Goal: Information Seeking & Learning: Learn about a topic

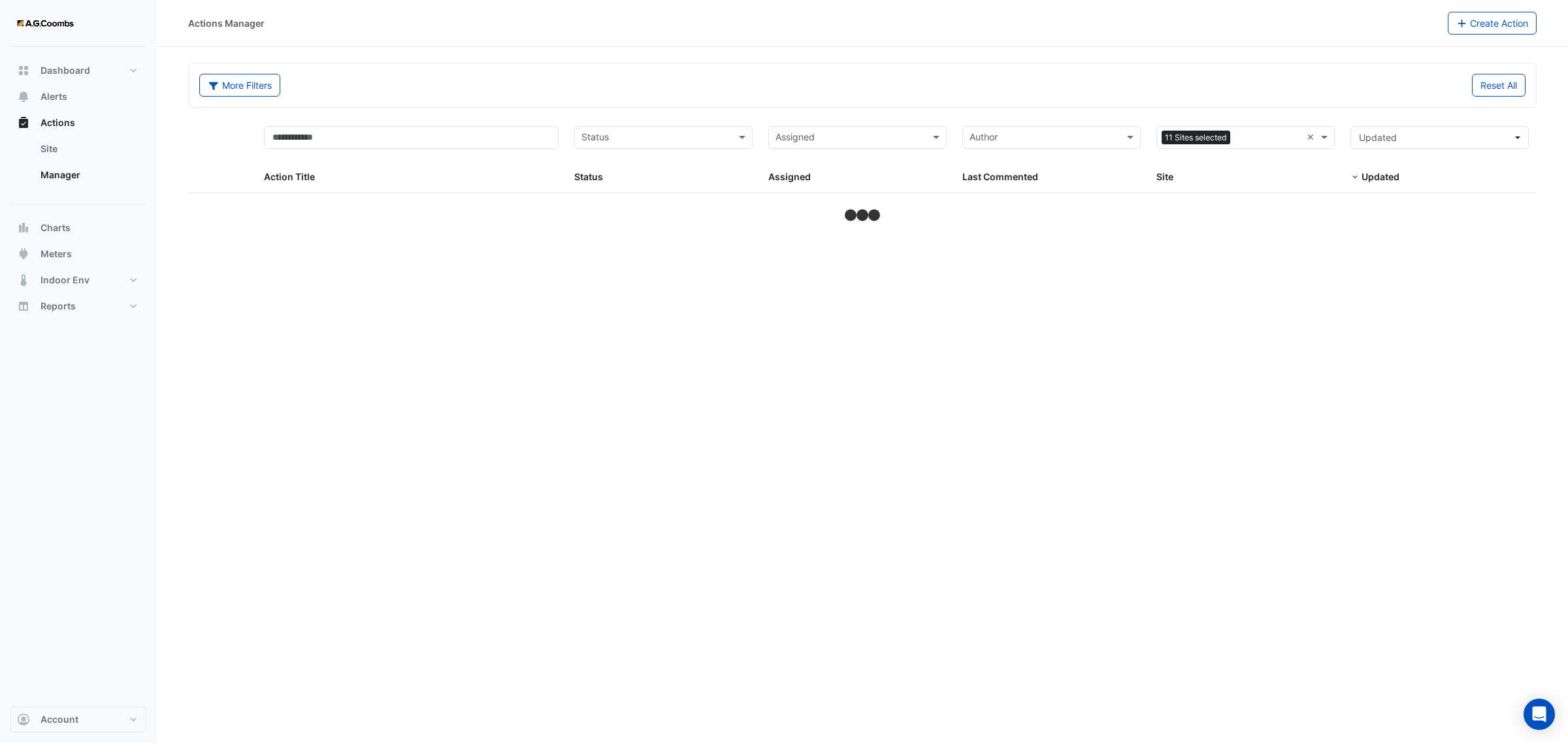
select select "**"
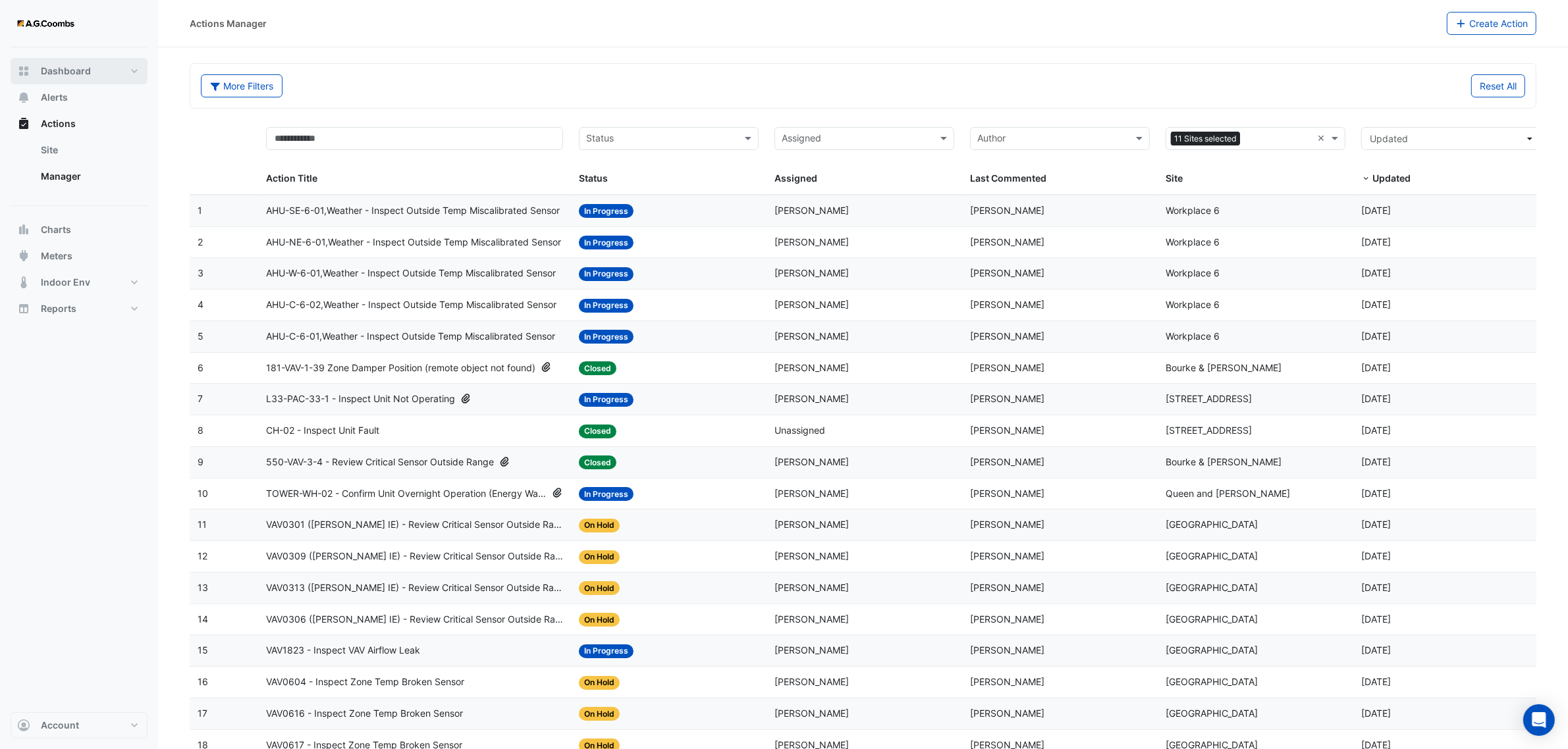
click at [104, 71] on button "Dashboard" at bounding box center [79, 71] width 137 height 27
select select "**"
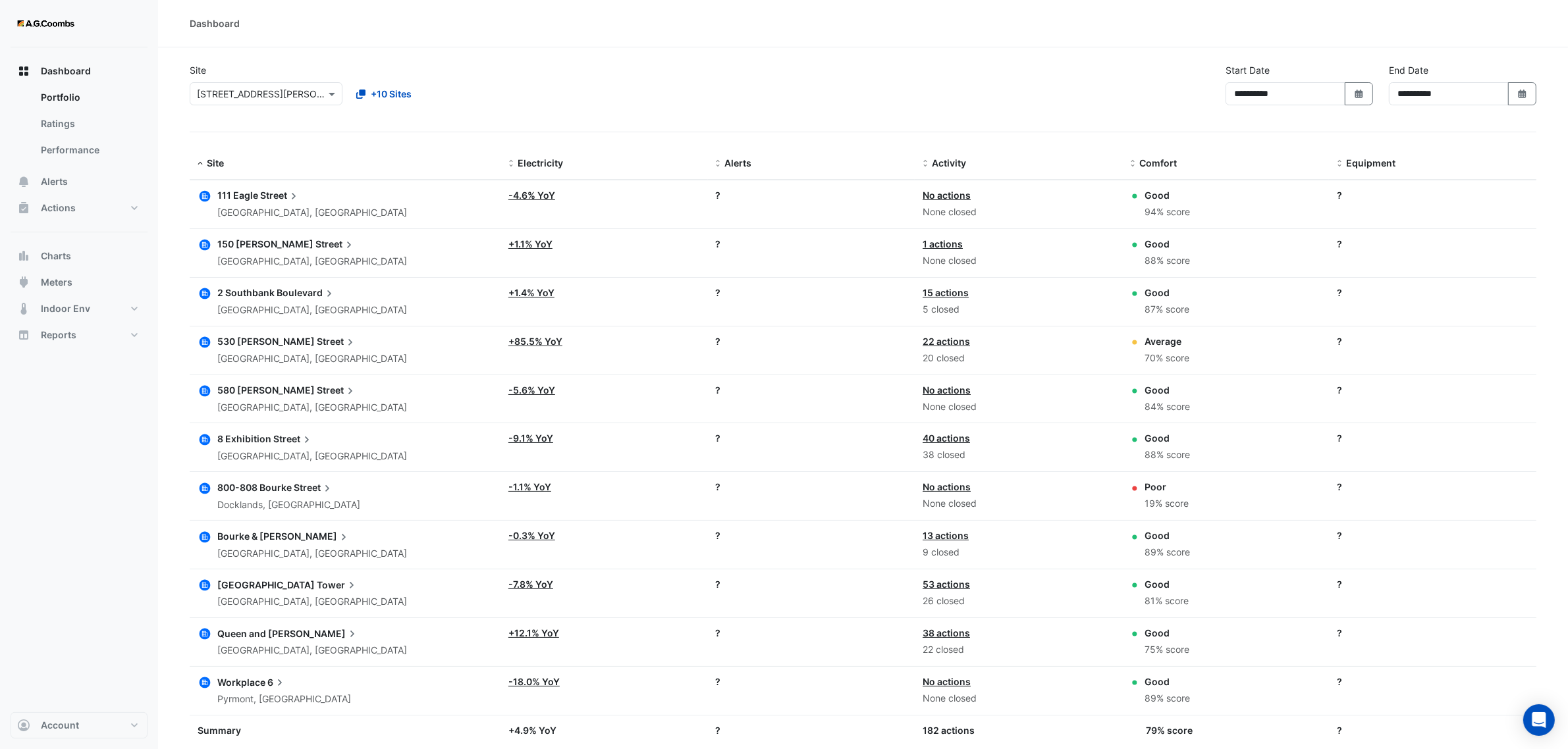
click at [241, 94] on input "text" at bounding box center [252, 94] width 112 height 14
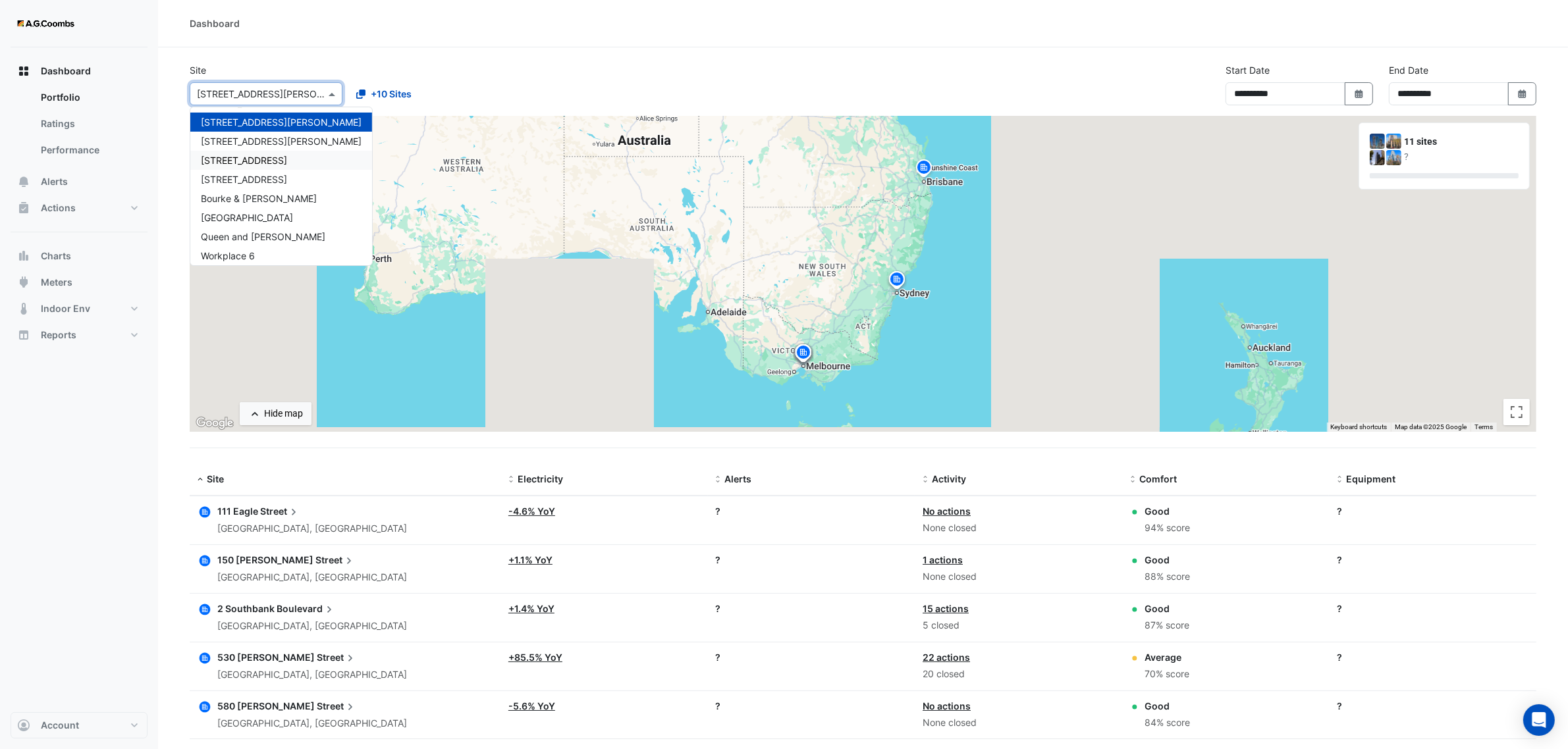
scroll to position [62, 0]
click at [248, 192] on span "Bourke & [PERSON_NAME]" at bounding box center [259, 194] width 116 height 11
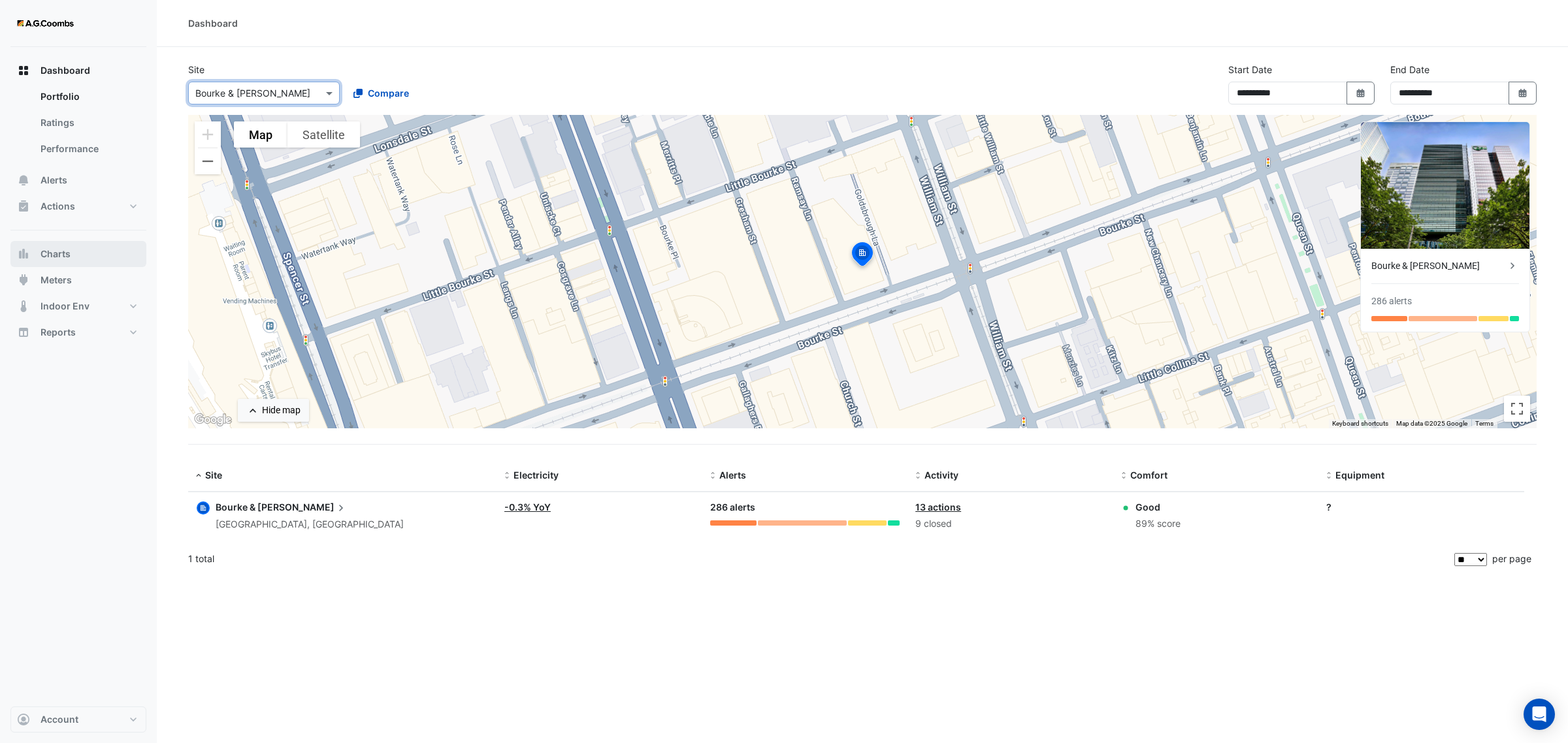
click at [62, 252] on span "Charts" at bounding box center [55, 254] width 30 height 13
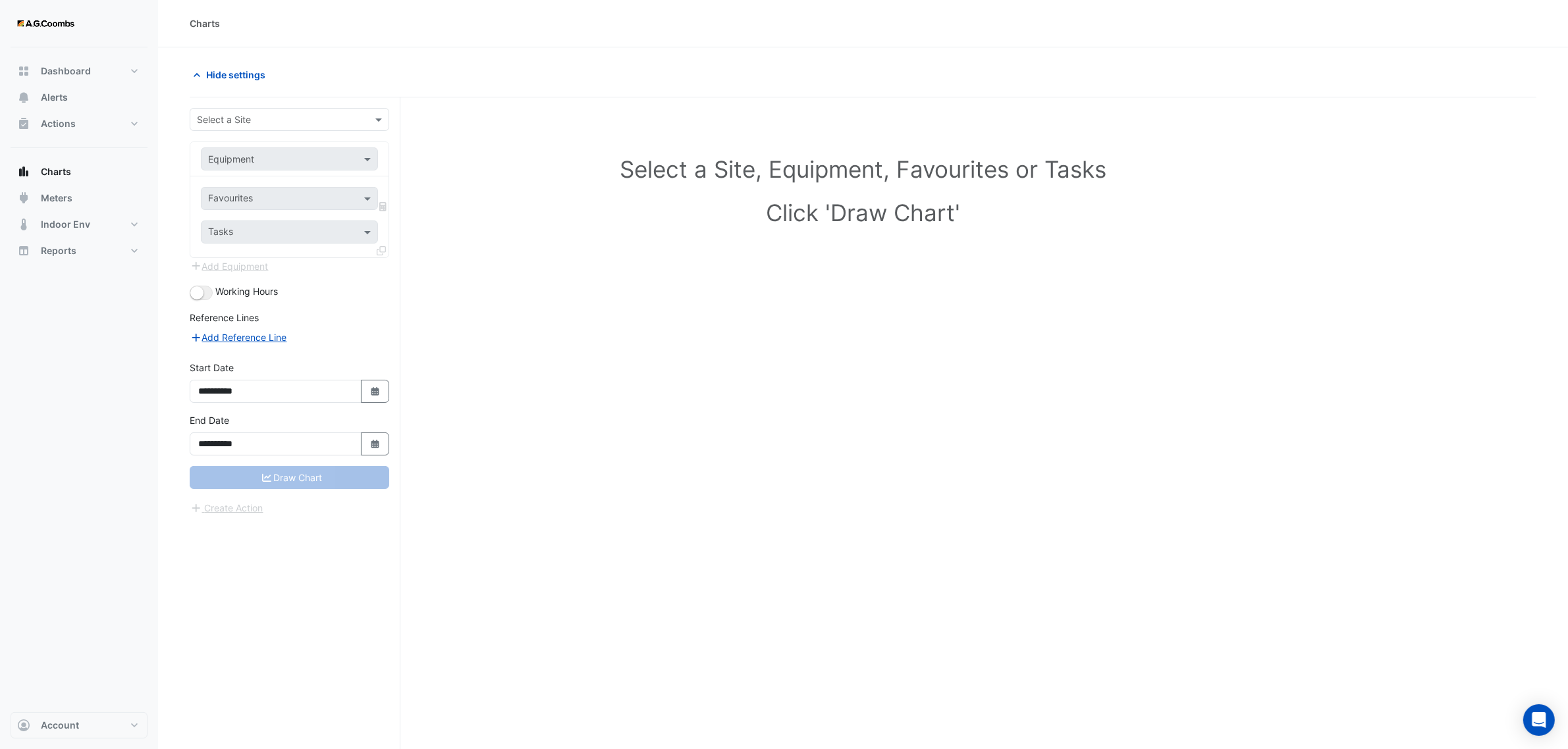
click at [251, 123] on input "text" at bounding box center [276, 120] width 159 height 14
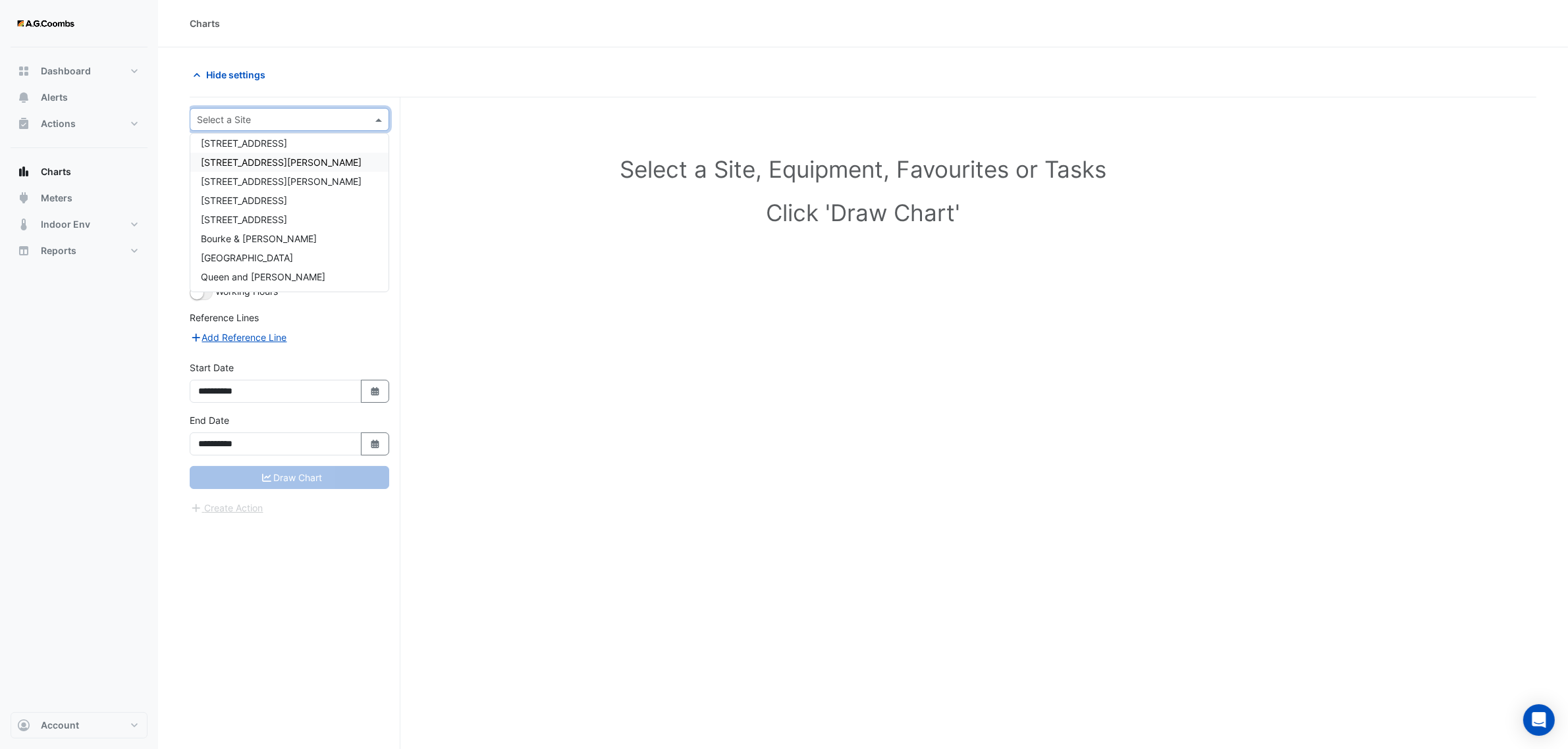
scroll to position [62, 0]
click at [237, 215] on span "Bourke & [PERSON_NAME]" at bounding box center [259, 220] width 116 height 11
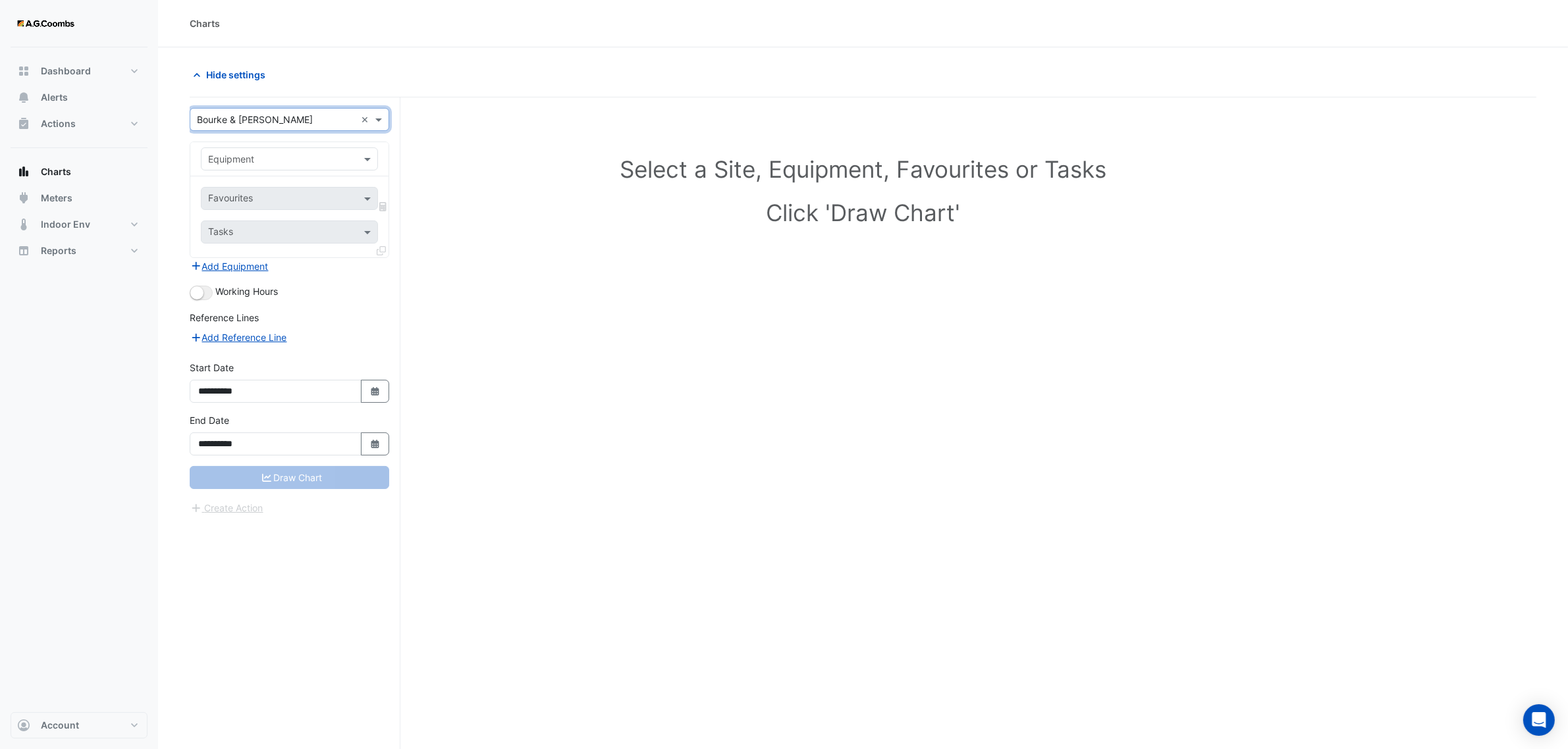
click at [247, 157] on input "text" at bounding box center [276, 159] width 136 height 14
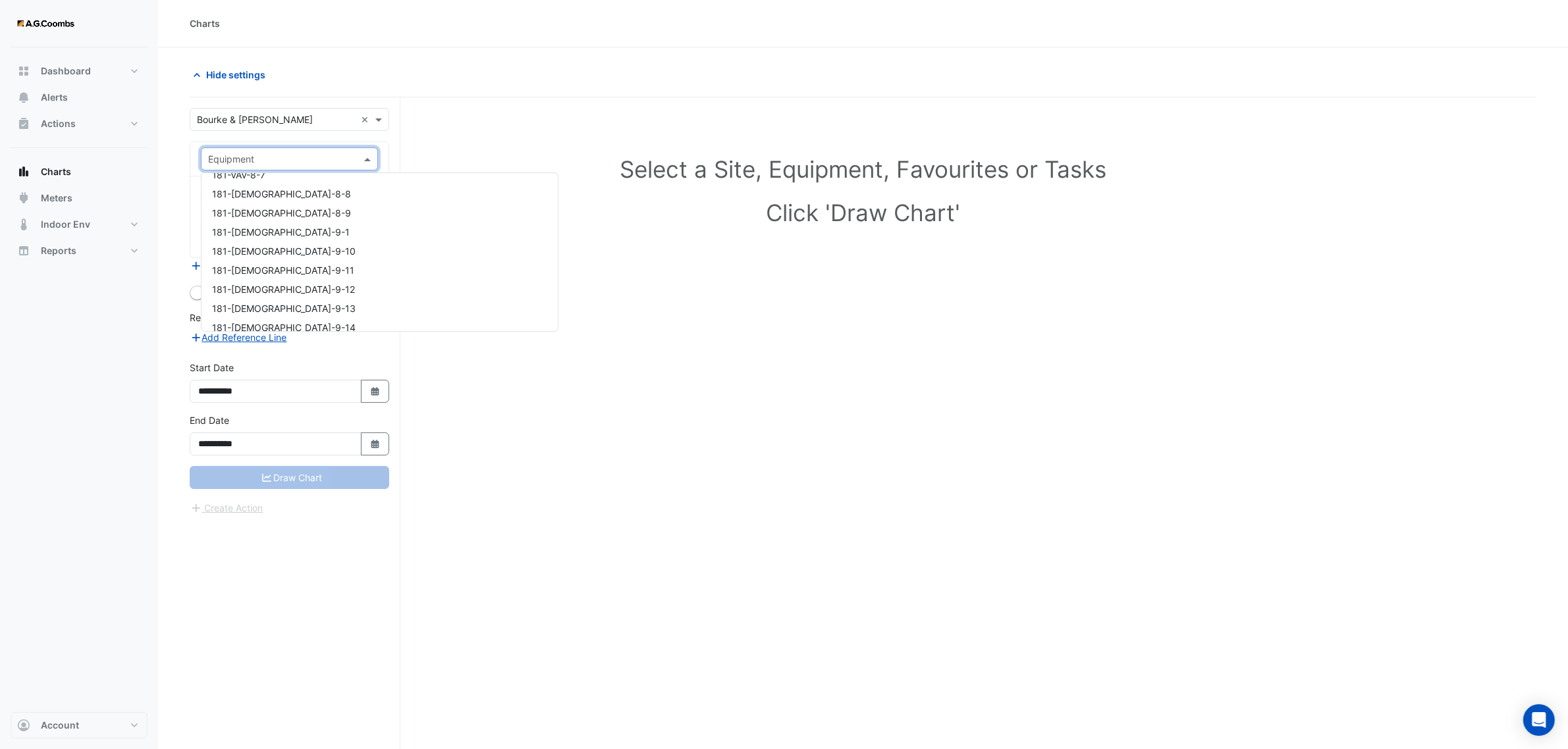
scroll to position [41792, 0]
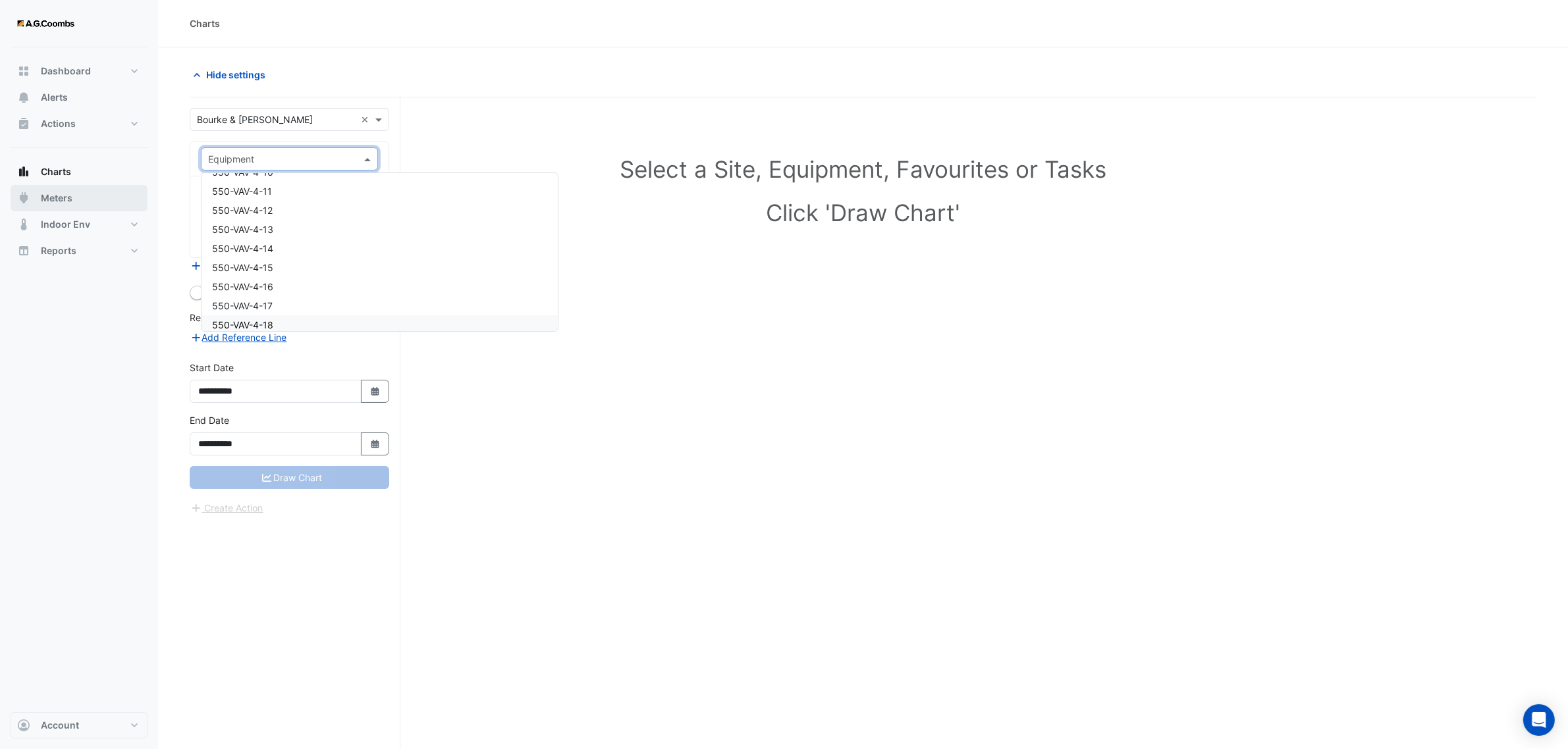
click at [60, 196] on span "Meters" at bounding box center [56, 198] width 31 height 13
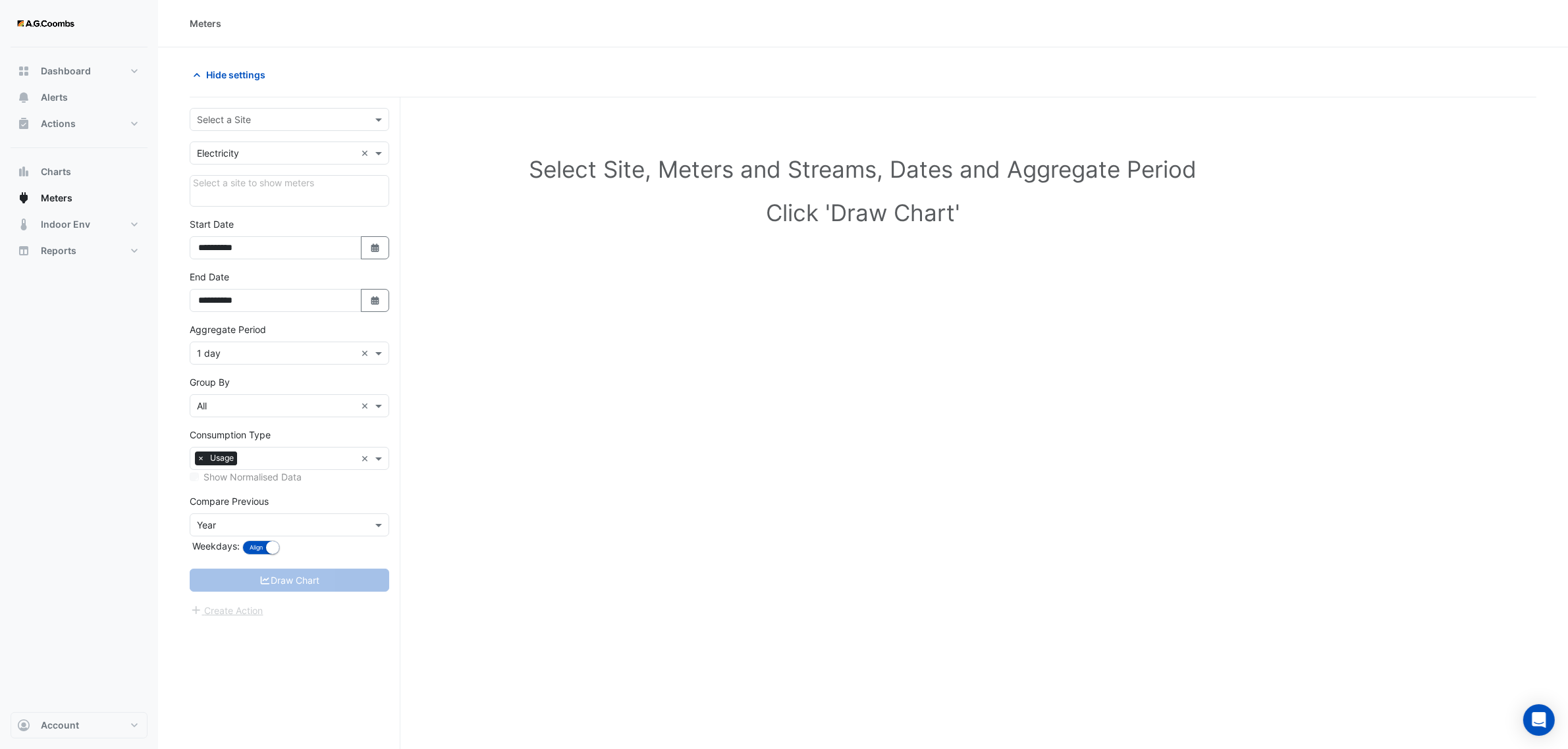
click at [298, 155] on input "text" at bounding box center [276, 154] width 159 height 14
drag, startPoint x: 273, startPoint y: 195, endPoint x: 268, endPoint y: 204, distance: 10.3
click at [270, 201] on div "Gas" at bounding box center [289, 201] width 198 height 19
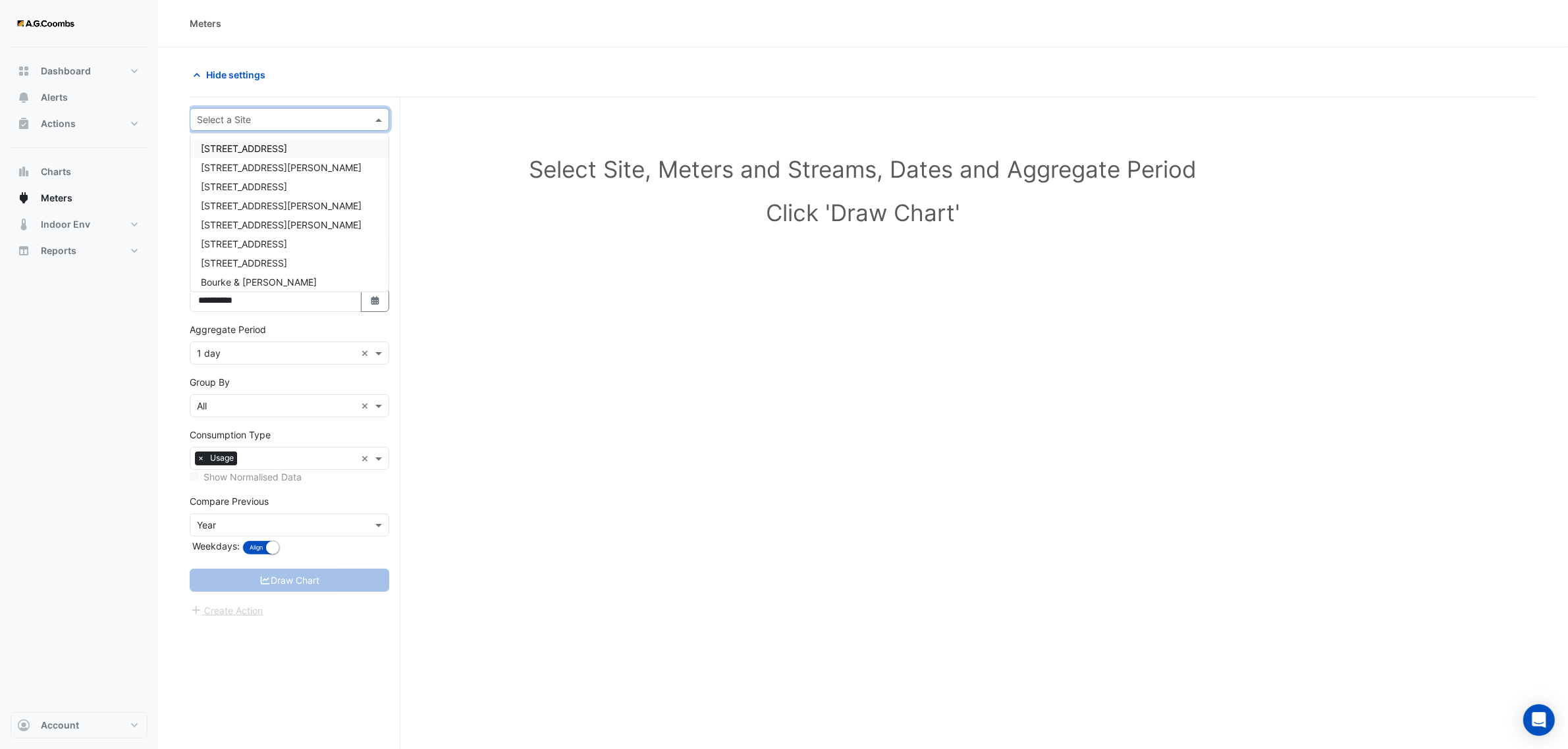
click at [276, 123] on input "text" at bounding box center [276, 120] width 159 height 14
click at [259, 220] on span "Bourke & [PERSON_NAME]" at bounding box center [259, 220] width 116 height 11
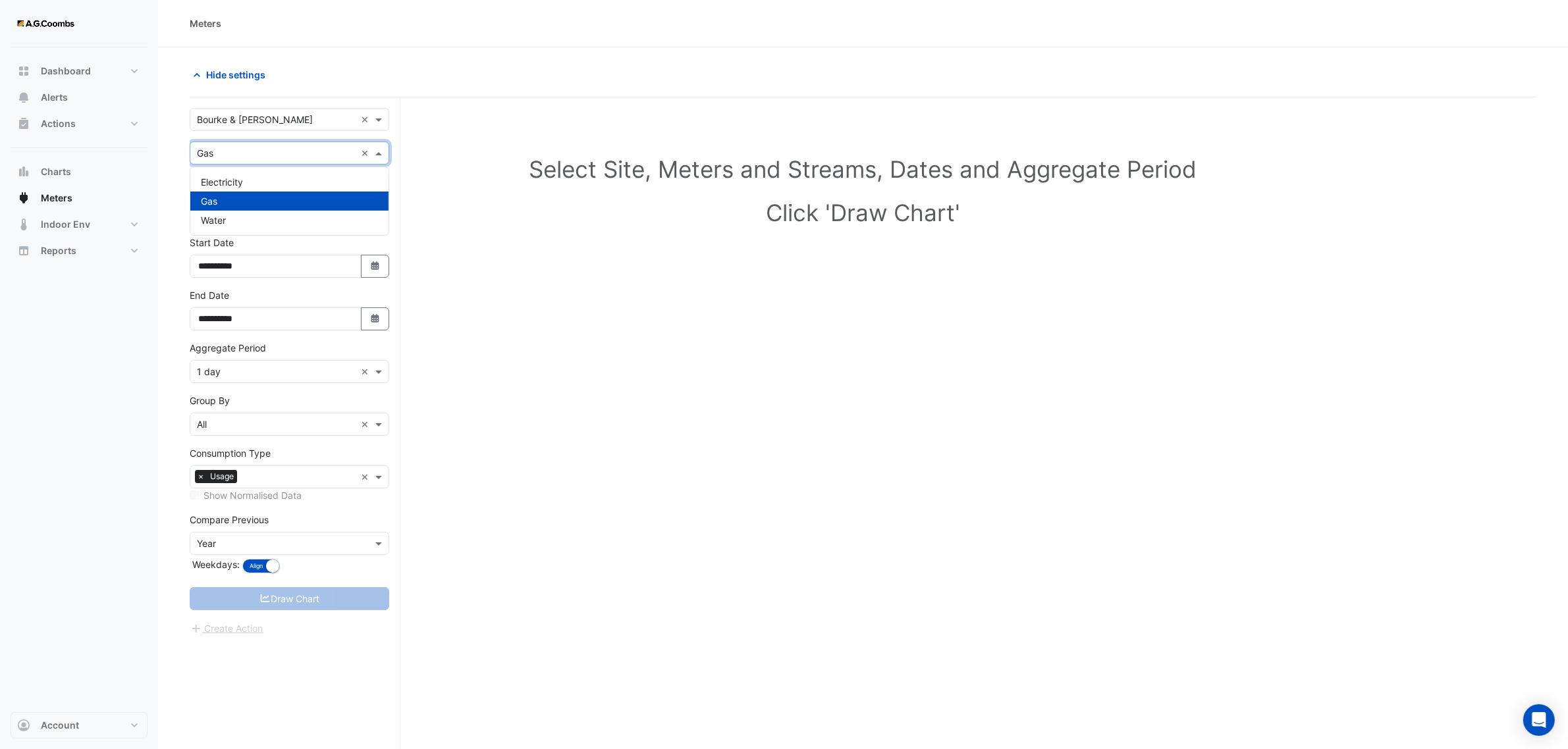
click at [304, 159] on input "text" at bounding box center [276, 154] width 159 height 14
click at [455, 183] on h1 "Select Site, Meters and Streams, Dates and Aggregate Period" at bounding box center [862, 169] width 1304 height 28
click at [331, 199] on div "Gas GM-Meter-09" at bounding box center [290, 200] width 193 height 18
click at [291, 204] on div "Gas GM-Meter-09" at bounding box center [290, 200] width 193 height 18
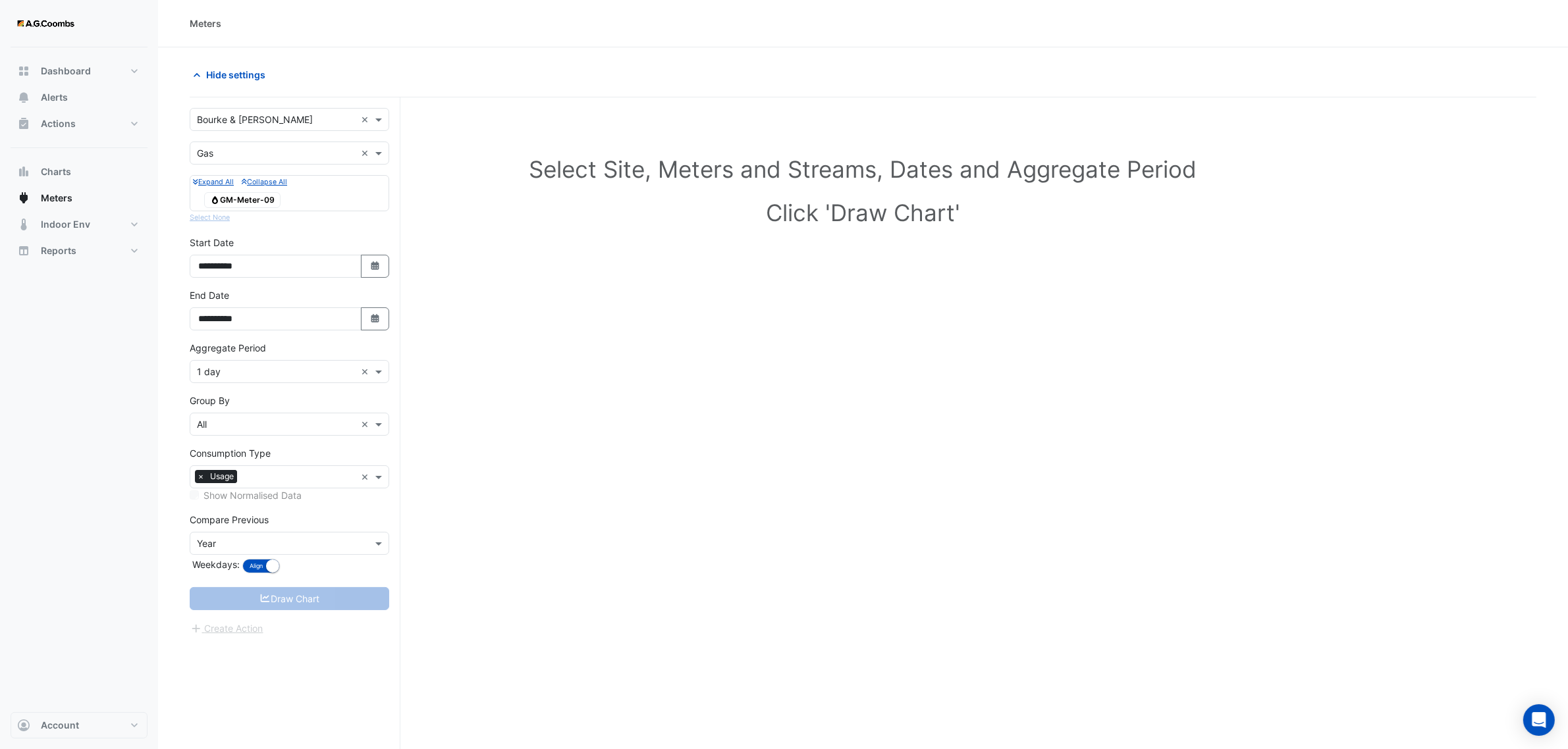
click at [221, 180] on small "Expand All" at bounding box center [213, 182] width 41 height 8
click at [197, 180] on icon "button" at bounding box center [196, 182] width 6 height 6
drag, startPoint x: 327, startPoint y: 211, endPoint x: 334, endPoint y: 206, distance: 8.6
click at [332, 208] on div "Gas GM-Meter-09" at bounding box center [290, 200] width 193 height 21
click at [345, 191] on div "Gas GM-Meter-09" at bounding box center [290, 200] width 193 height 18
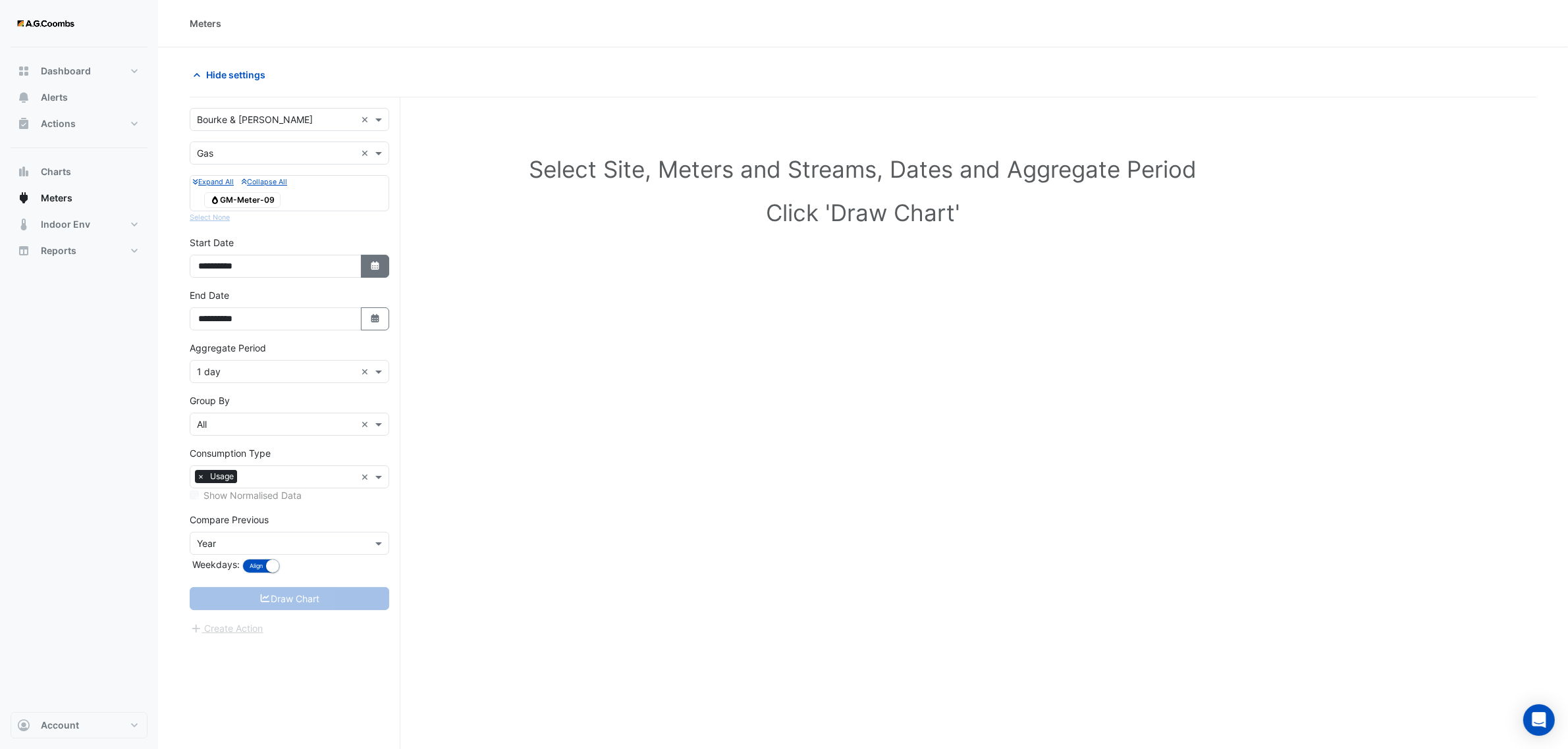
click at [377, 276] on button "Select Date" at bounding box center [375, 266] width 29 height 23
select select "*"
select select "****"
click at [401, 83] on div "Hide settings" at bounding box center [522, 74] width 681 height 23
click at [379, 266] on icon "Select Date" at bounding box center [375, 266] width 12 height 9
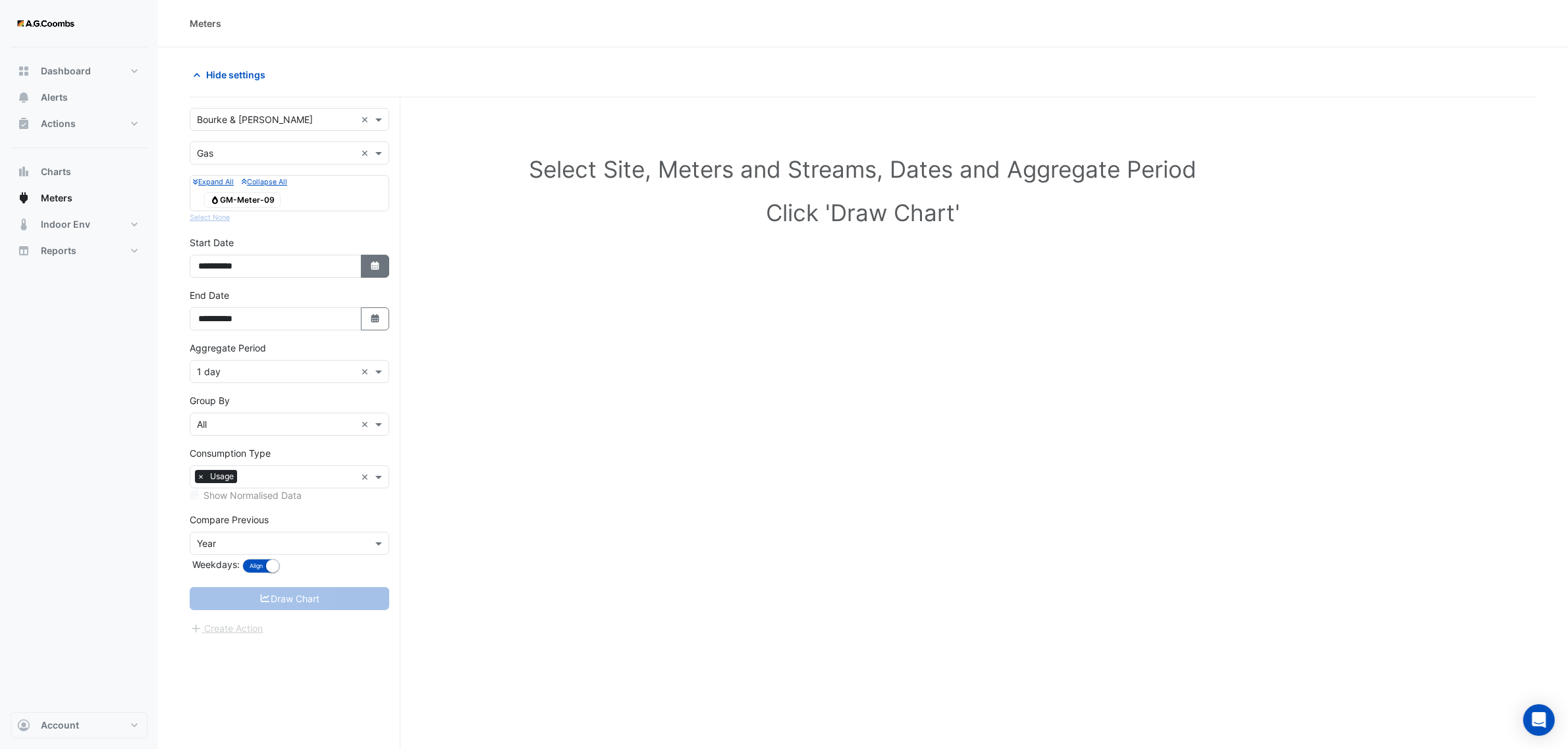
select select "*"
select select "****"
click at [211, 92] on span "Previous month" at bounding box center [213, 92] width 10 height 10
click at [211, 90] on span "Previous month" at bounding box center [213, 92] width 10 height 10
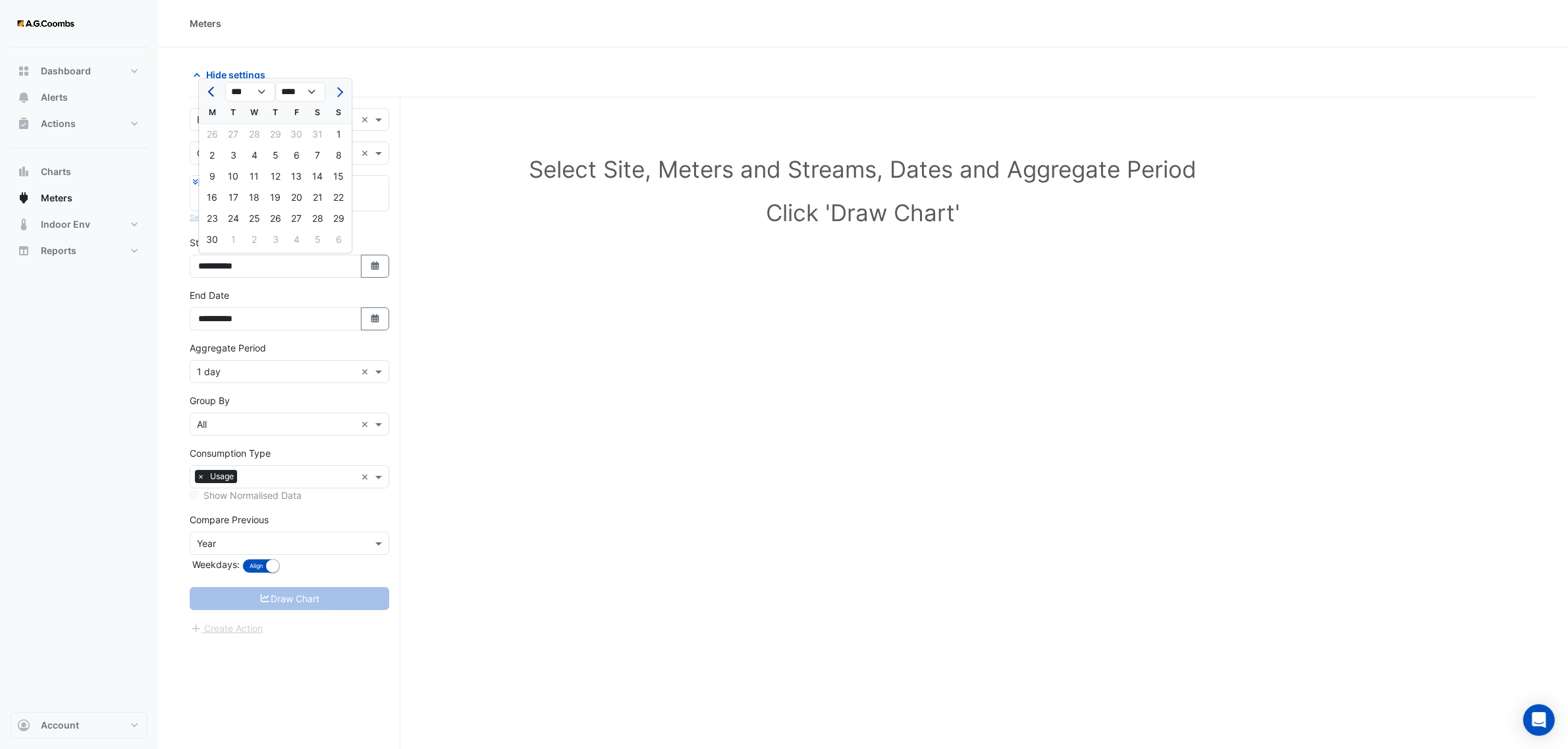
click at [211, 90] on span "Previous month" at bounding box center [213, 92] width 10 height 10
select select "*"
click at [379, 238] on div "**********" at bounding box center [289, 257] width 199 height 42
click at [373, 264] on icon "button" at bounding box center [374, 266] width 8 height 8
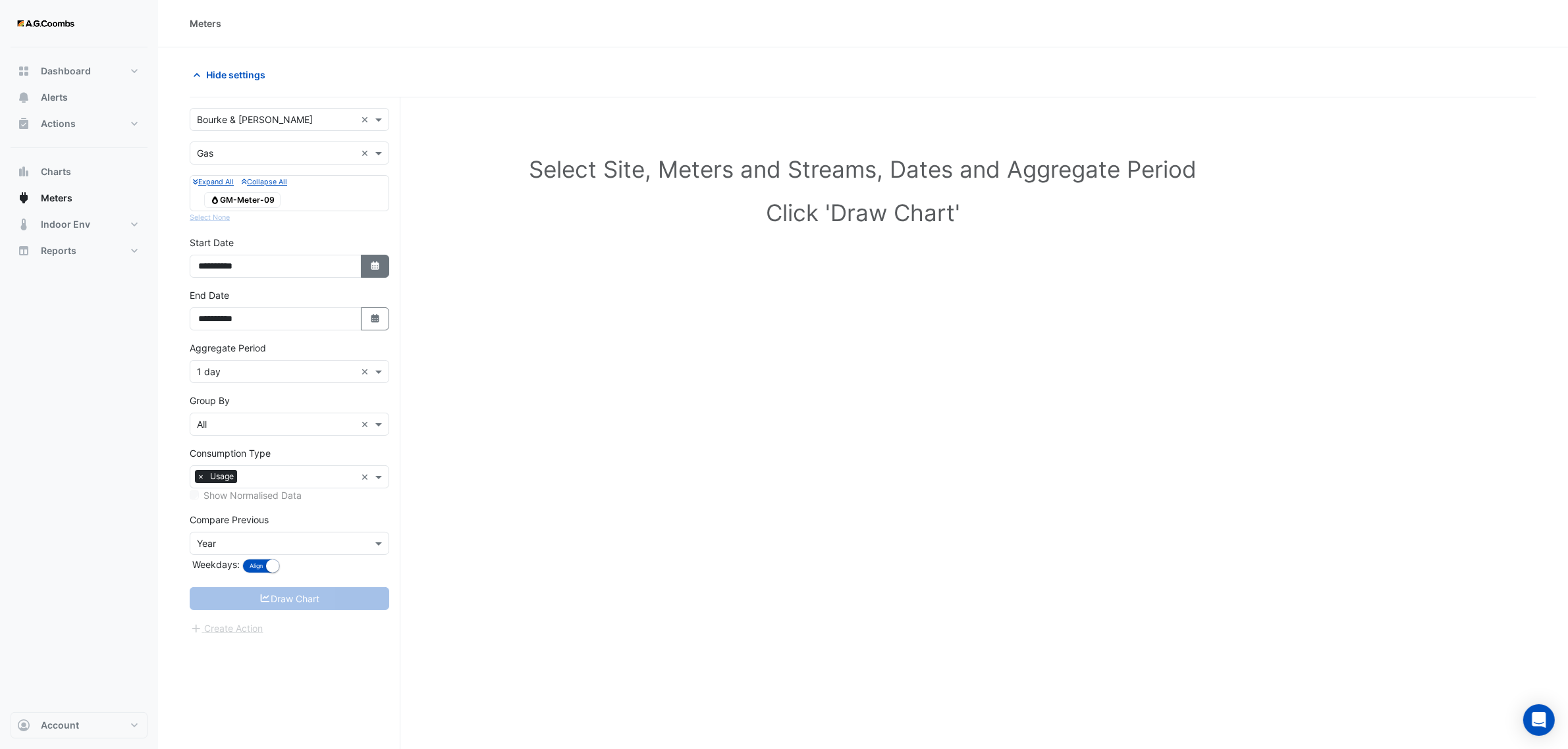
select select "*"
select select "****"
click at [211, 87] on span "Previous month" at bounding box center [213, 92] width 10 height 10
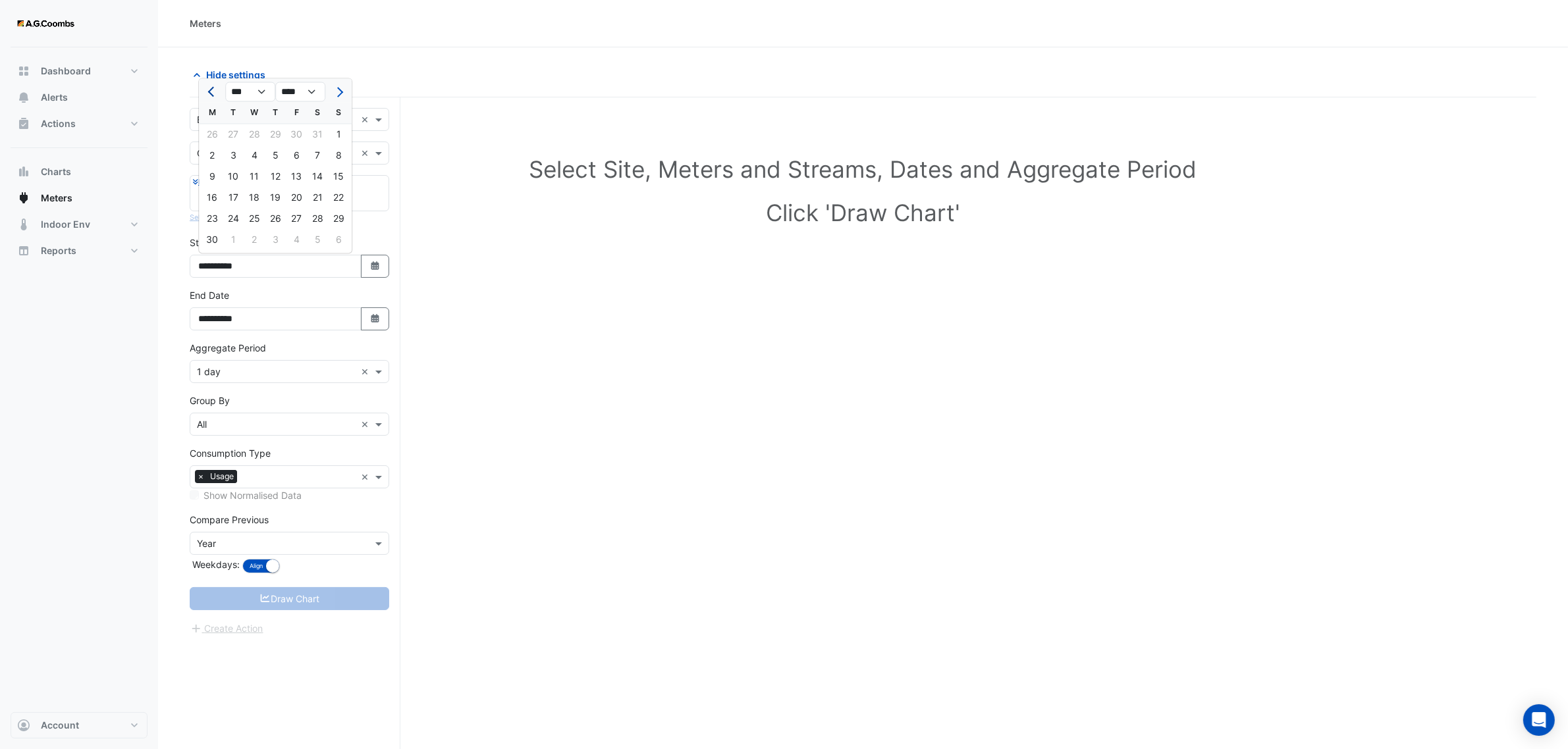
click at [211, 87] on span "Previous month" at bounding box center [213, 92] width 10 height 10
select select "*"
click at [234, 132] on div "1" at bounding box center [233, 135] width 21 height 21
type input "**********"
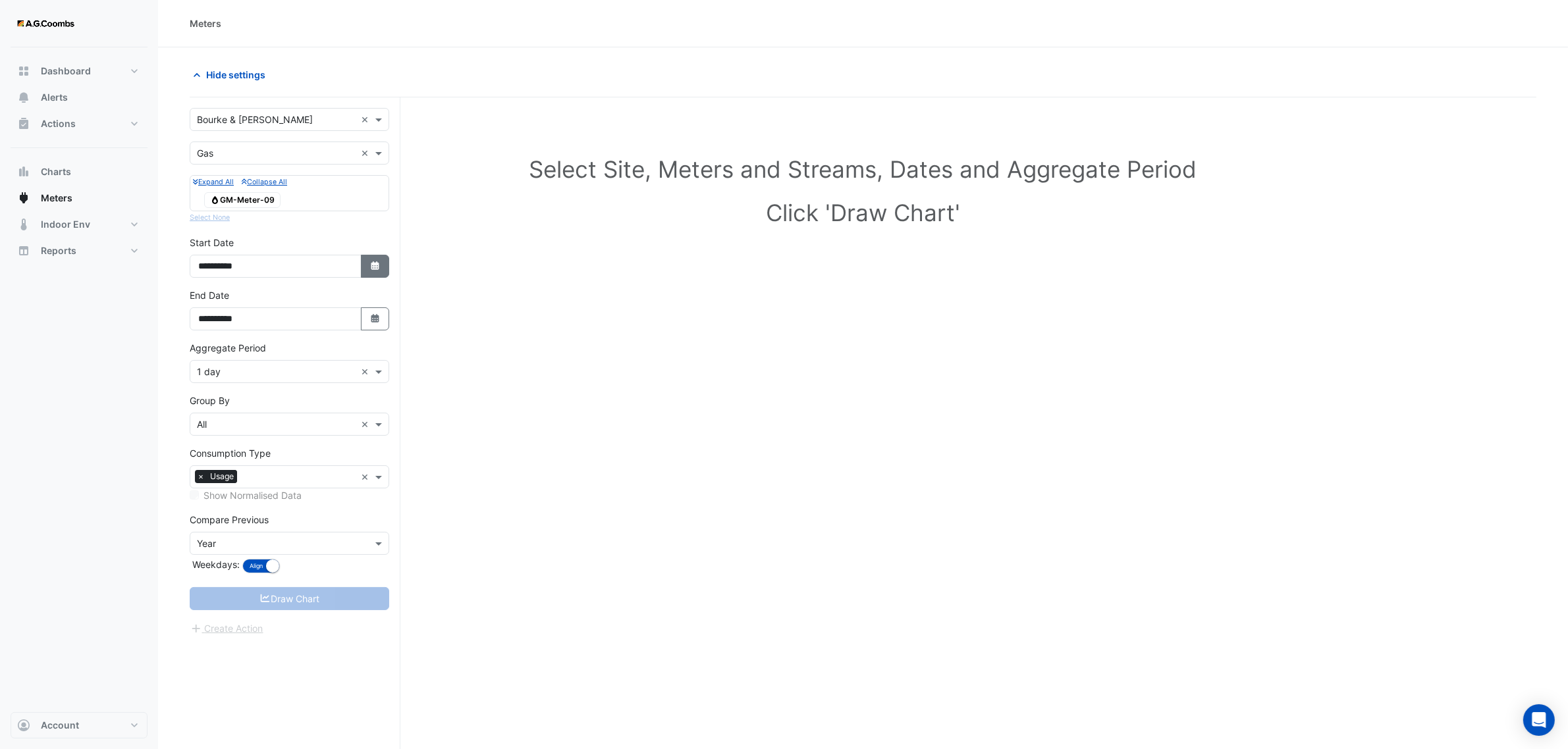
click at [366, 259] on button "Select Date" at bounding box center [375, 266] width 29 height 23
select select "*"
select select "****"
click at [208, 76] on span "Hide settings" at bounding box center [236, 75] width 59 height 14
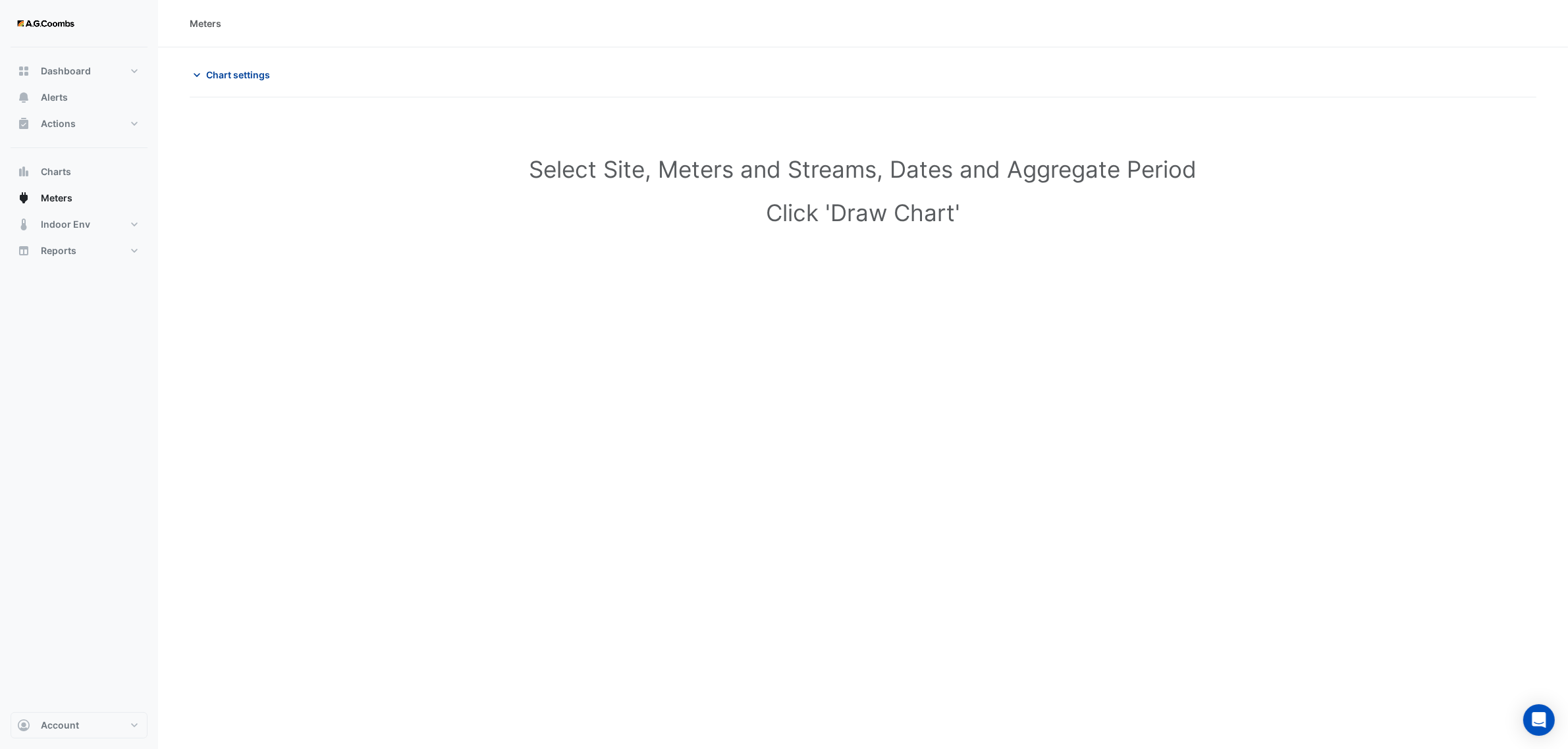
click at [206, 84] on button "Chart settings" at bounding box center [234, 74] width 89 height 23
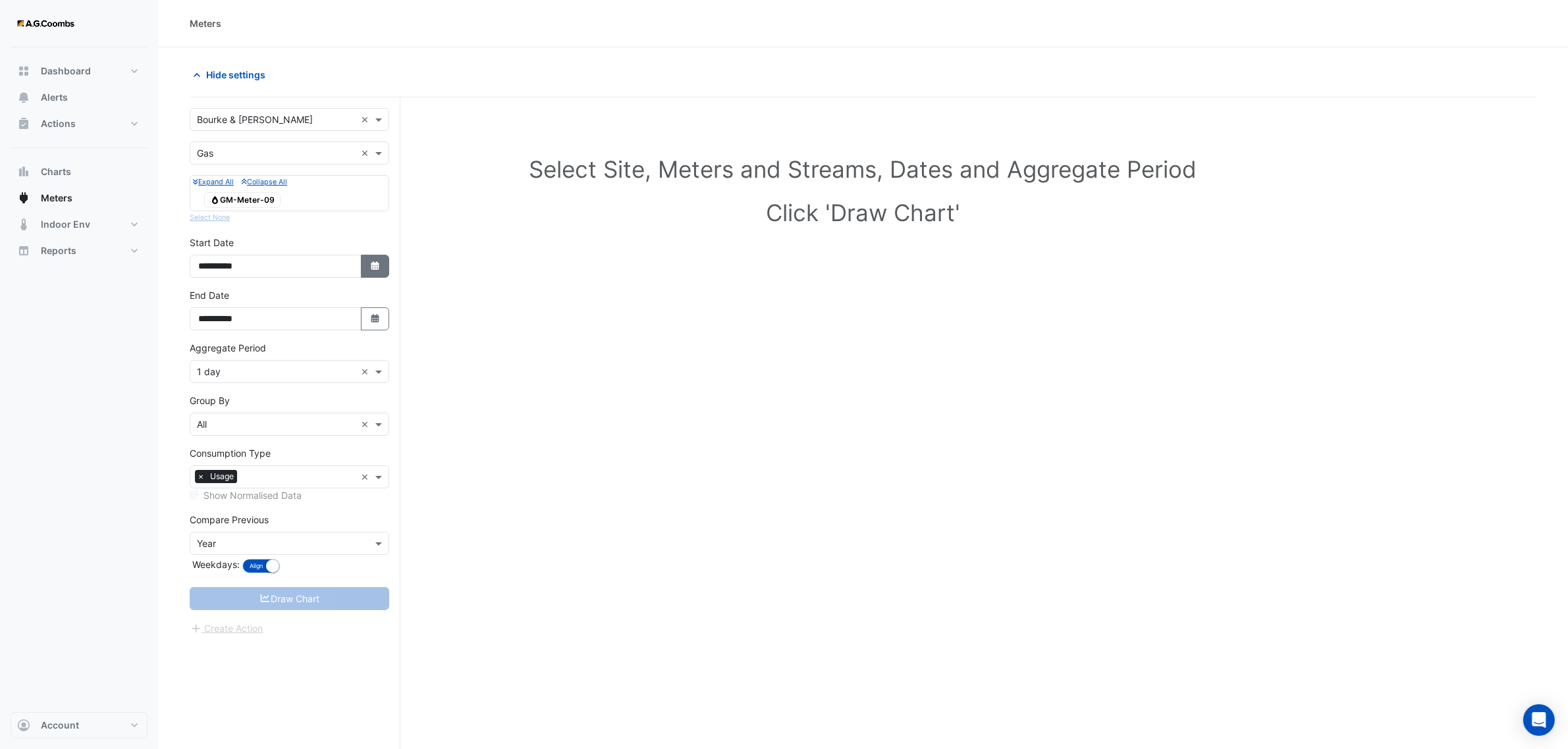
click at [377, 271] on icon "Select Date" at bounding box center [375, 266] width 12 height 9
select select "*"
select select "****"
click at [206, 93] on button "Previous month" at bounding box center [212, 92] width 16 height 21
click at [206, 92] on button "Previous month" at bounding box center [212, 92] width 16 height 21
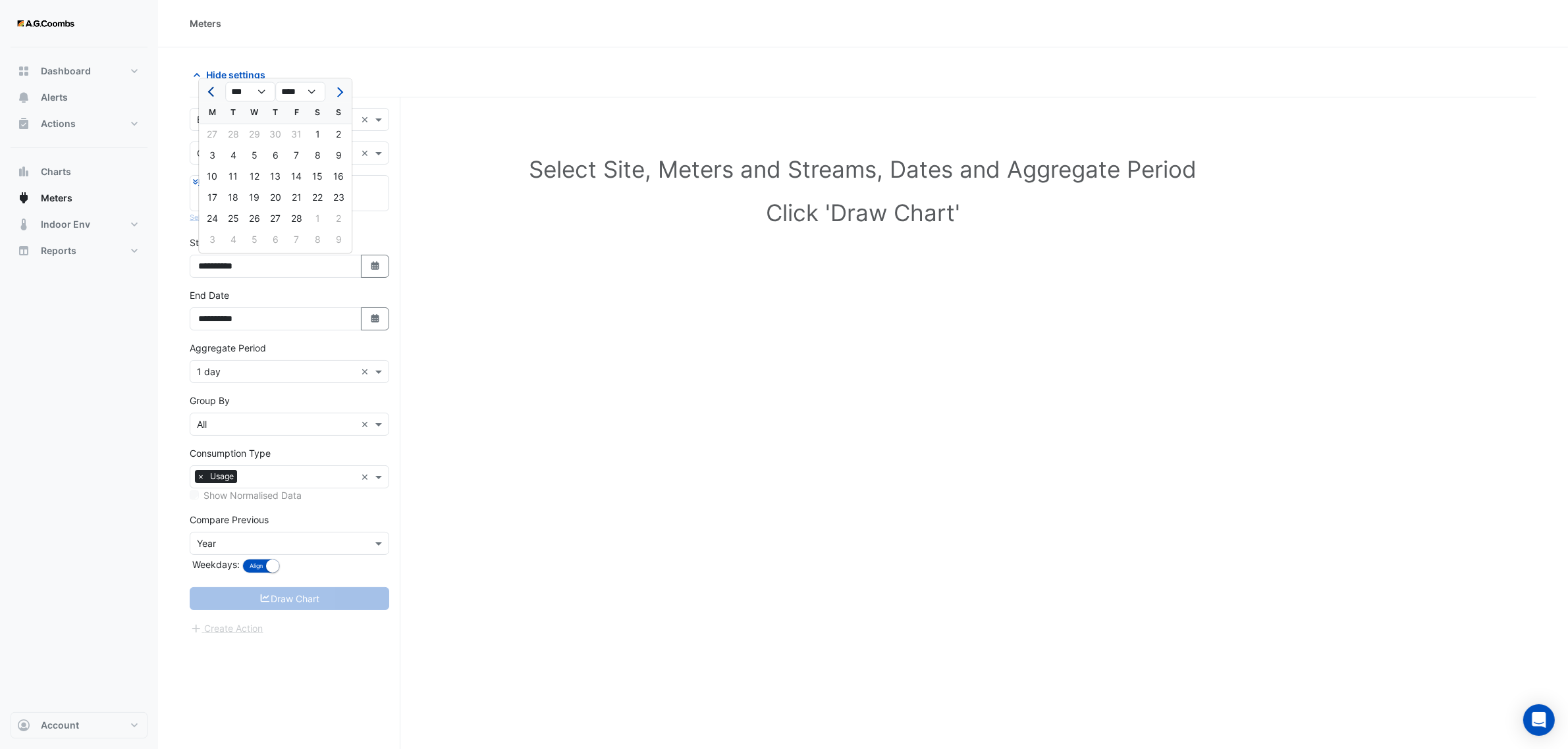
click at [206, 91] on button "Previous month" at bounding box center [212, 92] width 16 height 21
select select "*"
click at [252, 133] on div "1" at bounding box center [254, 135] width 21 height 21
type input "**********"
drag, startPoint x: 326, startPoint y: 682, endPoint x: 290, endPoint y: 476, distance: 209.1
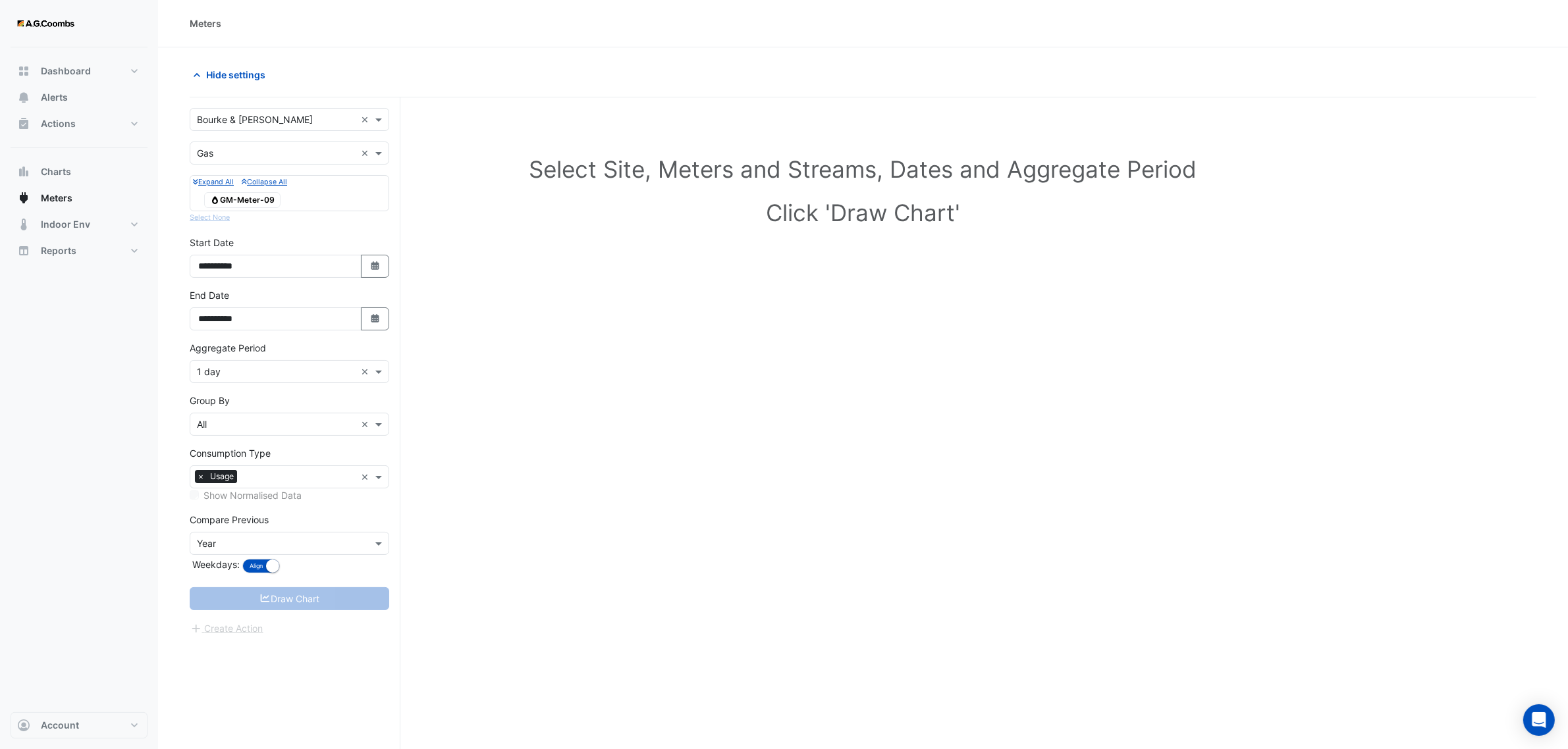
click at [326, 681] on div "**********" at bounding box center [294, 448] width 211 height 702
click at [378, 372] on span at bounding box center [380, 372] width 17 height 14
click at [293, 522] on div "Compare Previous × Year Weekdays: Align Don't align" at bounding box center [289, 544] width 199 height 64
drag, startPoint x: 300, startPoint y: 648, endPoint x: 294, endPoint y: 631, distance: 18.0
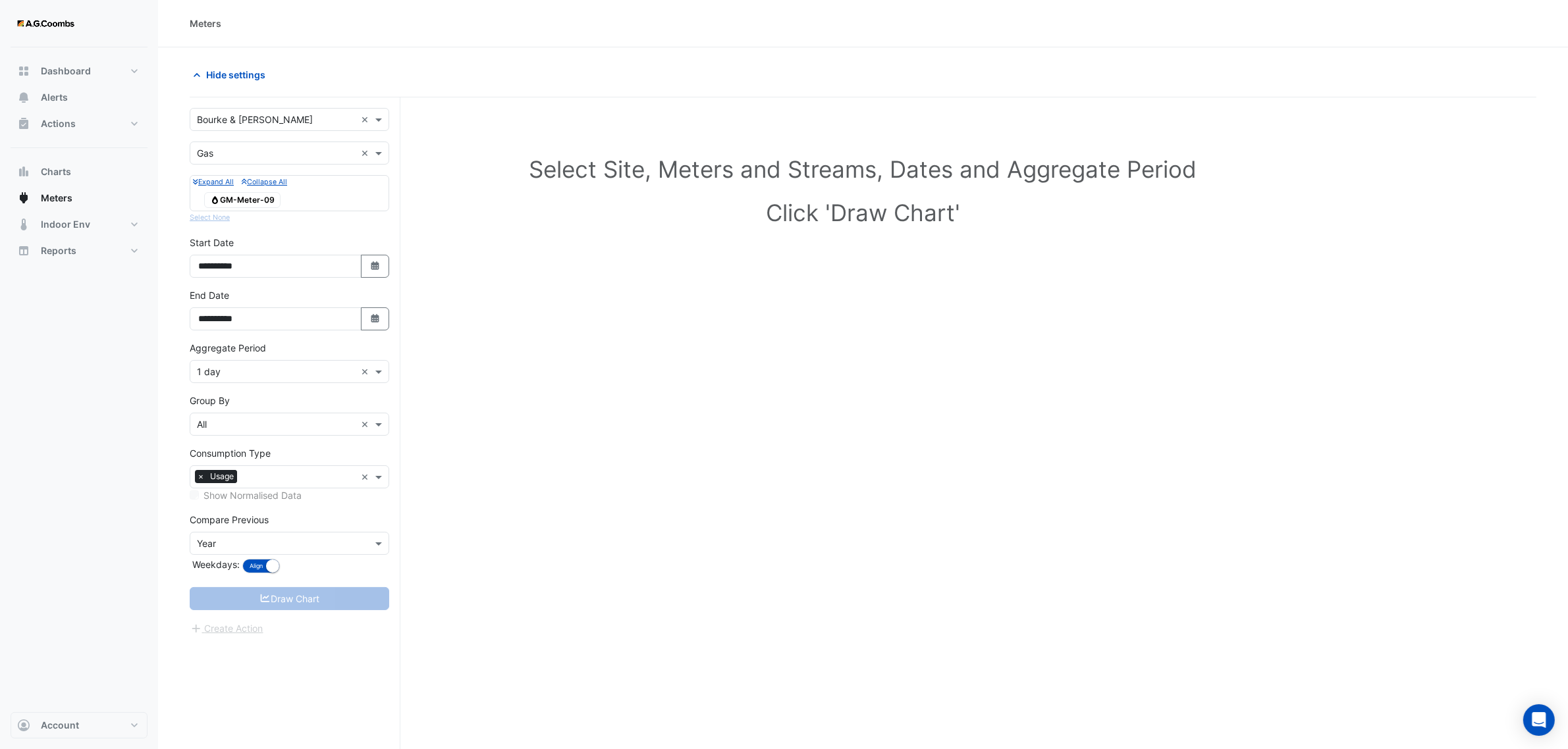
click at [301, 648] on div "**********" at bounding box center [294, 448] width 211 height 702
click at [307, 574] on div "Compare Previous × Year Weekdays: Align Don't align" at bounding box center [289, 544] width 199 height 64
drag, startPoint x: 271, startPoint y: 676, endPoint x: 313, endPoint y: 277, distance: 401.2
click at [271, 675] on div "**********" at bounding box center [294, 448] width 211 height 702
click at [252, 201] on span "Gas GM-Meter-09" at bounding box center [242, 200] width 76 height 16
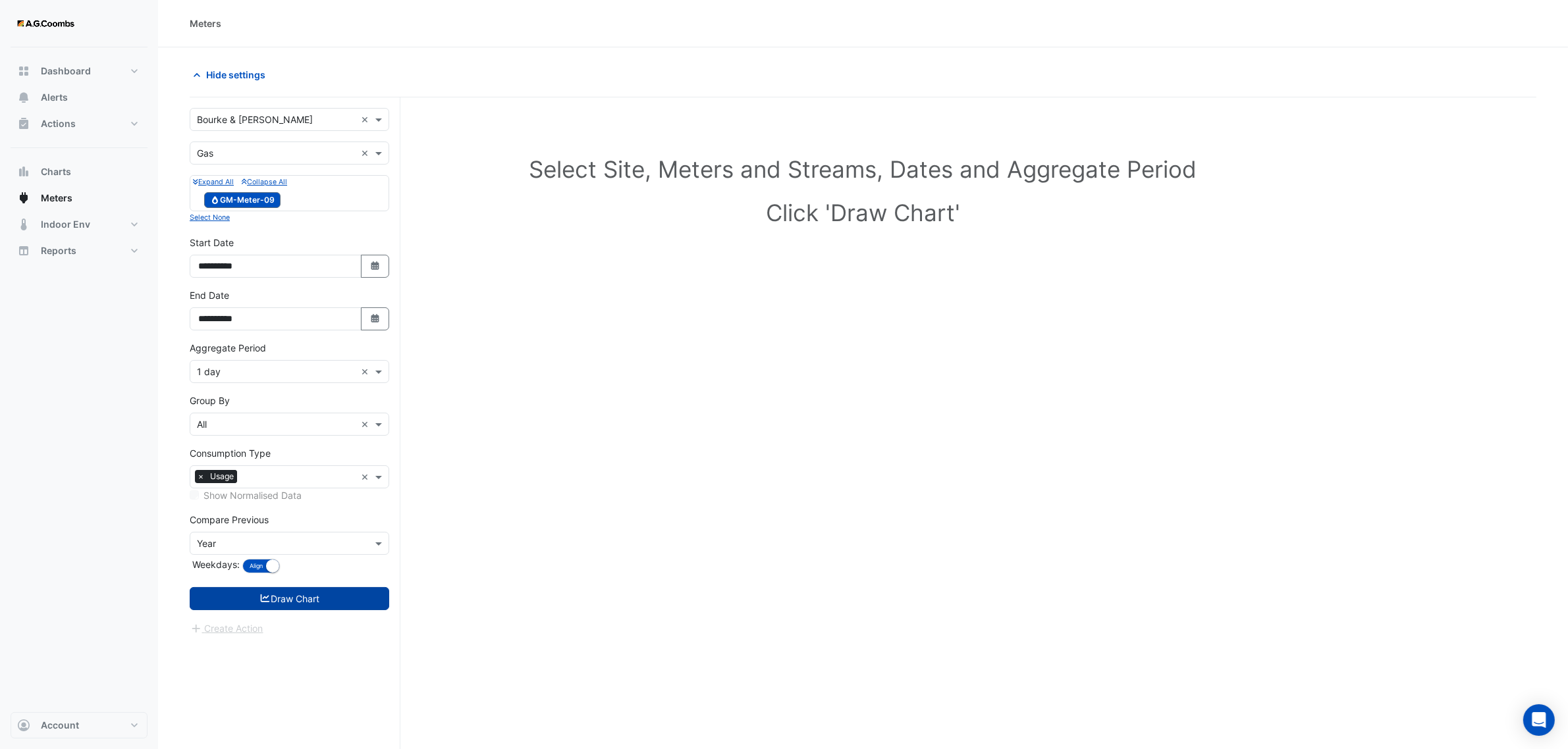
click at [310, 591] on button "Draw Chart" at bounding box center [289, 599] width 199 height 23
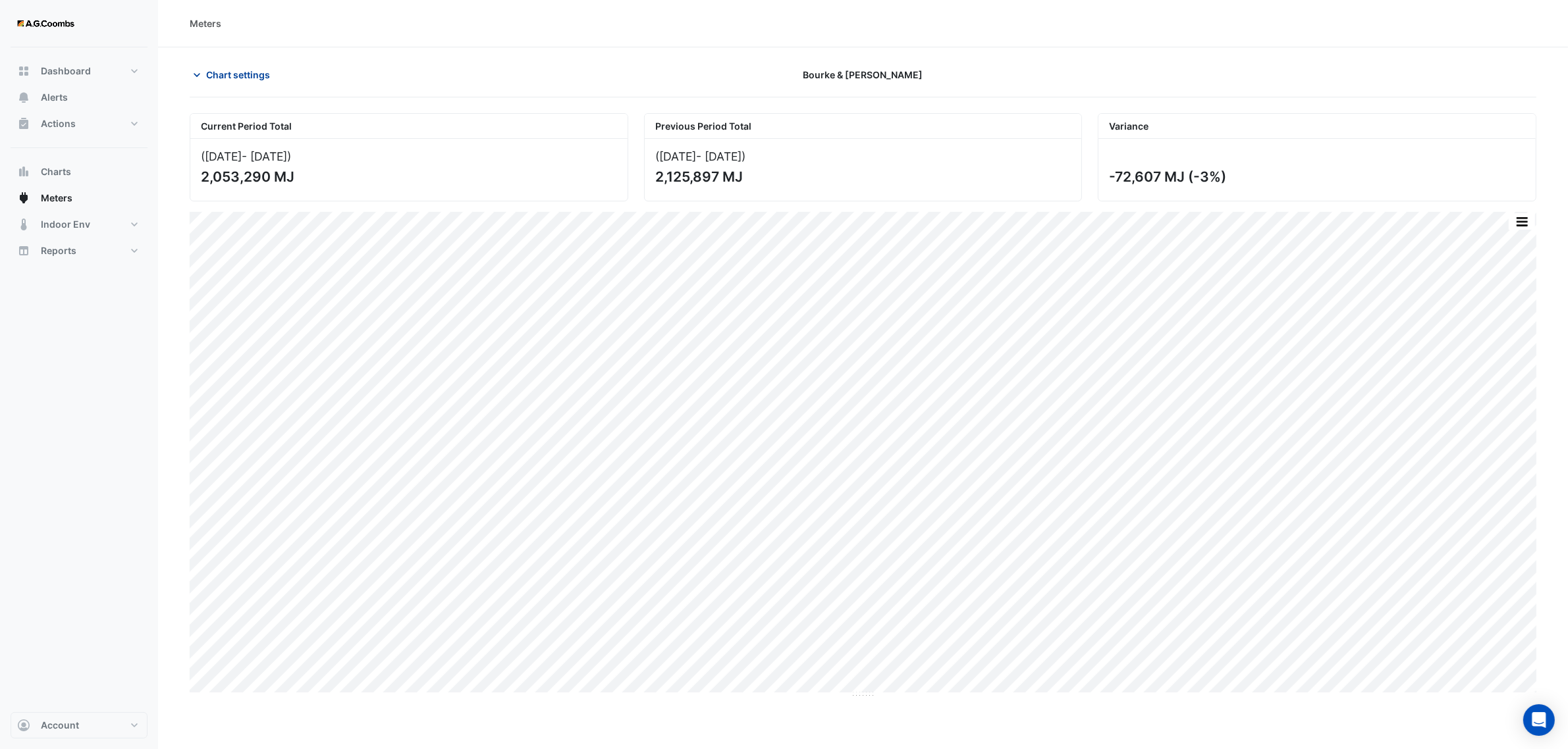
click at [239, 71] on span "Chart settings" at bounding box center [238, 75] width 64 height 14
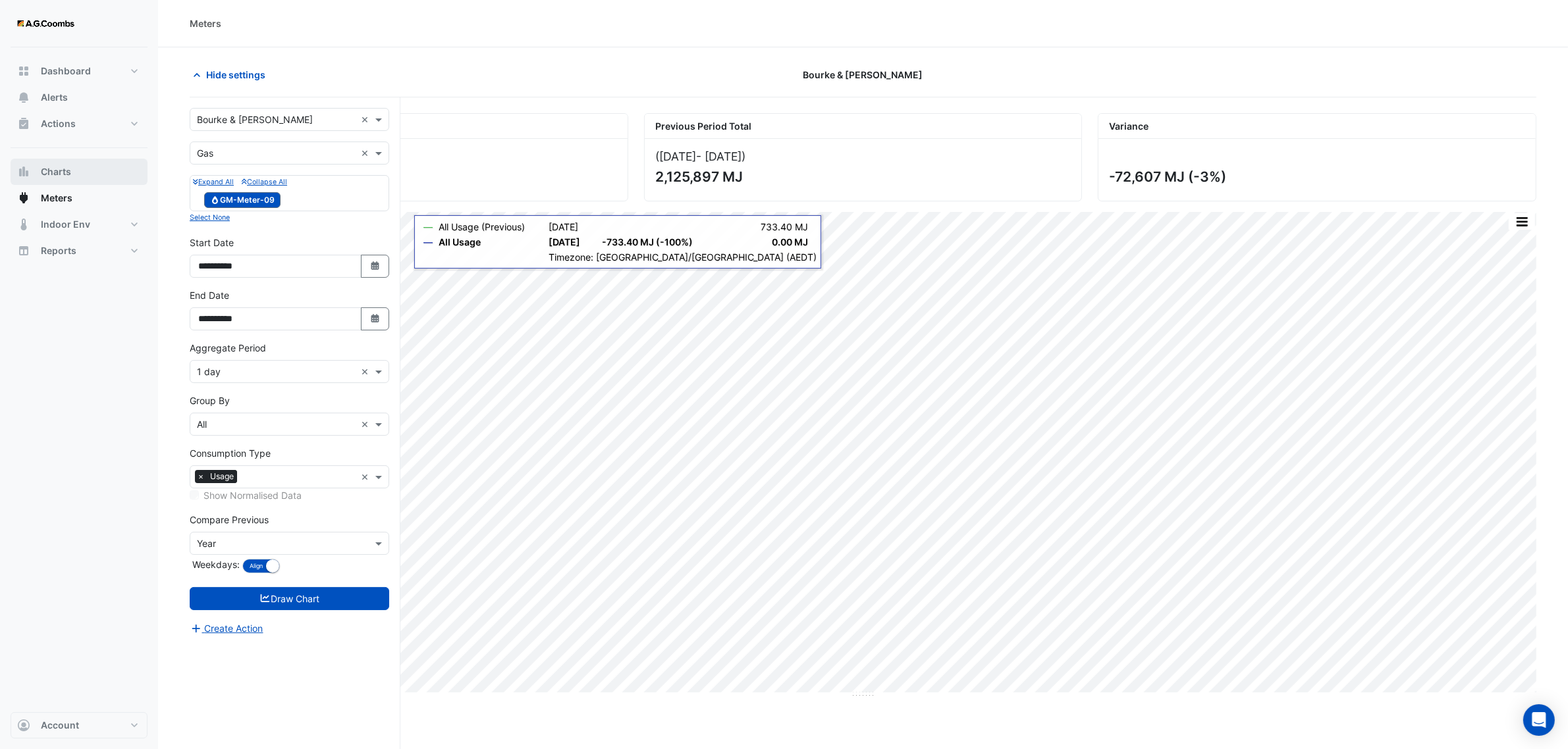
click at [62, 172] on span "Charts" at bounding box center [55, 171] width 30 height 13
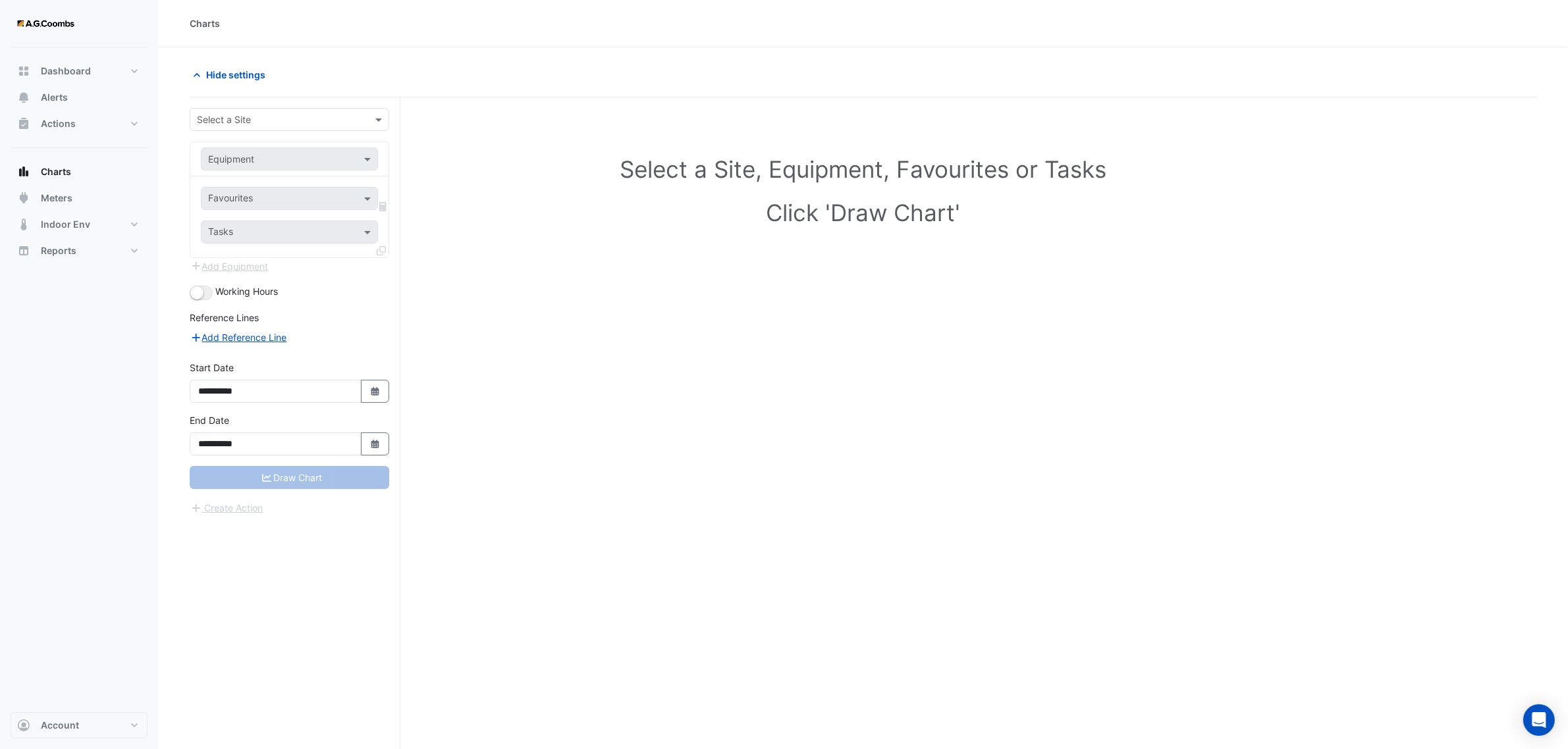
click at [236, 127] on div "Select a Site" at bounding box center [223, 120] width 54 height 14
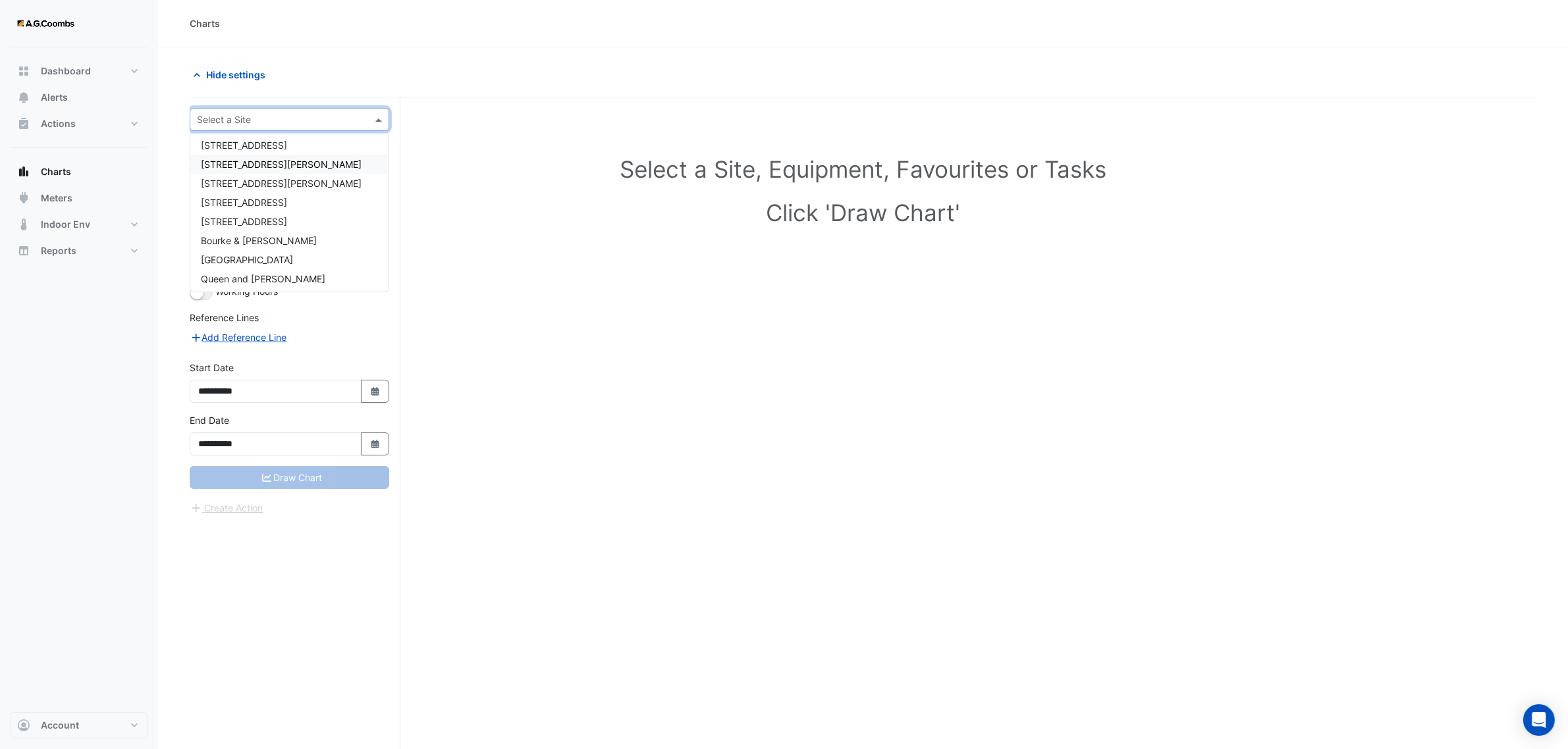
scroll to position [62, 0]
click at [257, 214] on span "Bourke & [PERSON_NAME]" at bounding box center [259, 220] width 116 height 11
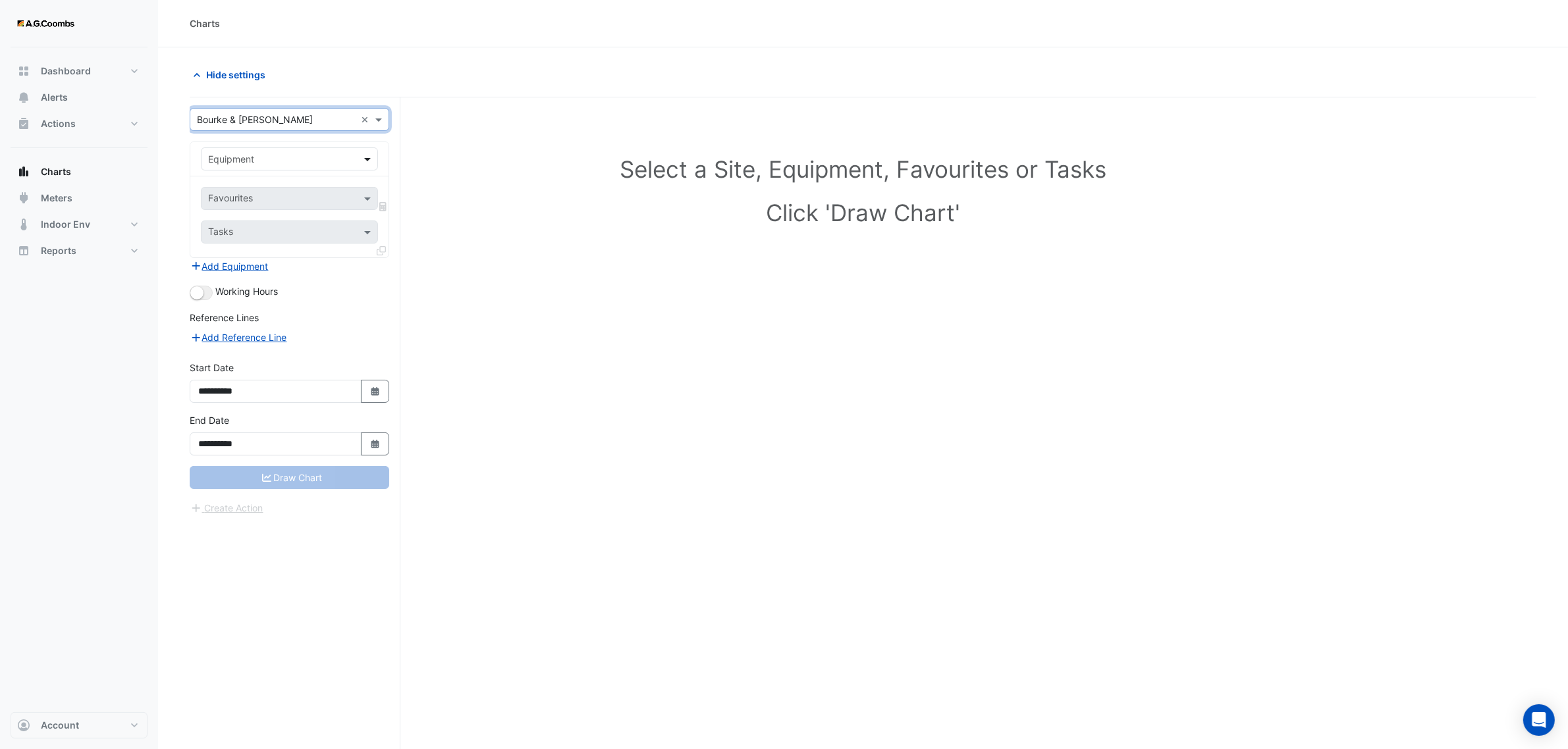
click at [367, 159] on span at bounding box center [369, 159] width 17 height 14
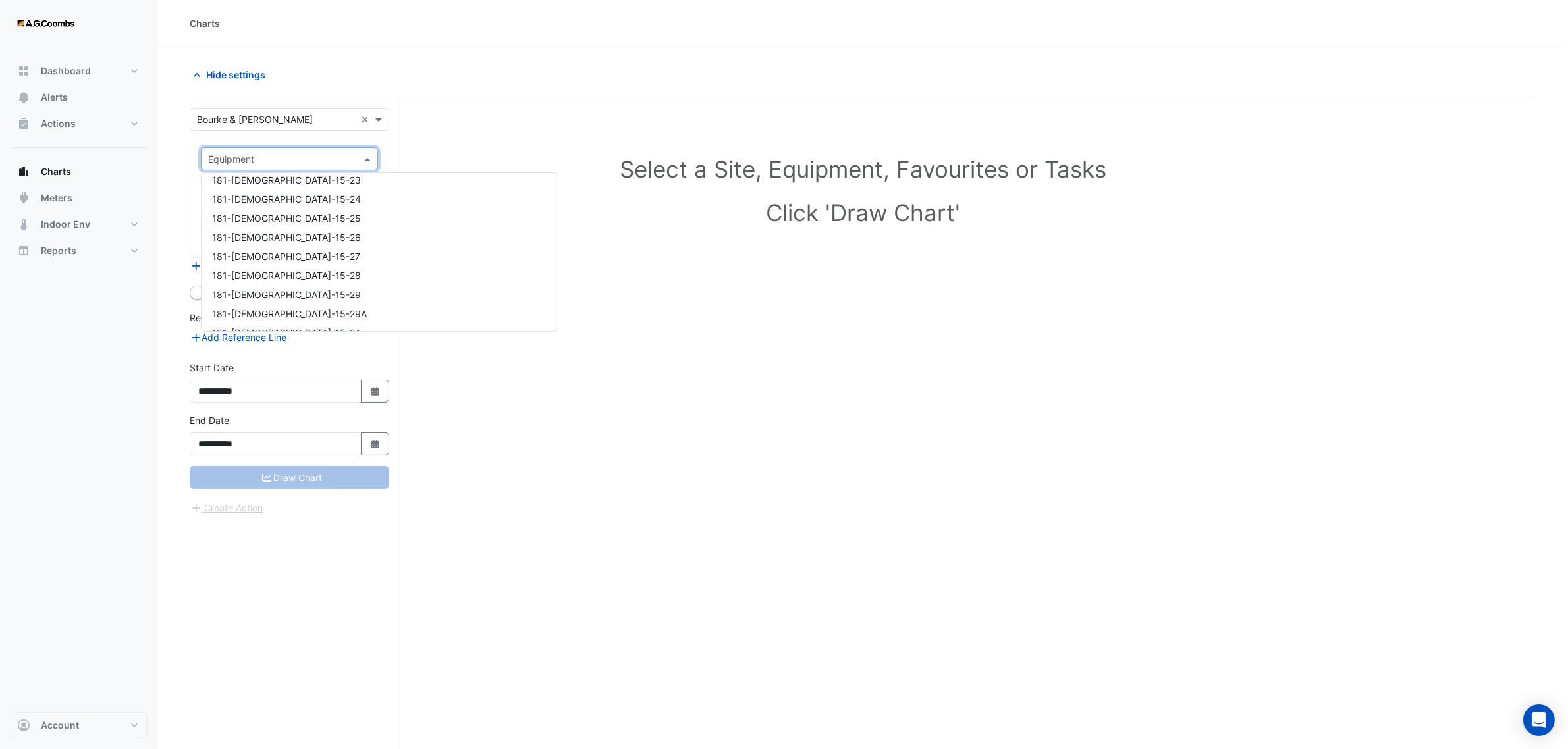
scroll to position [11778, 0]
click at [276, 155] on input "text" at bounding box center [276, 159] width 136 height 14
type input "**"
click at [253, 277] on span "550-GM-DHW" at bounding box center [243, 280] width 62 height 11
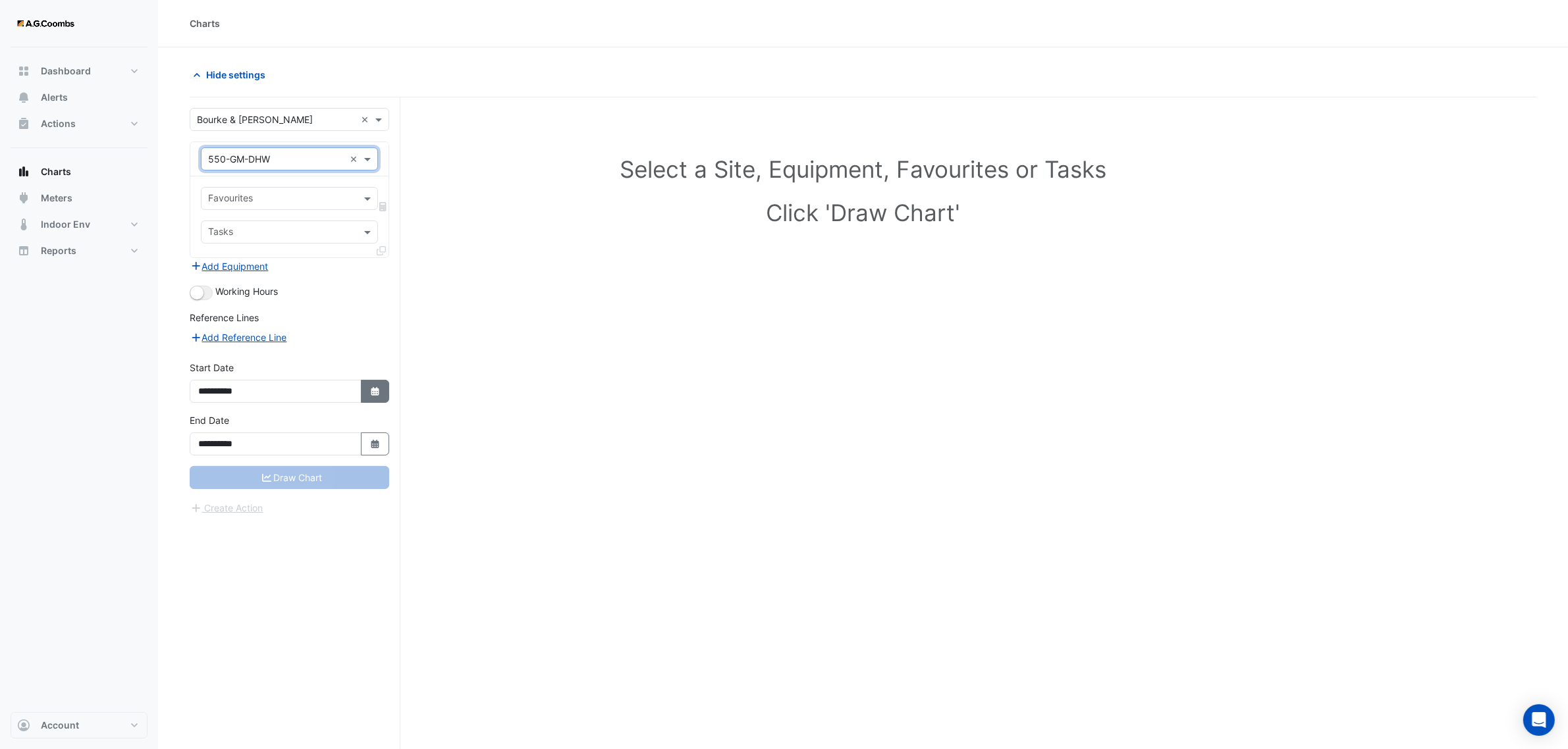
click at [369, 392] on icon "Select Date" at bounding box center [375, 392] width 12 height 9
select select "*"
select select "****"
click at [211, 217] on span "Previous month" at bounding box center [213, 217] width 10 height 10
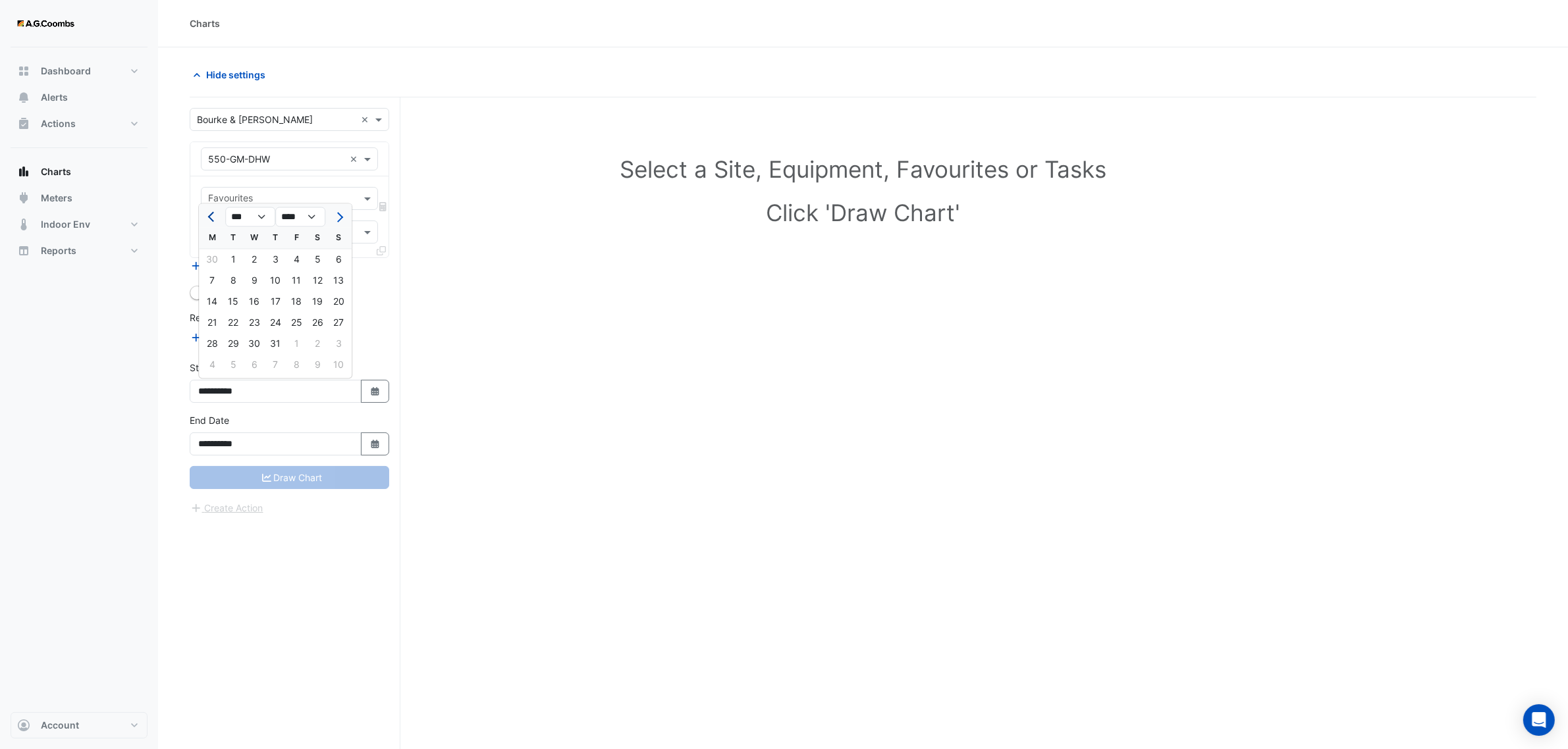
click at [211, 217] on span "Previous month" at bounding box center [213, 217] width 10 height 10
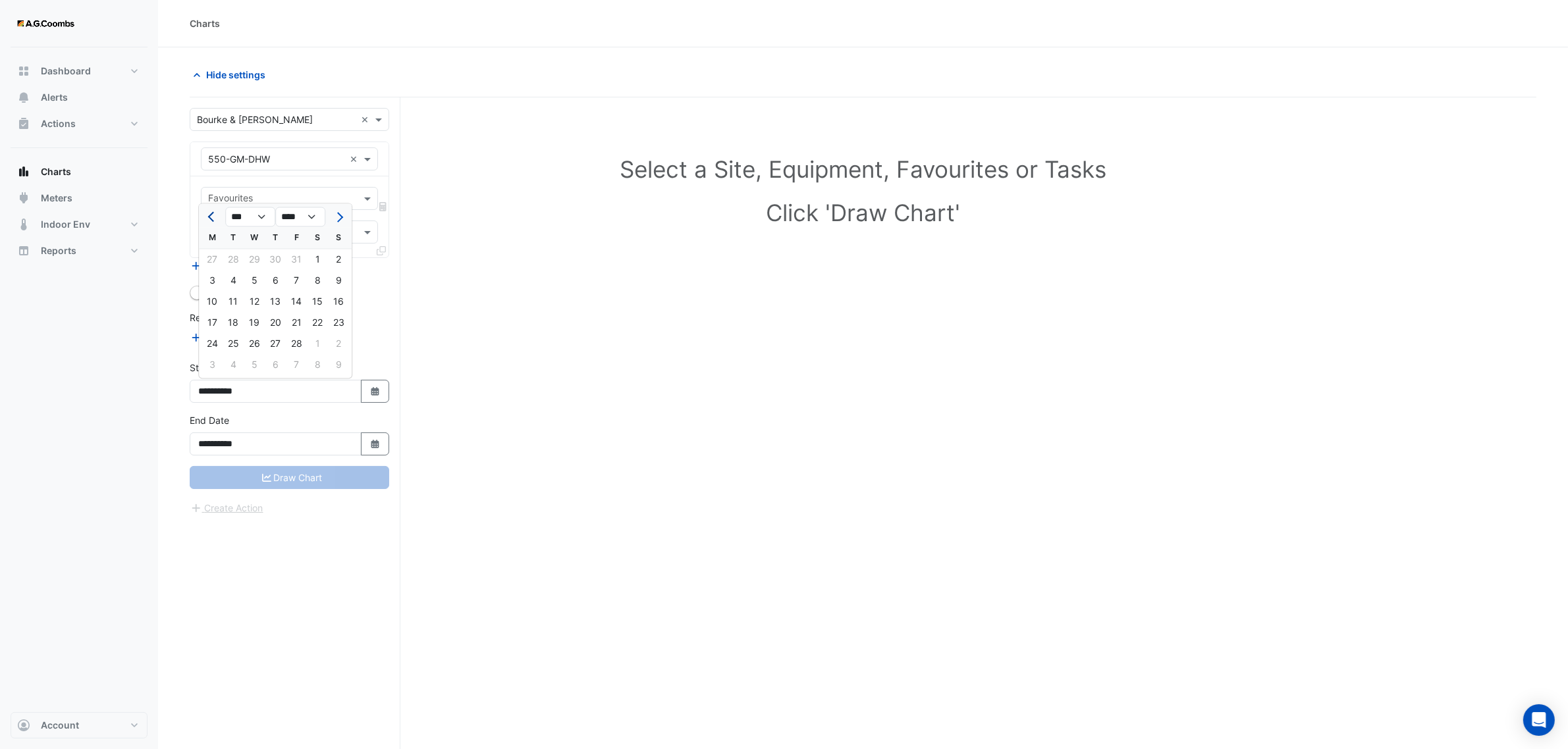
click at [211, 217] on span "Previous month" at bounding box center [213, 217] width 10 height 10
select select "**"
select select "****"
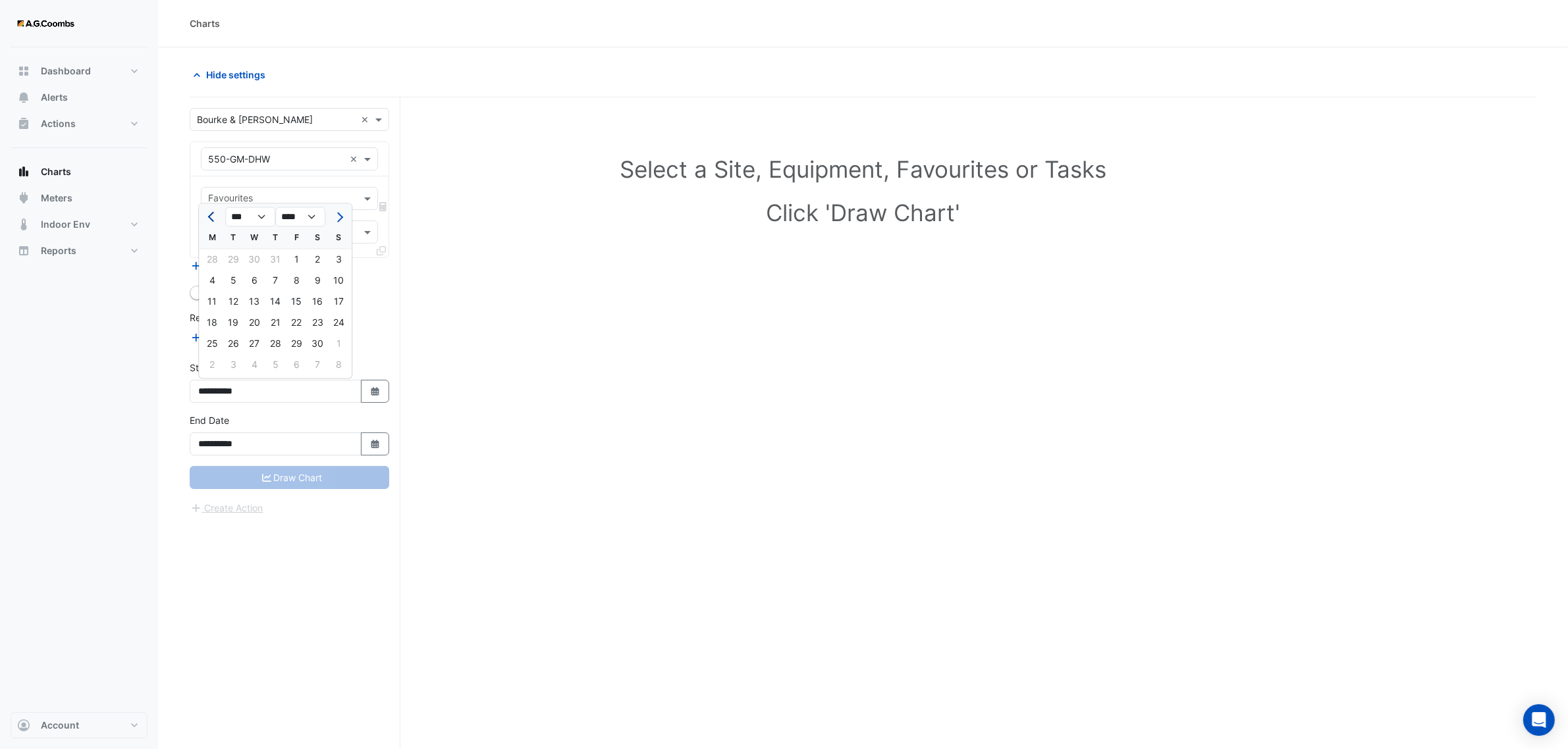
click at [211, 217] on span "Previous month" at bounding box center [213, 217] width 10 height 10
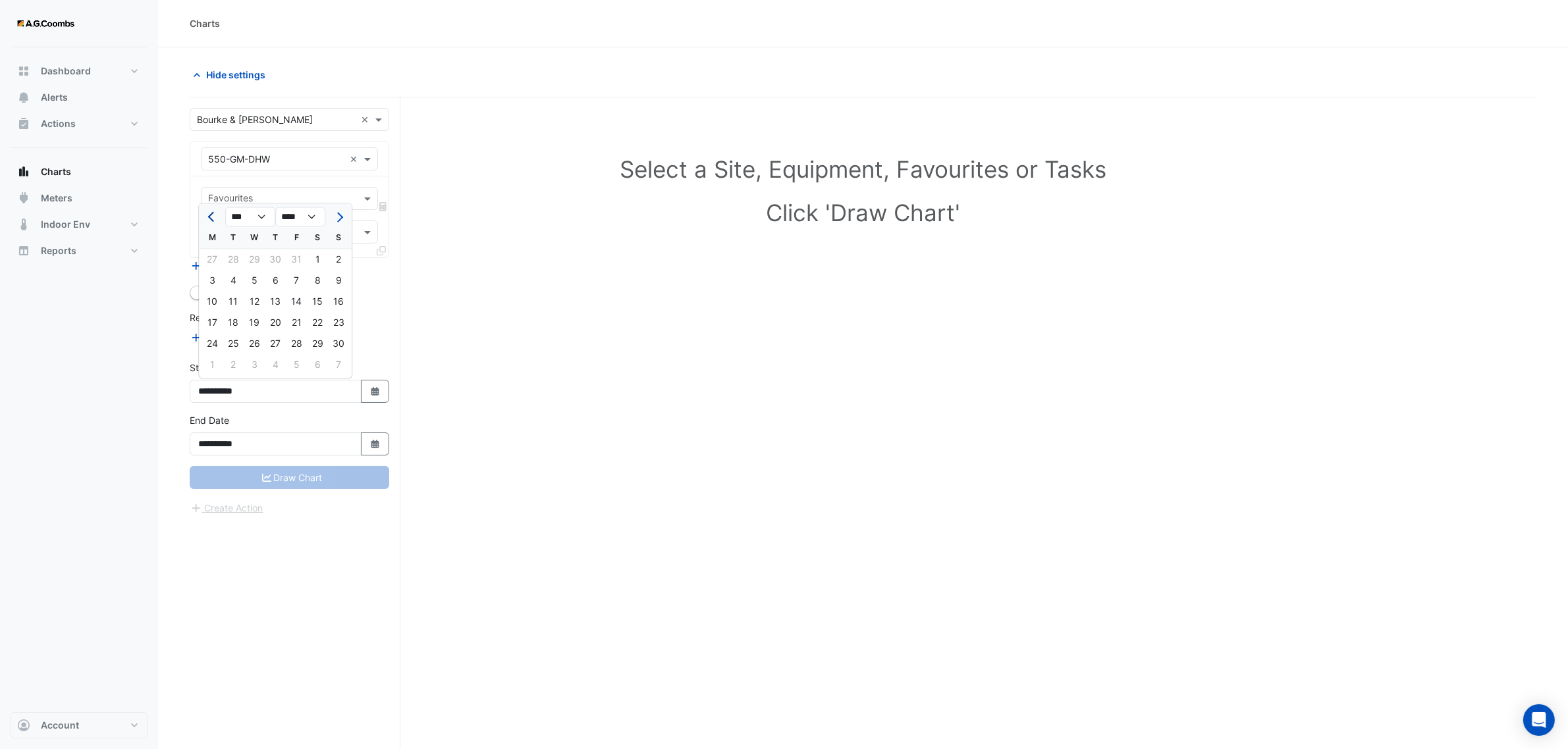
click at [211, 217] on span "Previous month" at bounding box center [213, 217] width 10 height 10
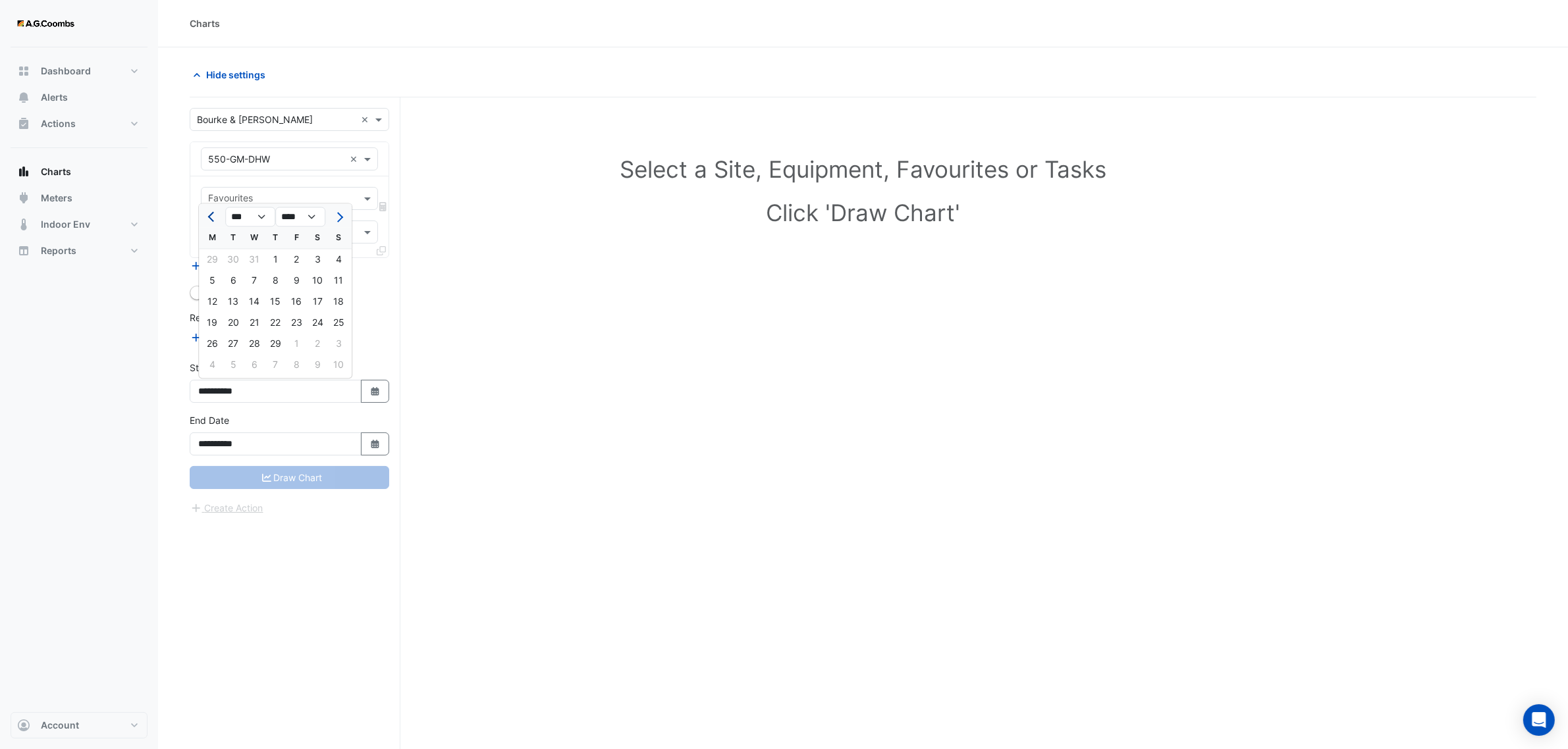
click at [211, 217] on span "Previous month" at bounding box center [213, 217] width 10 height 10
select select "**"
select select "****"
click at [338, 213] on span "Next month" at bounding box center [338, 217] width 10 height 10
select select "*"
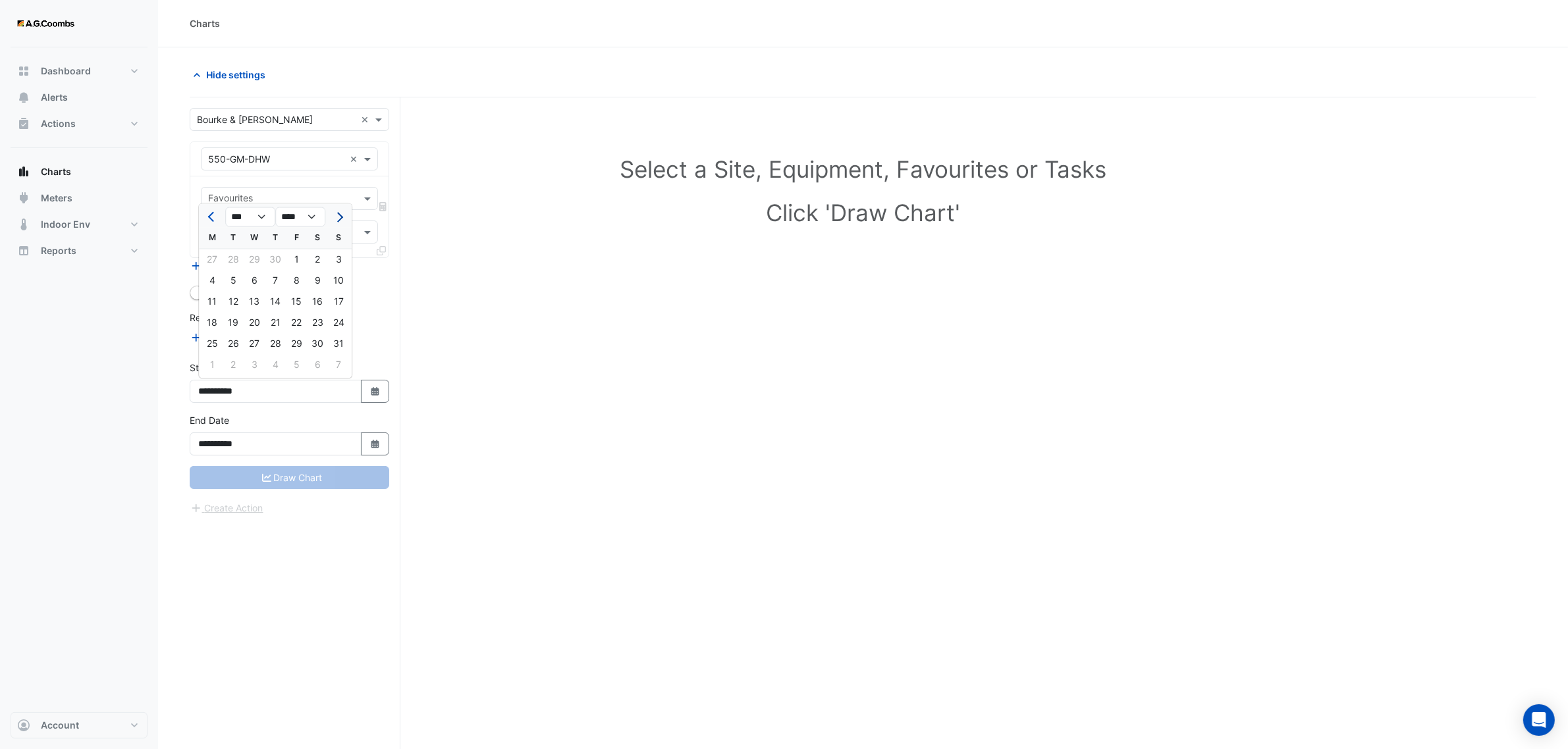
select select "****"
click at [206, 258] on div "1" at bounding box center [212, 260] width 21 height 21
type input "**********"
click at [345, 193] on input "text" at bounding box center [281, 200] width 148 height 14
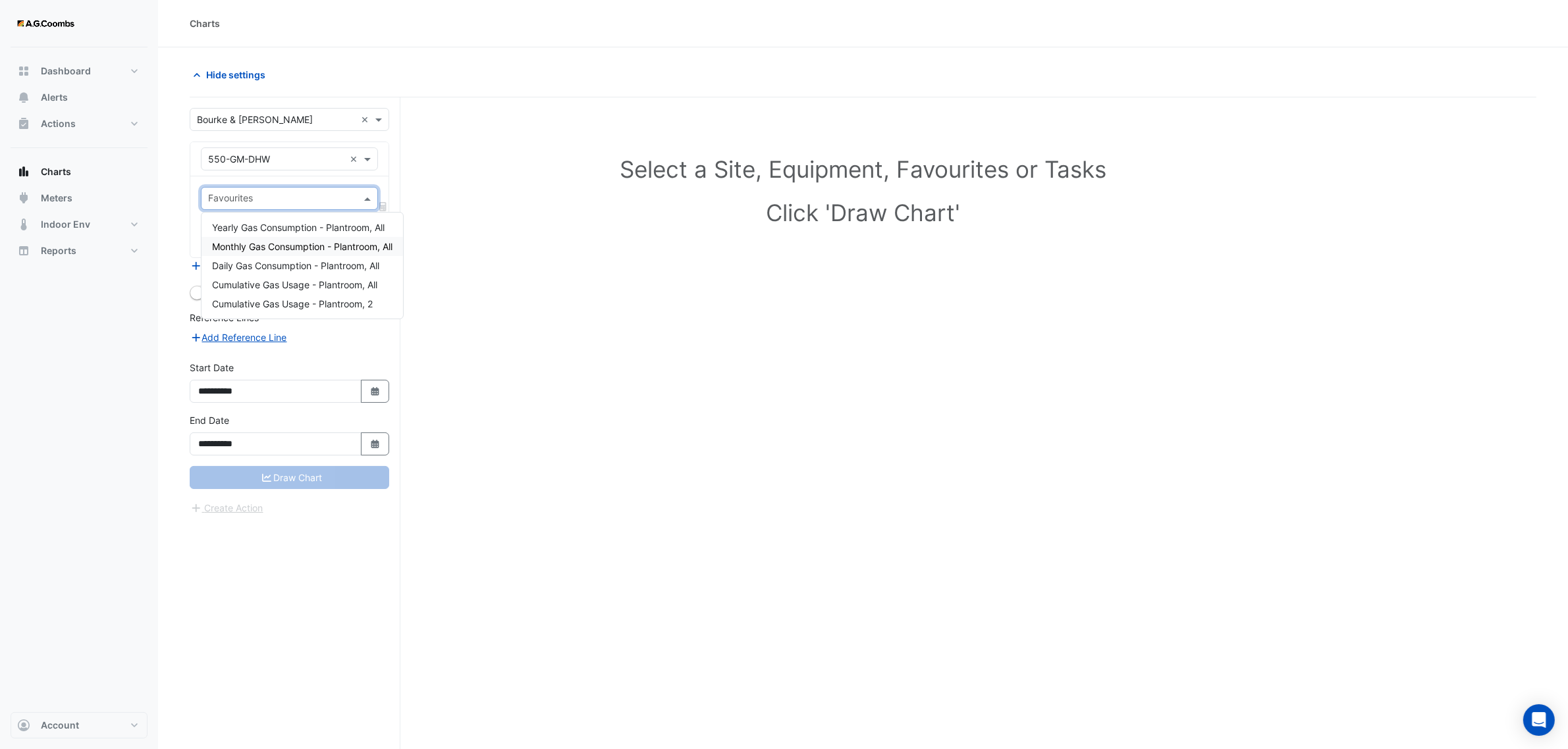
click at [290, 241] on span "Monthly Gas Consumption - Plantroom, All" at bounding box center [302, 247] width 180 height 11
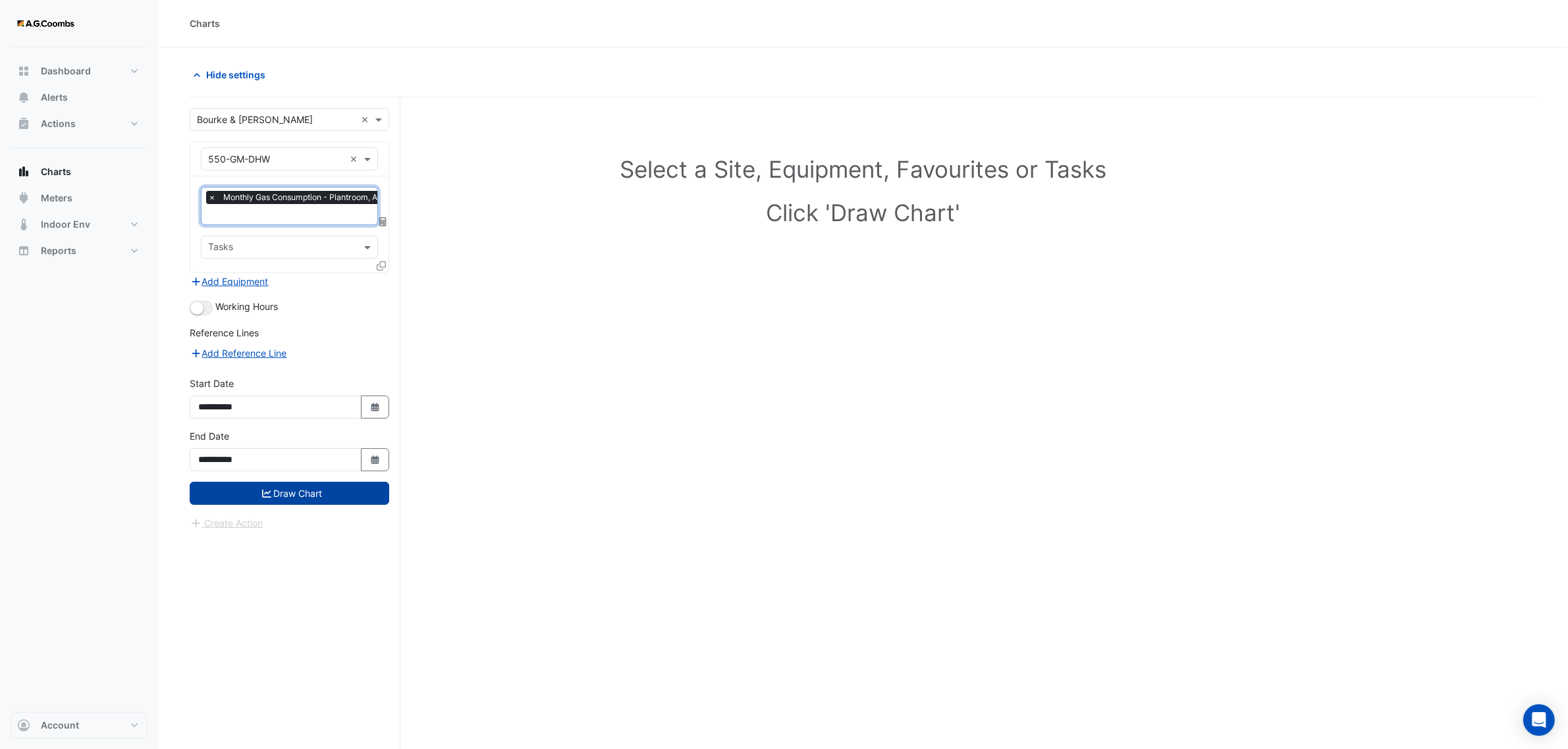
click at [288, 498] on button "Draw Chart" at bounding box center [289, 493] width 199 height 23
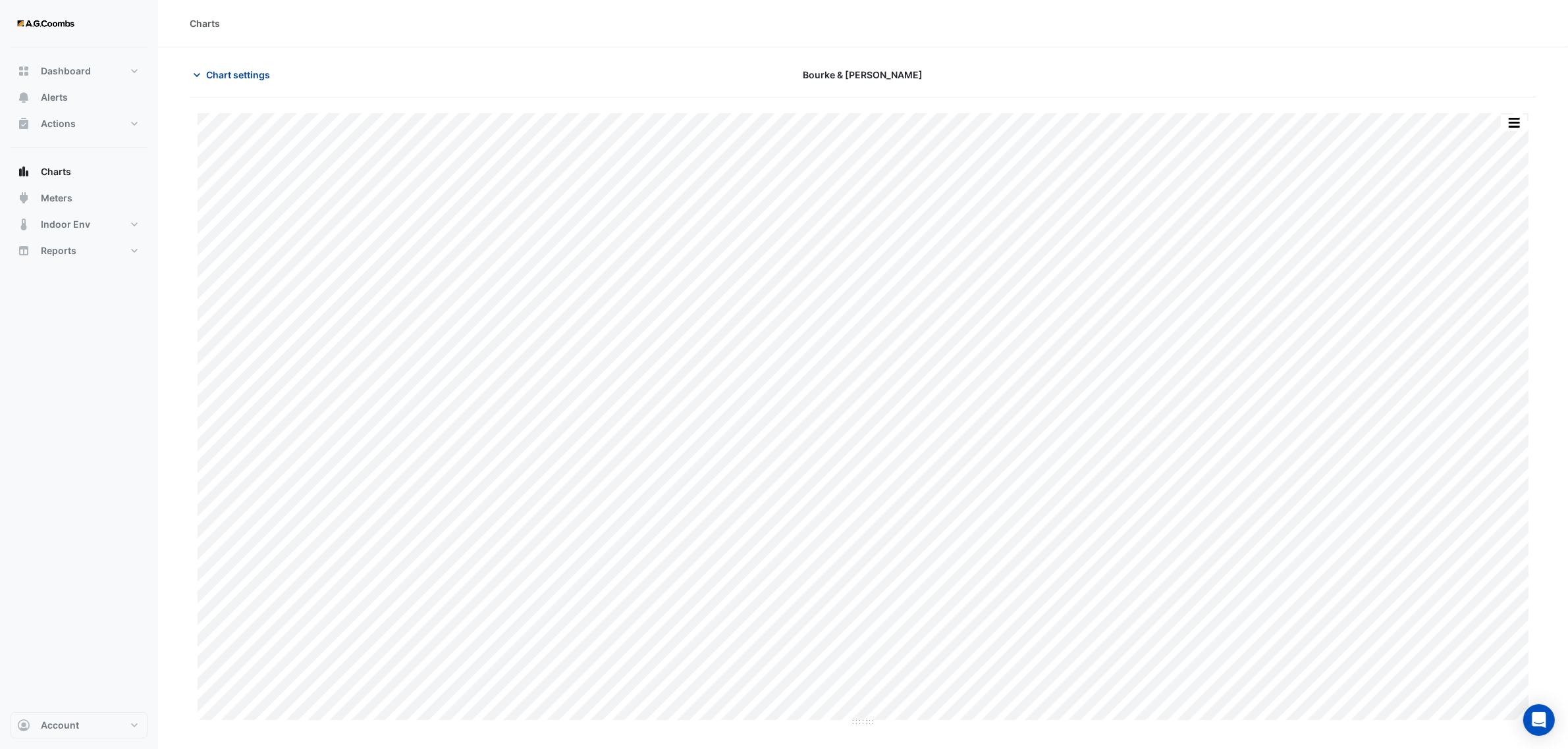
click at [199, 76] on icon "button" at bounding box center [197, 75] width 13 height 13
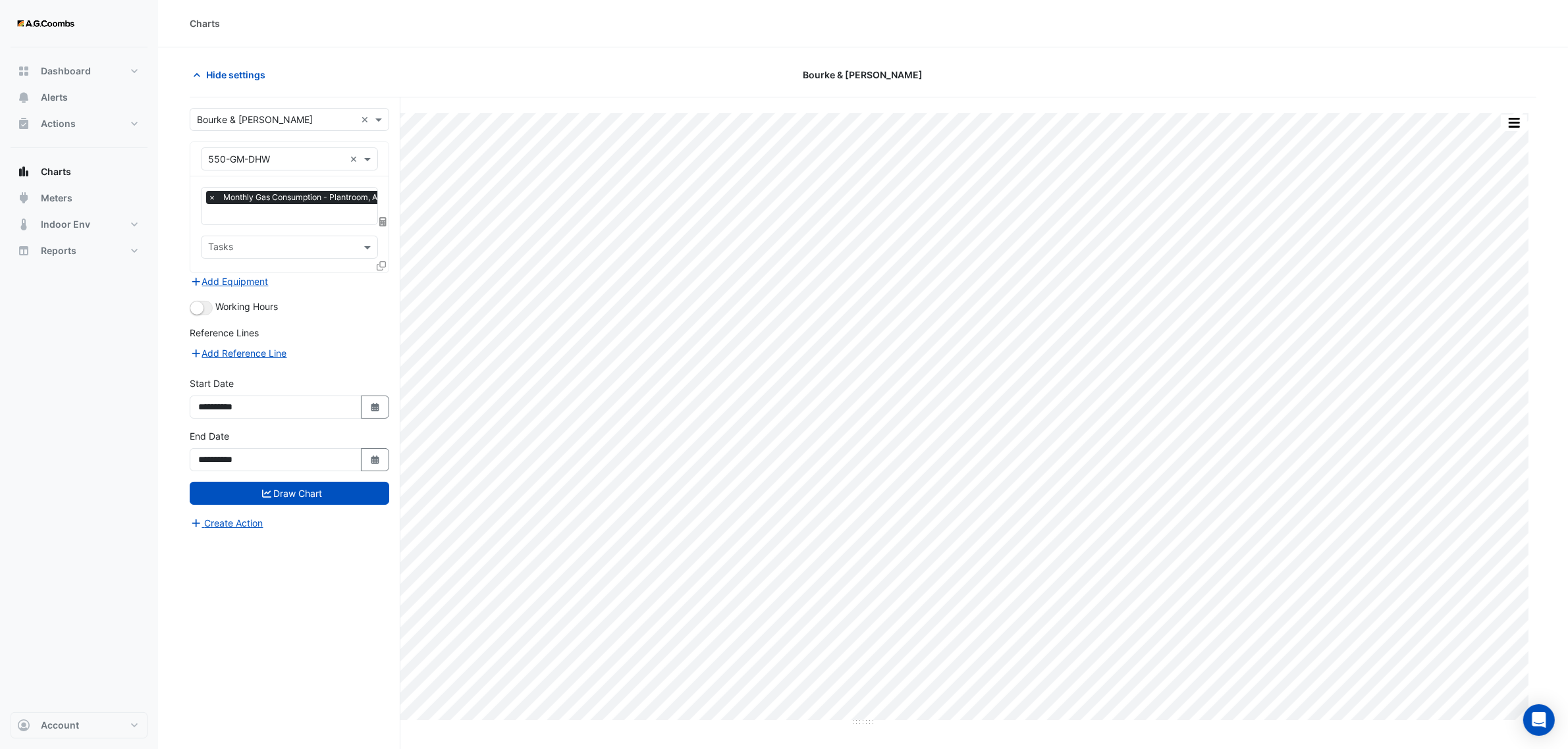
click at [301, 159] on input "text" at bounding box center [276, 159] width 136 height 14
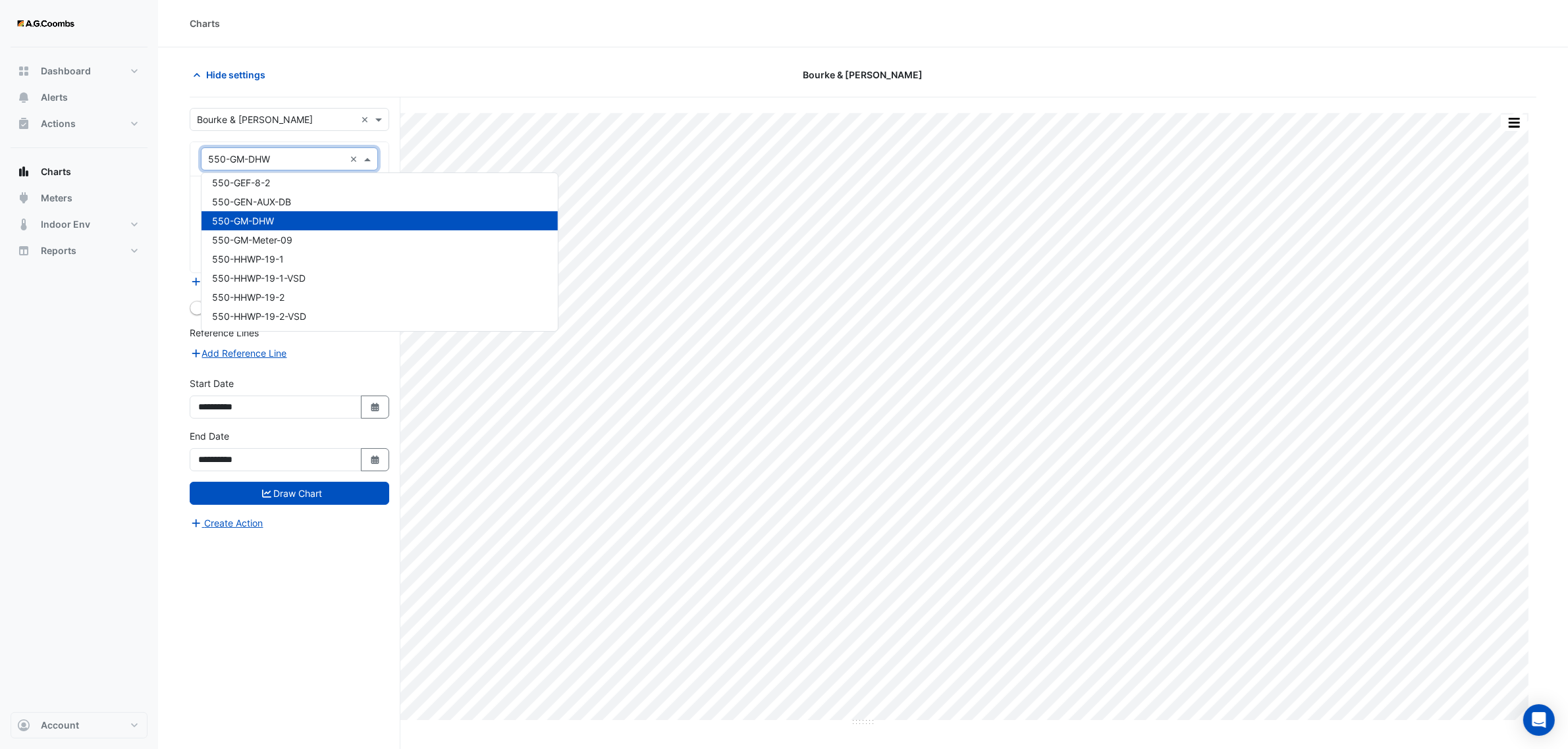
click at [277, 156] on input "text" at bounding box center [276, 159] width 136 height 14
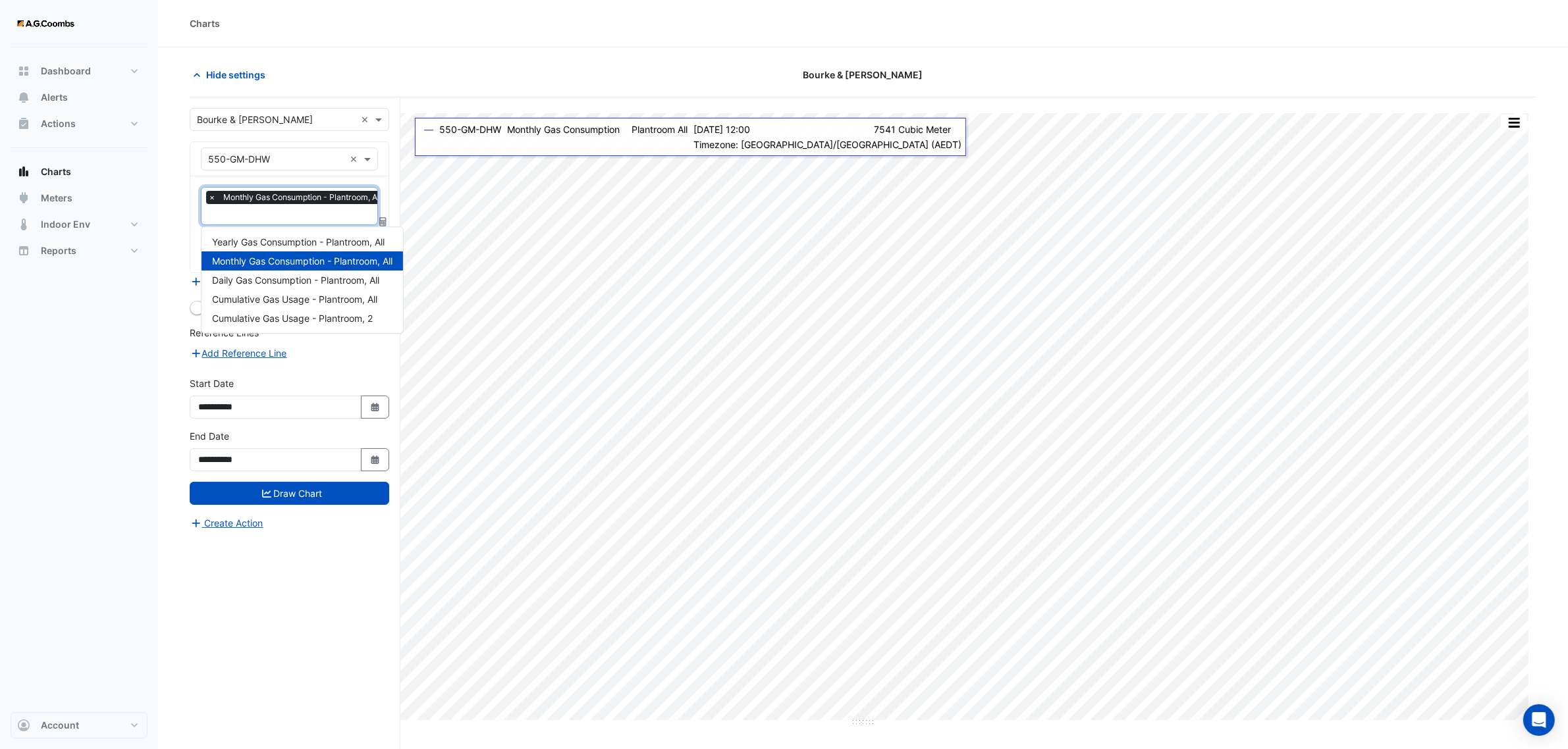
click at [287, 208] on input "text" at bounding box center [297, 215] width 180 height 14
click at [290, 278] on span "Daily Gas Consumption - Plantroom, All" at bounding box center [295, 280] width 167 height 11
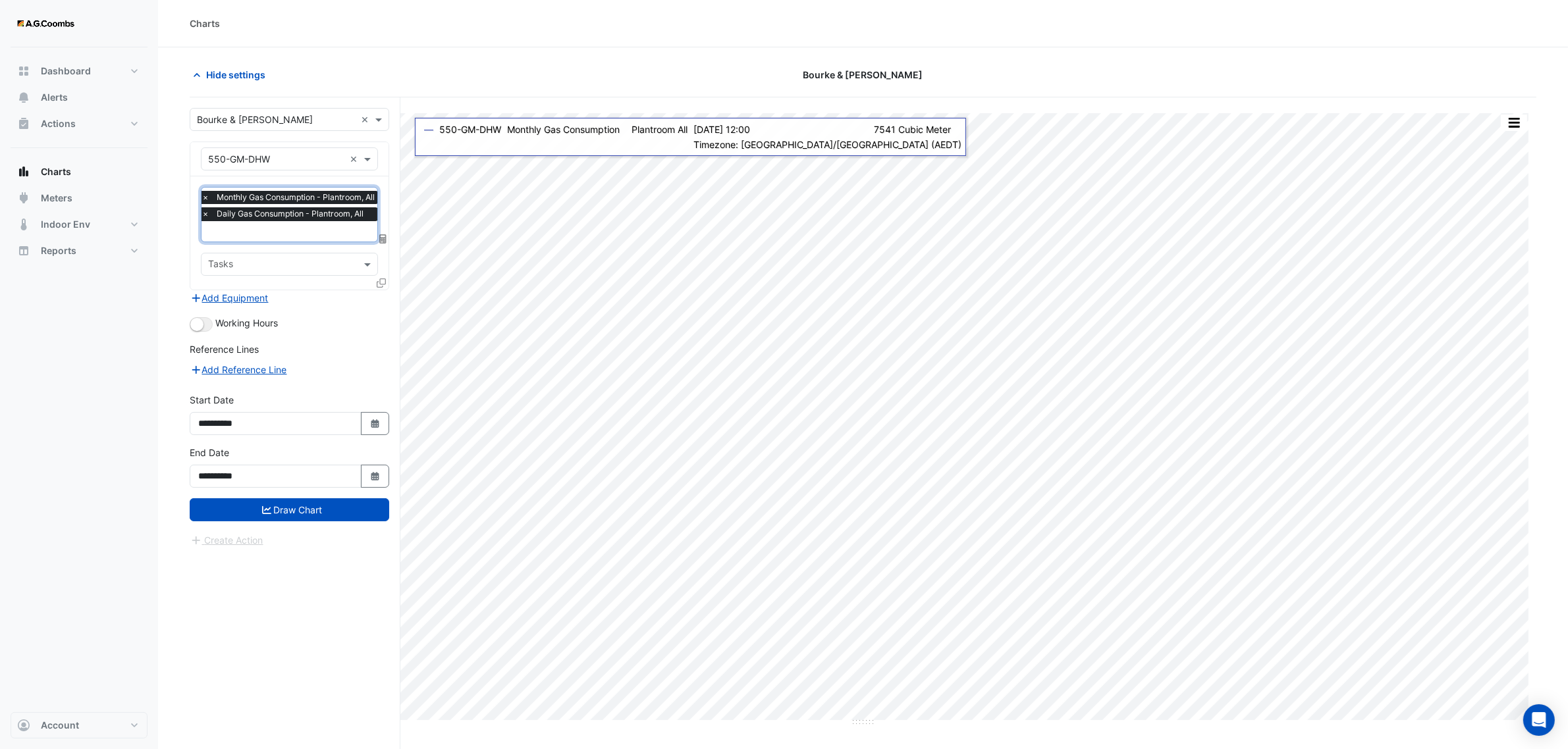
click at [359, 197] on span "Monthly Gas Consumption - Plantroom, All" at bounding box center [295, 197] width 164 height 13
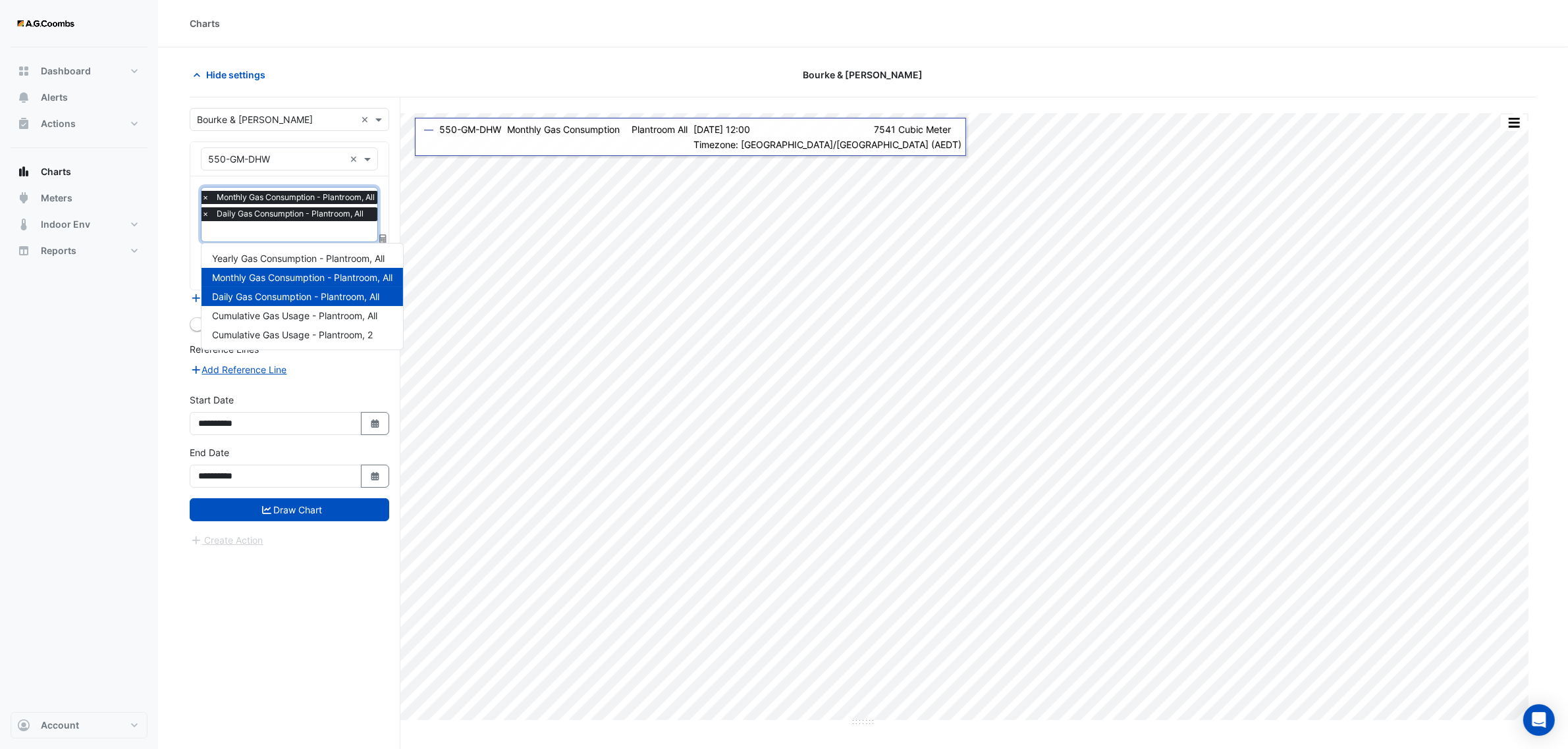
click at [387, 275] on span "Monthly Gas Consumption - Plantroom, All" at bounding box center [302, 278] width 180 height 11
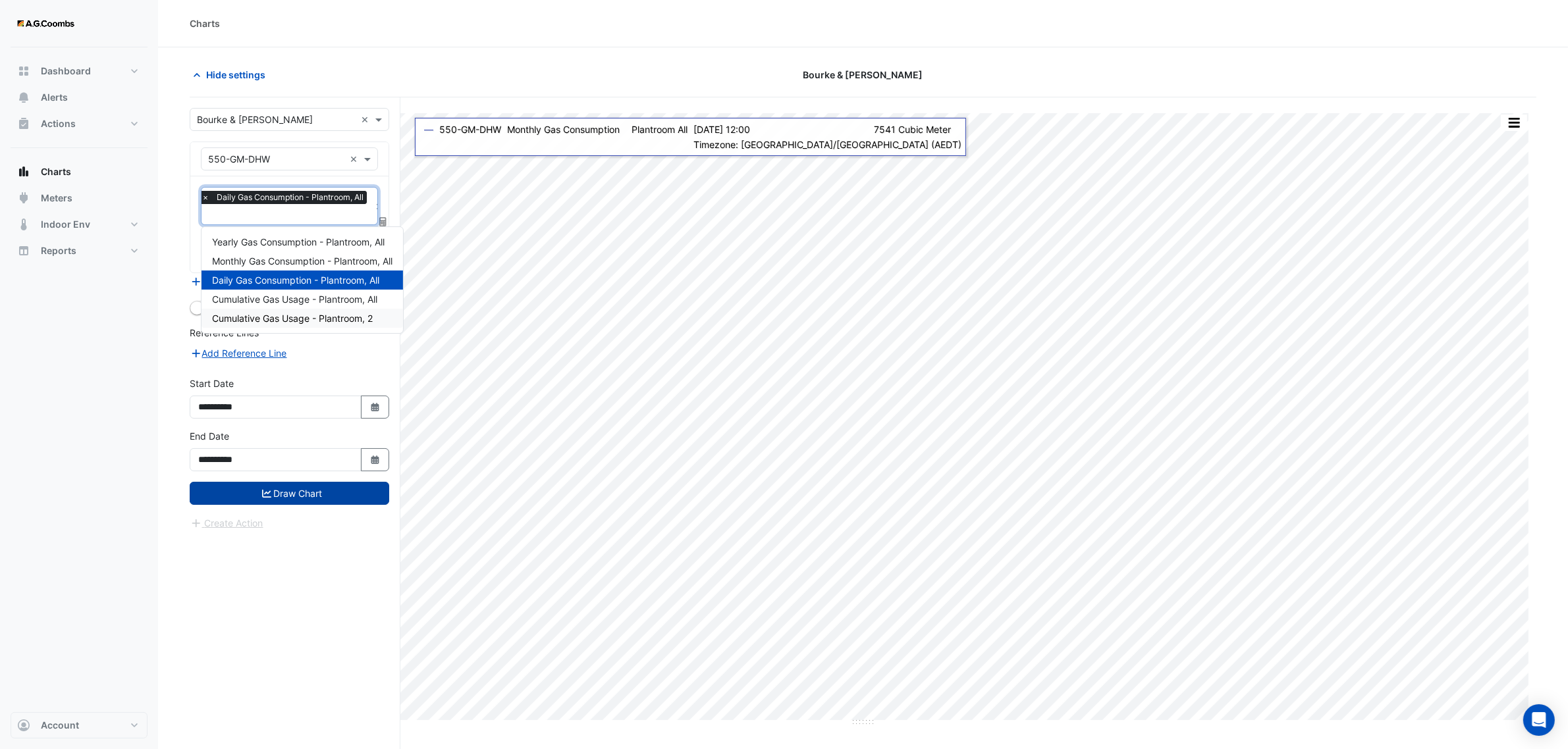
click at [313, 497] on button "Draw Chart" at bounding box center [289, 493] width 199 height 23
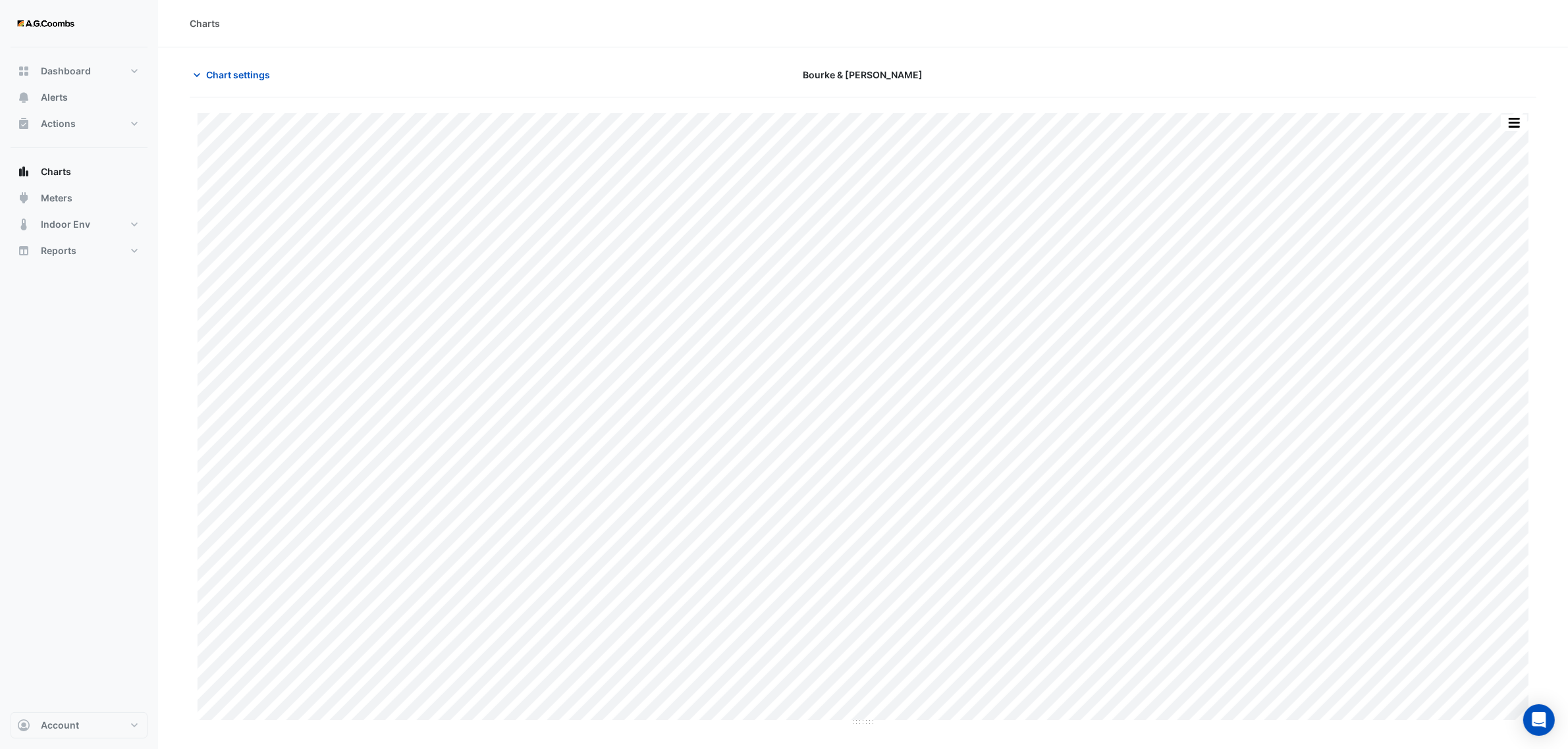
drag, startPoint x: 201, startPoint y: 73, endPoint x: 232, endPoint y: 99, distance: 40.5
click at [201, 73] on icon "button" at bounding box center [197, 75] width 13 height 13
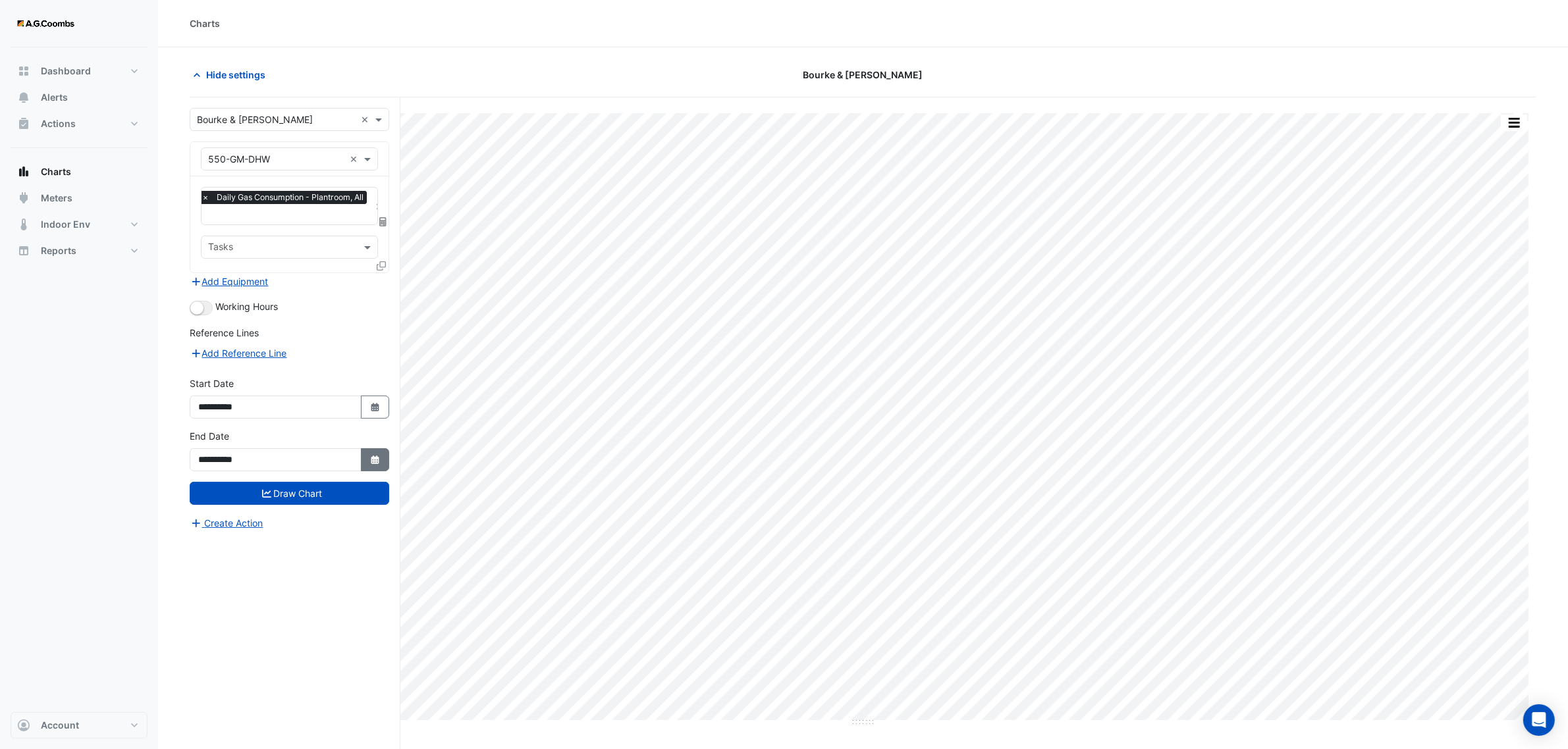
click at [369, 459] on button "Select Date" at bounding box center [375, 459] width 29 height 23
select select "**"
select select "****"
click at [209, 284] on span "Previous month" at bounding box center [213, 285] width 10 height 10
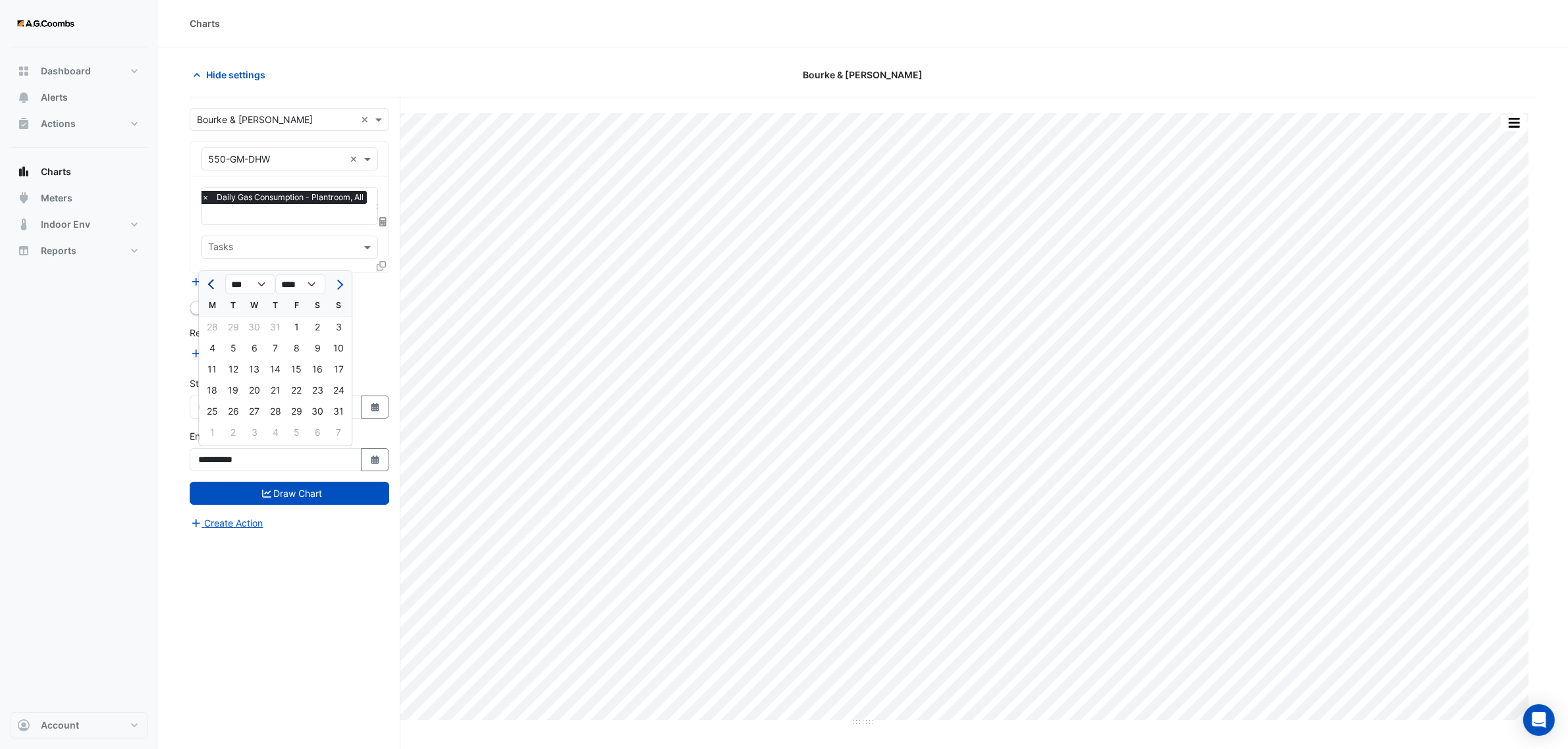
click at [209, 284] on span "Previous month" at bounding box center [213, 285] width 10 height 10
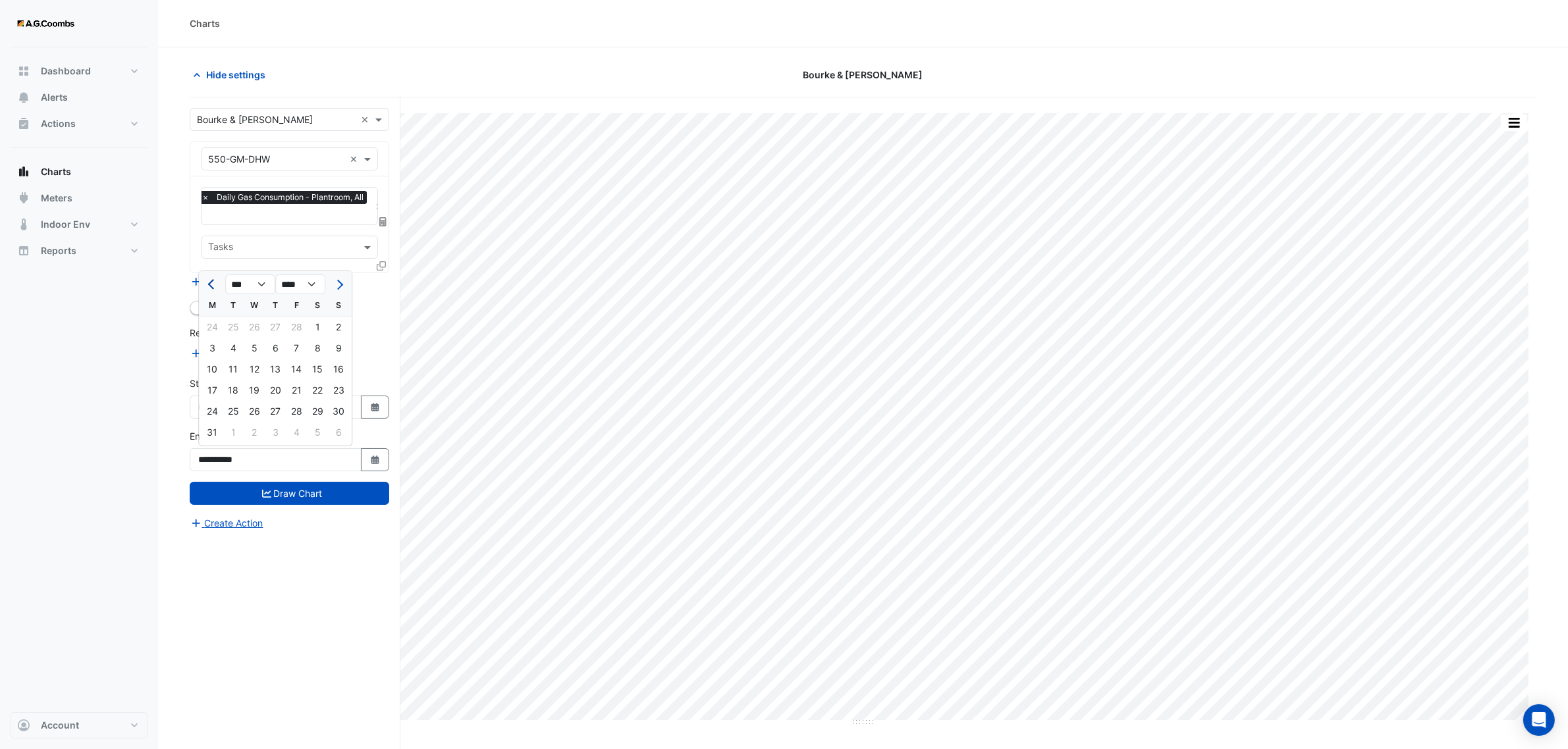
click at [209, 284] on span "Previous month" at bounding box center [213, 285] width 10 height 10
select select "**"
select select "****"
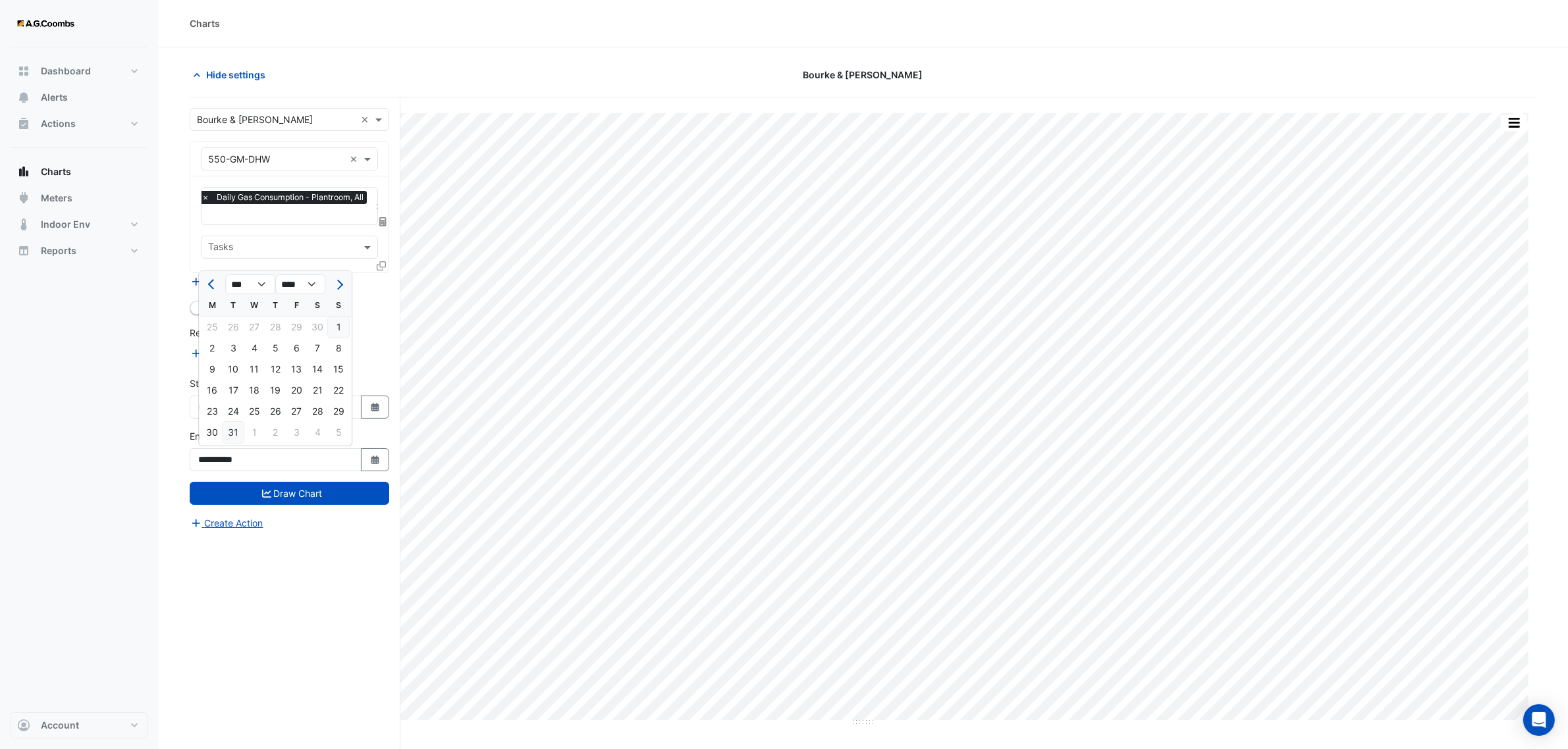
click at [229, 435] on div "31" at bounding box center [233, 432] width 21 height 21
type input "**********"
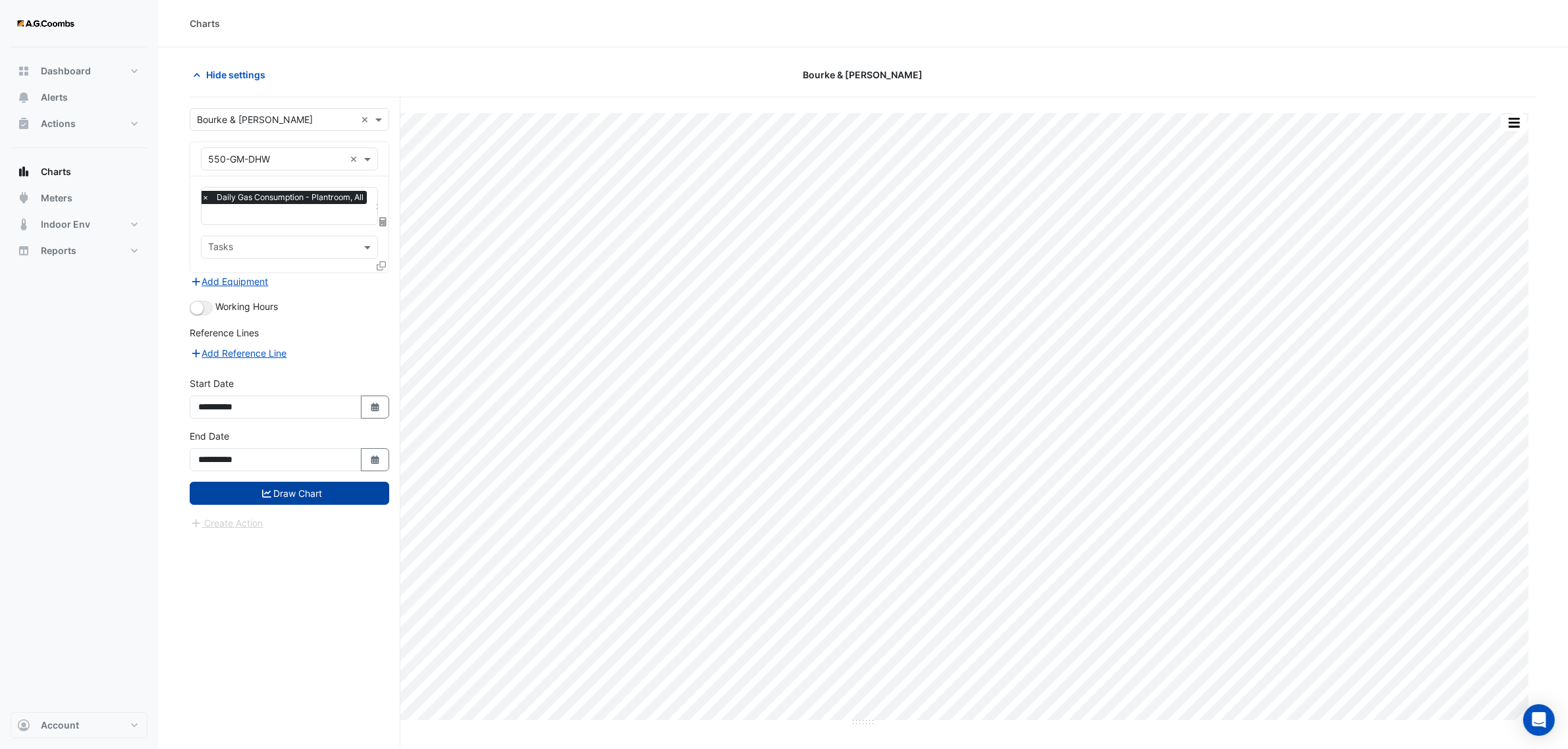
click at [255, 495] on button "Draw Chart" at bounding box center [289, 493] width 199 height 23
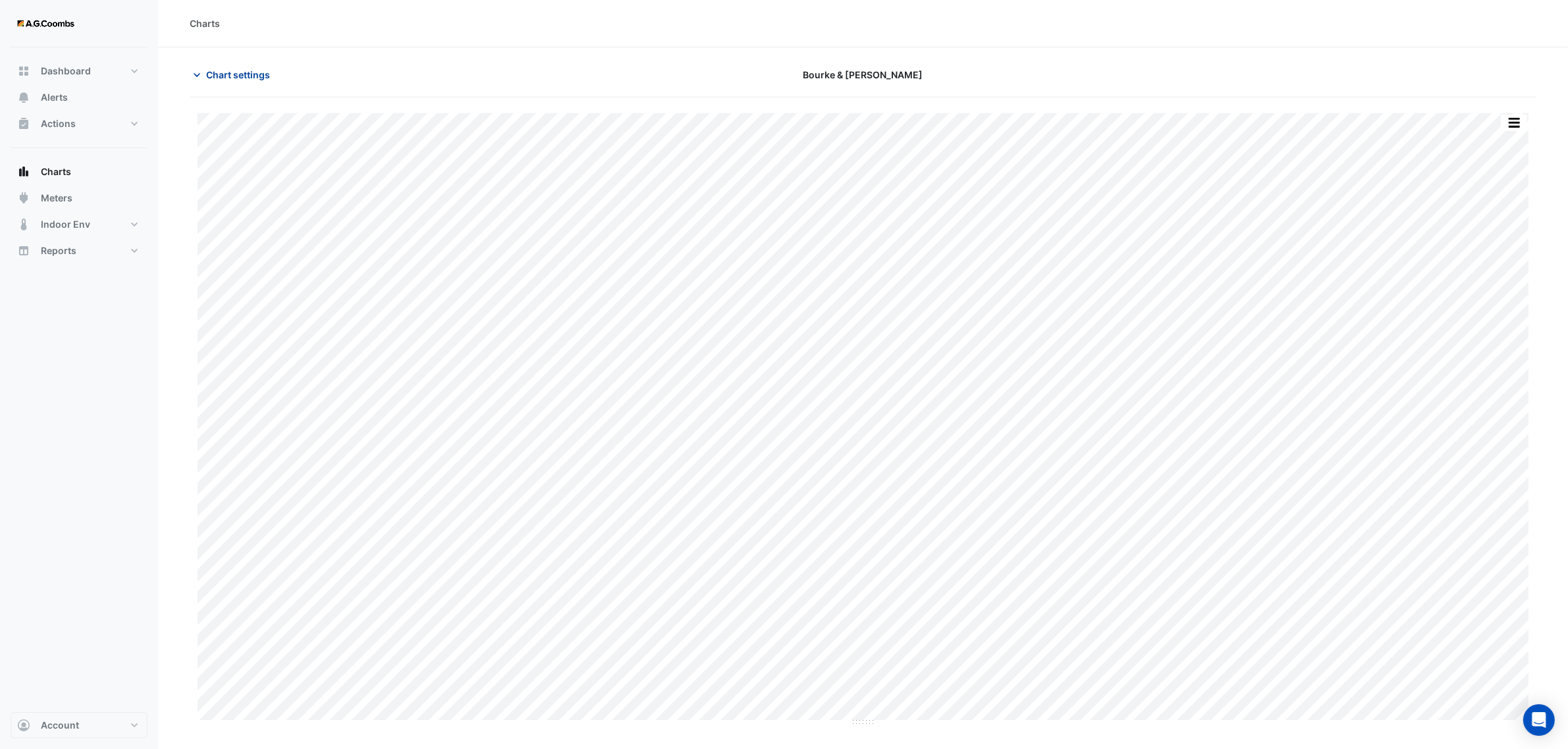
click at [218, 73] on span "Chart settings" at bounding box center [238, 75] width 64 height 14
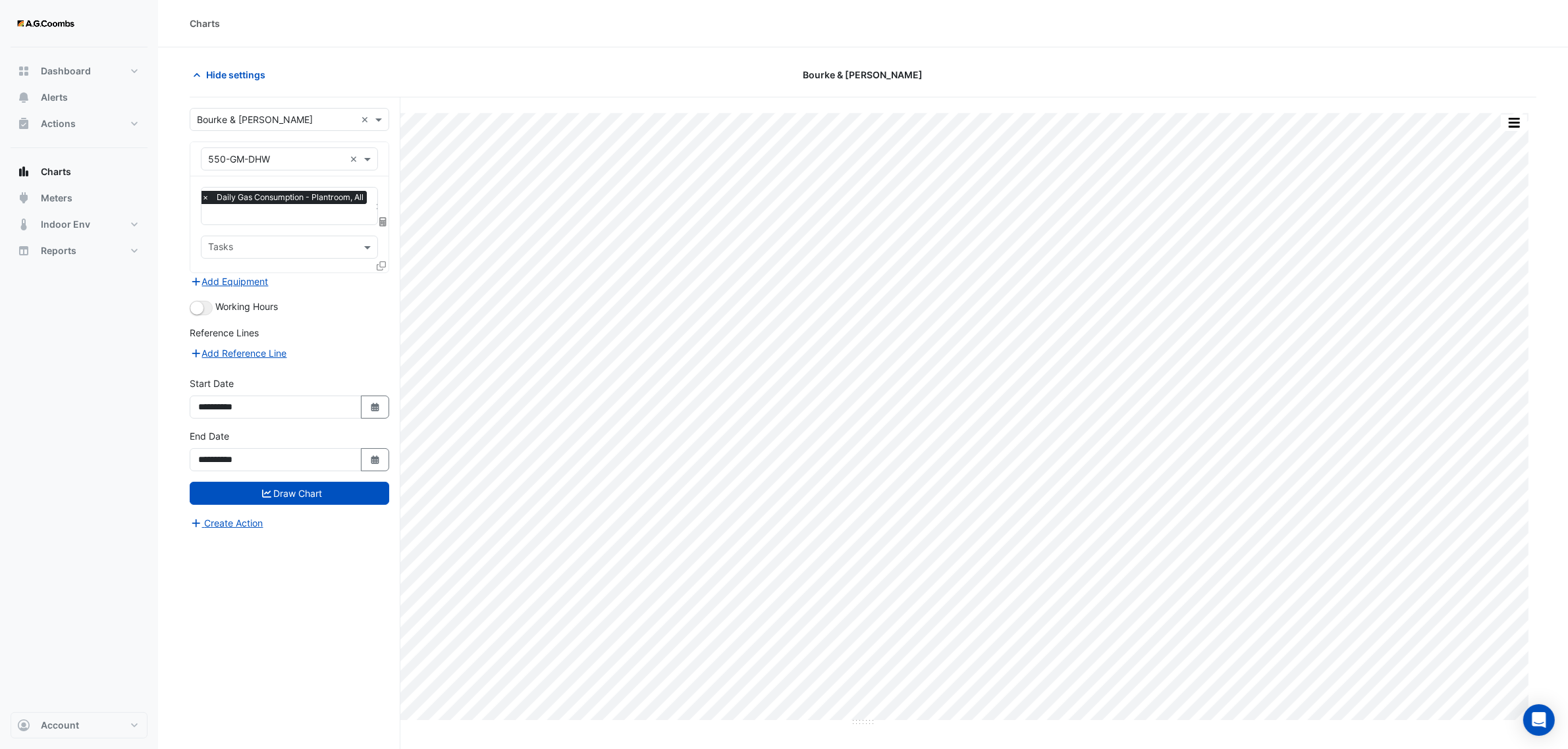
click at [285, 159] on input "text" at bounding box center [276, 159] width 136 height 14
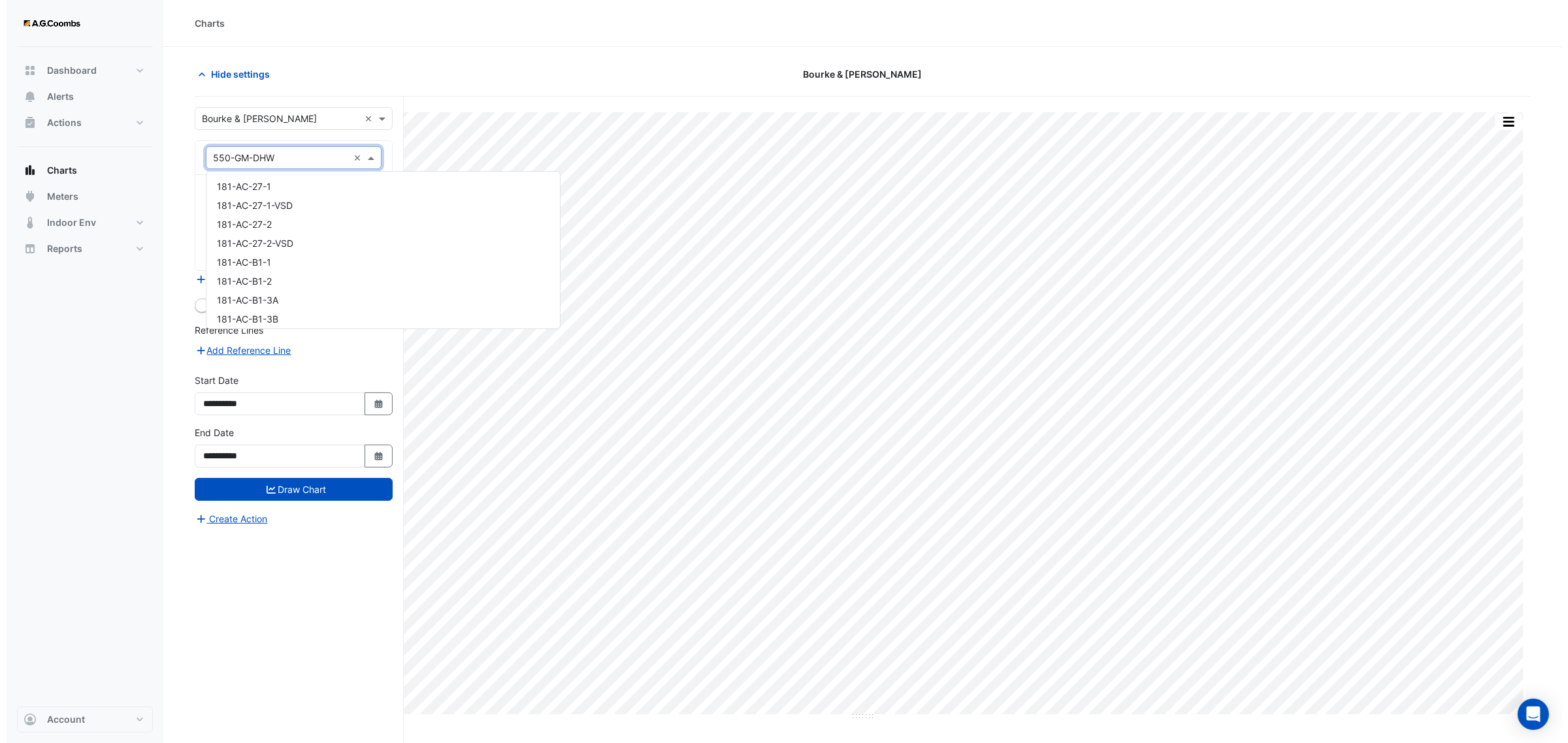
scroll to position [31219, 0]
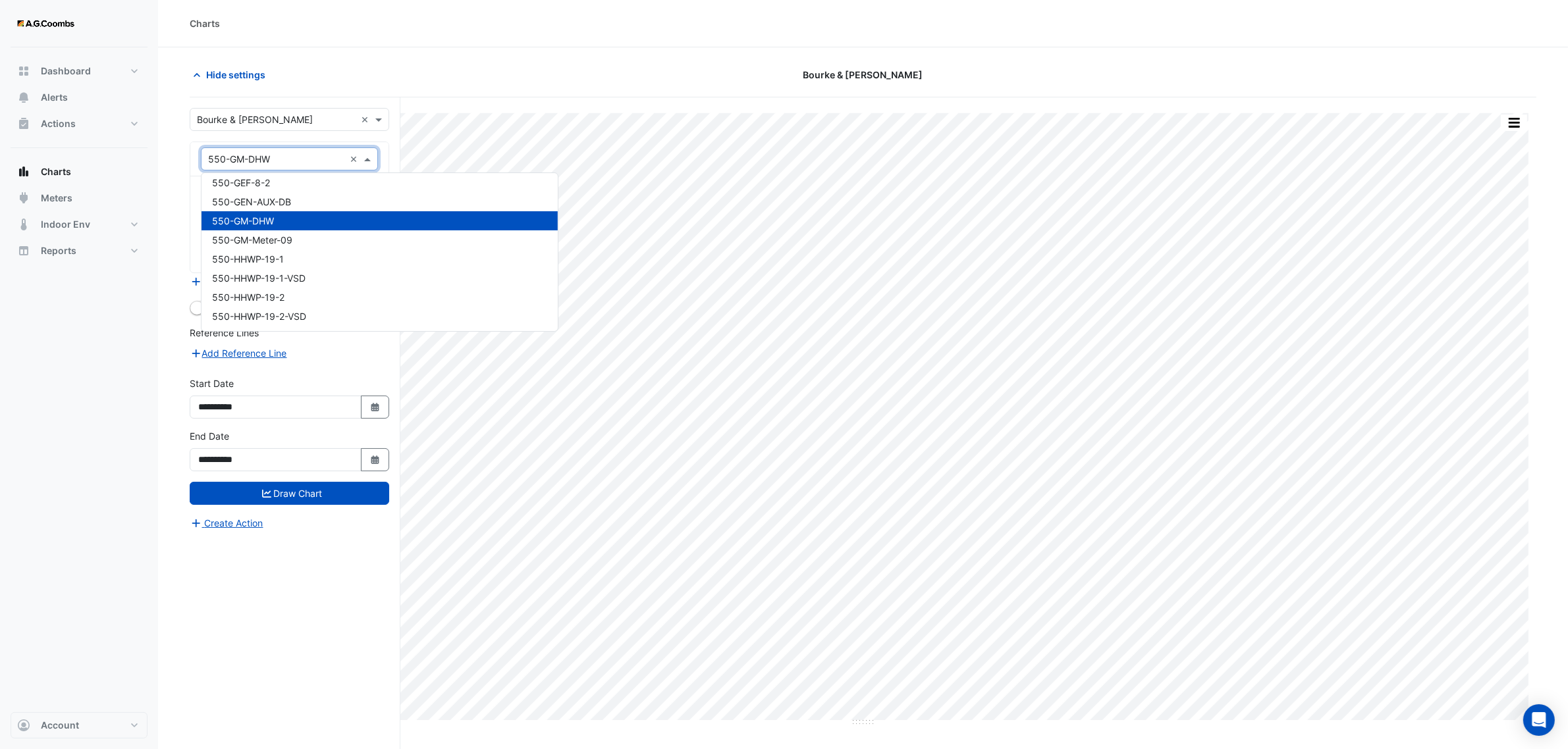
click at [297, 159] on input "text" at bounding box center [276, 159] width 136 height 14
click at [165, 211] on section "Hide settings [PERSON_NAME] & [PERSON_NAME] Print Save as JPEG Save as PNG Pivo…" at bounding box center [863, 423] width 1410 height 752
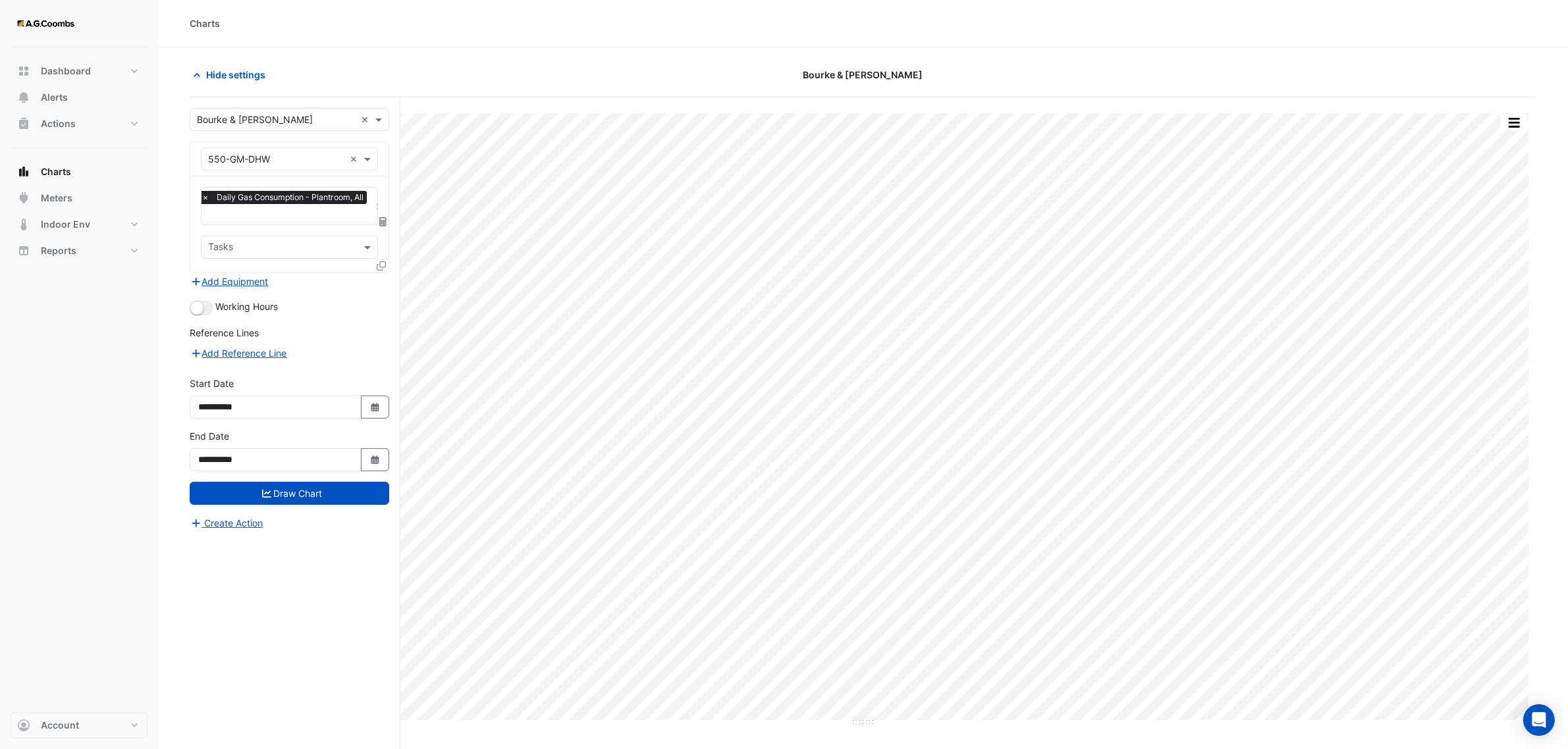
click at [380, 264] on icon at bounding box center [381, 266] width 9 height 9
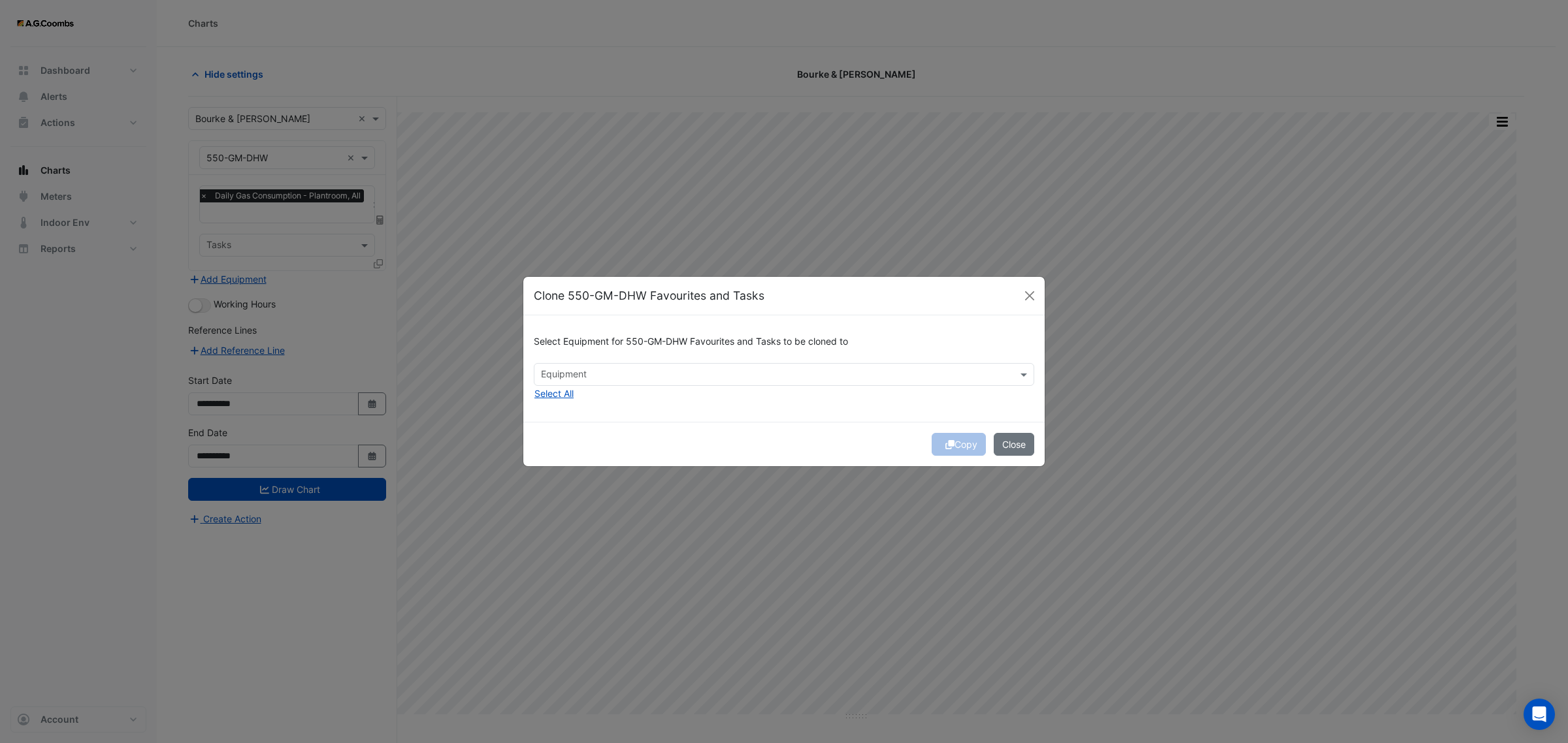
click at [630, 374] on input "text" at bounding box center [777, 376] width 471 height 14
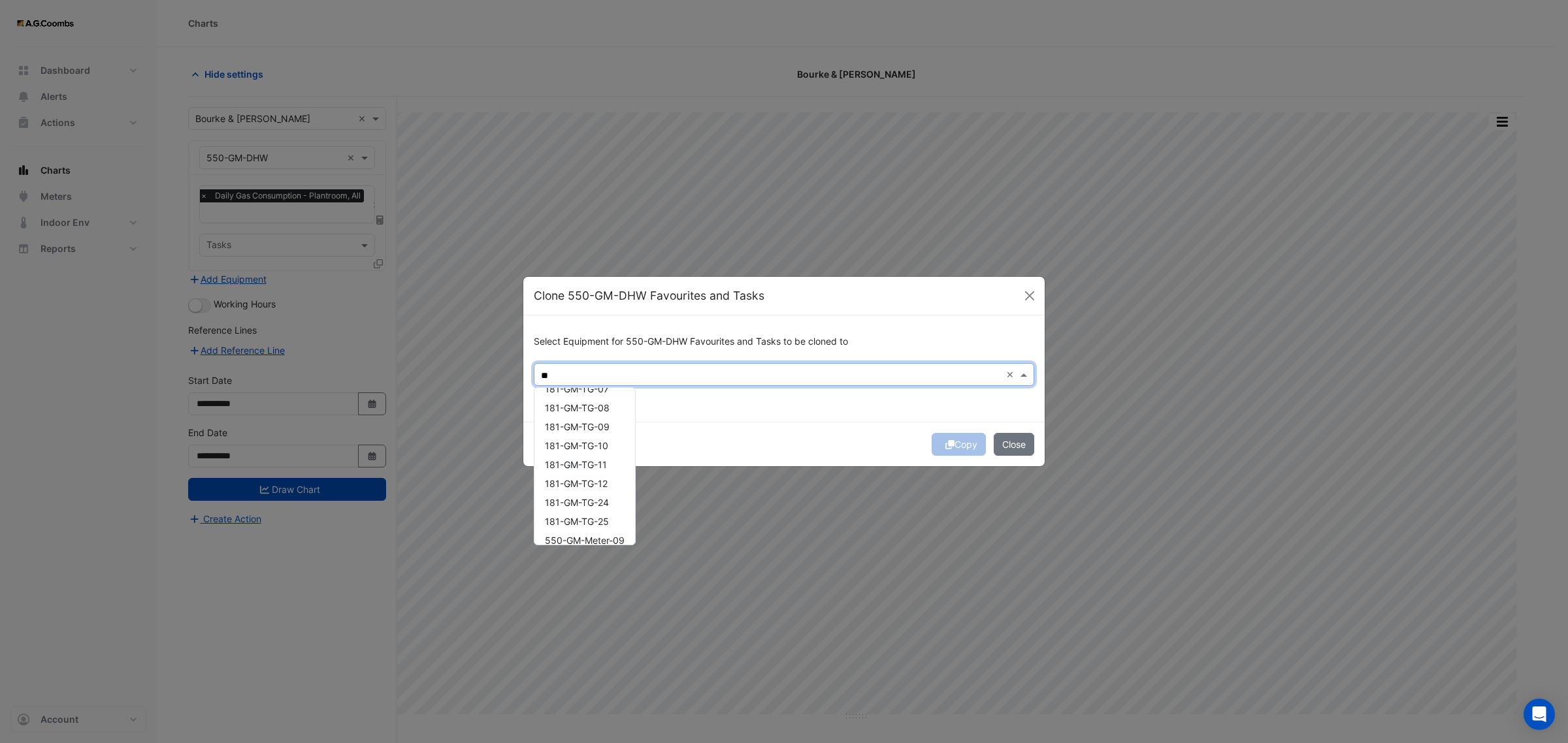
scroll to position [118, 0]
click at [598, 527] on span "550-GM-Meter-09" at bounding box center [584, 531] width 80 height 11
click at [607, 438] on span "181-GM-Meter-07" at bounding box center [583, 441] width 76 height 11
click at [595, 418] on span "181-GM-Meter-02" at bounding box center [583, 422] width 76 height 11
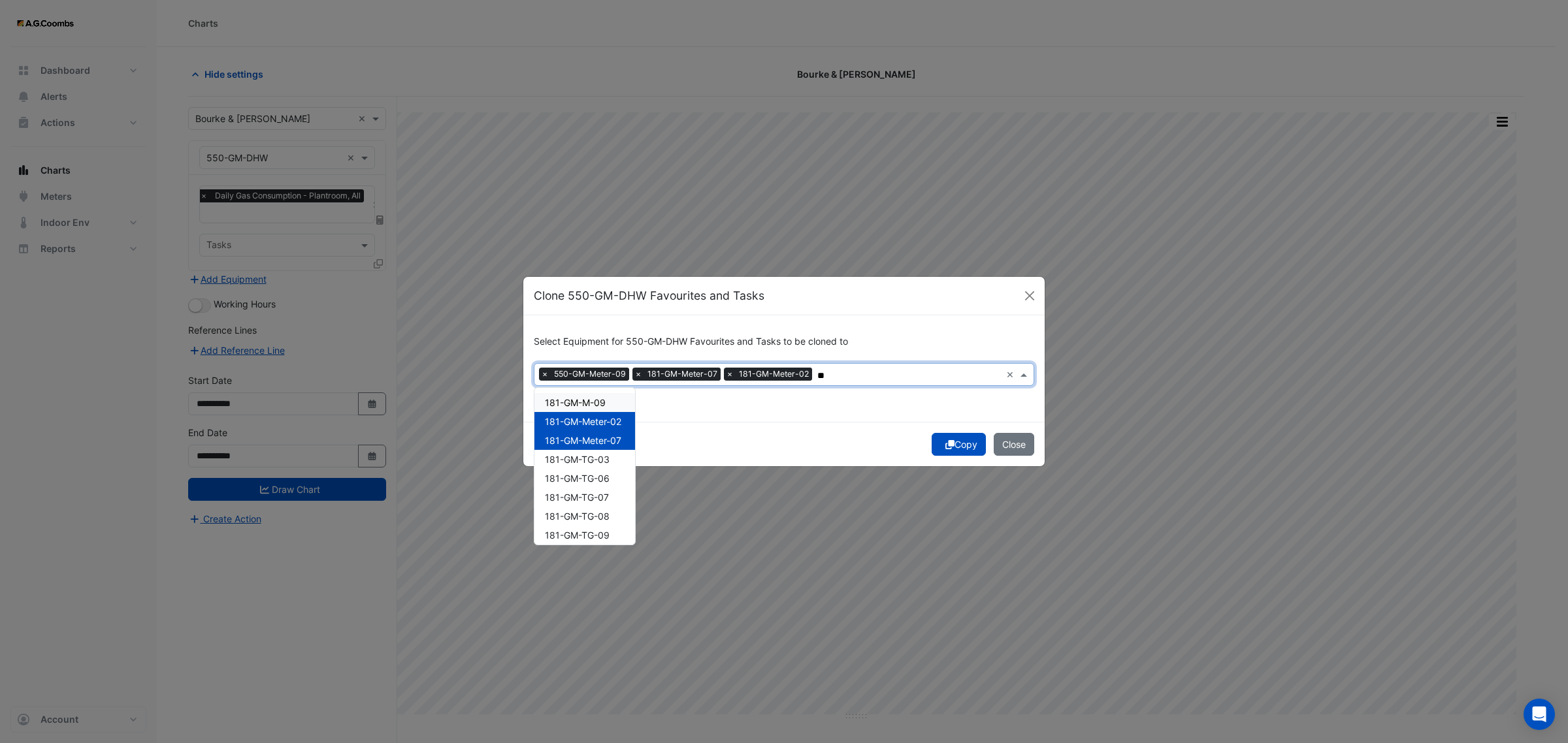
drag, startPoint x: 593, startPoint y: 404, endPoint x: 657, endPoint y: 435, distance: 71.1
click at [593, 403] on span "181-GM-M-09" at bounding box center [575, 402] width 61 height 11
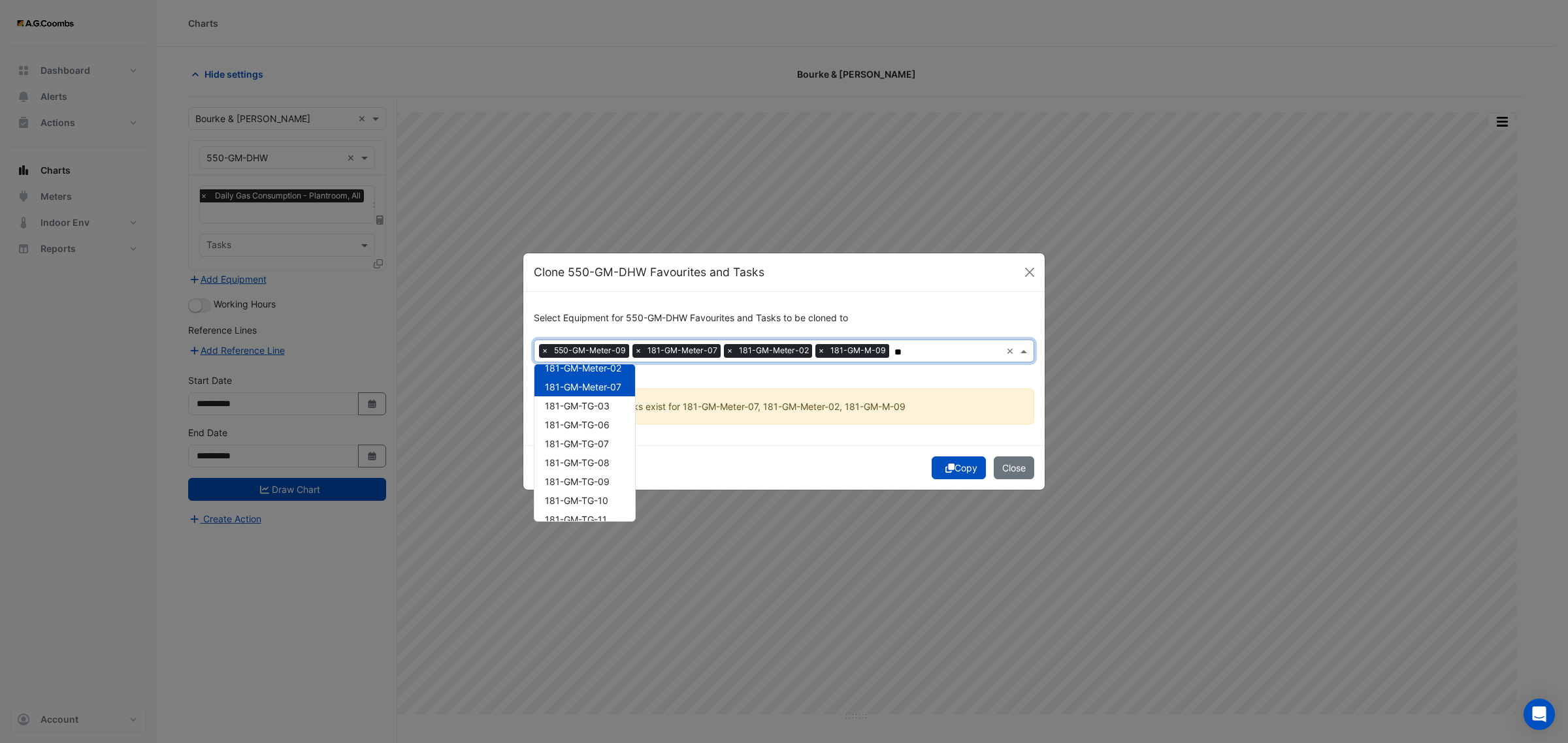
scroll to position [118, 0]
type input "**"
click at [976, 466] on button "Copy" at bounding box center [959, 468] width 54 height 23
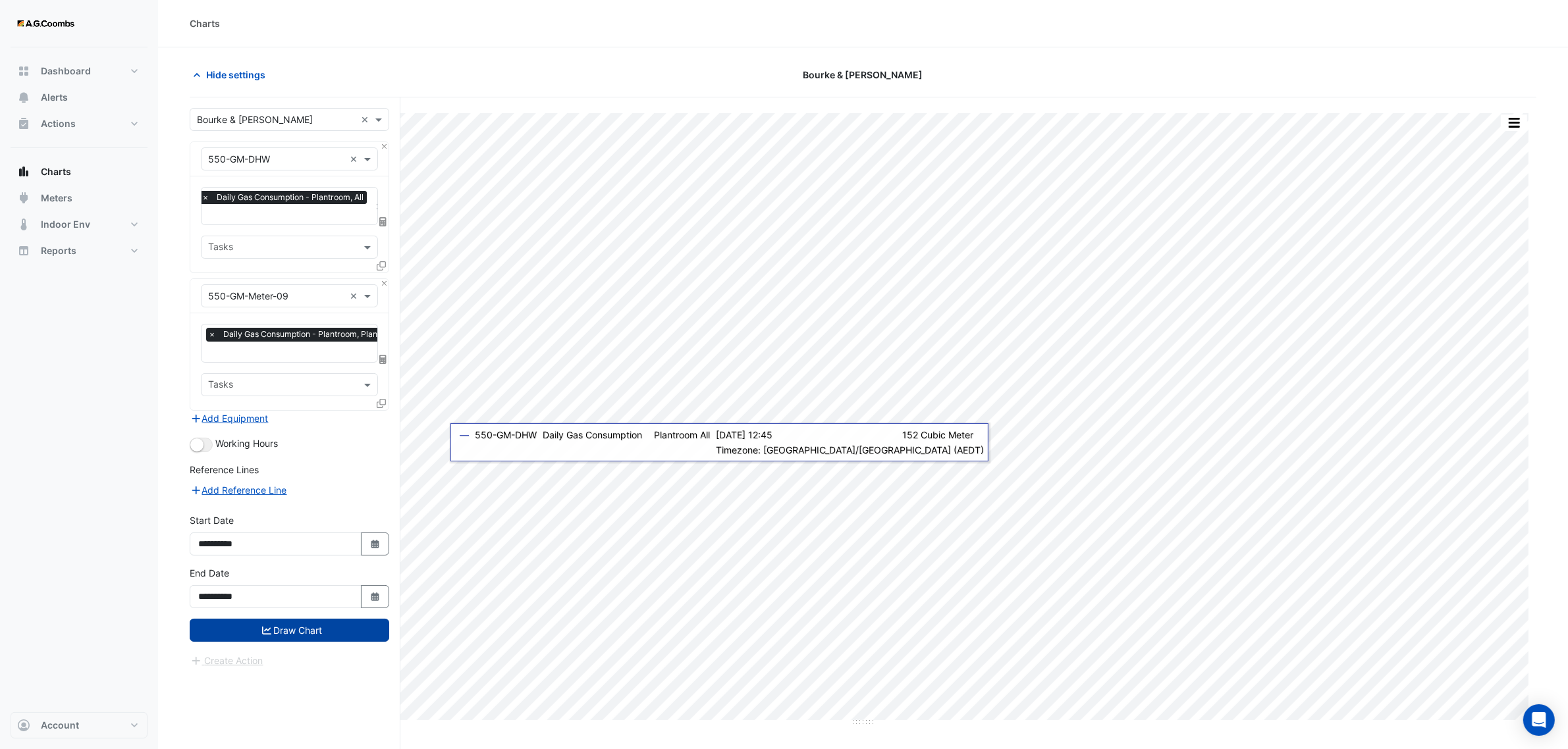
click at [330, 626] on button "Draw Chart" at bounding box center [289, 630] width 199 height 23
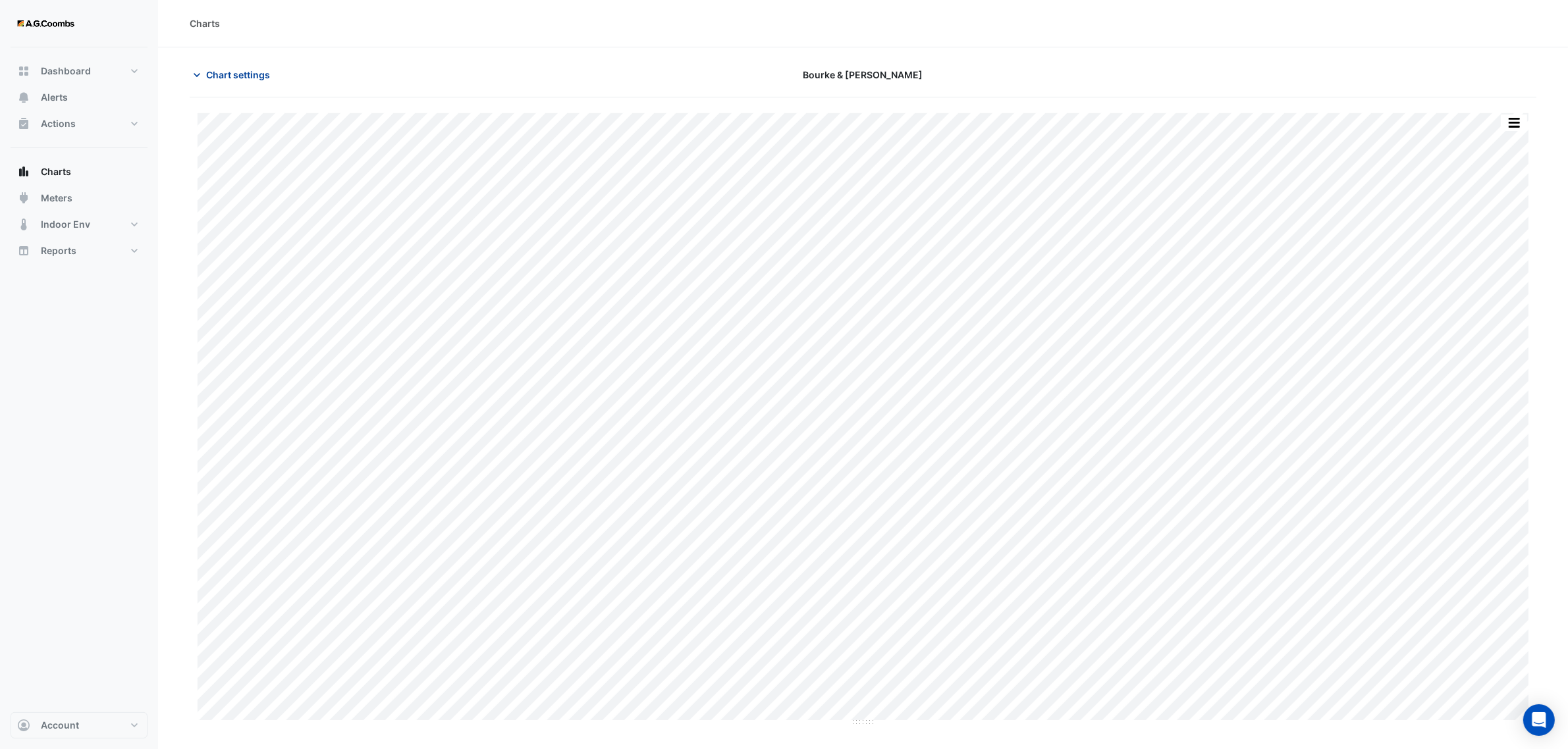
click at [236, 73] on span "Chart settings" at bounding box center [238, 75] width 64 height 14
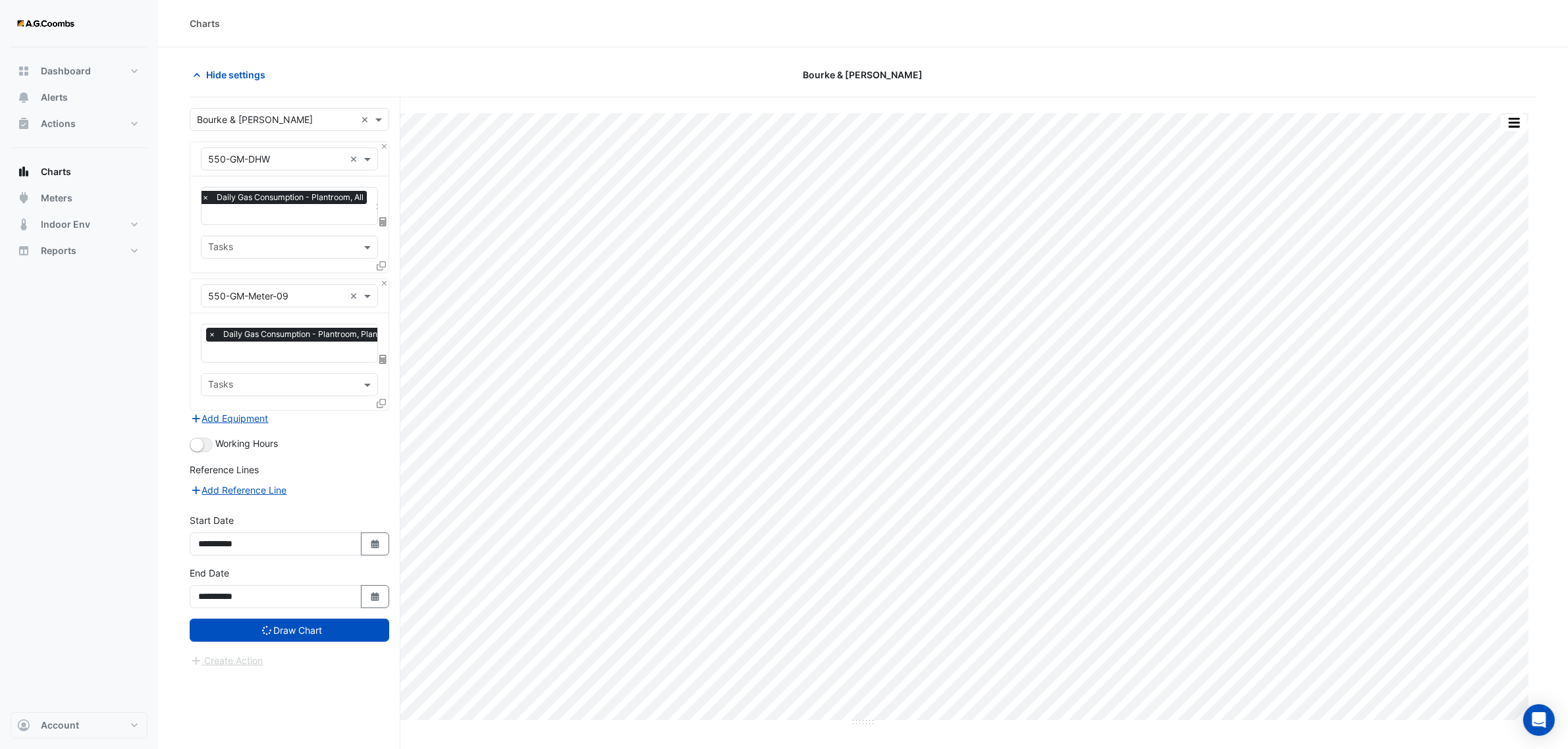
click at [377, 403] on icon at bounding box center [381, 404] width 9 height 9
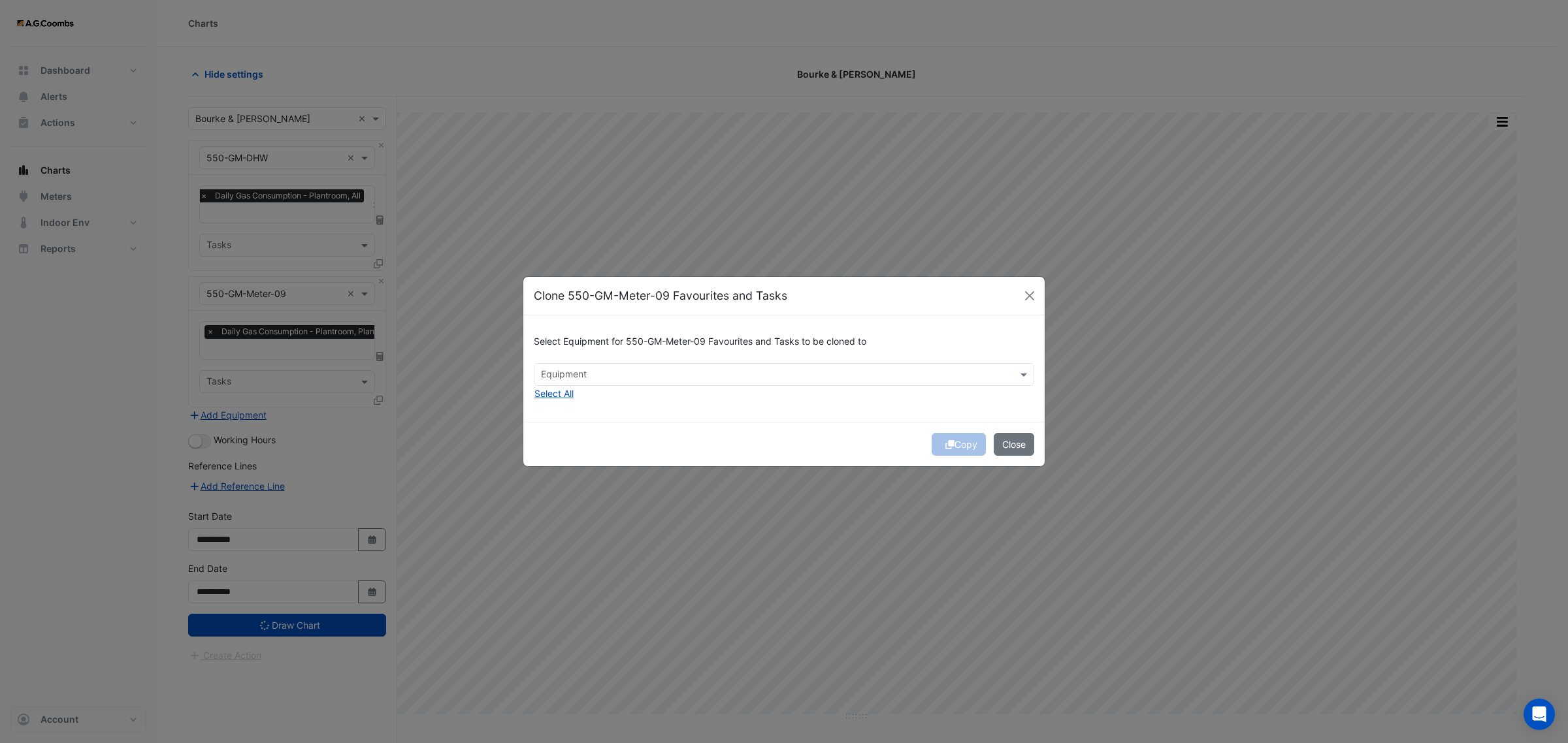
click at [595, 370] on input "text" at bounding box center [777, 376] width 471 height 14
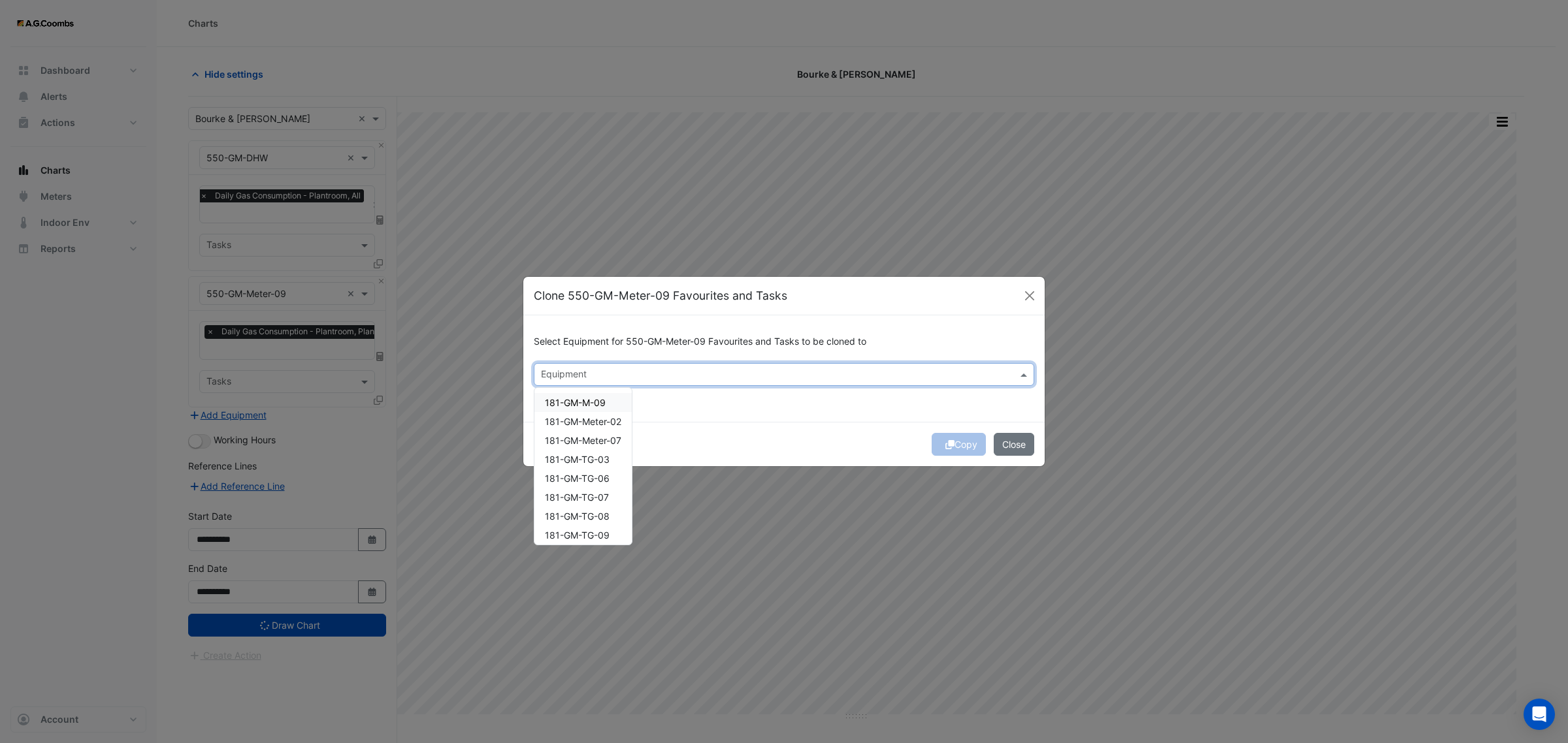
click at [612, 406] on div "181-GM-M-09" at bounding box center [583, 402] width 97 height 19
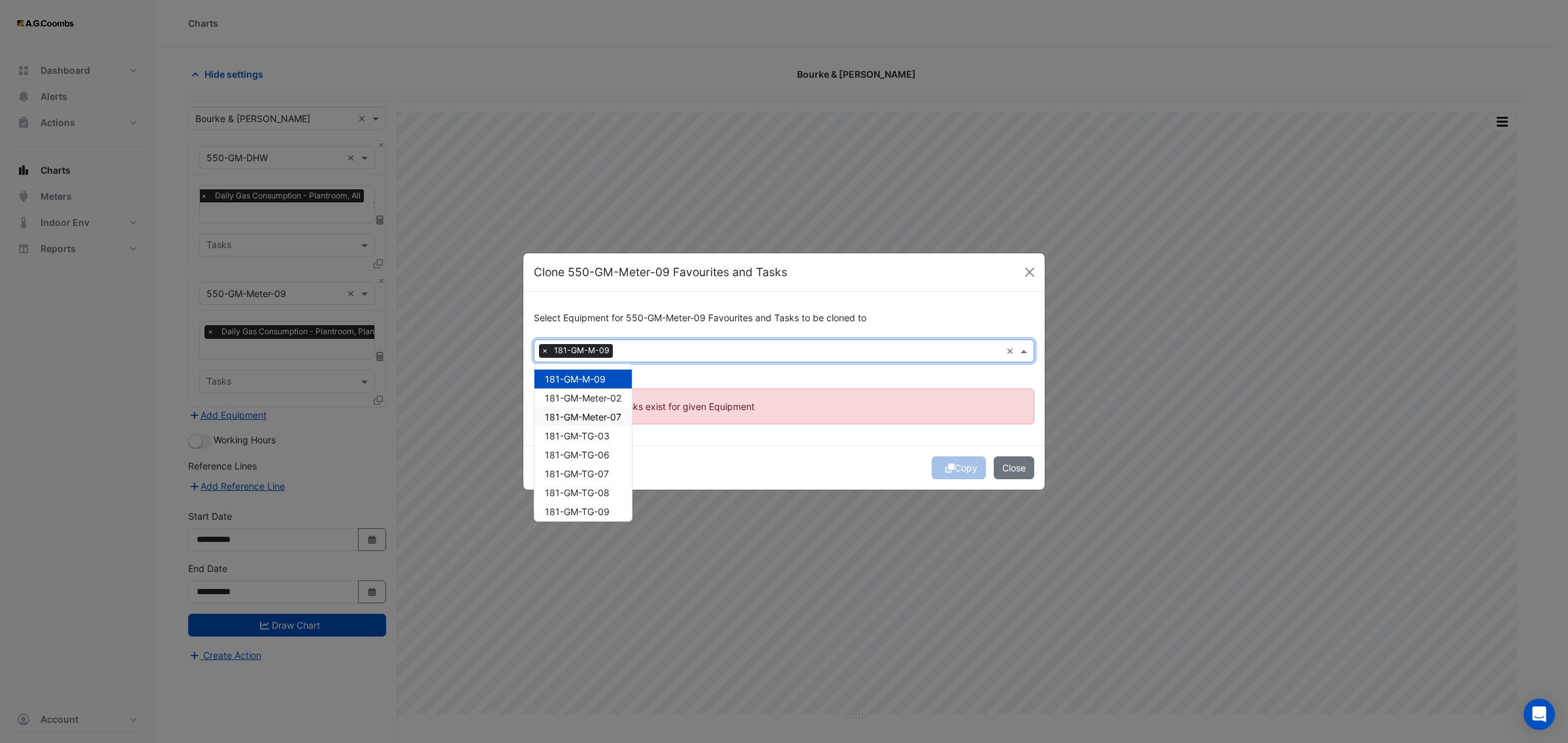
click at [720, 461] on div "Copy Close" at bounding box center [784, 468] width 521 height 44
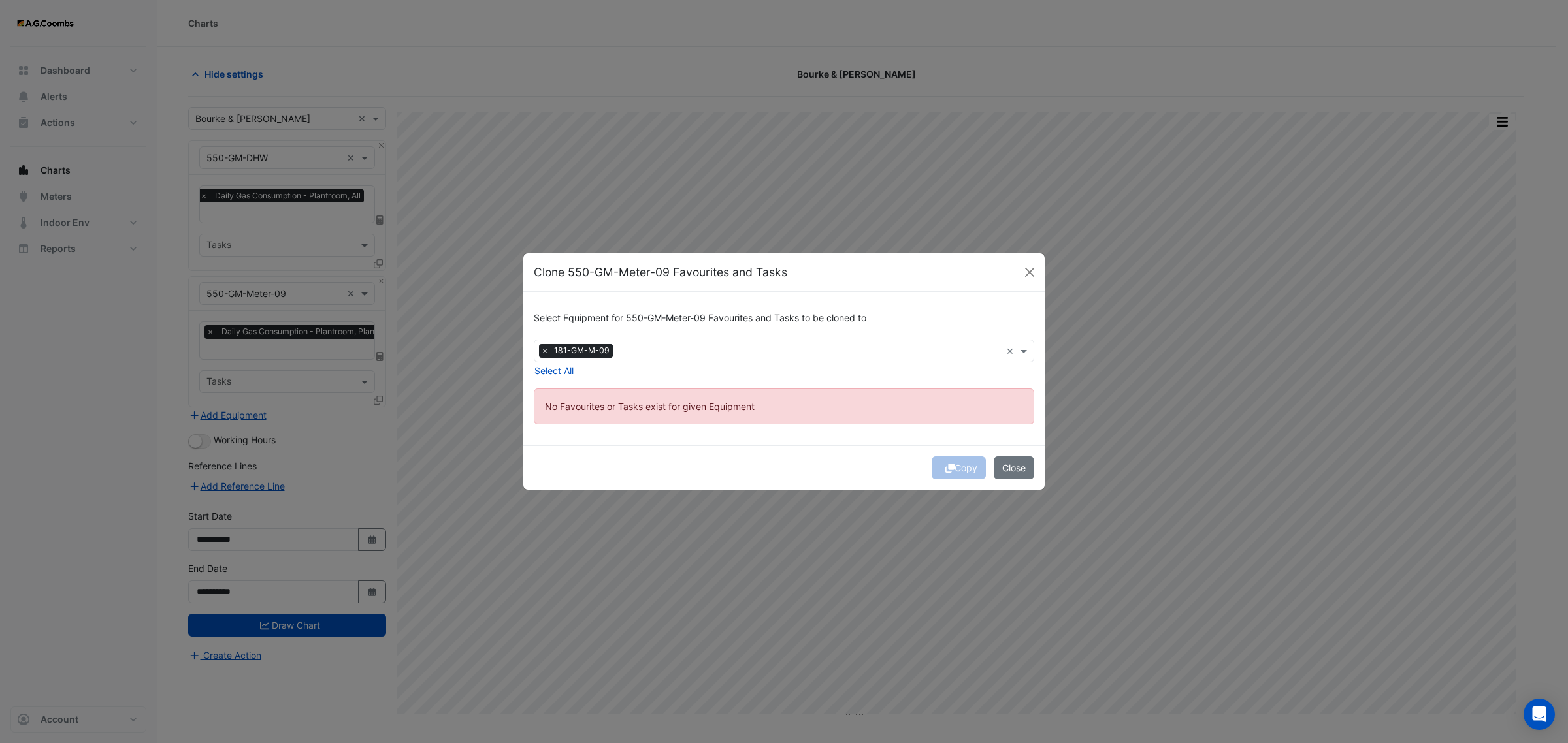
click at [643, 351] on input "text" at bounding box center [810, 352] width 383 height 14
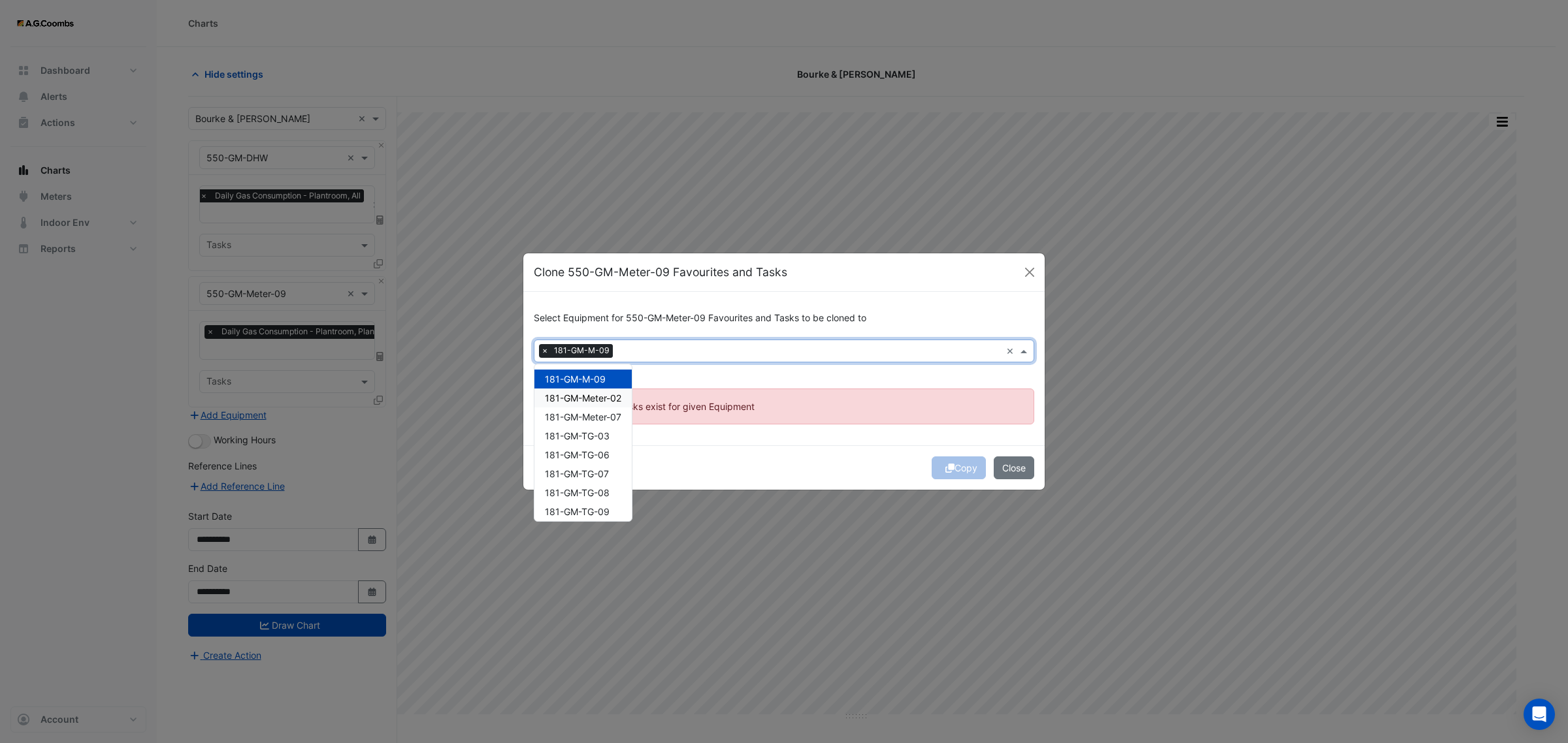
click at [613, 396] on span "181-GM-Meter-02" at bounding box center [583, 398] width 76 height 11
click at [608, 418] on span "181-GM-Meter-07" at bounding box center [583, 417] width 76 height 11
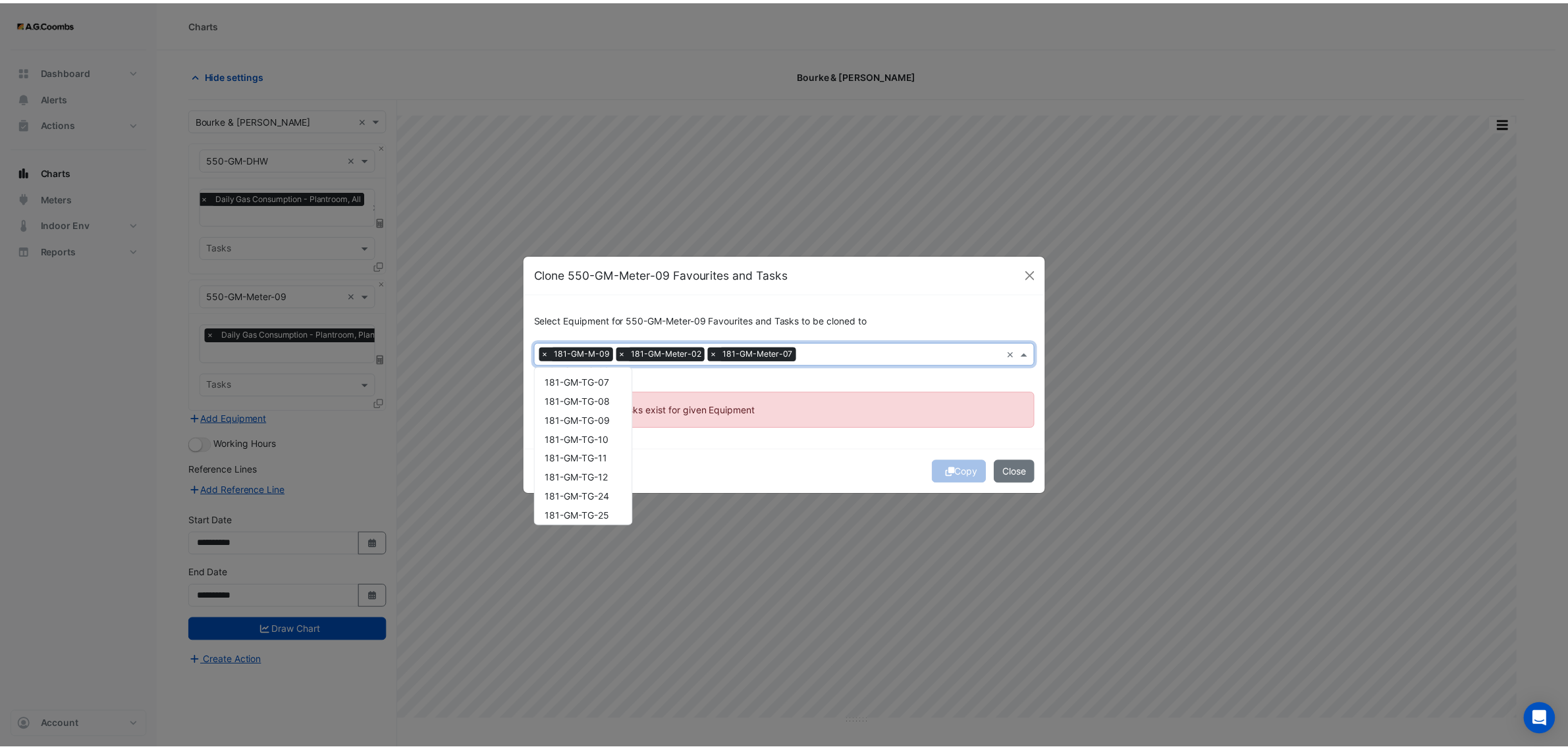
scroll to position [100, 0]
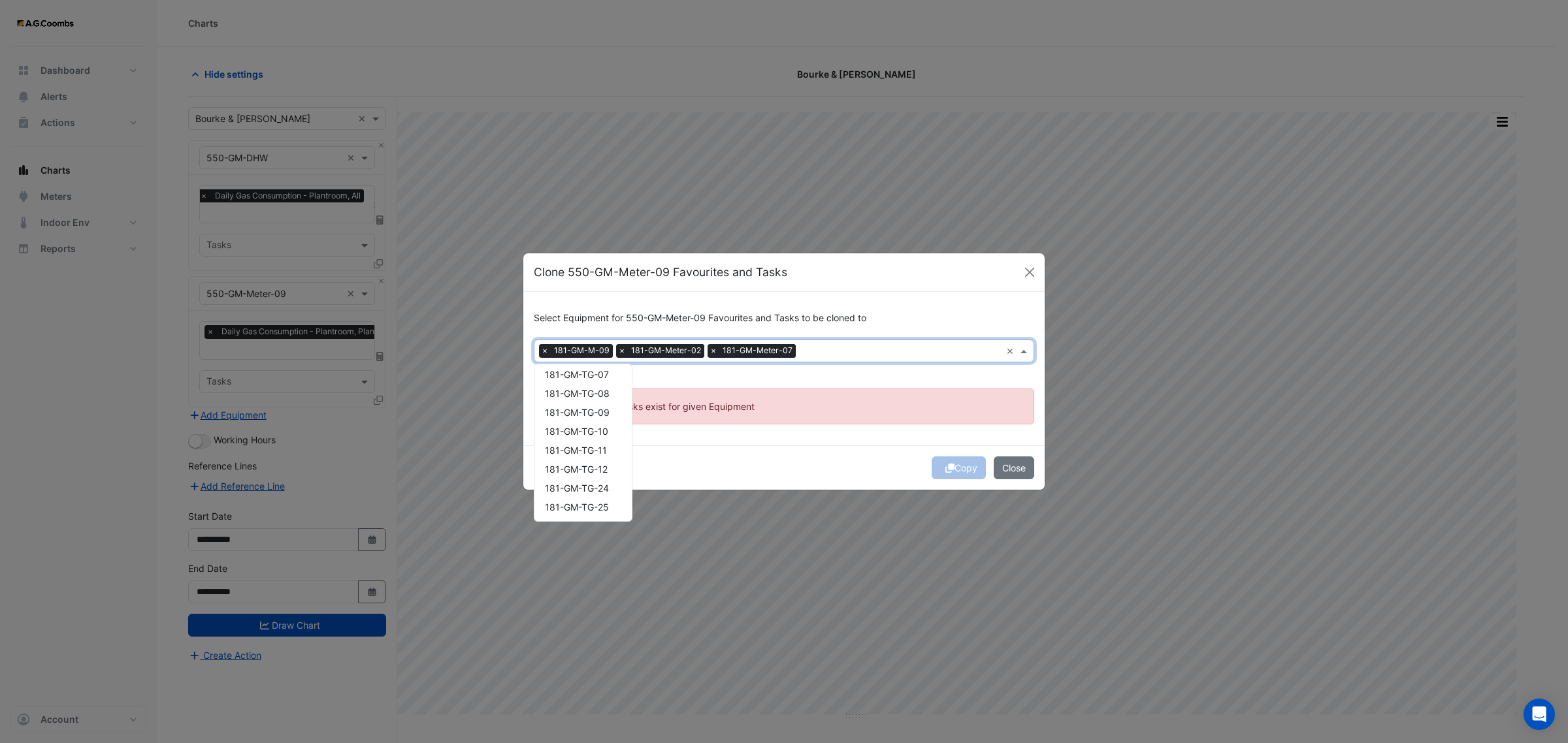
drag, startPoint x: 733, startPoint y: 477, endPoint x: 745, endPoint y: 474, distance: 12.4
click at [734, 475] on div "Copy Close" at bounding box center [784, 468] width 521 height 44
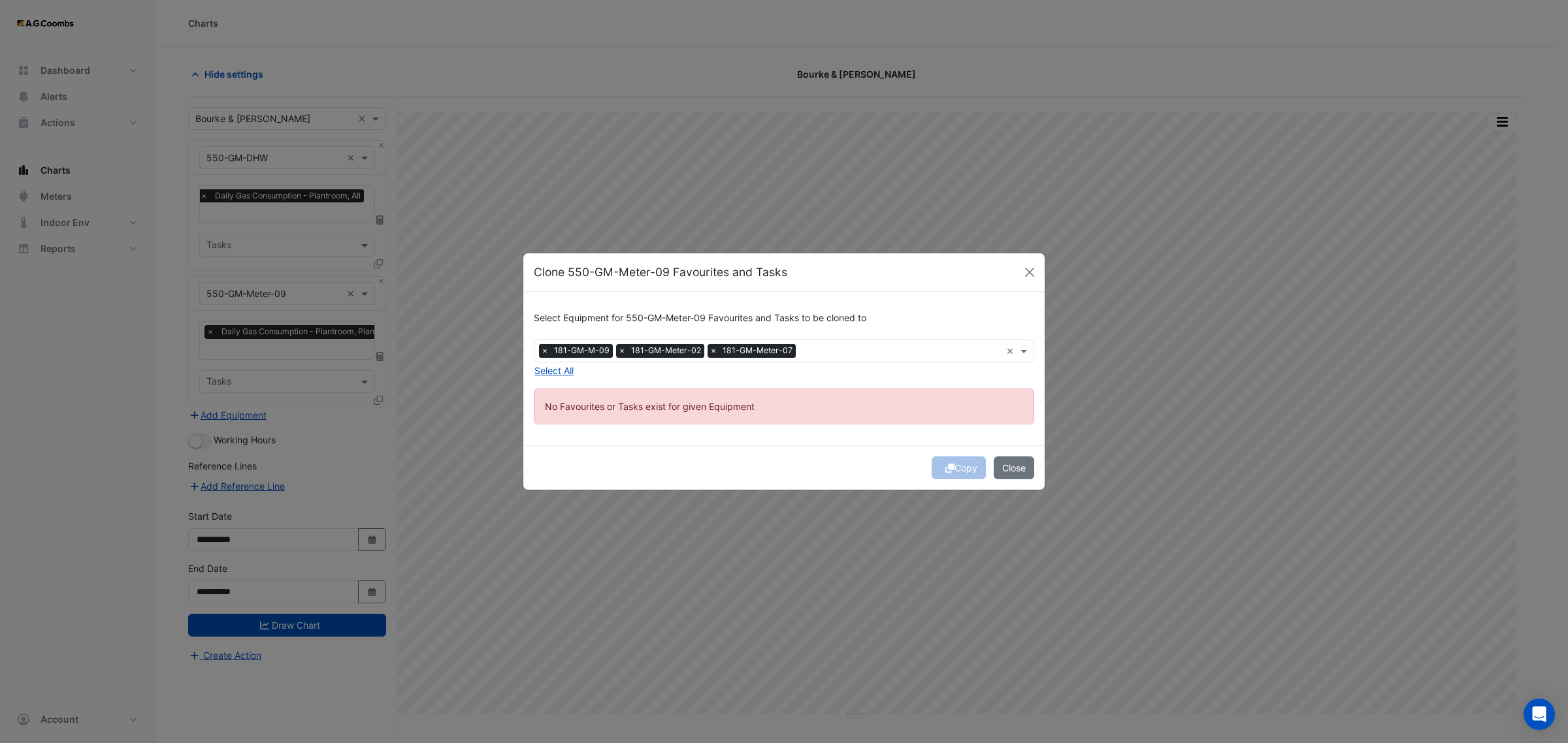
click at [546, 348] on span "×" at bounding box center [545, 350] width 12 height 13
click at [794, 408] on ngb-alert "No Favourites or Tasks exist for given Equipment" at bounding box center [784, 407] width 500 height 36
click at [1020, 467] on button "Close" at bounding box center [1014, 468] width 40 height 23
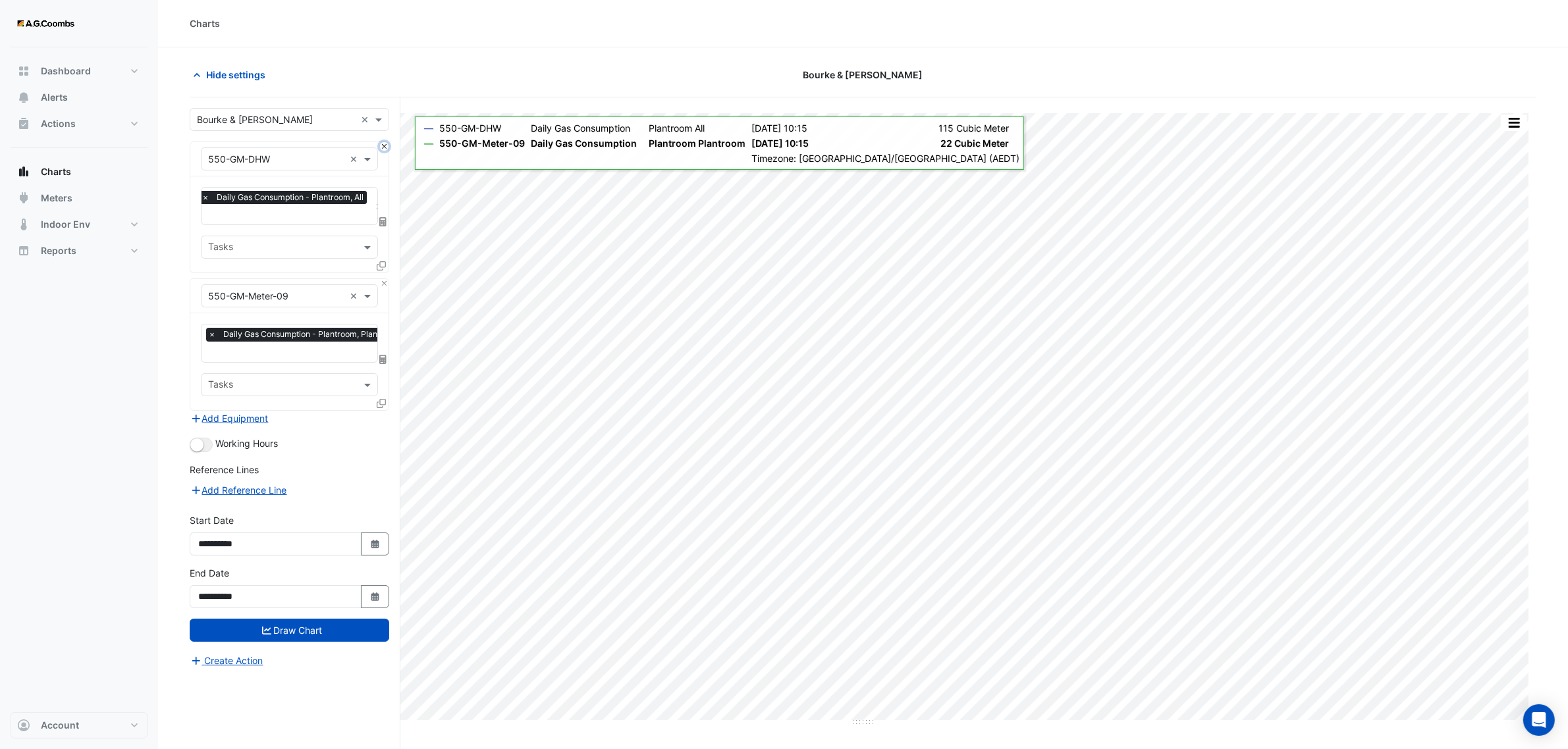
click at [385, 146] on button "Close" at bounding box center [384, 146] width 8 height 8
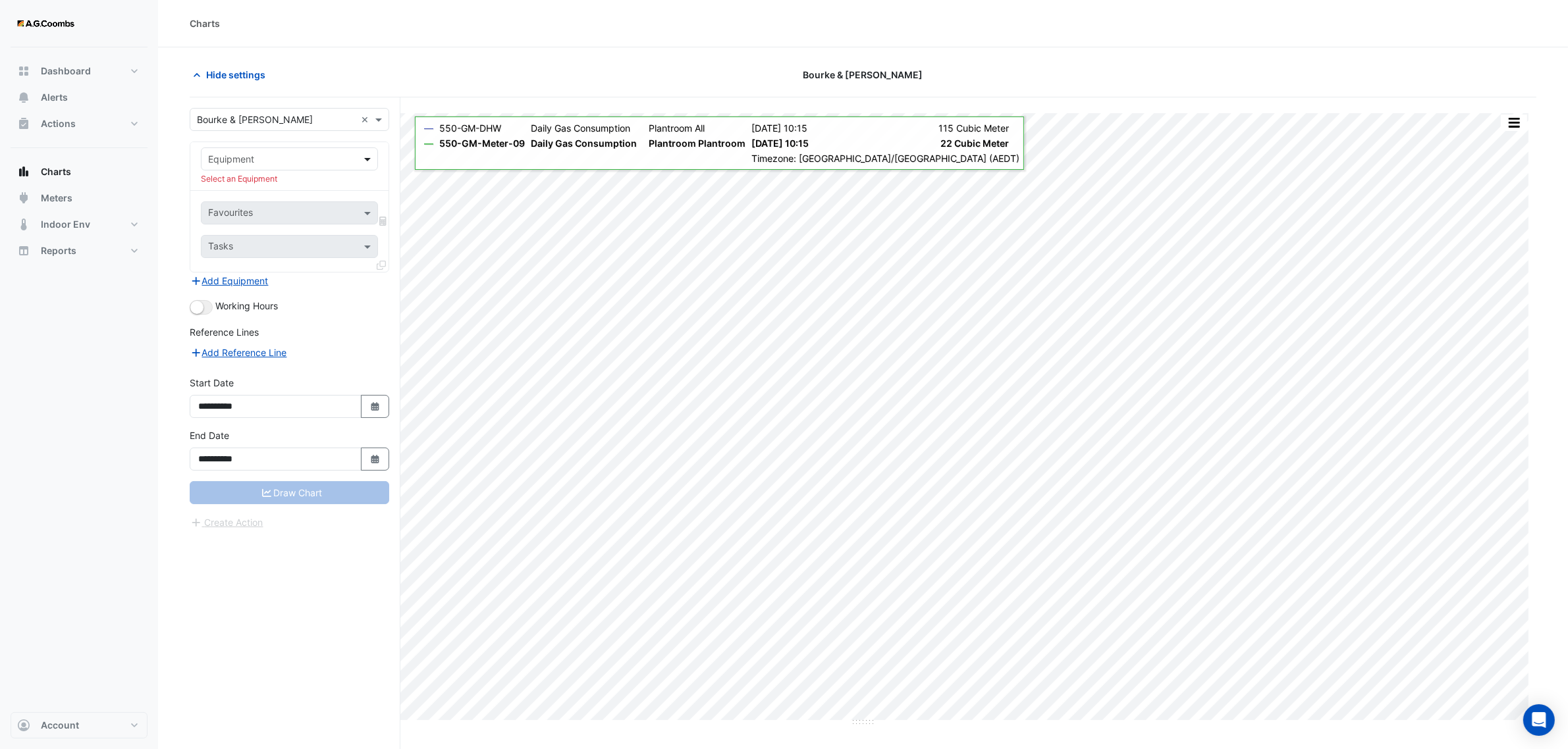
drag, startPoint x: 377, startPoint y: 157, endPoint x: 359, endPoint y: 159, distance: 18.1
click at [377, 158] on div "Equipment Select an Equipment" at bounding box center [289, 166] width 198 height 49
click at [361, 159] on span at bounding box center [369, 159] width 17 height 14
type input "**"
click at [248, 189] on span "181-GM-M-09" at bounding box center [243, 188] width 62 height 11
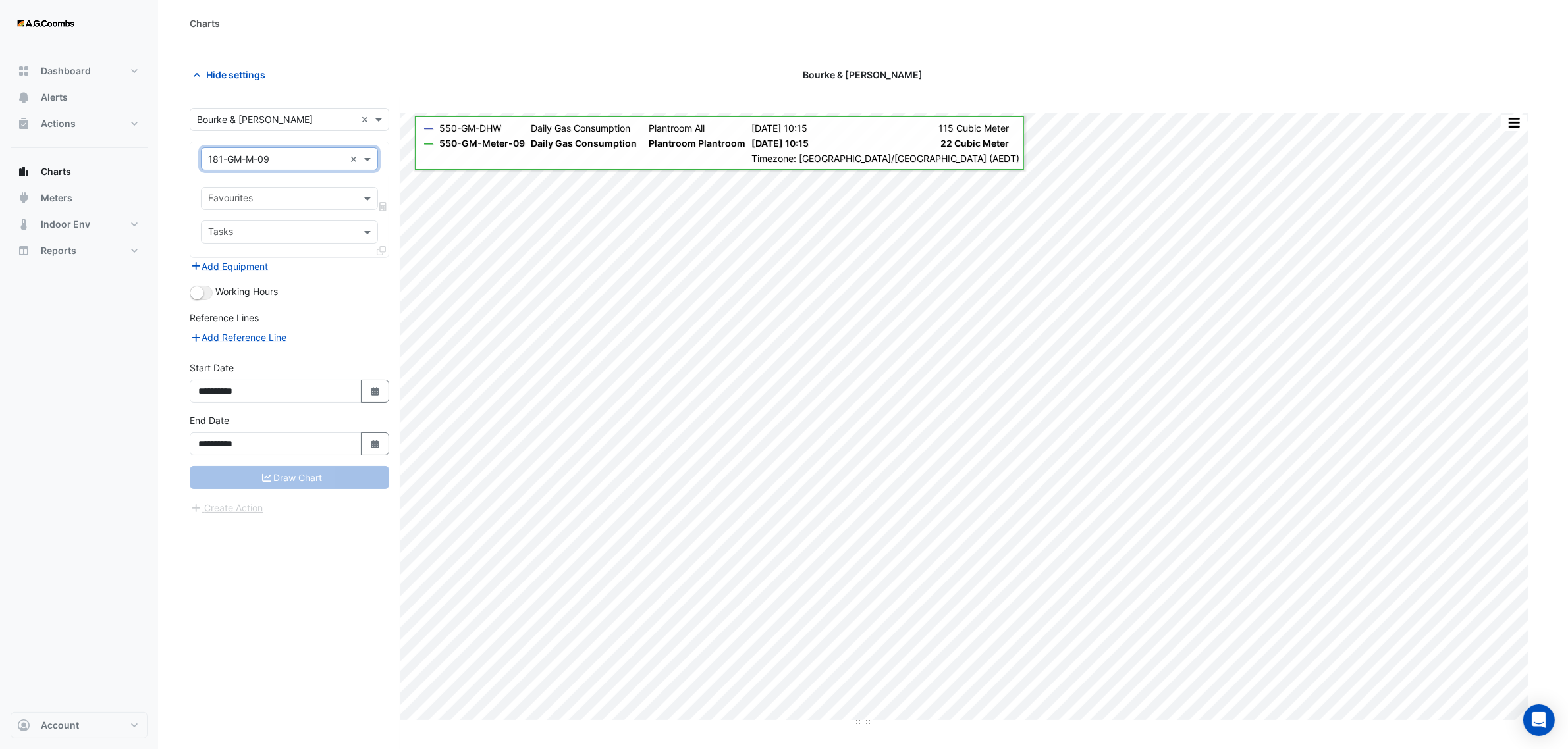
click at [265, 197] on input "text" at bounding box center [281, 200] width 148 height 14
click at [293, 162] on input "text" at bounding box center [276, 159] width 136 height 14
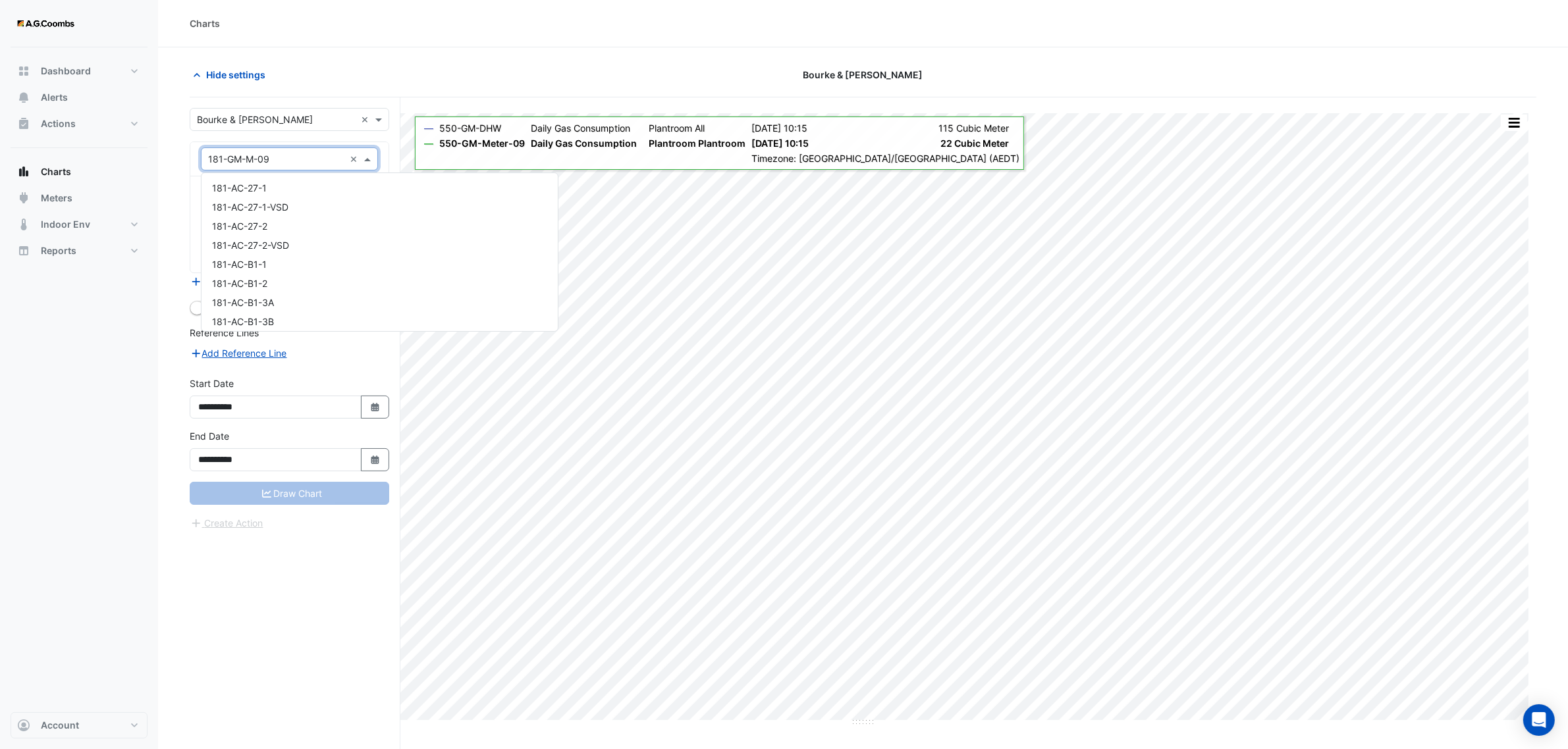
scroll to position [4429, 0]
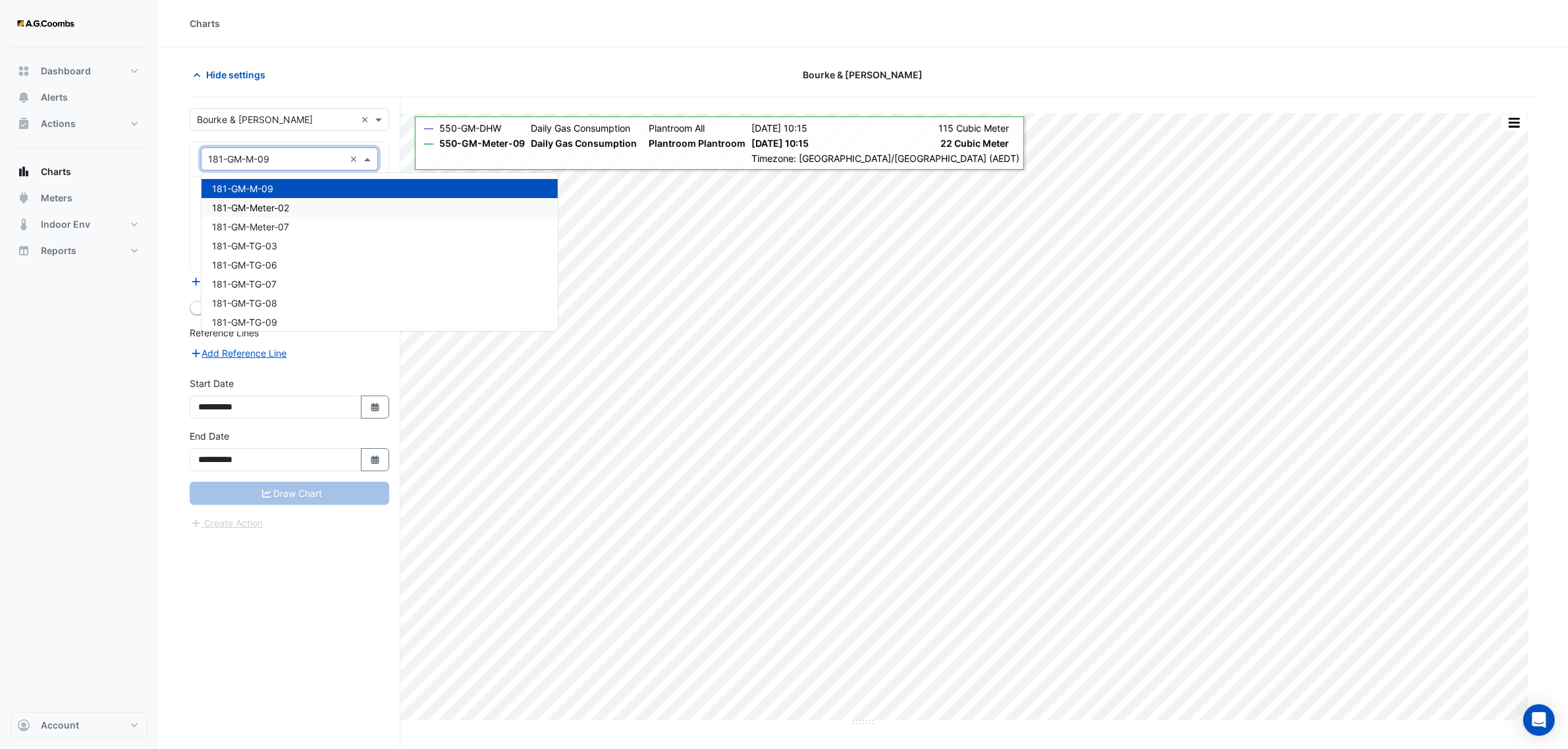
click at [287, 202] on span "181-GM-Meter-02" at bounding box center [250, 208] width 77 height 11
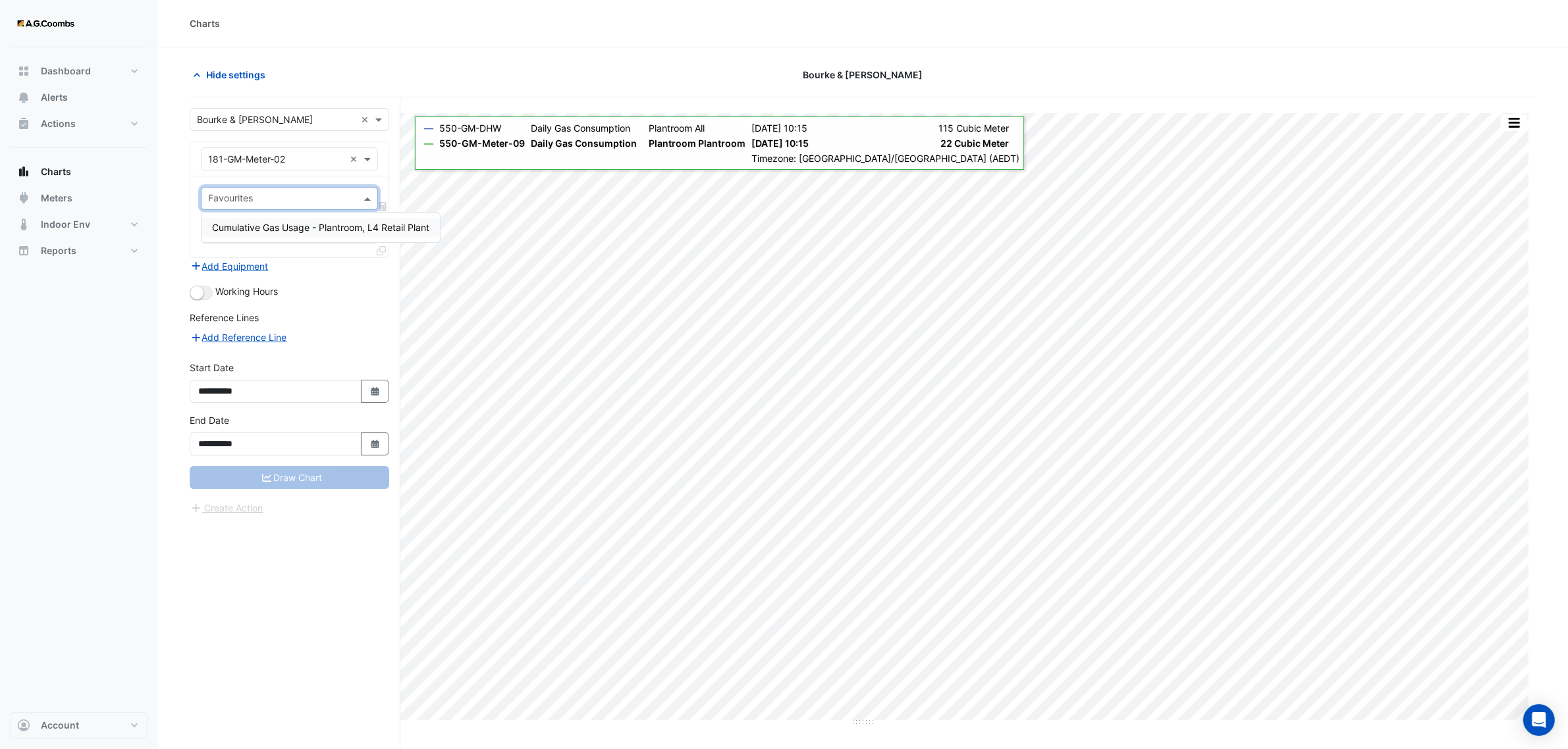
click at [283, 199] on input "text" at bounding box center [281, 200] width 148 height 14
click at [283, 198] on input "text" at bounding box center [281, 200] width 148 height 14
click at [297, 228] on span "Cumulative Gas Usage - Plantroom, L4 Retail Plant" at bounding box center [320, 227] width 218 height 11
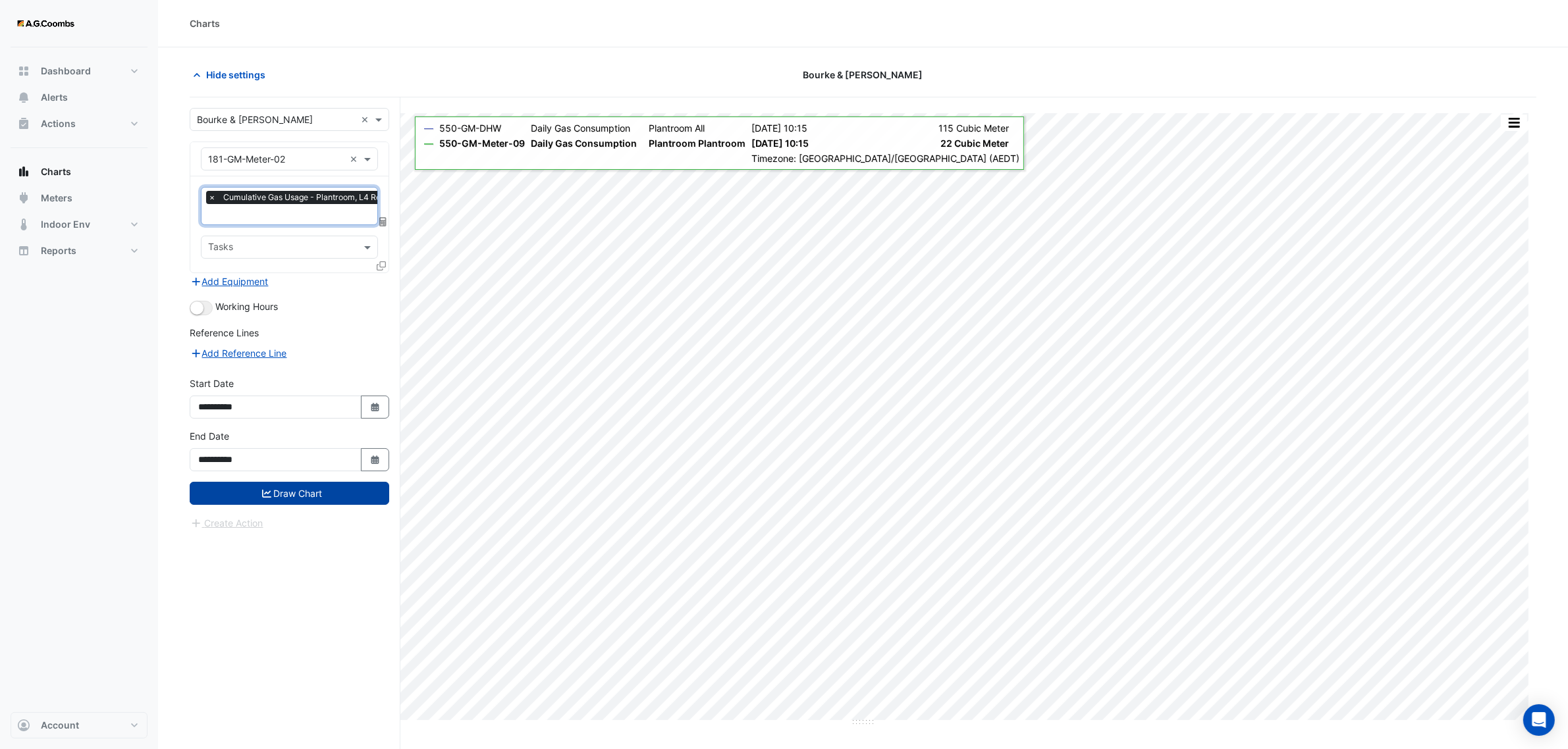
drag, startPoint x: 293, startPoint y: 495, endPoint x: 325, endPoint y: 500, distance: 32.4
click at [294, 495] on button "Draw Chart" at bounding box center [289, 493] width 199 height 23
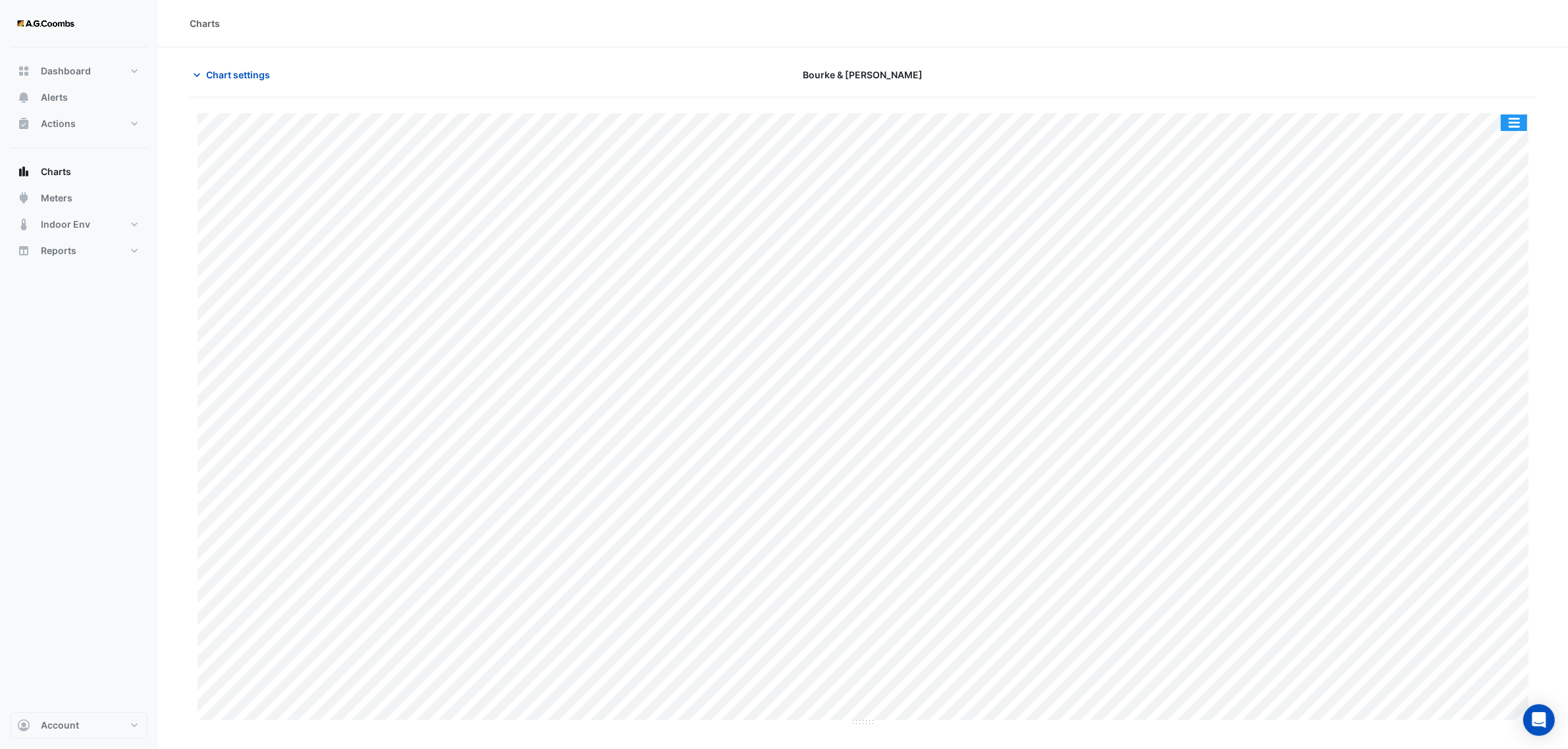
click at [1514, 120] on button "button" at bounding box center [1514, 123] width 27 height 17
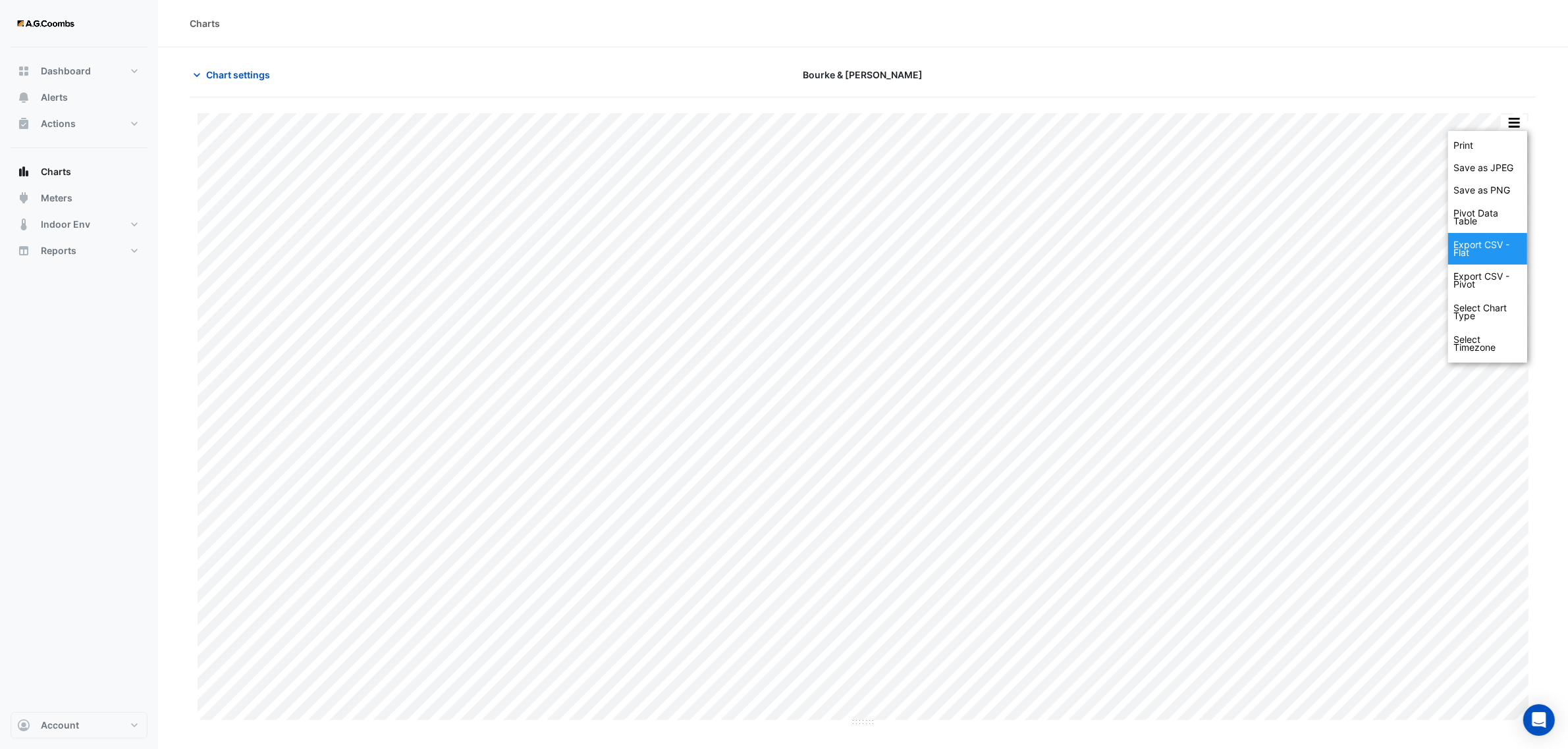
click at [1476, 248] on div "Export CSV - Flat" at bounding box center [1487, 248] width 79 height 31
click at [209, 80] on span "Chart settings" at bounding box center [238, 75] width 64 height 14
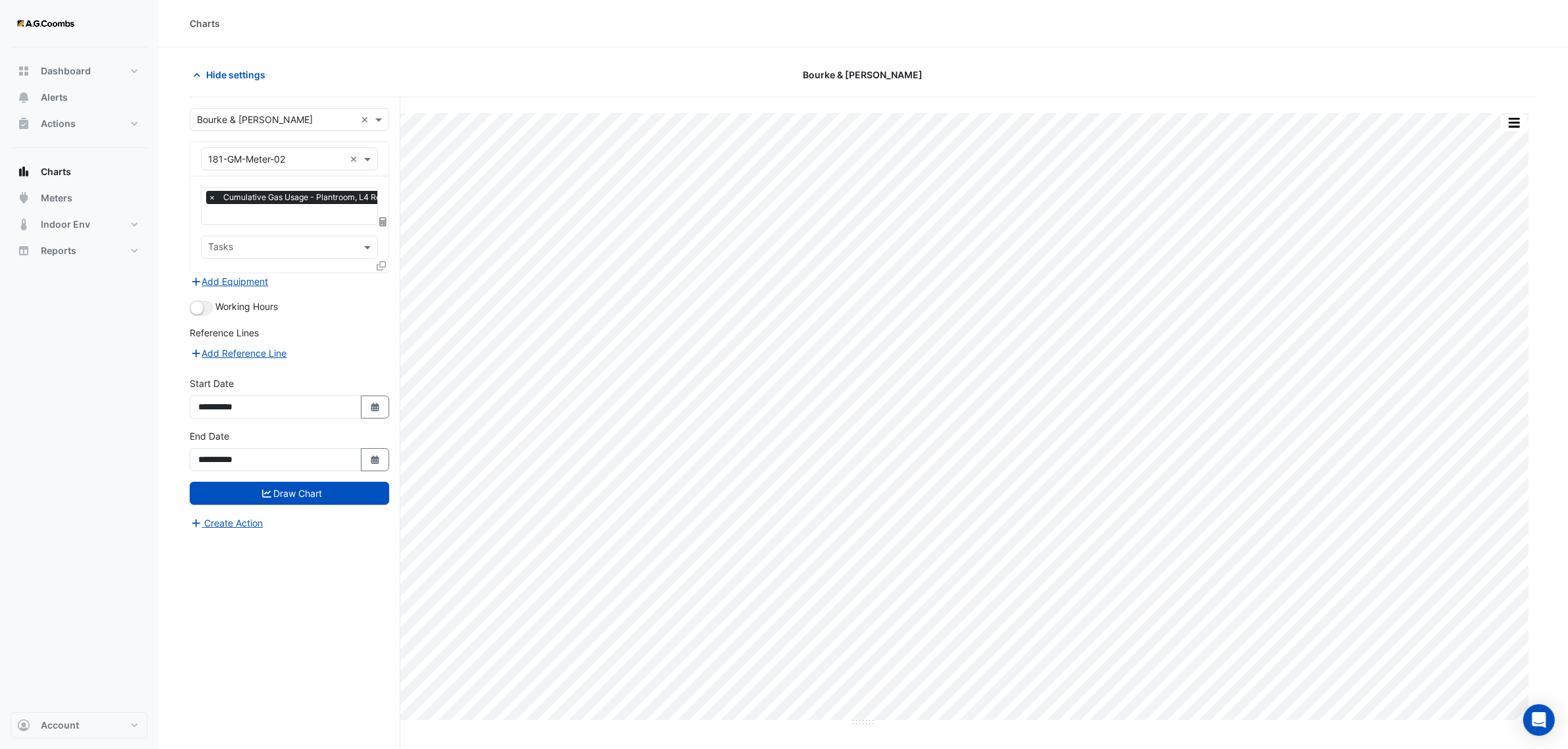
click at [298, 159] on input "text" at bounding box center [276, 159] width 136 height 14
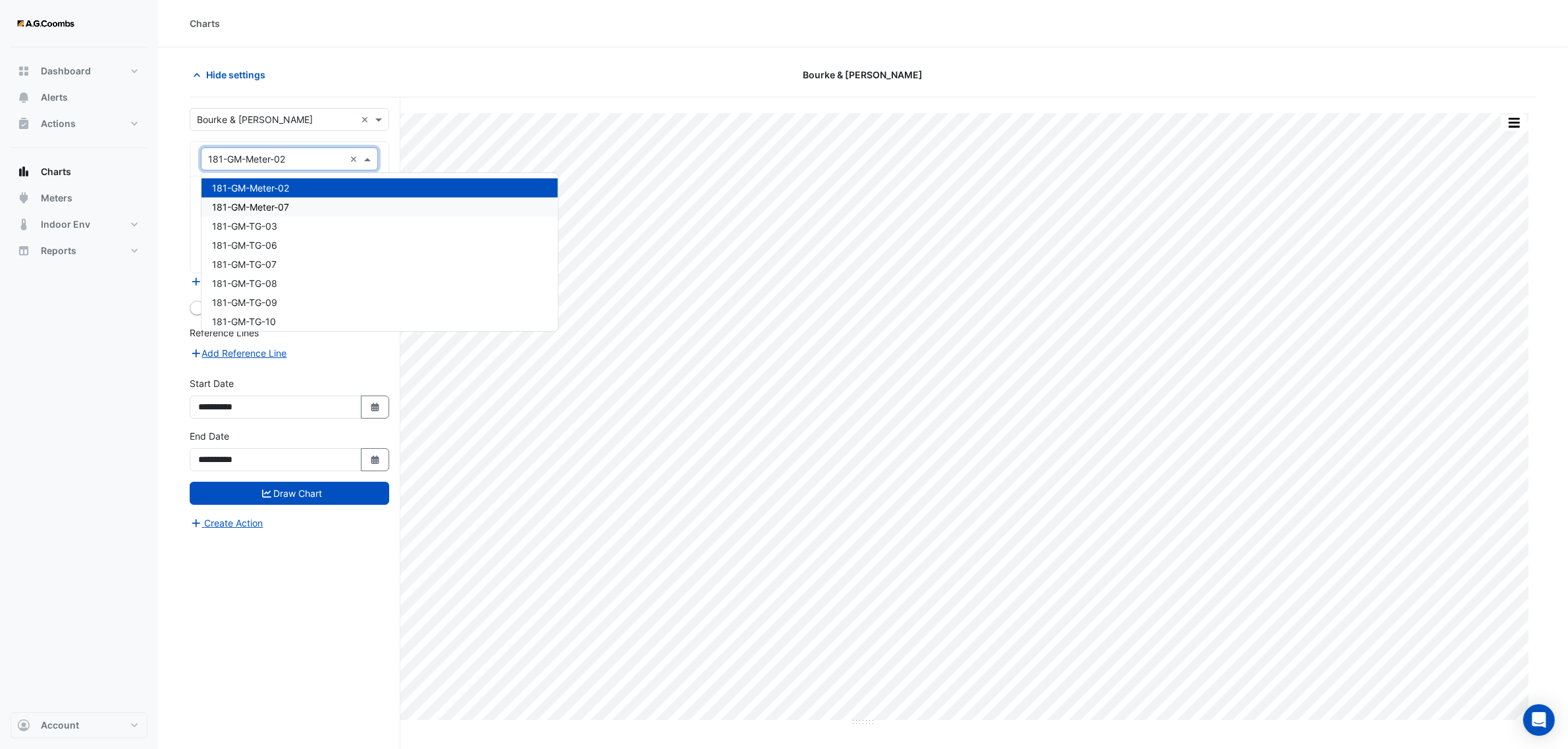
click at [288, 201] on span "181-GM-Meter-07" at bounding box center [250, 207] width 77 height 11
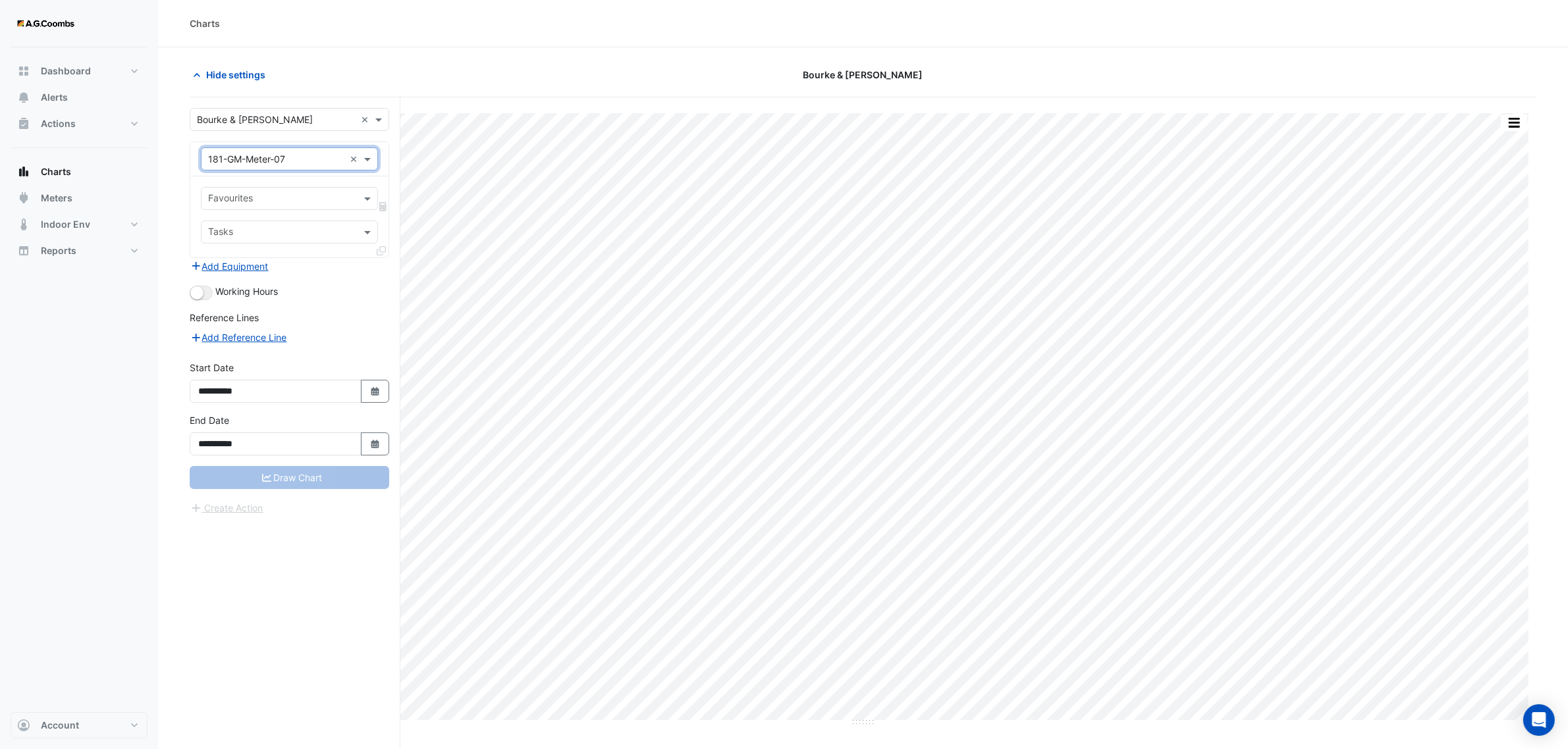
click at [280, 193] on input "text" at bounding box center [281, 200] width 148 height 14
click at [290, 222] on span "Cumulative Gas Usage - Plantroom, L27 Plant" at bounding box center [310, 227] width 196 height 11
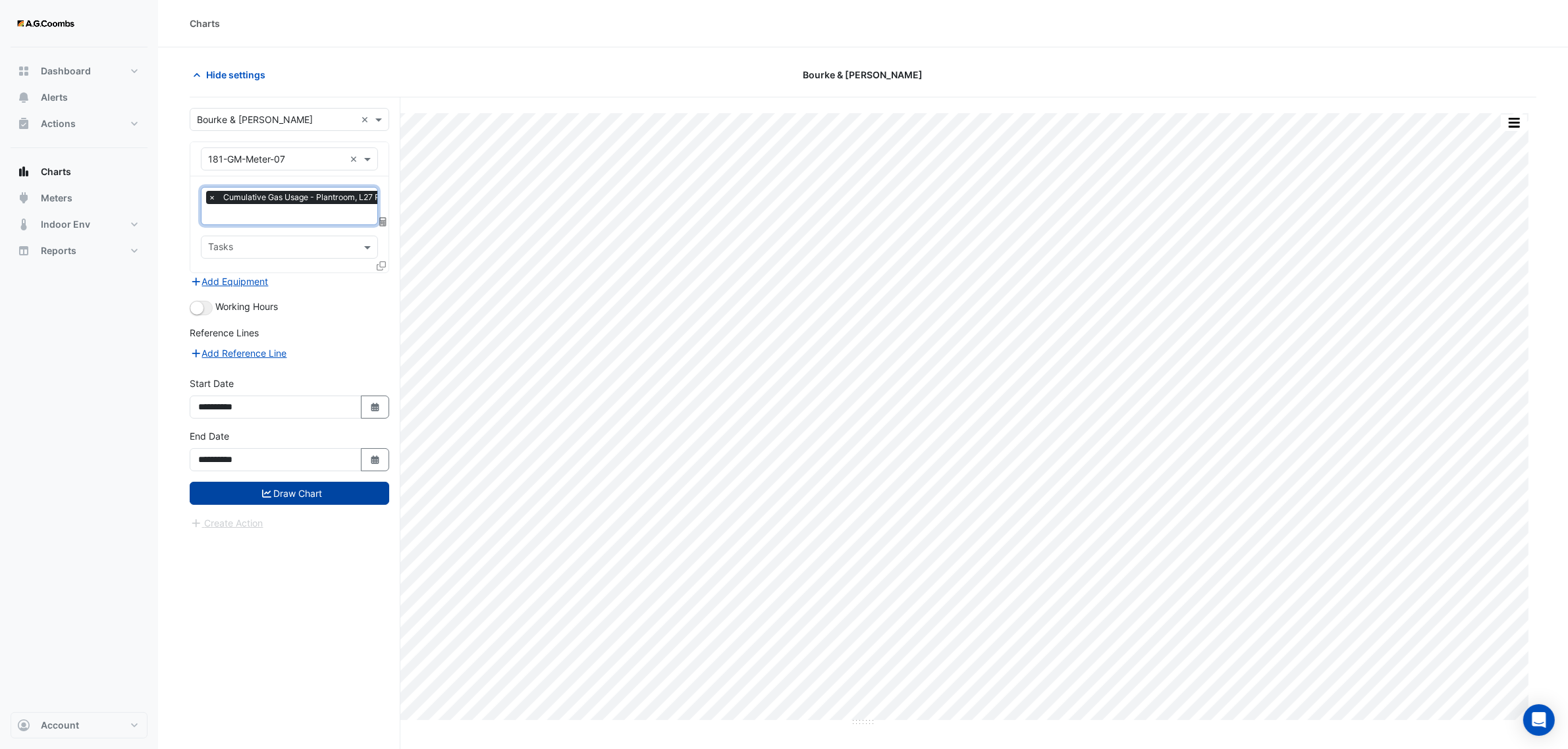
click at [309, 495] on button "Draw Chart" at bounding box center [289, 493] width 199 height 23
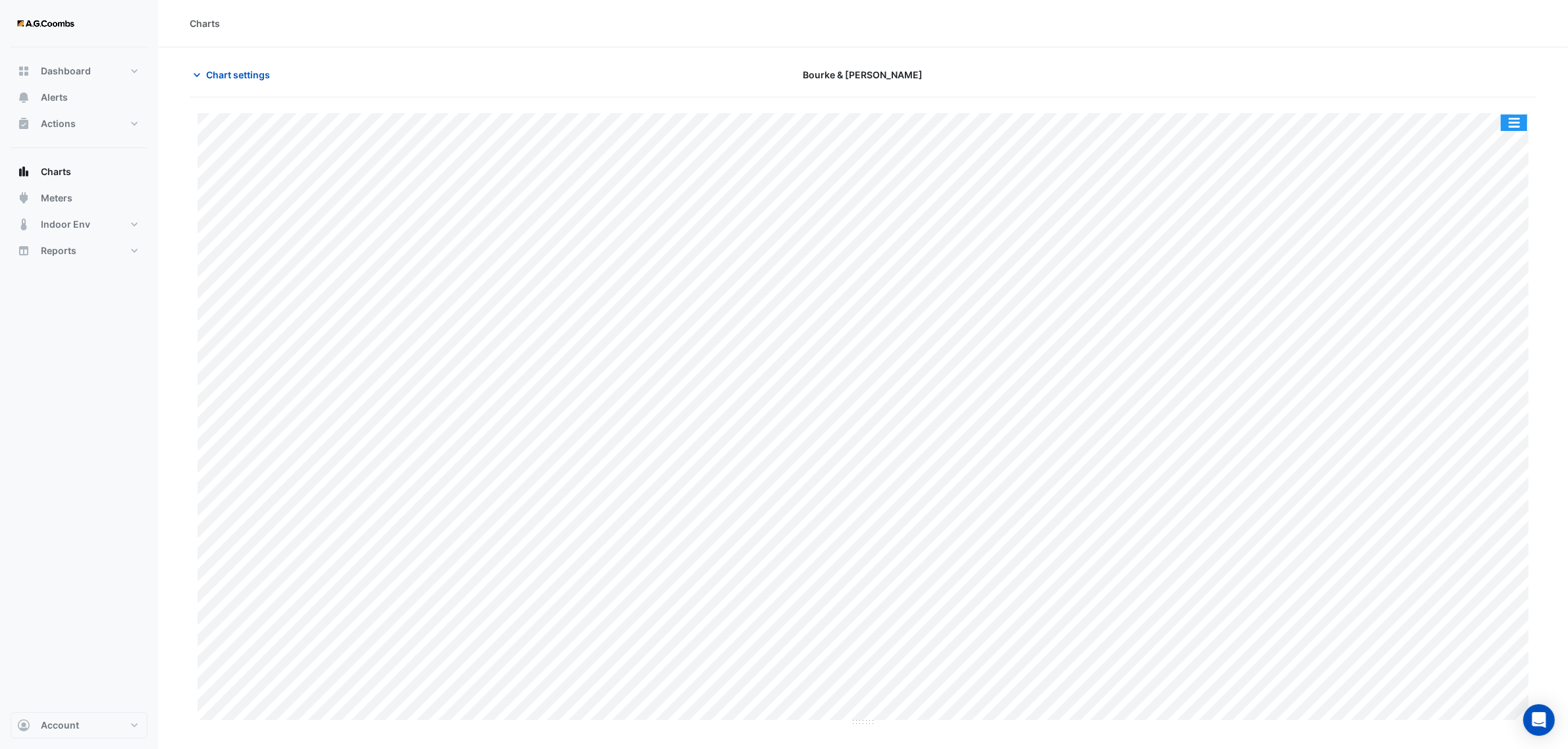
click at [1510, 116] on button "button" at bounding box center [1514, 123] width 27 height 17
click at [1423, 103] on div "Print Save as JPEG Save as PNG Pivot Data Table Export CSV - Flat Export CSV - …" at bounding box center [862, 448] width 1346 height 702
click at [1511, 127] on button "button" at bounding box center [1514, 123] width 27 height 17
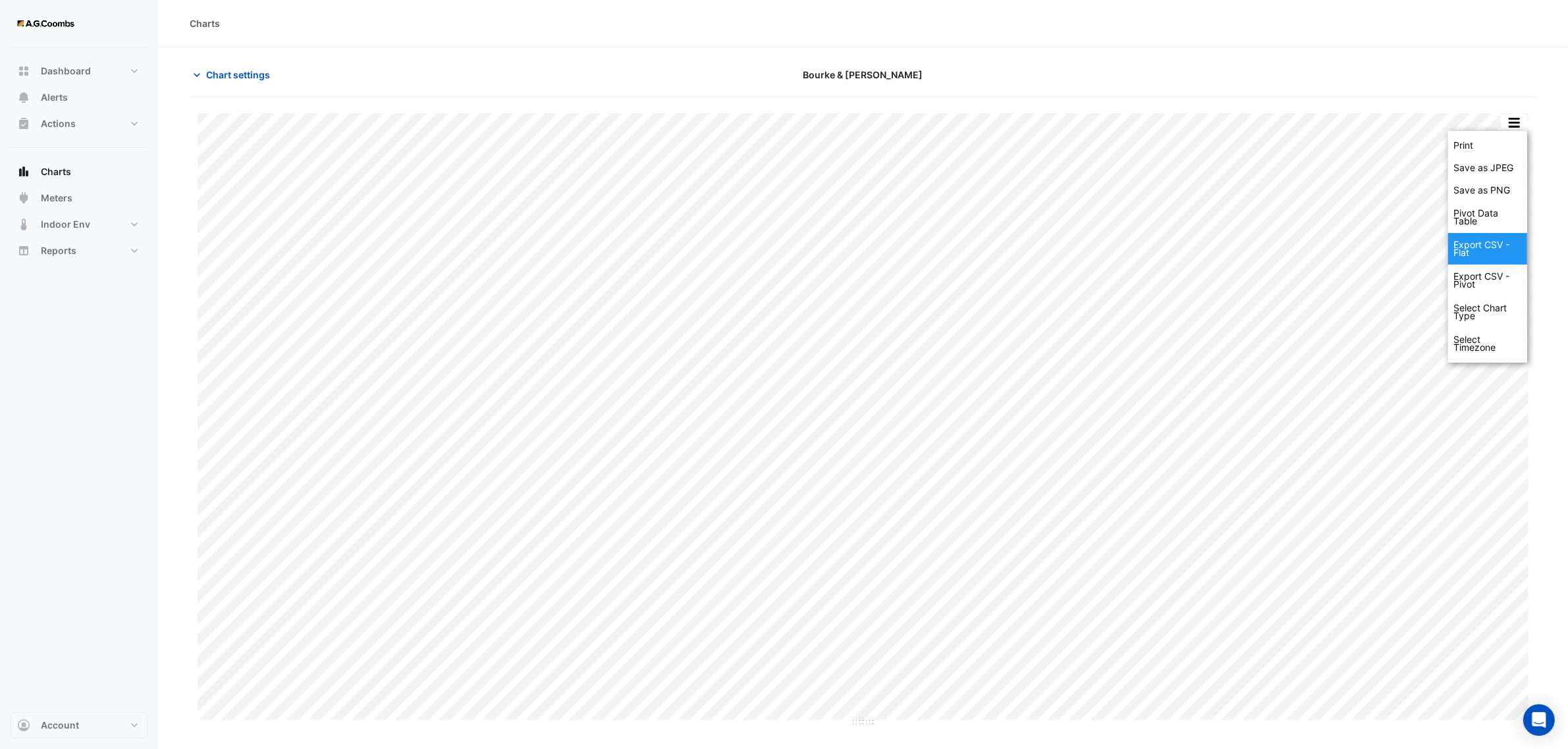
click at [1499, 242] on div "Export CSV - Flat" at bounding box center [1487, 248] width 79 height 31
click at [211, 76] on span "Chart settings" at bounding box center [238, 75] width 64 height 14
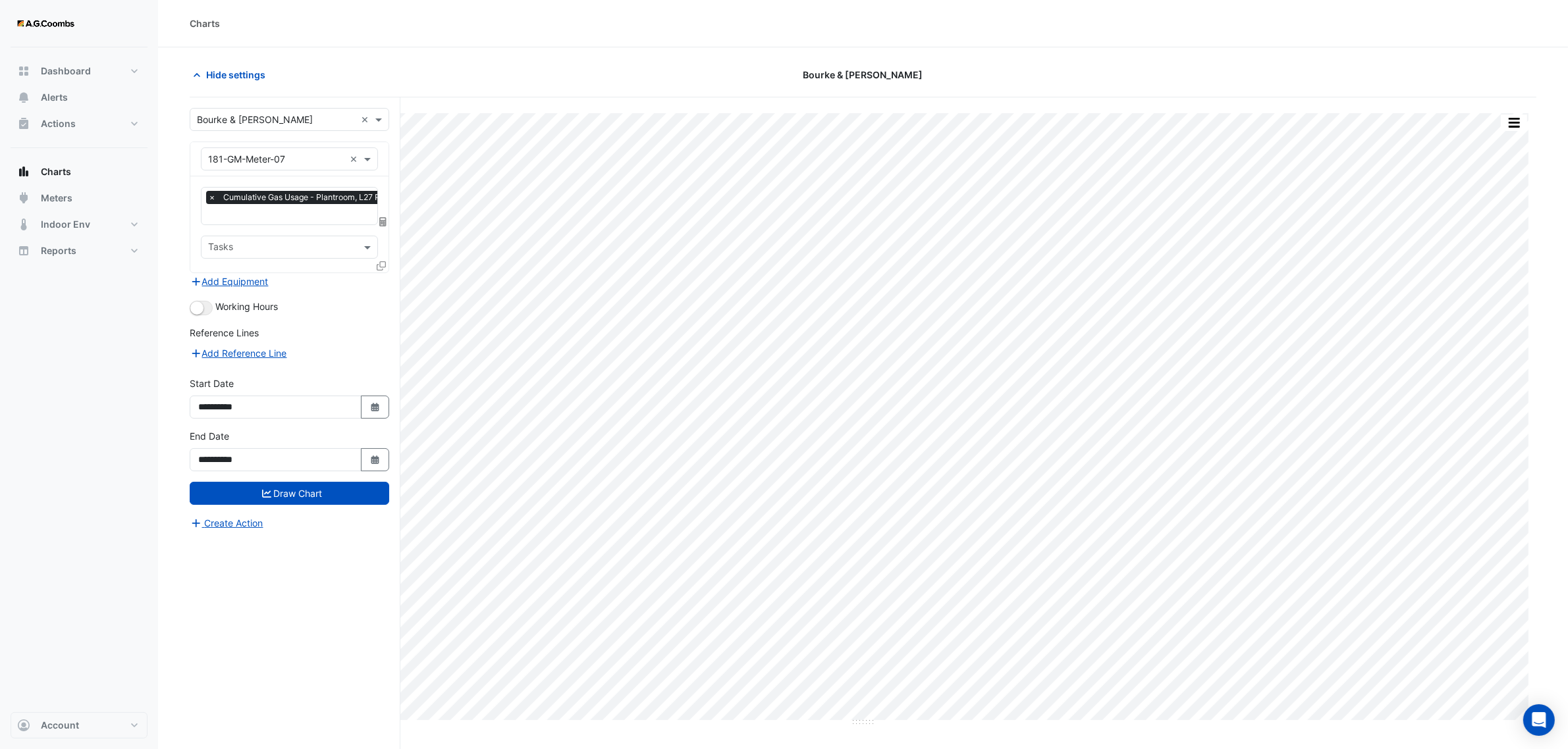
click at [318, 162] on input "text" at bounding box center [276, 159] width 136 height 14
click at [292, 156] on input "text" at bounding box center [276, 159] width 136 height 14
click at [294, 159] on input "text" at bounding box center [276, 159] width 136 height 14
type input "**"
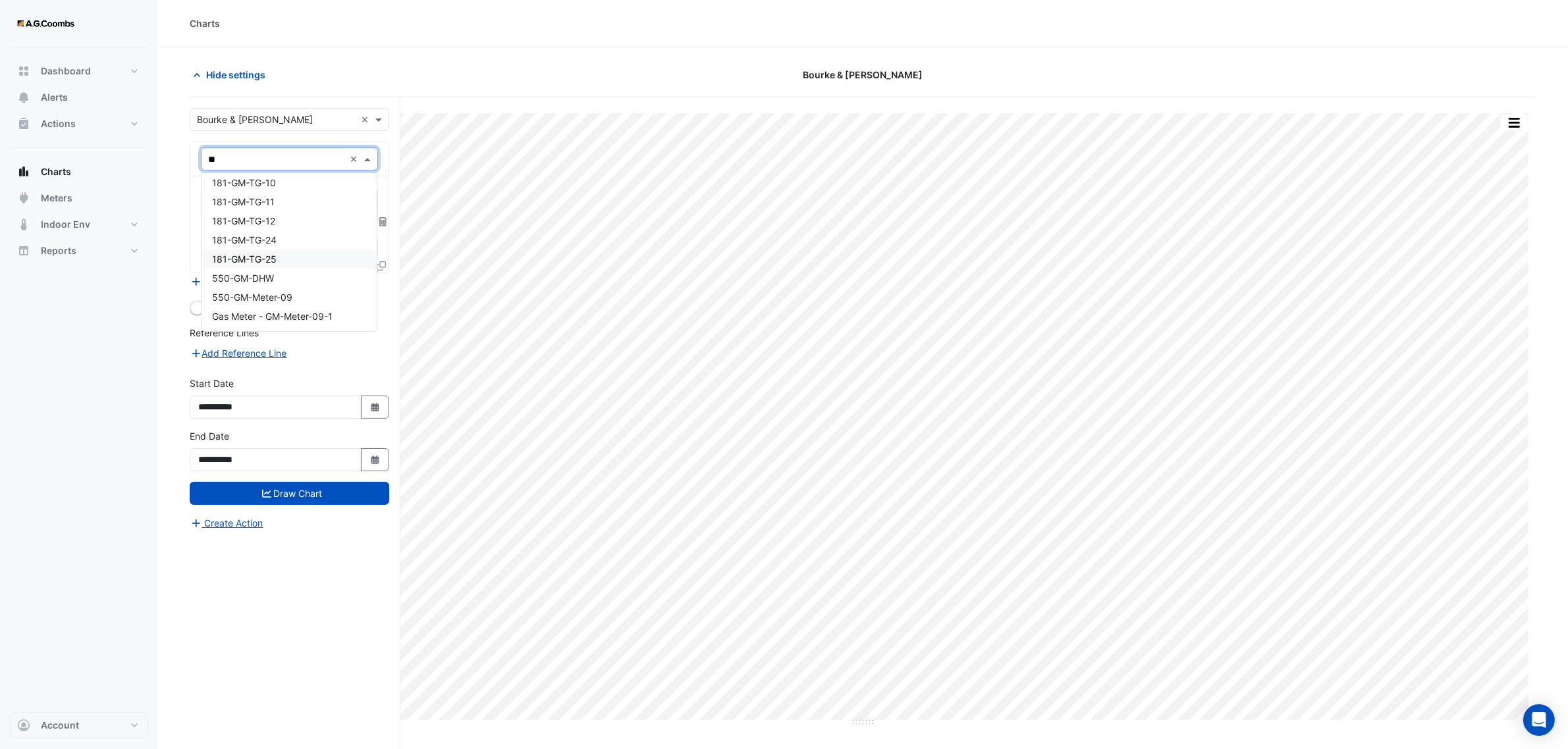
scroll to position [157, 0]
click at [244, 293] on span "550-GM-Meter-09" at bounding box center [252, 299] width 80 height 11
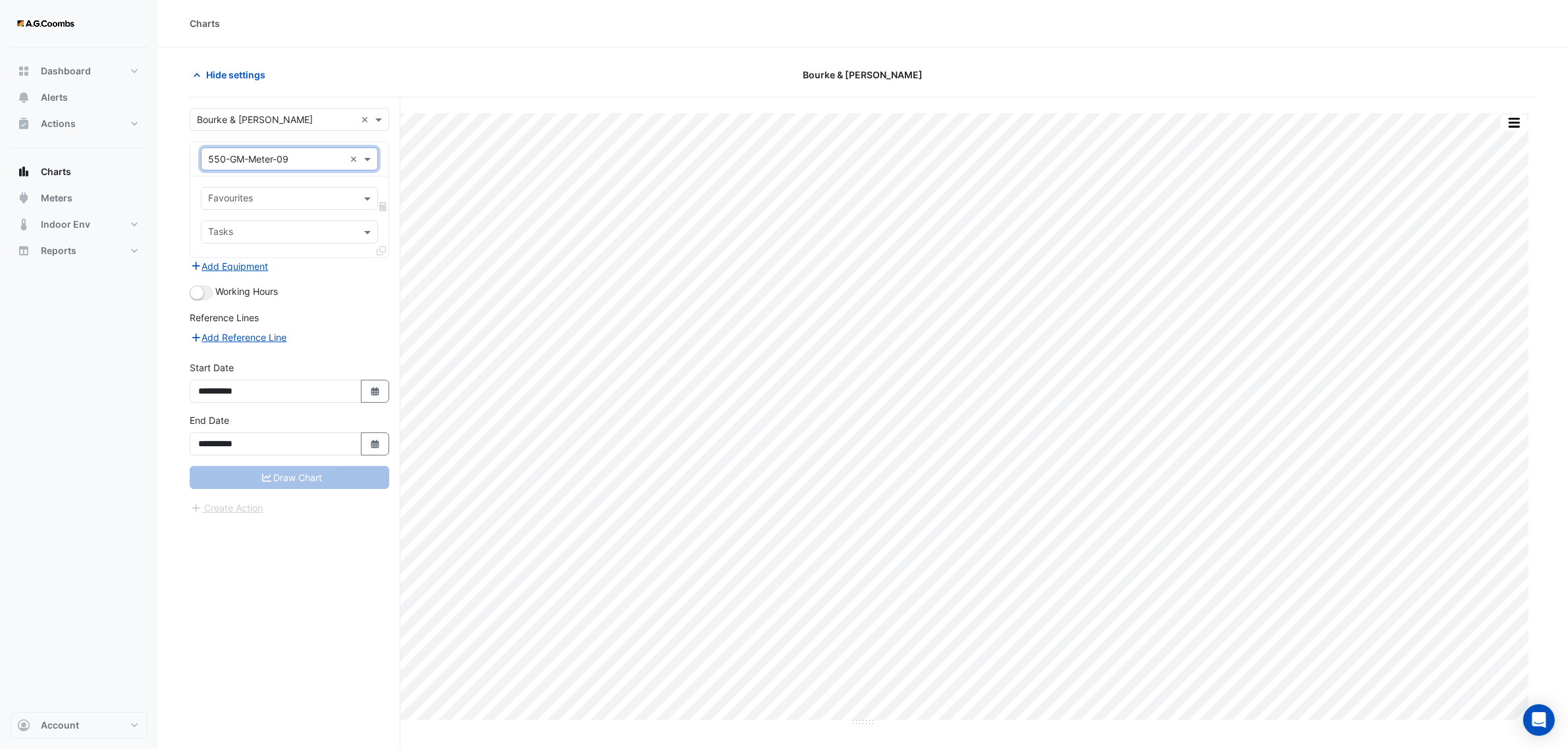
click at [304, 199] on input "text" at bounding box center [281, 200] width 148 height 14
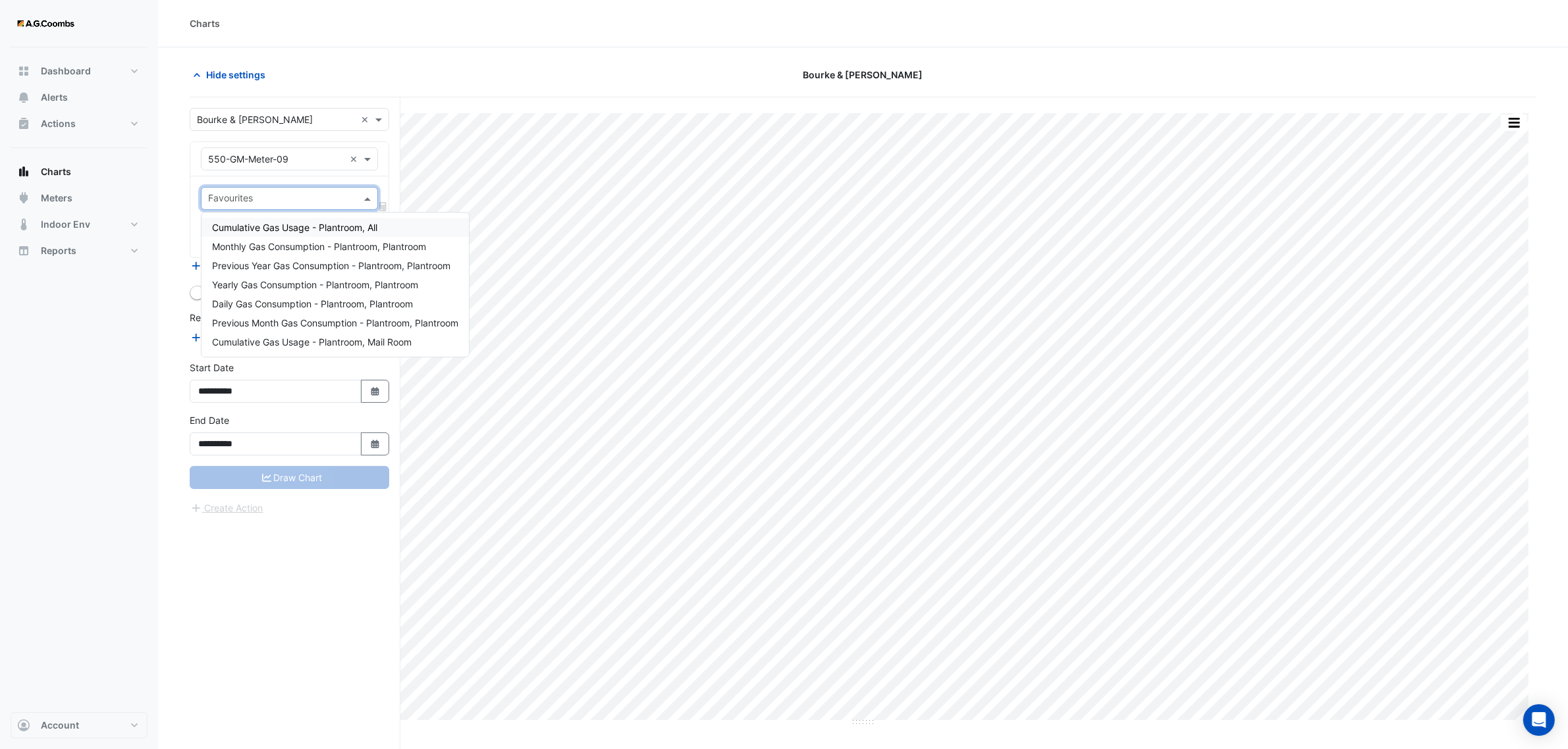
click at [301, 224] on span "Cumulative Gas Usage - Plantroom, All" at bounding box center [294, 227] width 165 height 11
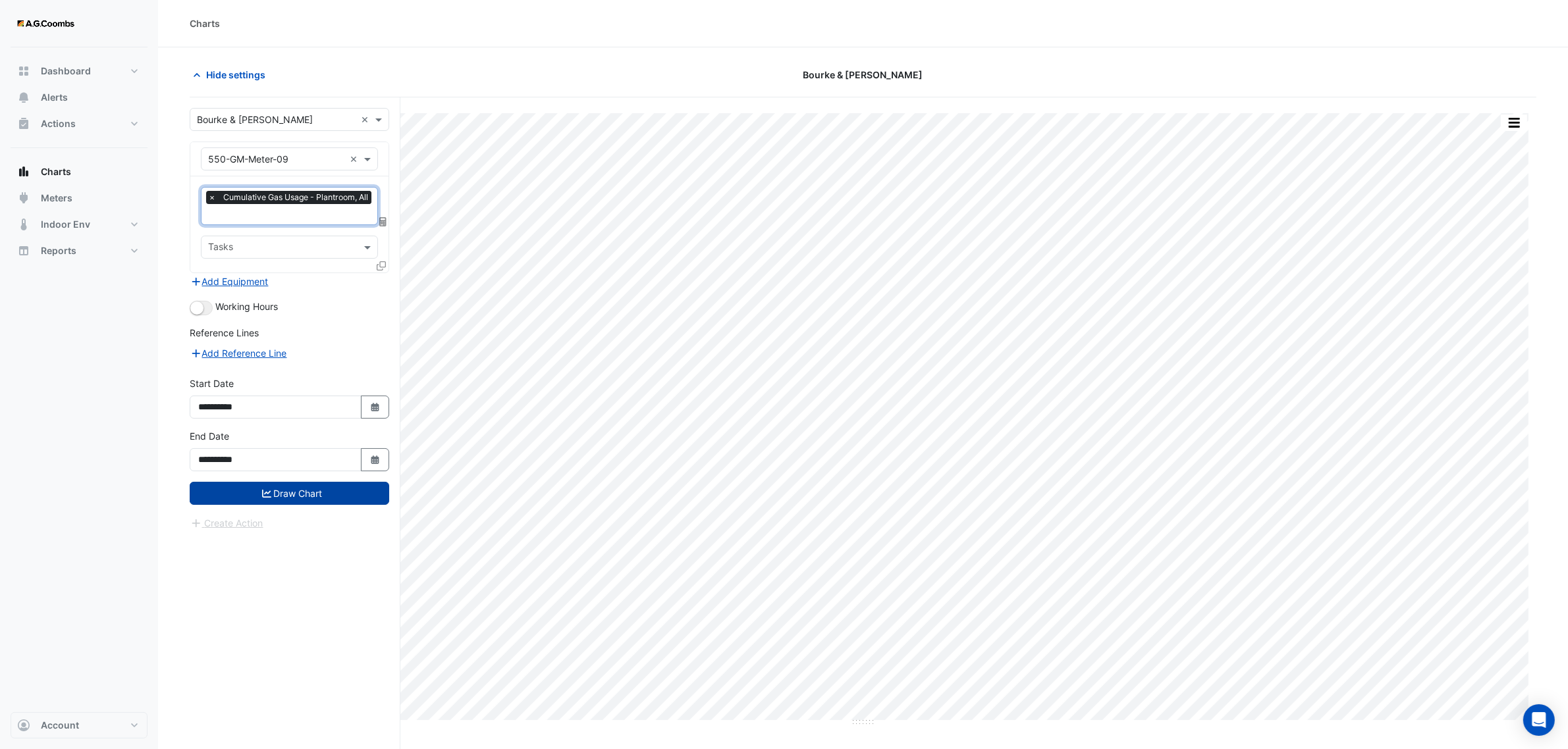
click at [304, 500] on button "Draw Chart" at bounding box center [289, 493] width 199 height 23
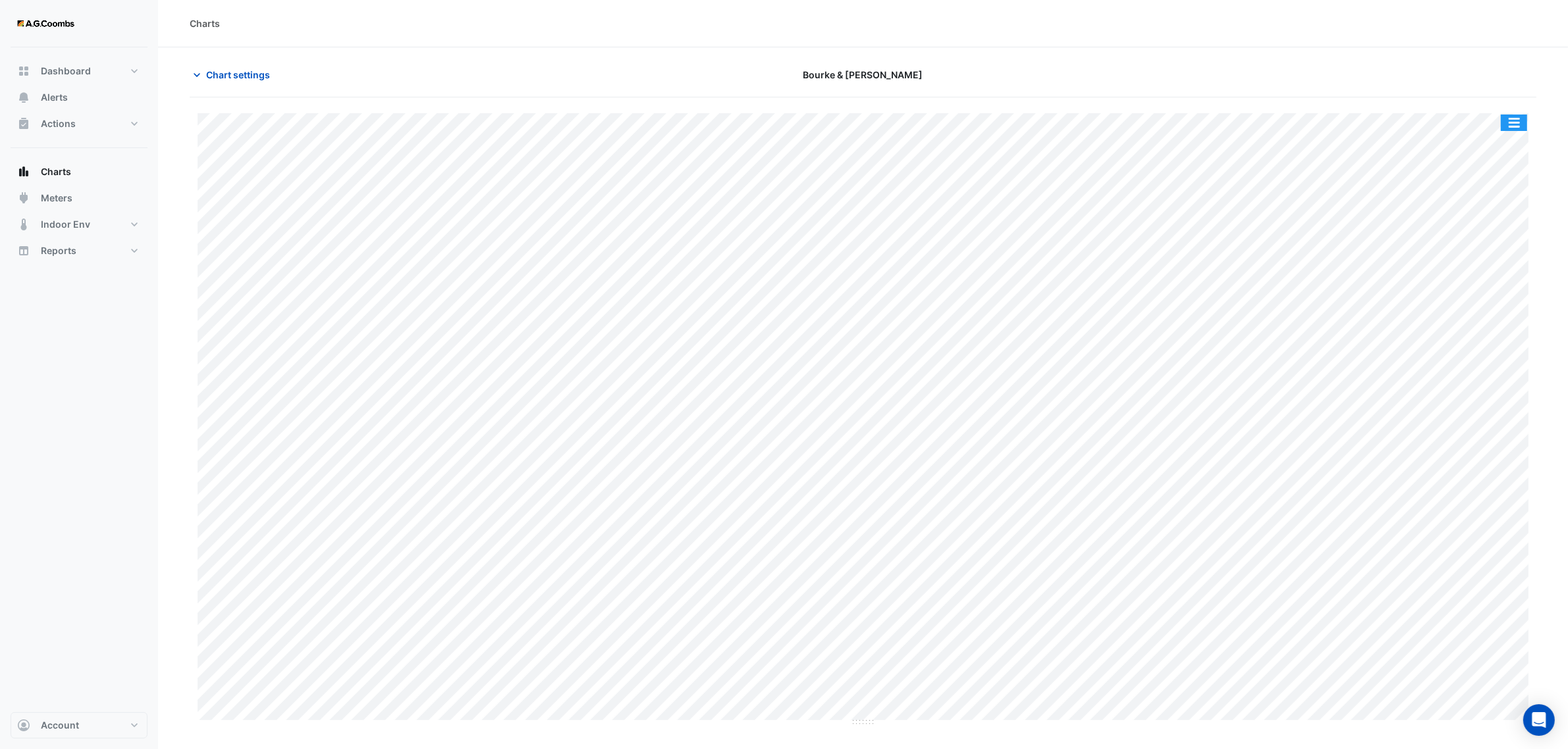
click at [1516, 122] on button "button" at bounding box center [1514, 123] width 27 height 17
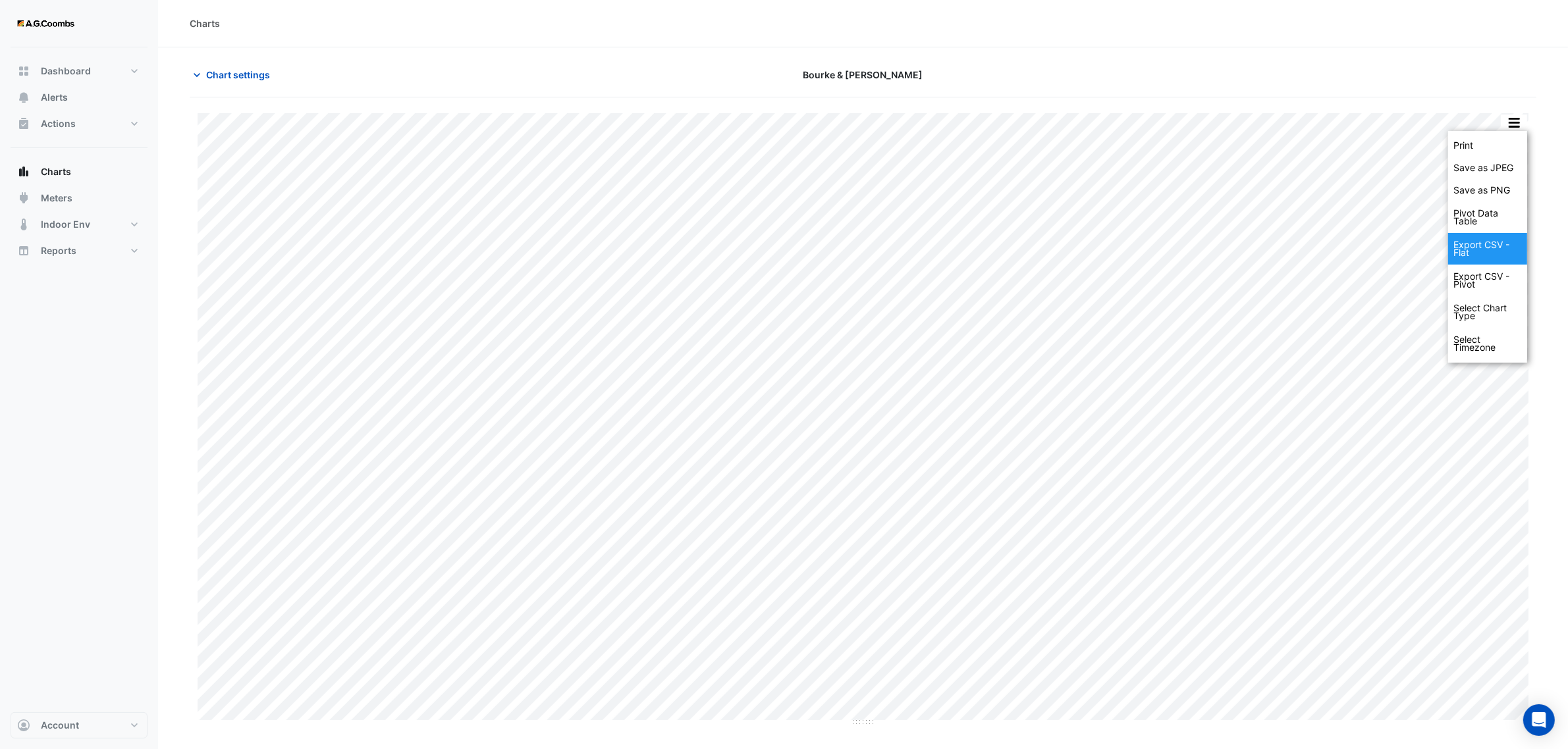
click at [1490, 242] on div "Export CSV - Flat" at bounding box center [1487, 248] width 79 height 31
click at [216, 76] on span "Chart settings" at bounding box center [238, 75] width 64 height 14
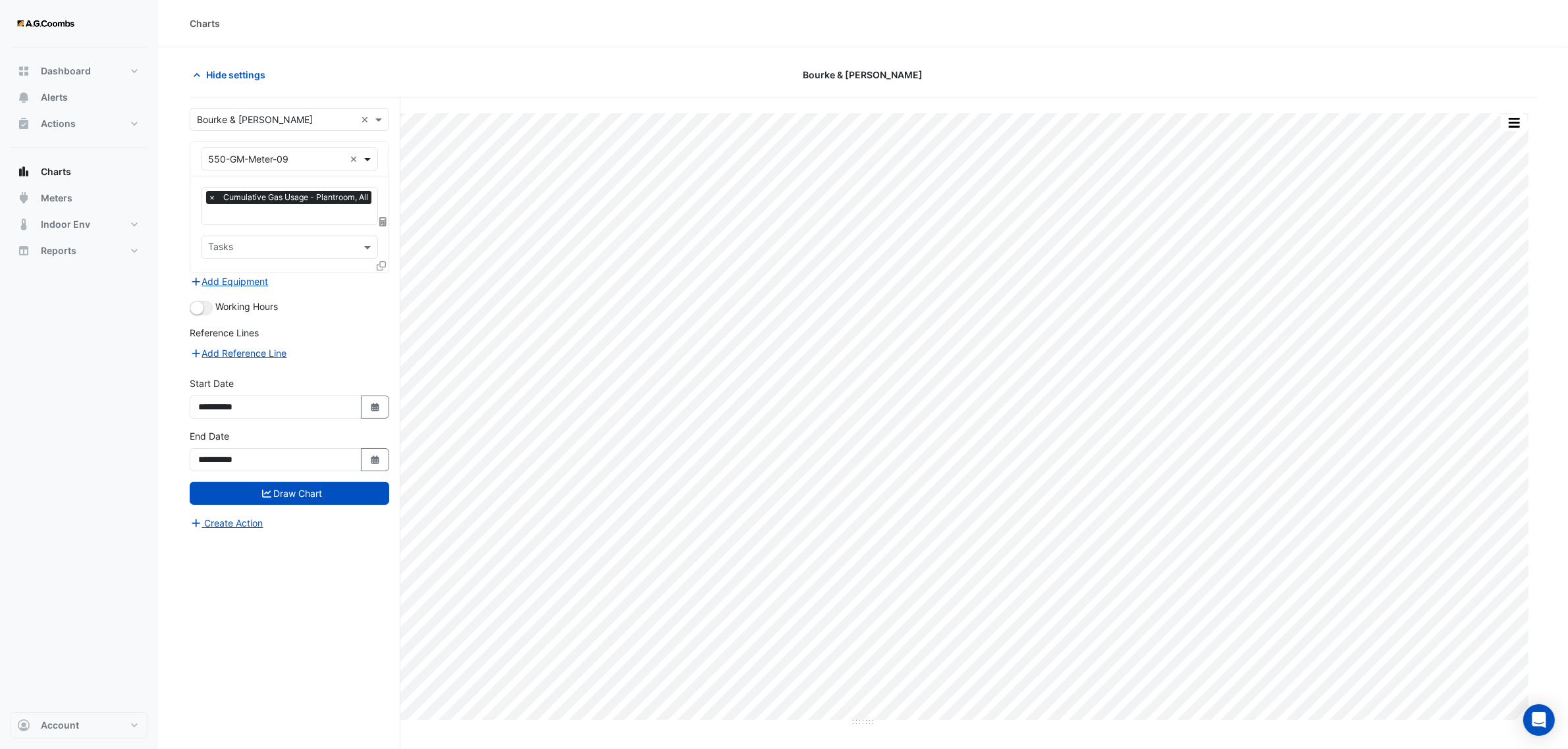
click at [371, 159] on span at bounding box center [369, 159] width 17 height 14
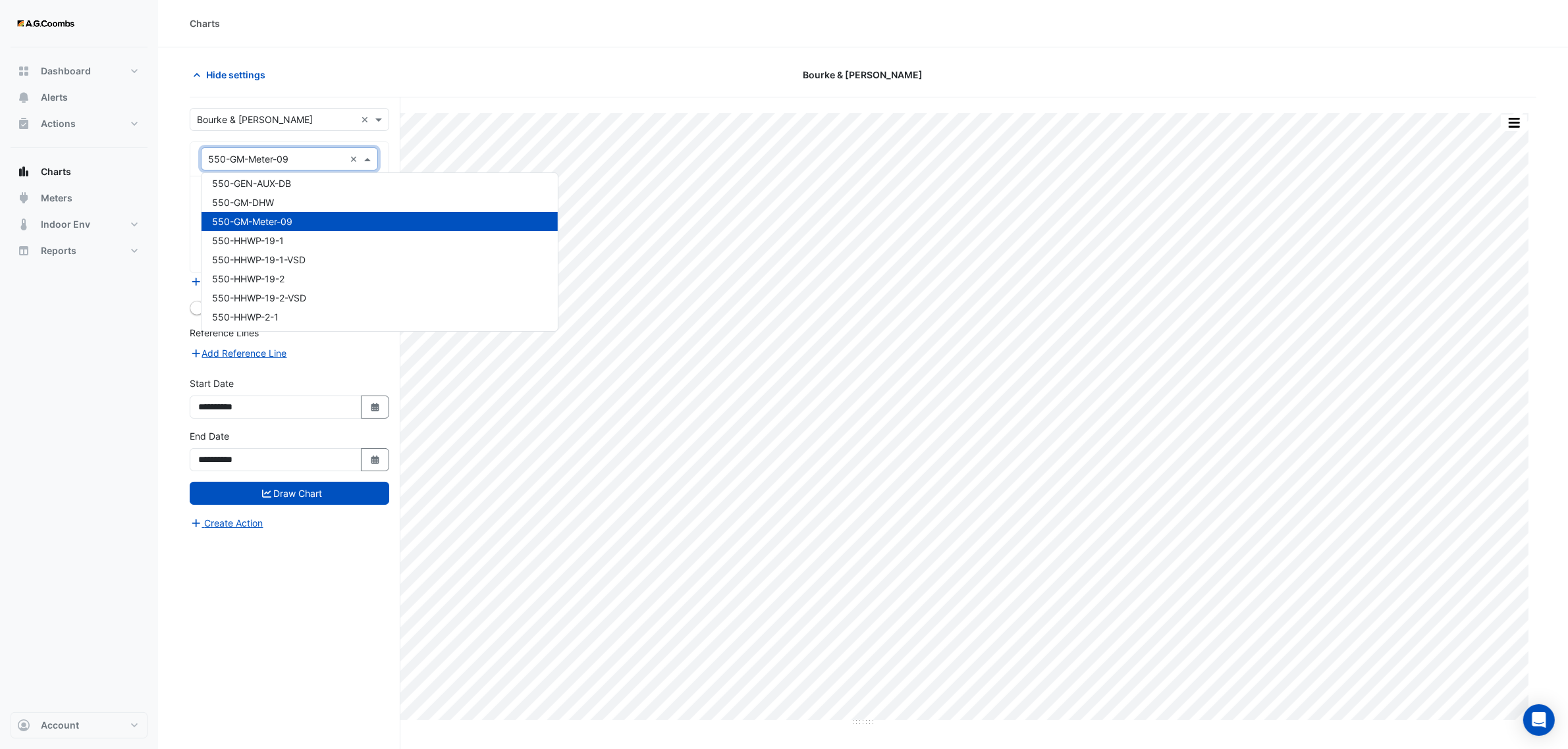
click at [290, 156] on input "text" at bounding box center [276, 159] width 136 height 14
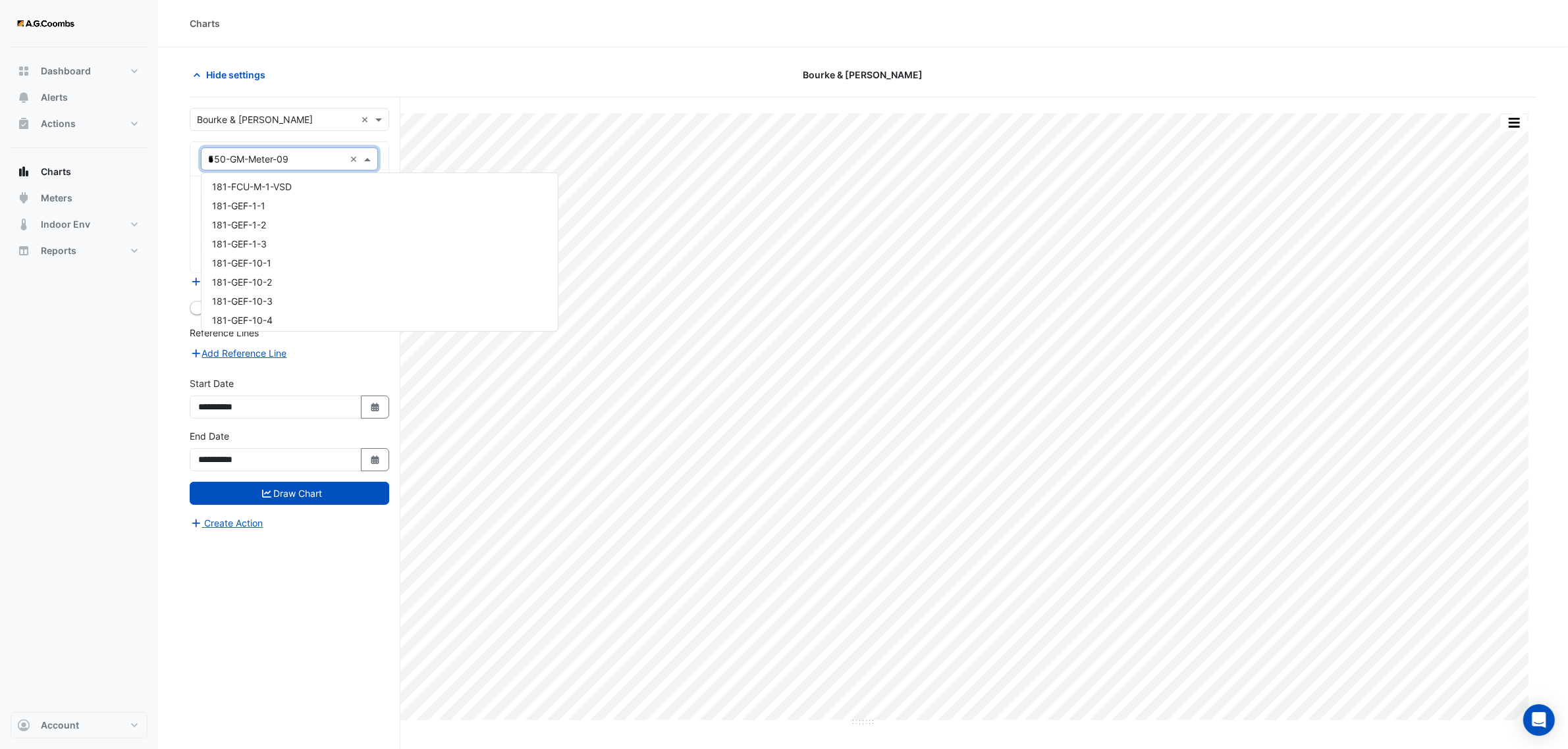
type input "**"
click at [257, 280] on span "550-GM-DHW" at bounding box center [243, 280] width 62 height 11
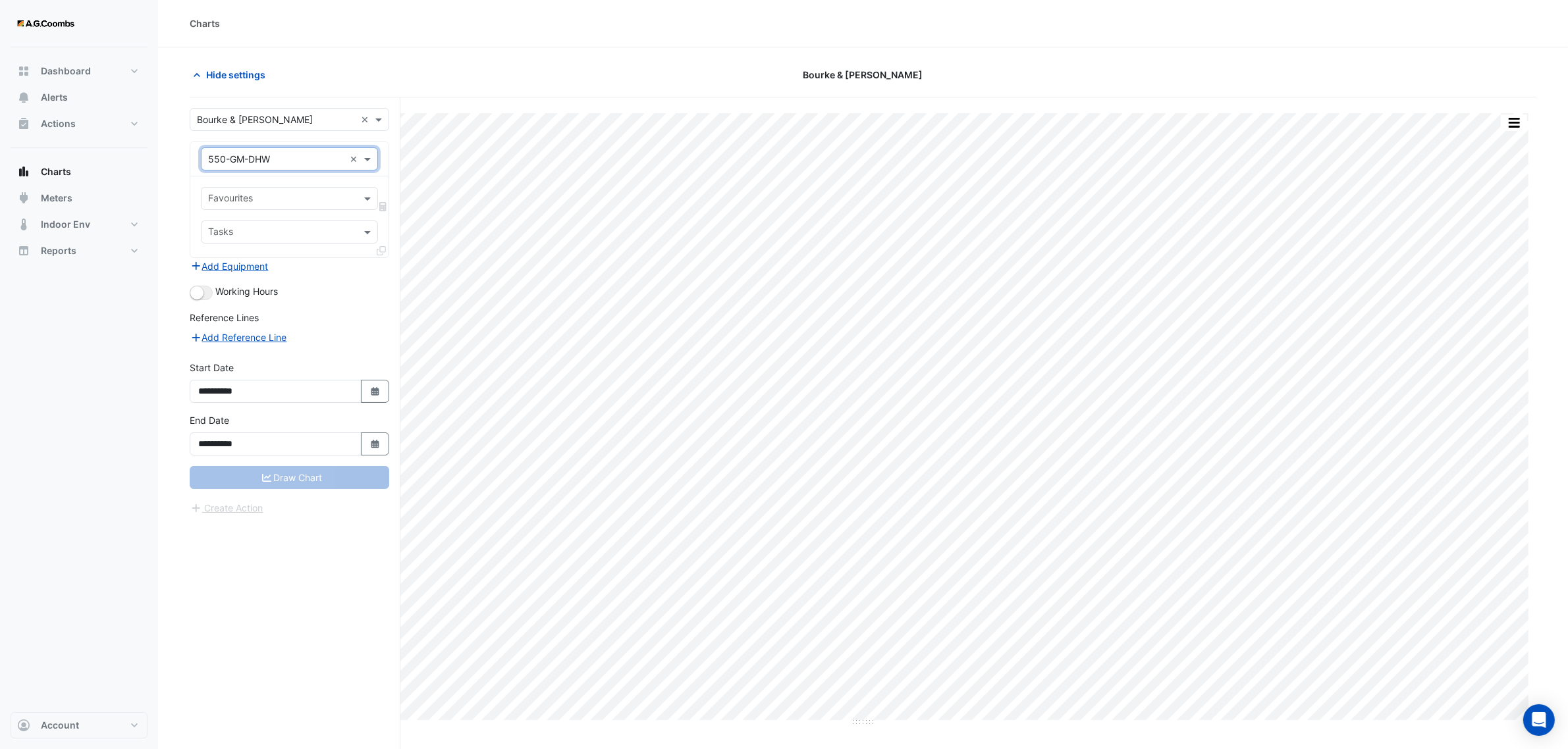
click at [287, 193] on input "text" at bounding box center [281, 200] width 148 height 14
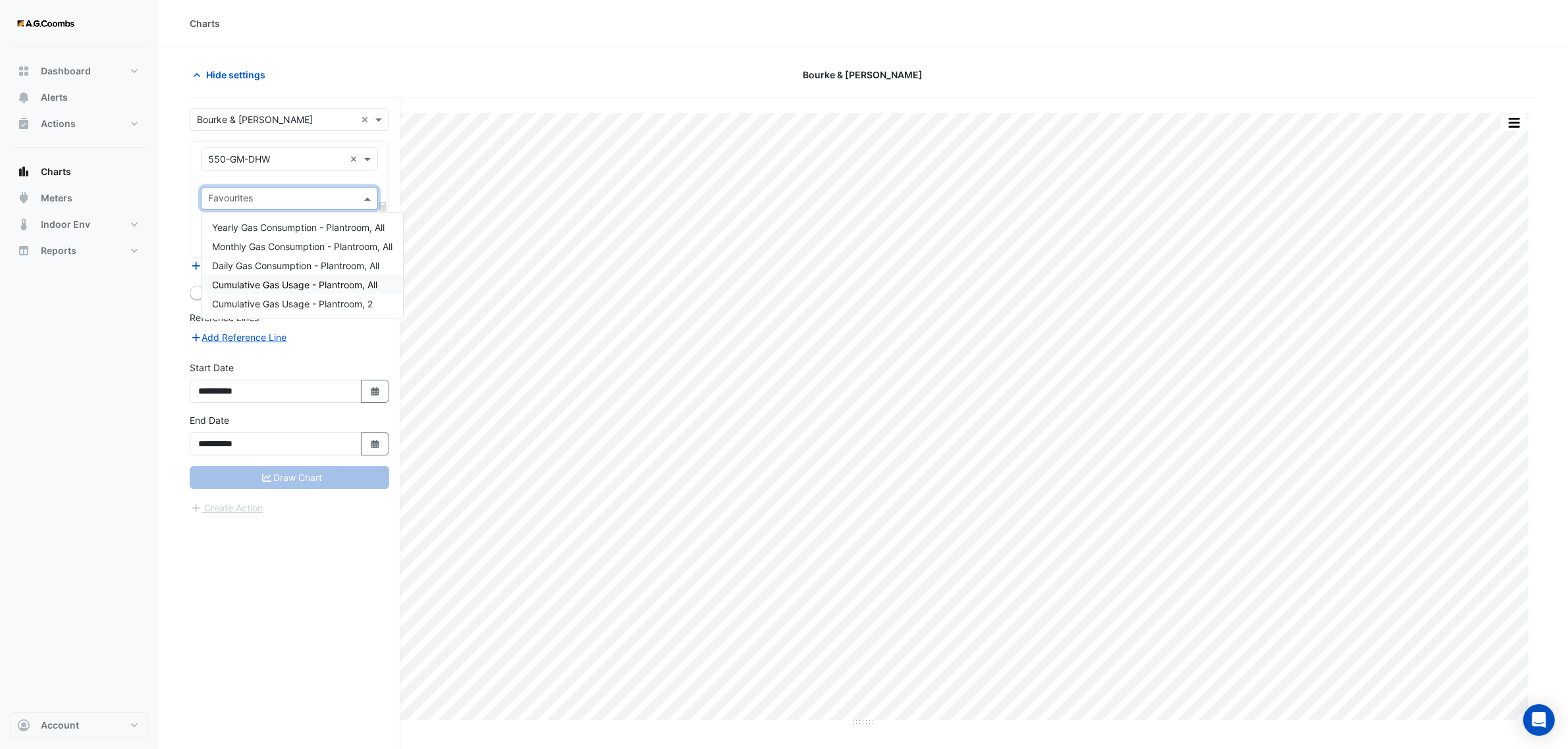
click at [277, 285] on span "Cumulative Gas Usage - Plantroom, All" at bounding box center [294, 285] width 165 height 11
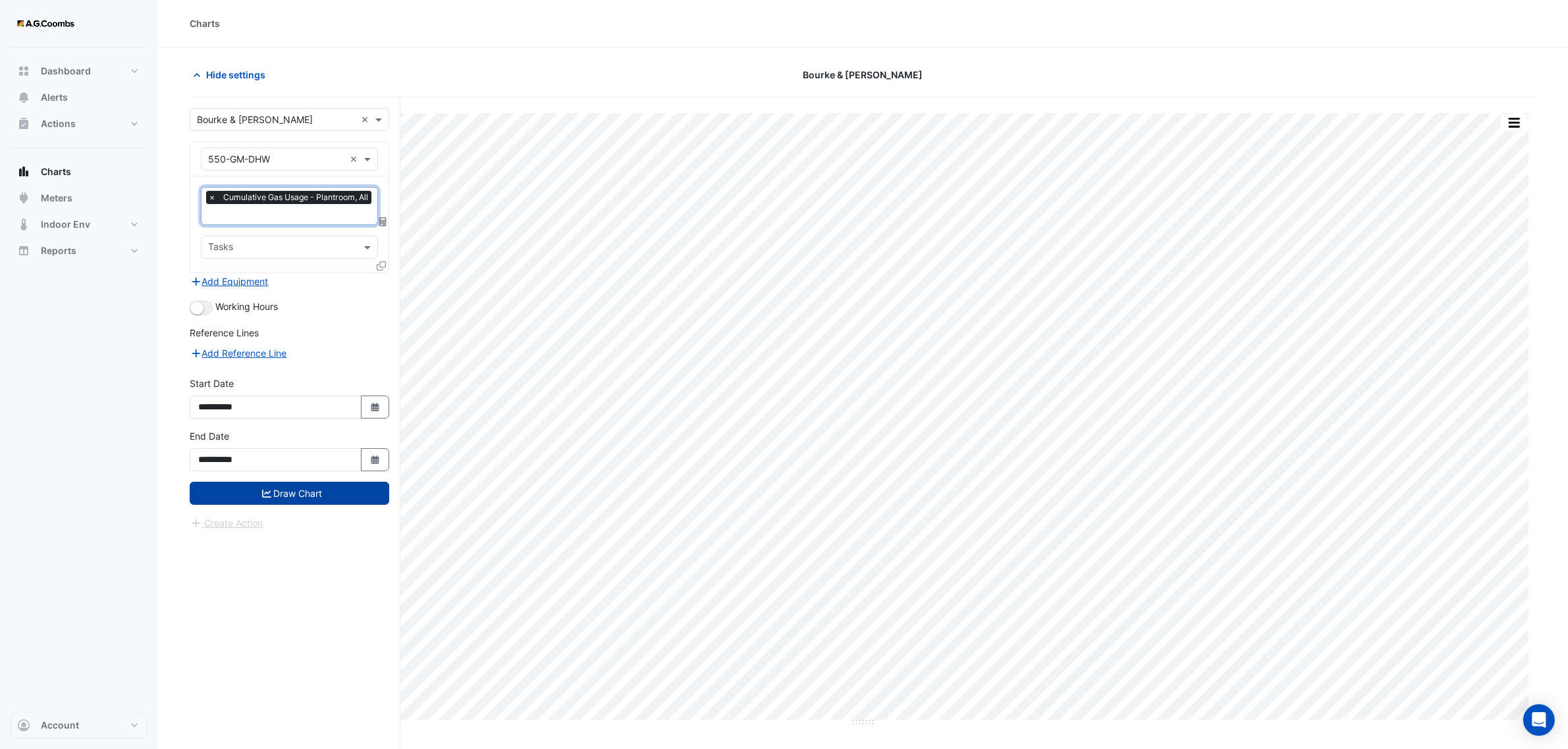
click at [313, 499] on button "Draw Chart" at bounding box center [289, 493] width 199 height 23
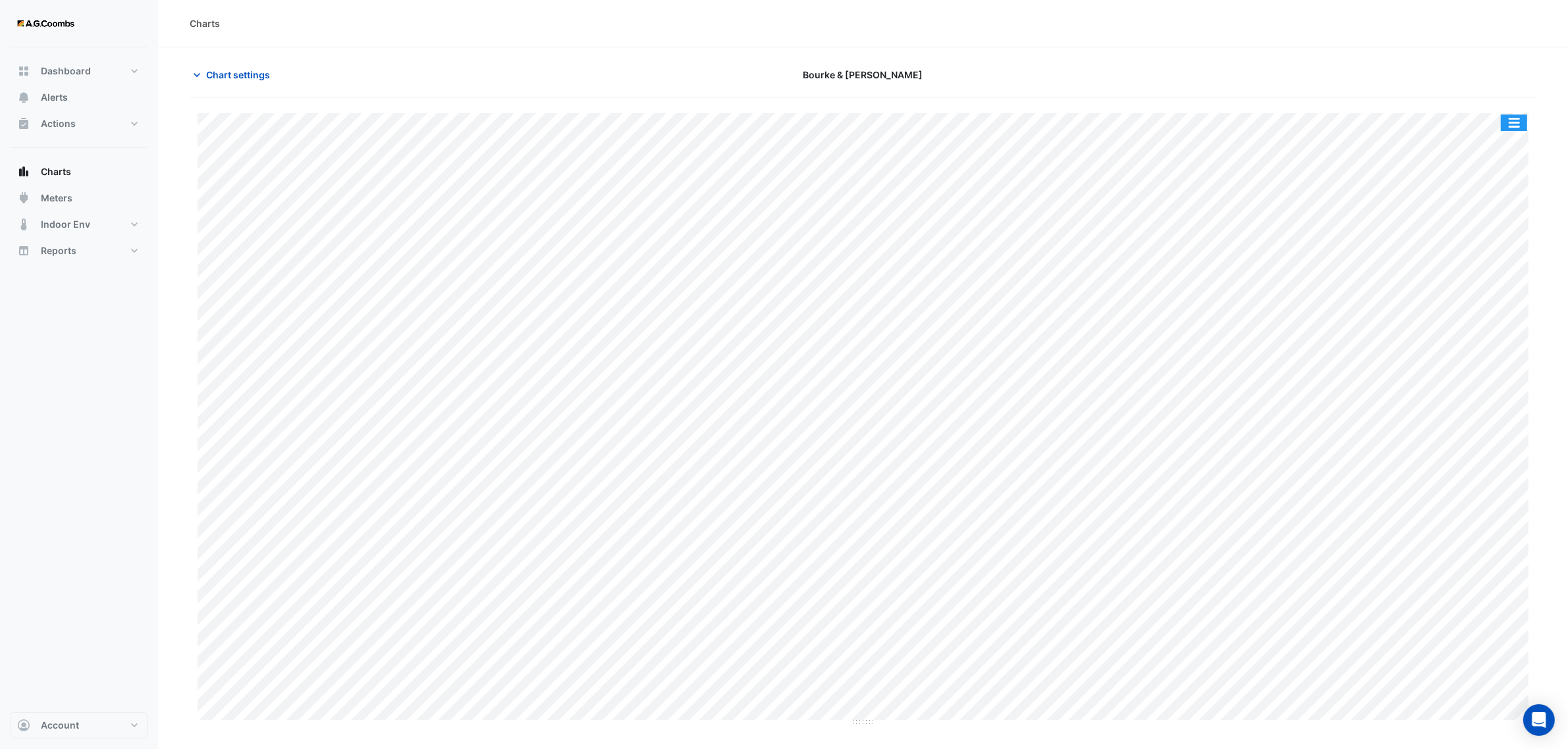
click at [1509, 120] on button "button" at bounding box center [1514, 123] width 27 height 17
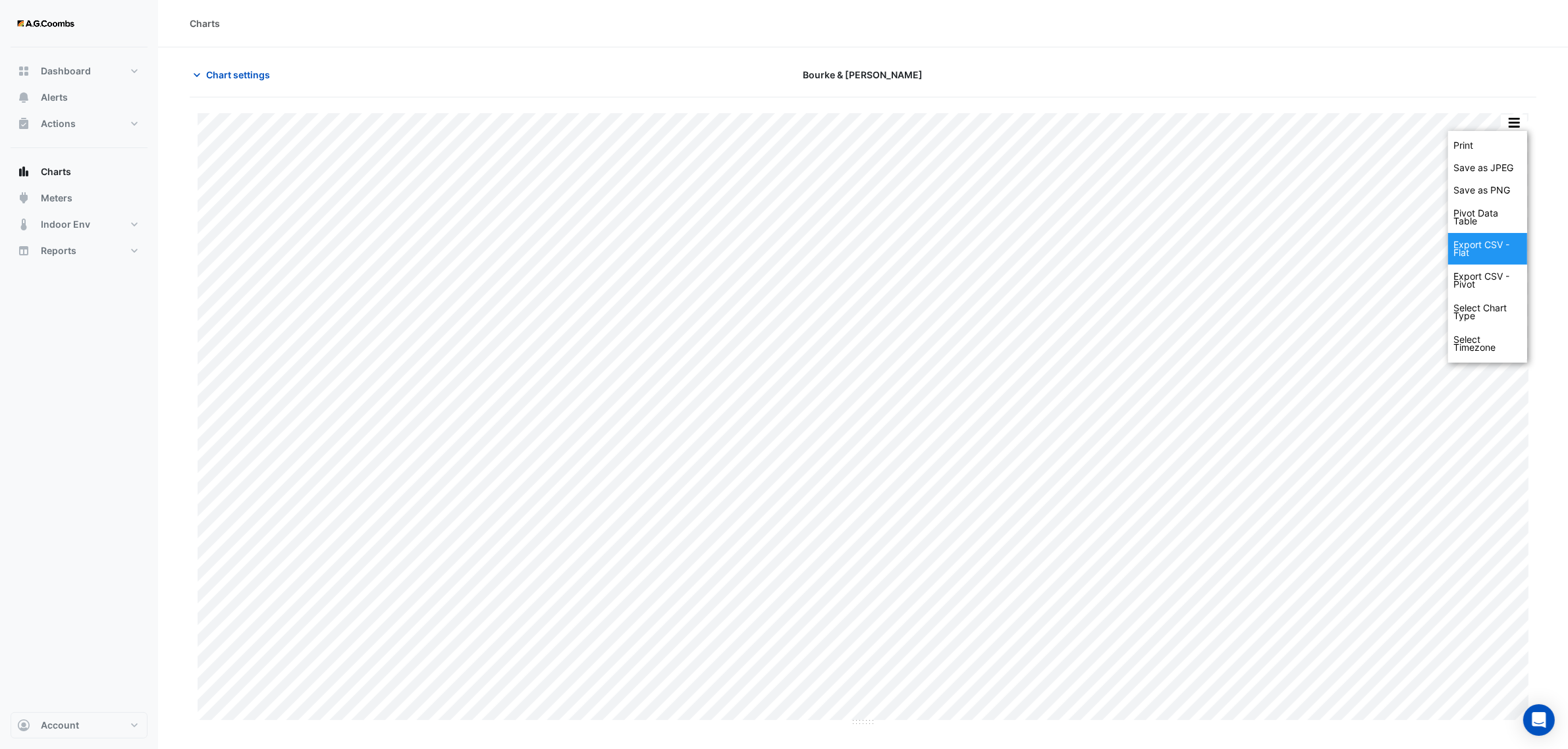
click at [1486, 244] on div "Export CSV - Flat" at bounding box center [1487, 248] width 79 height 31
click at [198, 71] on icon "button" at bounding box center [197, 75] width 13 height 13
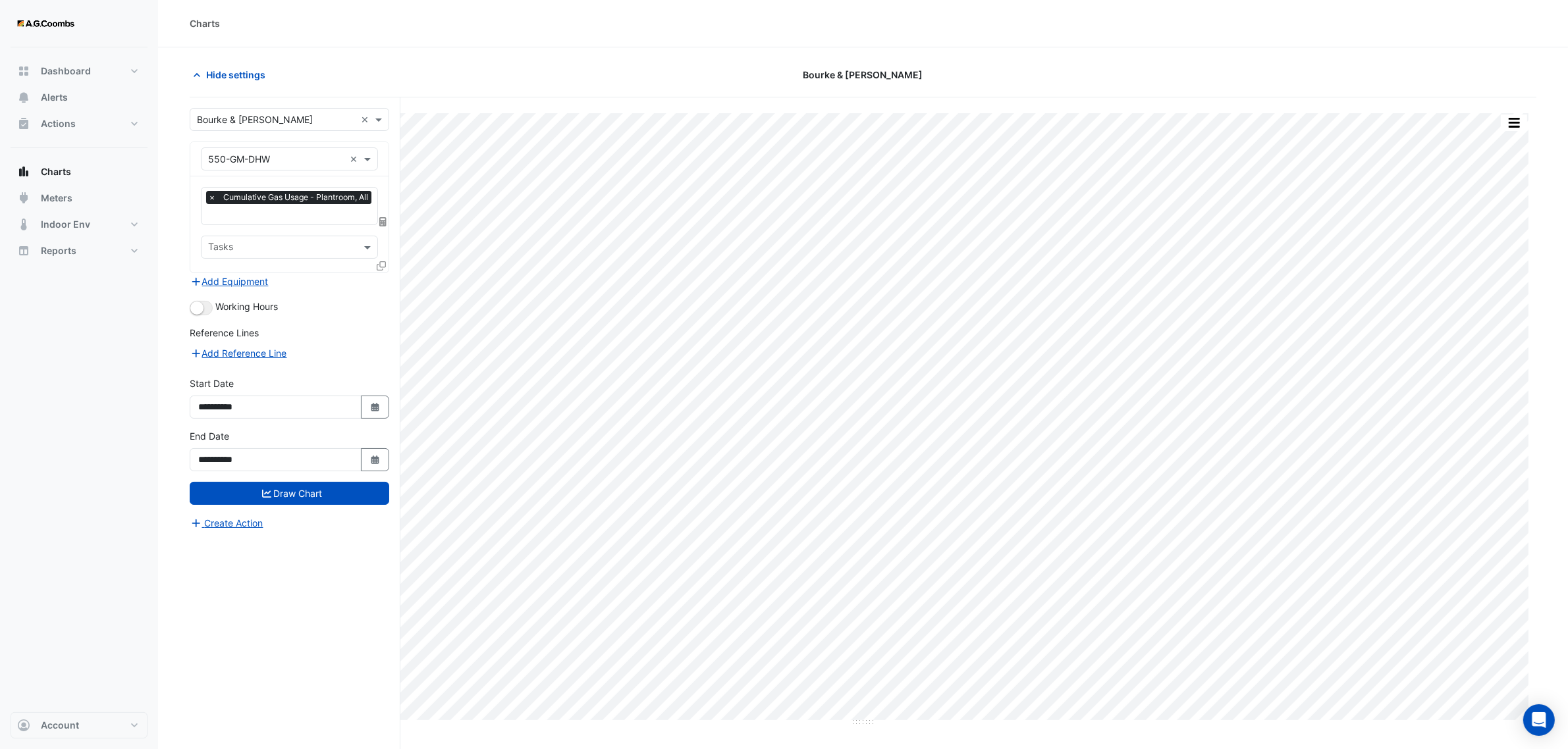
click at [287, 580] on div "**********" at bounding box center [294, 448] width 211 height 702
click at [297, 164] on input "text" at bounding box center [276, 159] width 136 height 14
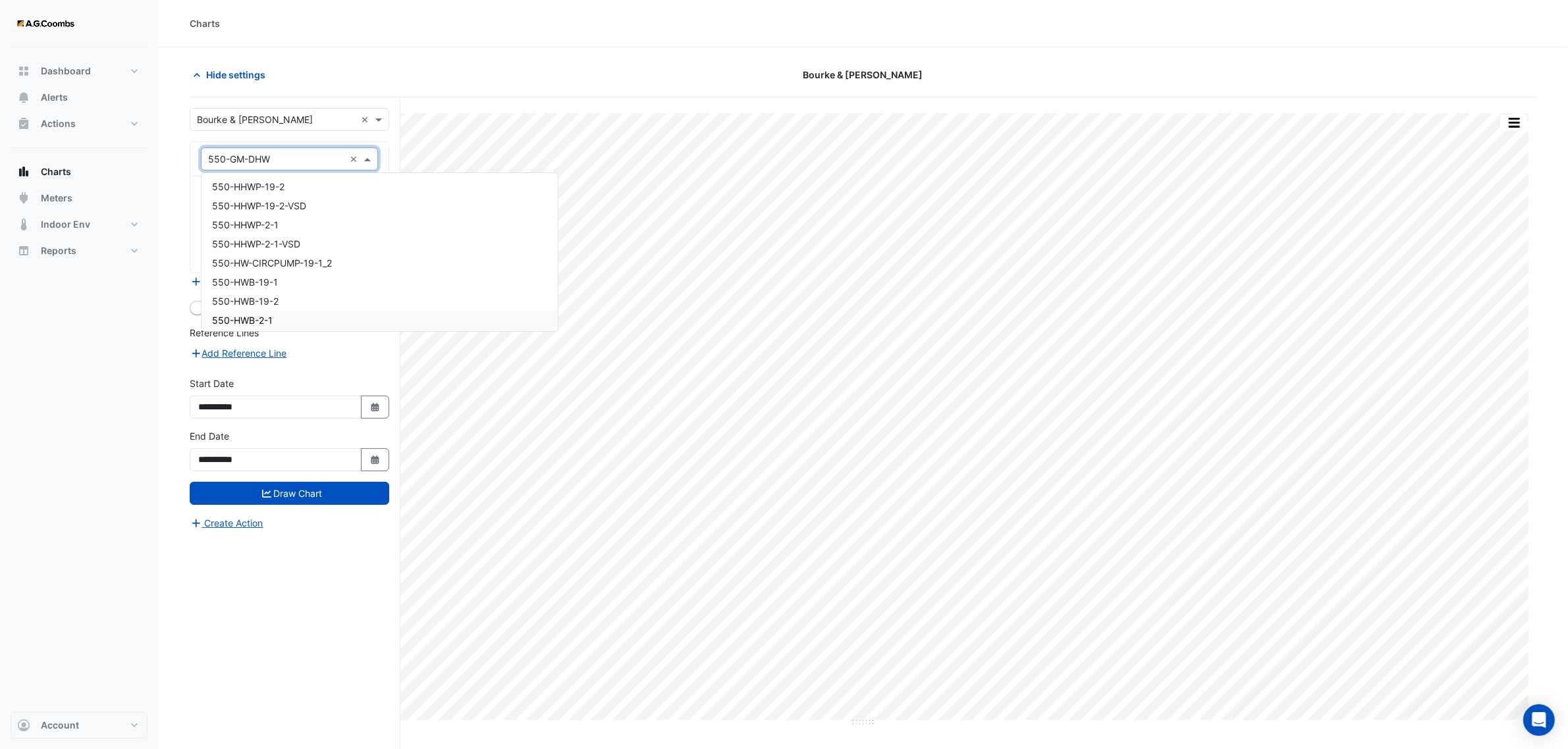
scroll to position [31554, 0]
click at [297, 301] on div "550-HWB-19-1" at bounding box center [379, 310] width 356 height 19
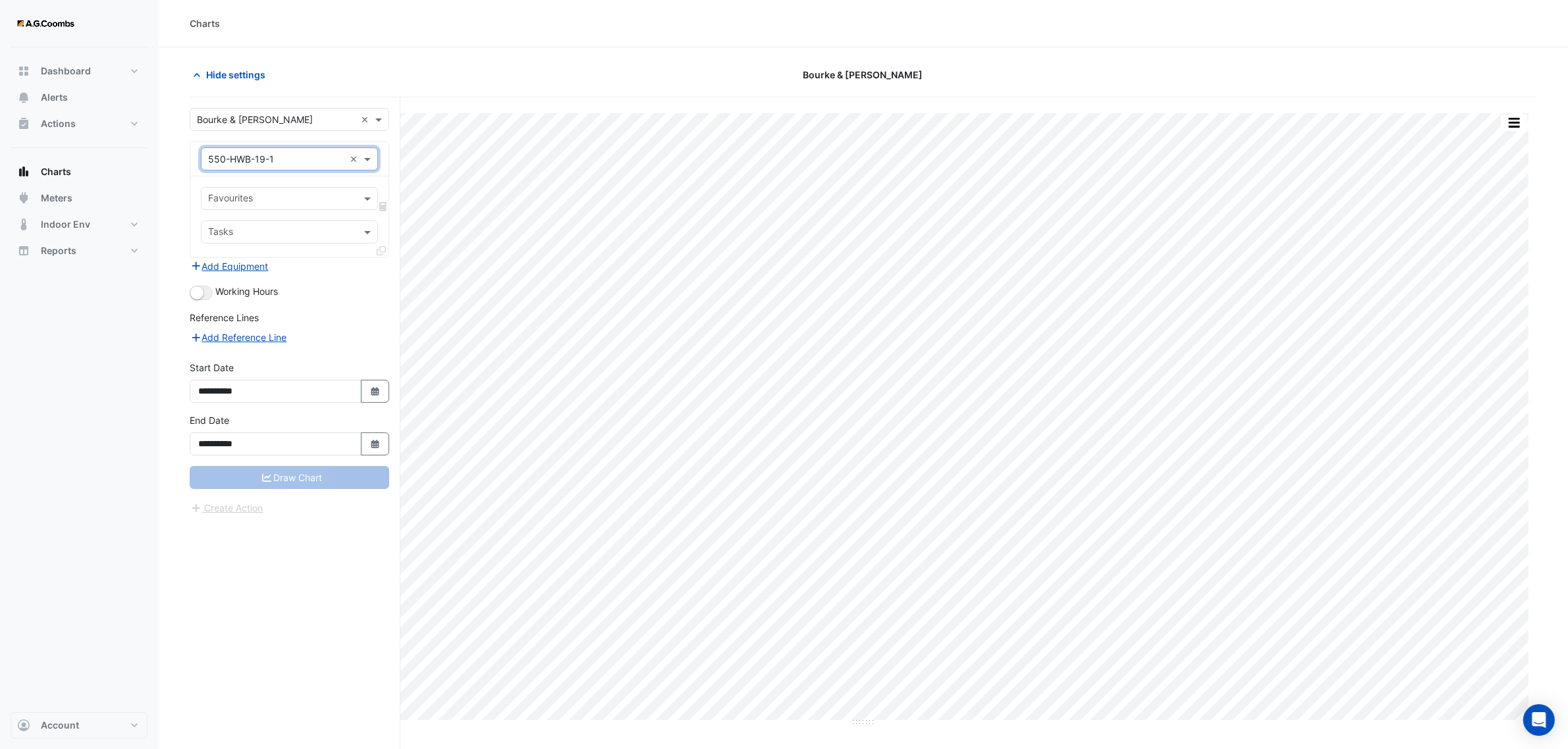
click at [354, 197] on input "text" at bounding box center [281, 200] width 148 height 14
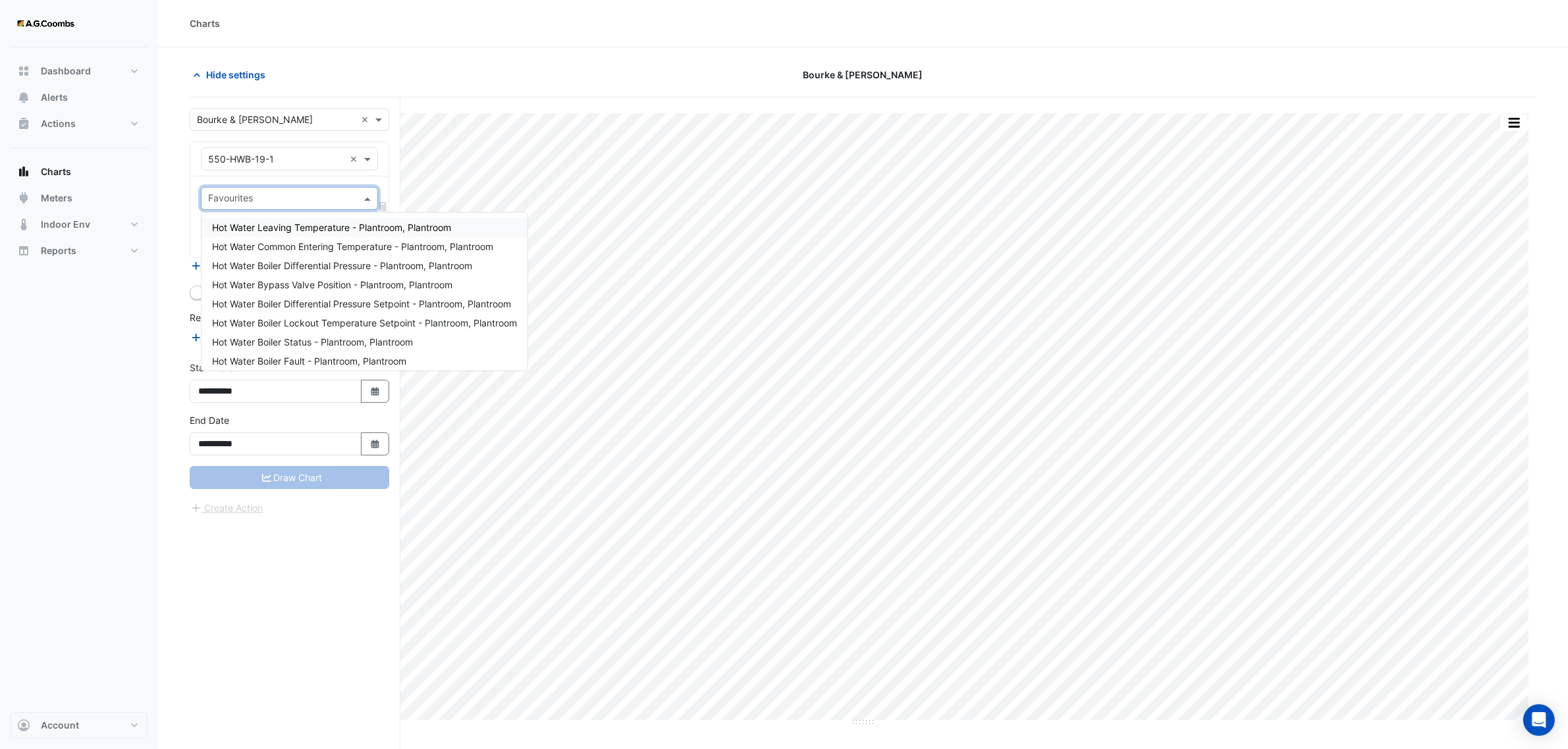
click at [304, 224] on span "Hot Water Leaving Temperature - Plantroom, Plantroom" at bounding box center [332, 227] width 239 height 11
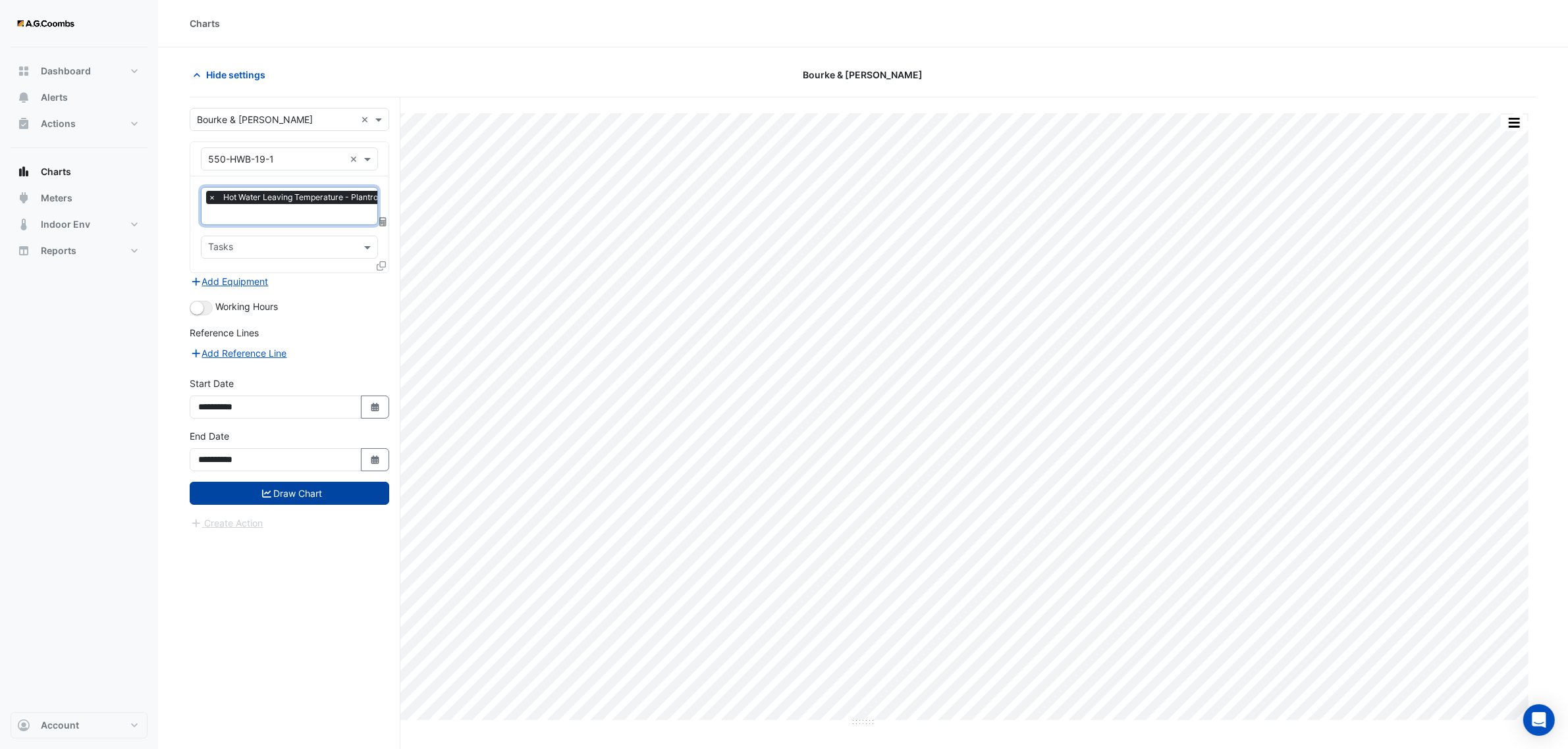
click at [337, 494] on button "Draw Chart" at bounding box center [289, 493] width 199 height 23
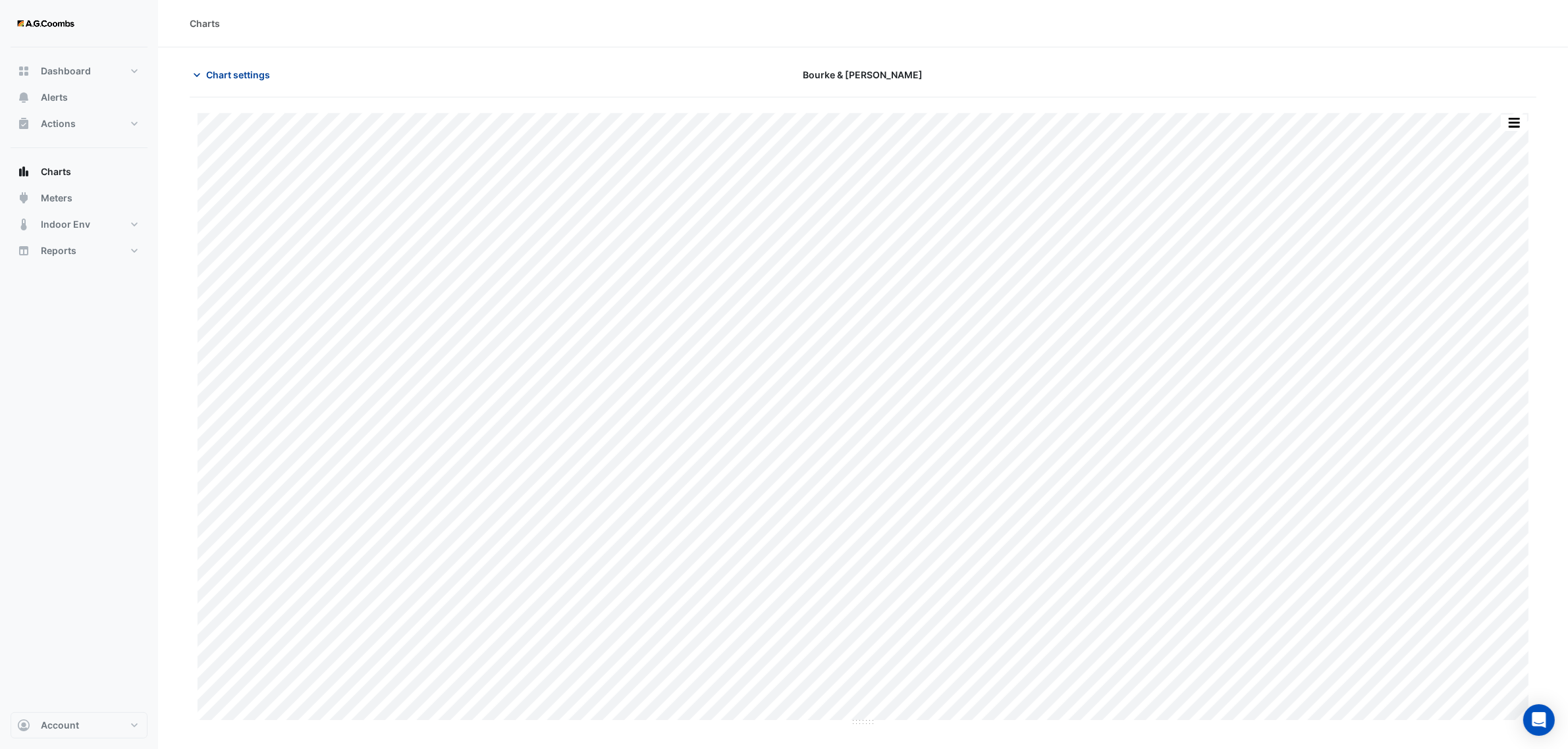
click at [211, 76] on span "Chart settings" at bounding box center [238, 75] width 64 height 14
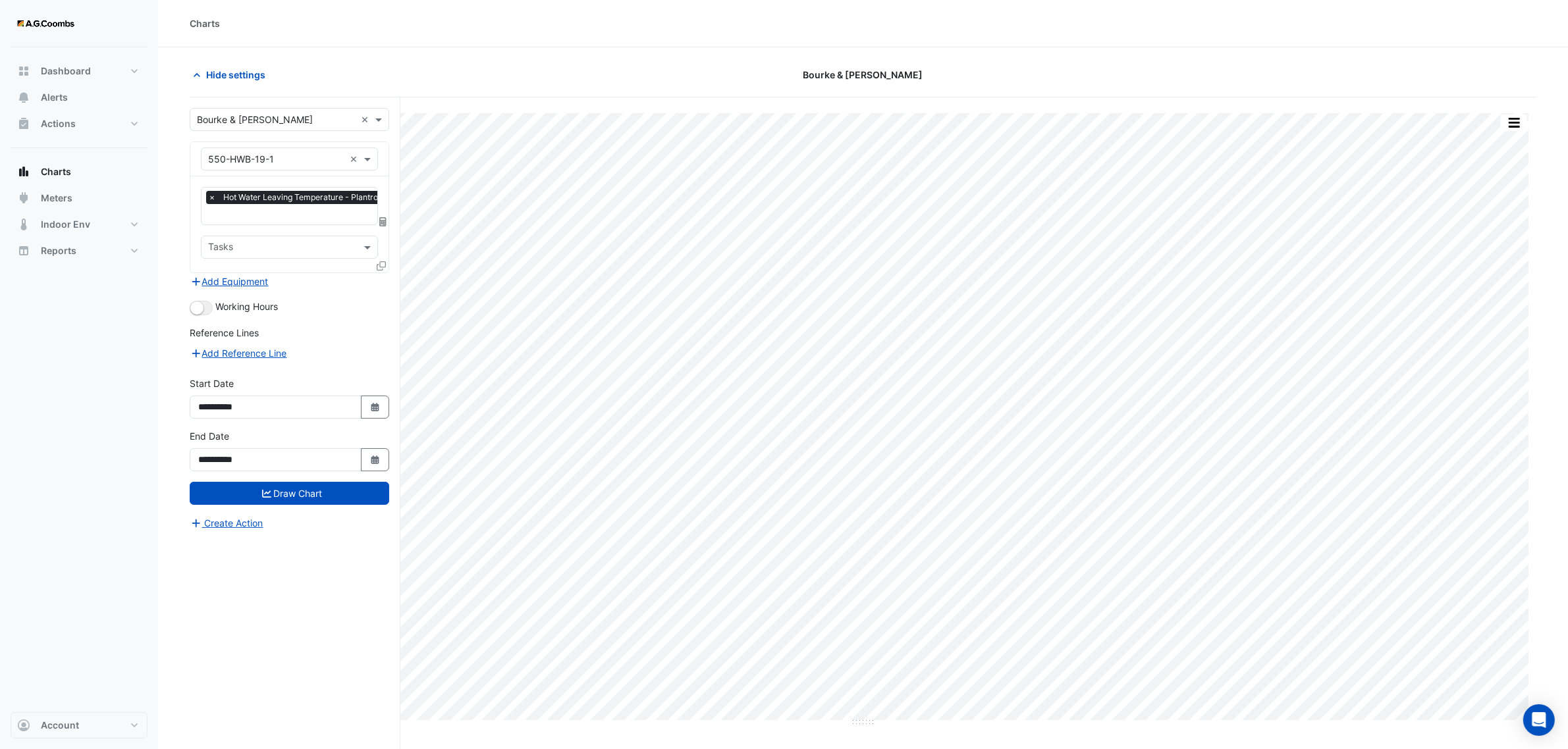
click at [305, 163] on input "text" at bounding box center [276, 159] width 136 height 14
click at [284, 157] on input "text" at bounding box center [276, 159] width 136 height 14
drag, startPoint x: 283, startPoint y: 159, endPoint x: 175, endPoint y: 163, distance: 108.1
click at [175, 163] on section "Hide settings [PERSON_NAME] & [PERSON_NAME] Print Save as JPEG Save as PNG Pivo…" at bounding box center [863, 423] width 1410 height 752
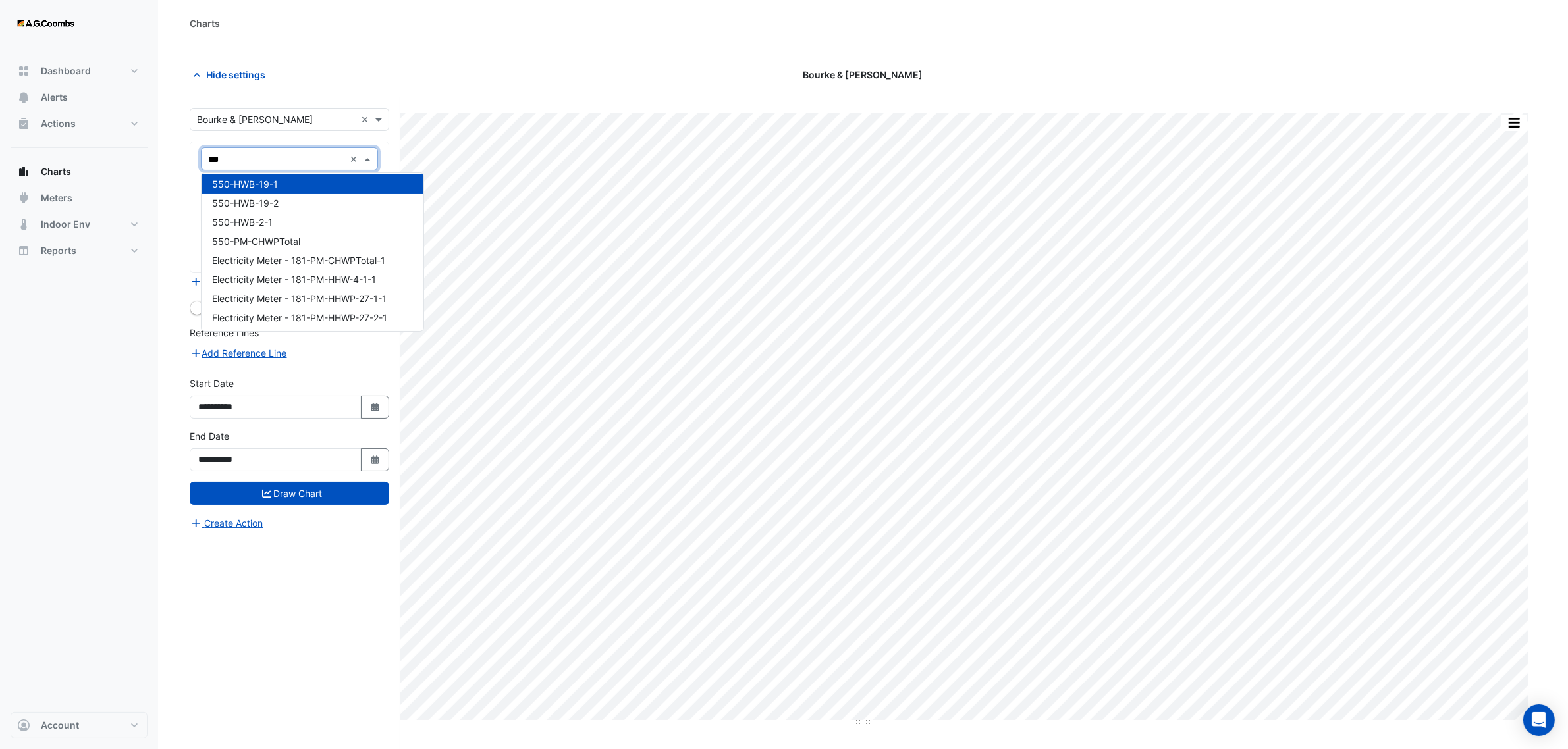
scroll to position [0, 0]
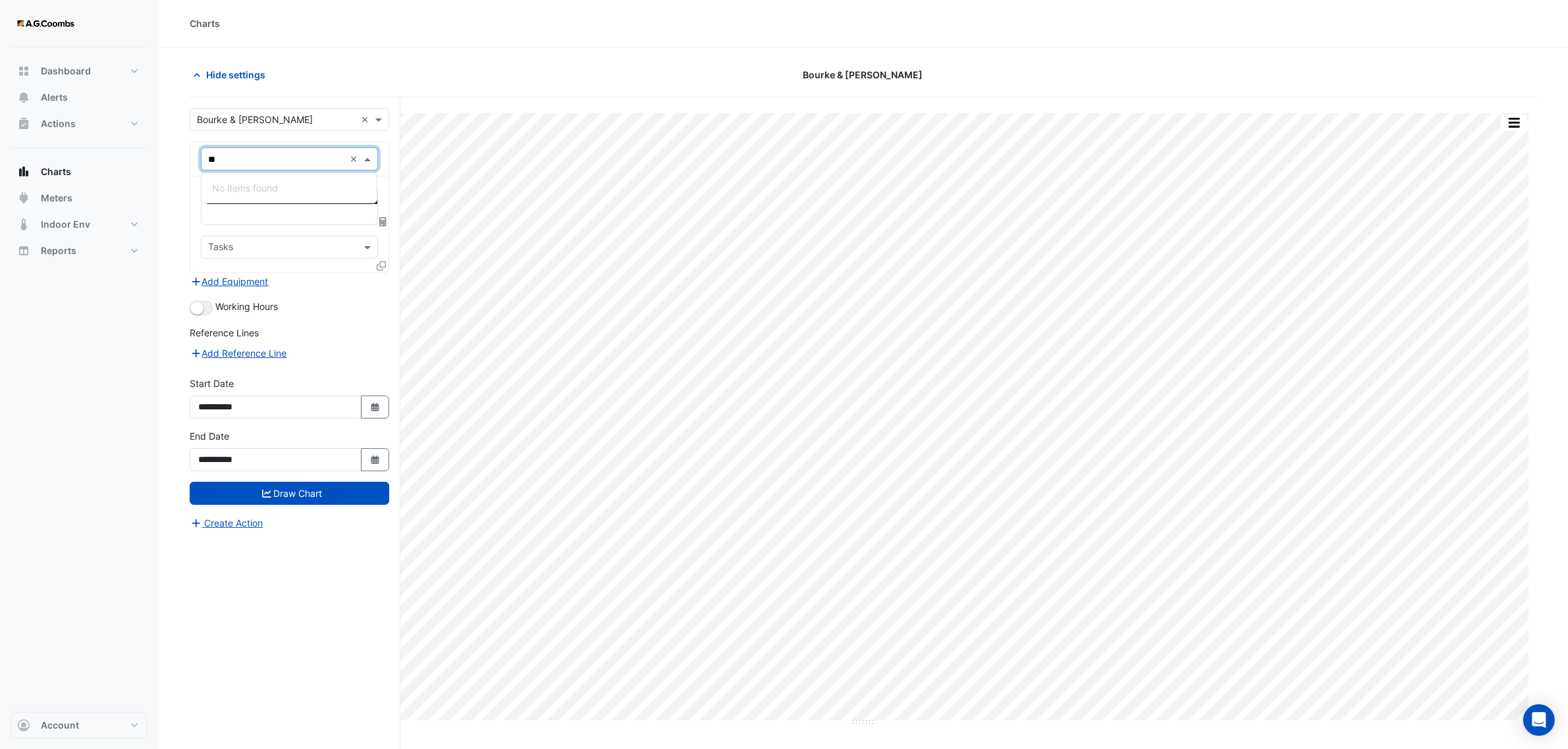
type input "***"
click at [231, 157] on input "***" at bounding box center [276, 159] width 136 height 14
drag, startPoint x: 238, startPoint y: 157, endPoint x: 171, endPoint y: 152, distance: 67.2
click at [171, 152] on section "Hide settings [PERSON_NAME] & [PERSON_NAME] Print Save as JPEG Save as PNG Pivo…" at bounding box center [863, 423] width 1410 height 752
type input "***"
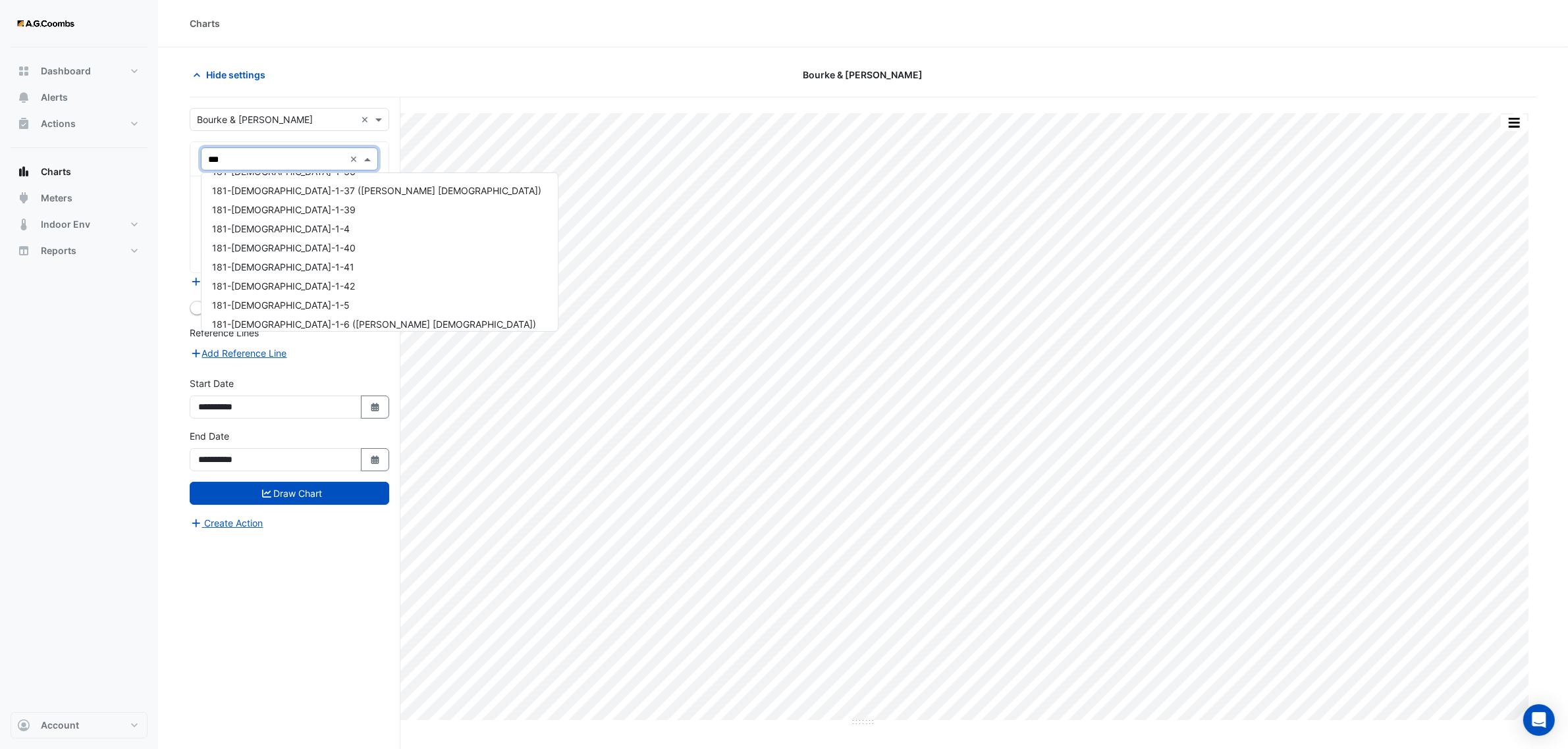
scroll to position [12607, 0]
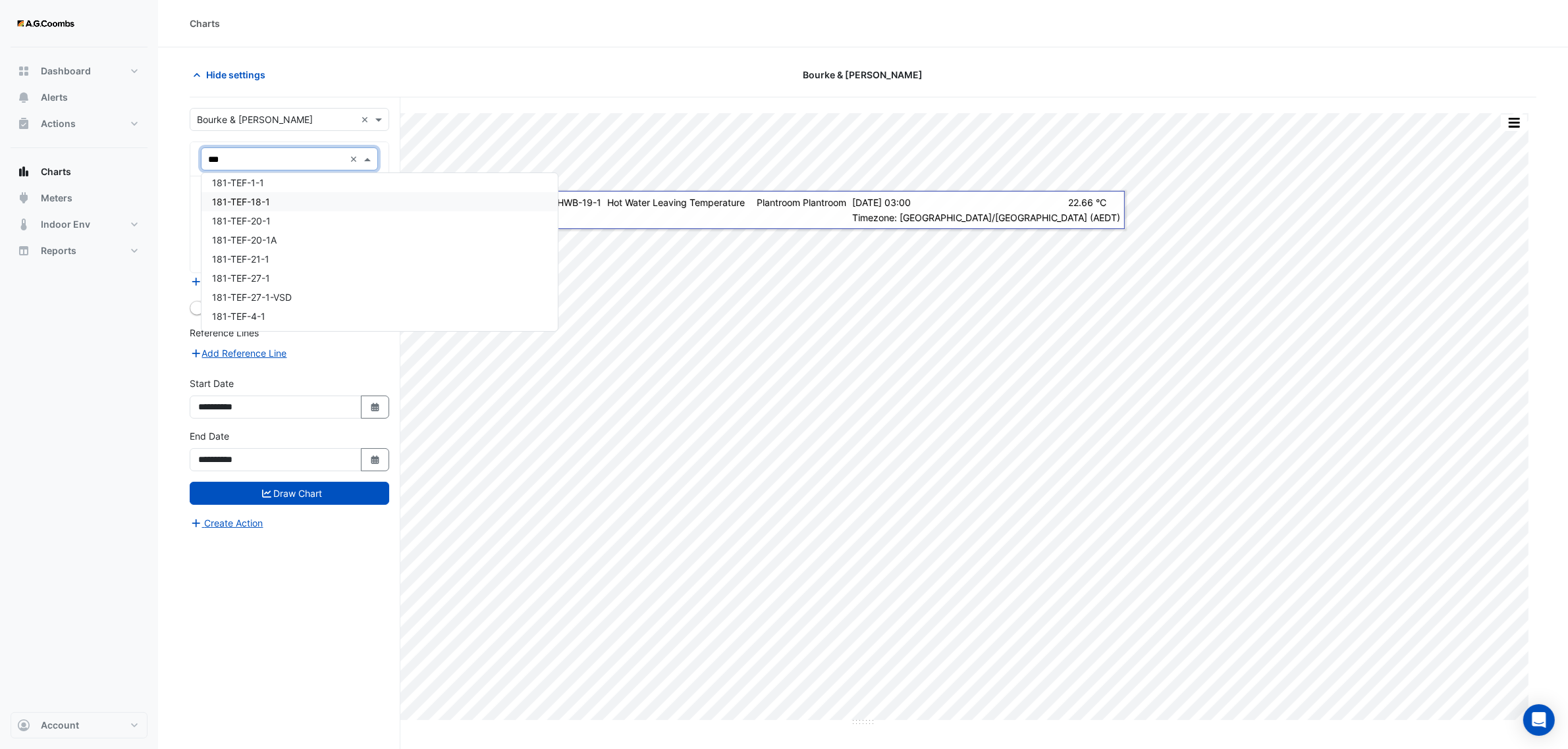
click at [234, 160] on input "***" at bounding box center [276, 159] width 136 height 14
drag, startPoint x: 215, startPoint y: 162, endPoint x: 192, endPoint y: 159, distance: 23.2
click at [192, 159] on div "× 550-HWB-19-1 *** ×" at bounding box center [289, 159] width 198 height 34
type input "***"
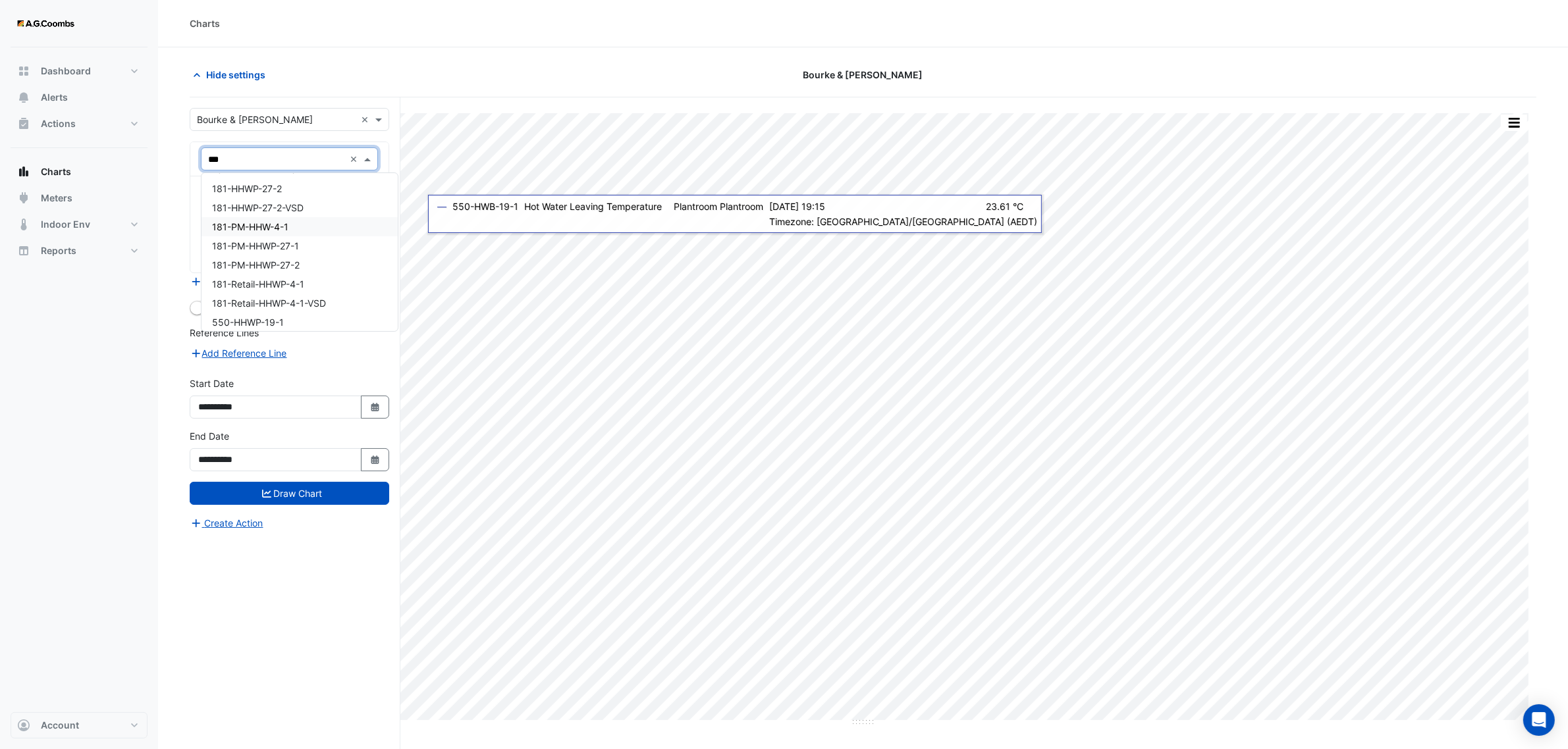
scroll to position [0, 0]
click at [254, 206] on span "181-HHWP-27-1" at bounding box center [246, 207] width 69 height 11
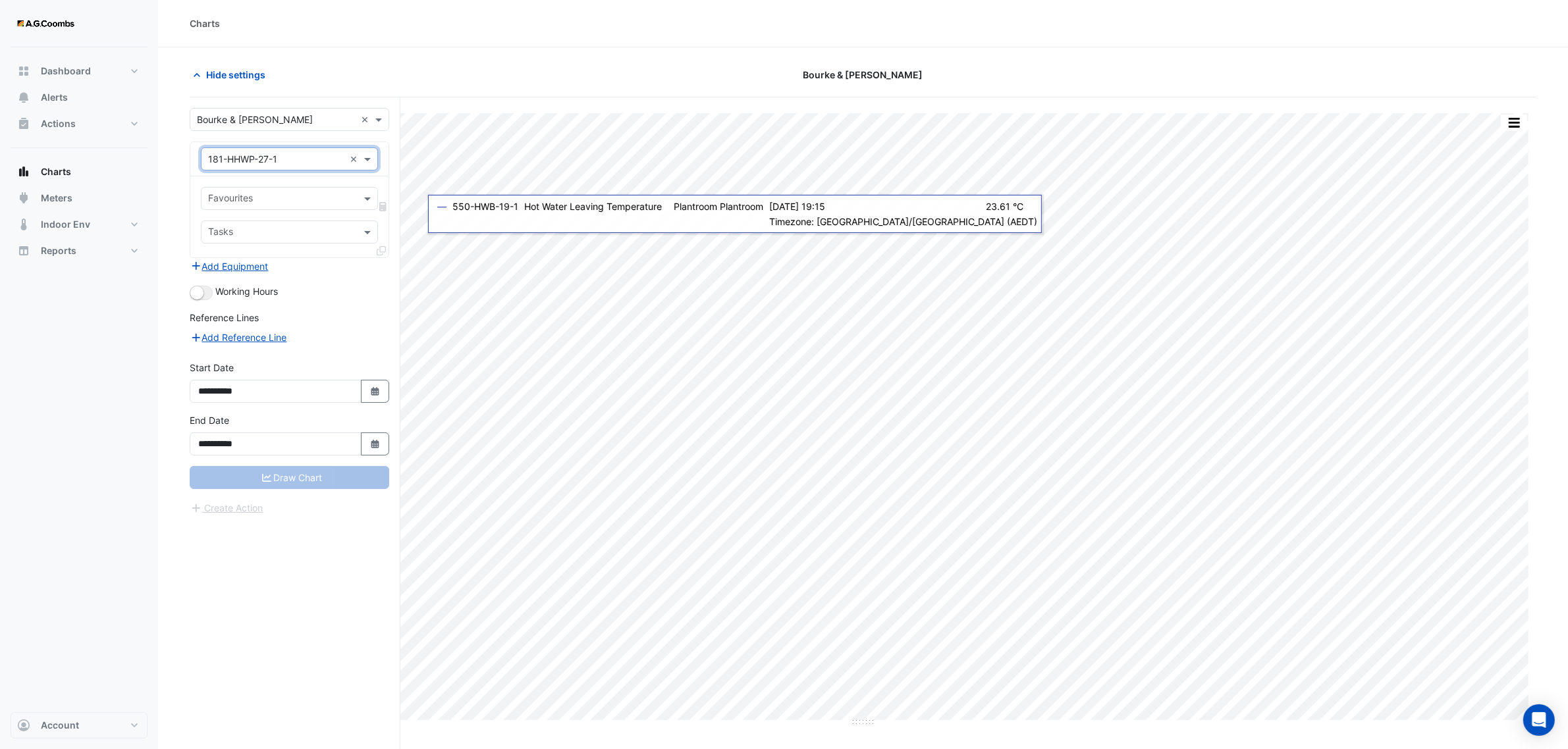
click at [270, 197] on input "text" at bounding box center [281, 200] width 148 height 14
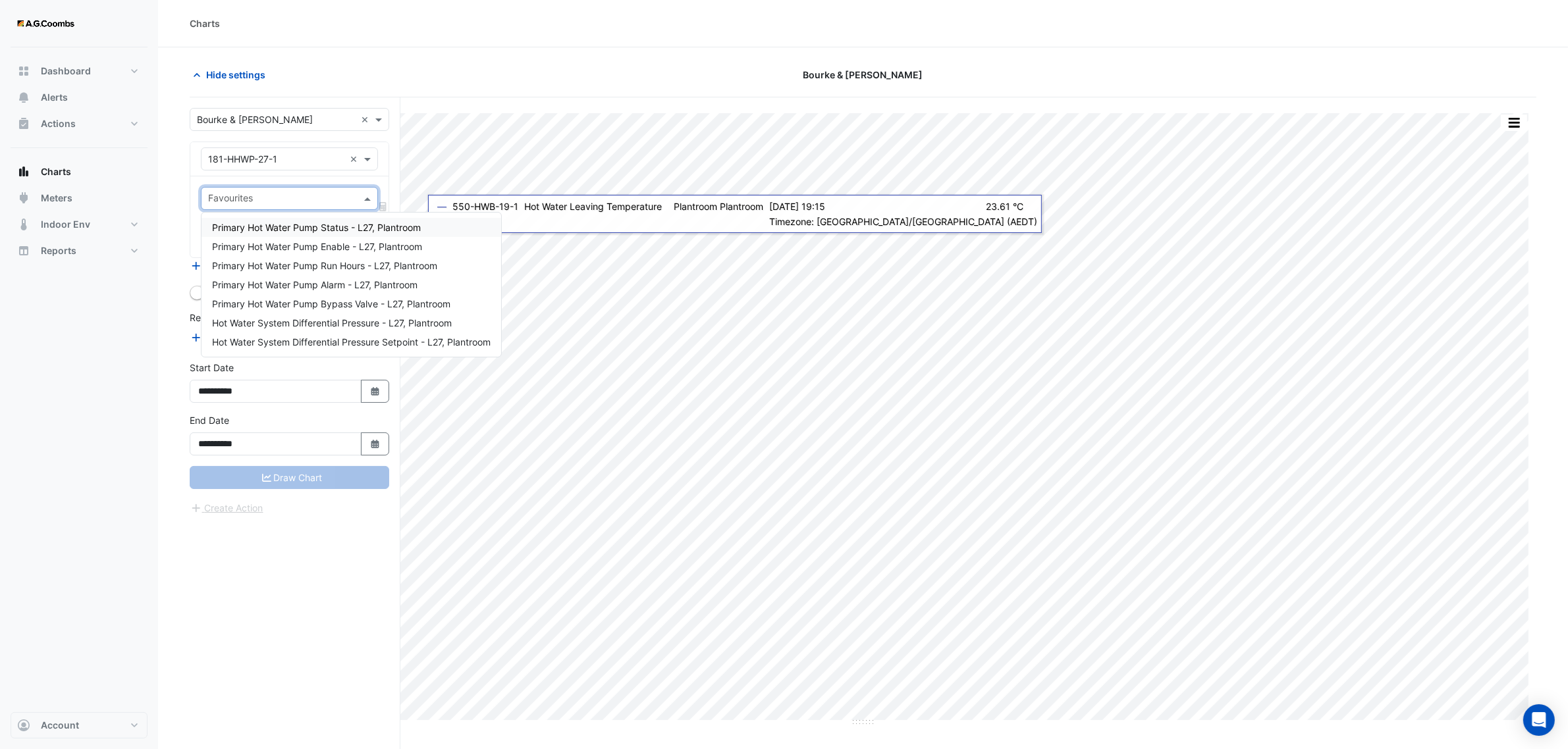
click at [267, 226] on span "Primary Hot Water Pump Status - L27, Plantroom" at bounding box center [316, 227] width 208 height 11
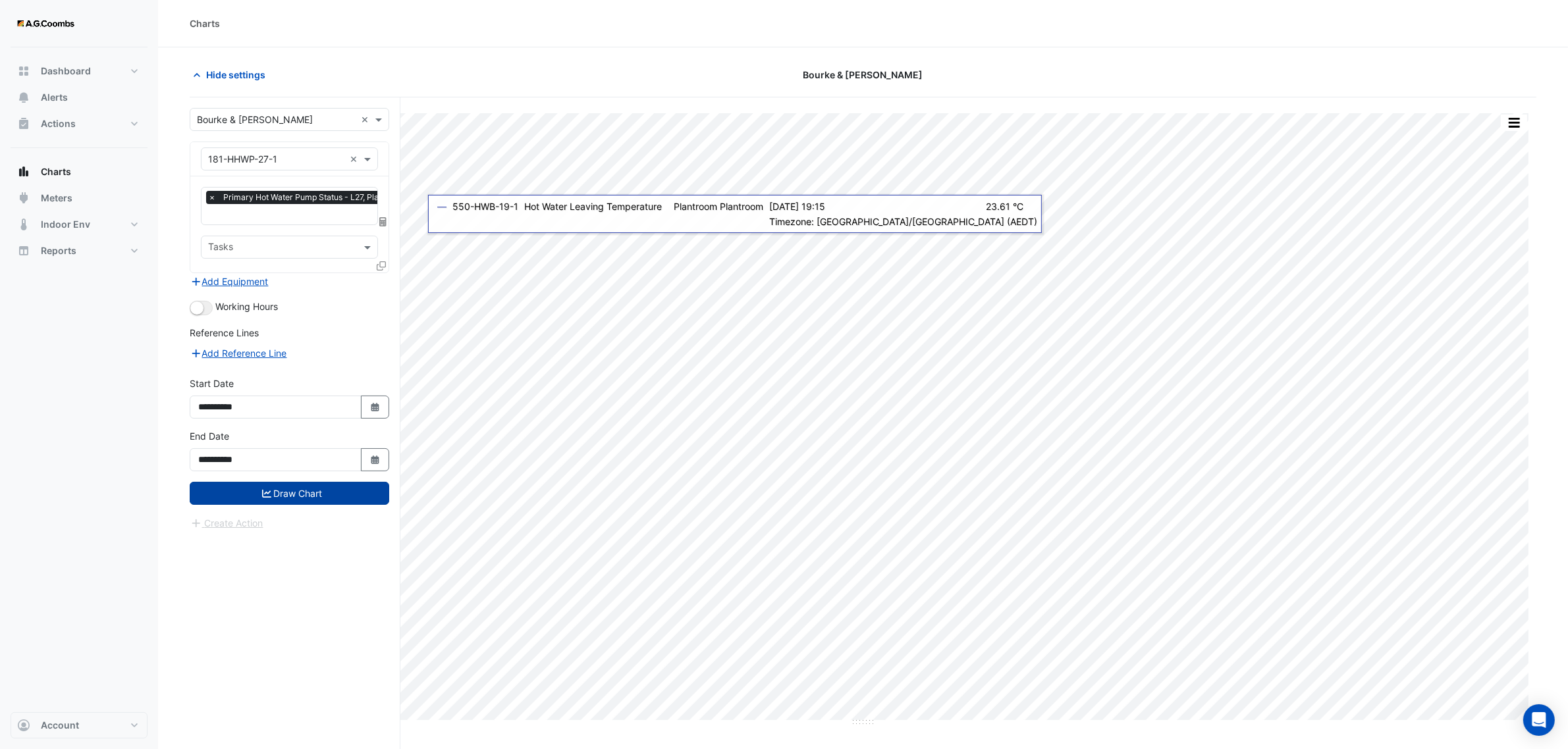
click at [299, 492] on button "Draw Chart" at bounding box center [289, 493] width 199 height 23
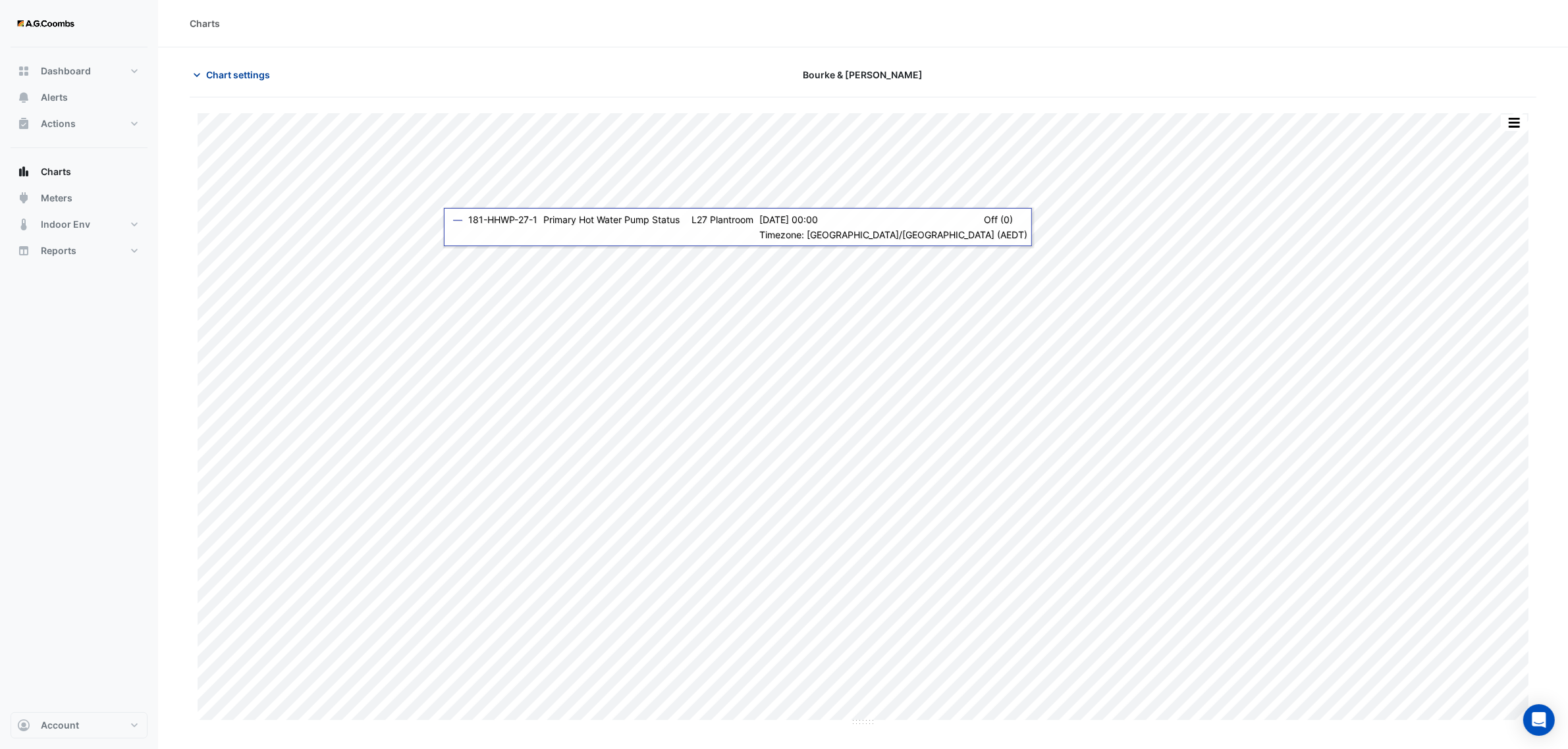
drag, startPoint x: 299, startPoint y: 492, endPoint x: 199, endPoint y: 80, distance: 424.0
click at [182, 80] on div "Chart settings" at bounding box center [409, 74] width 455 height 23
click at [202, 74] on icon "button" at bounding box center [197, 75] width 13 height 13
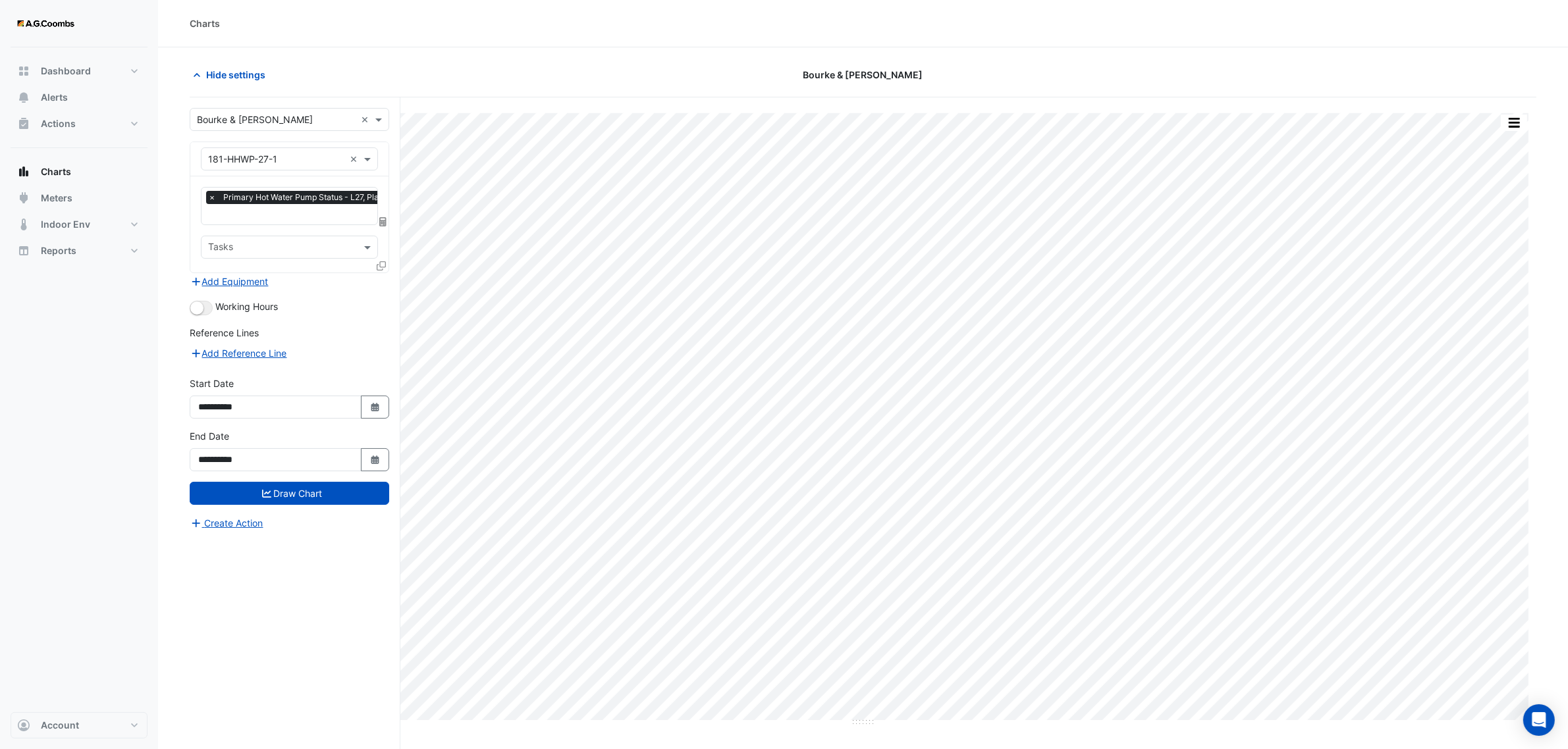
click at [383, 265] on icon at bounding box center [381, 266] width 9 height 9
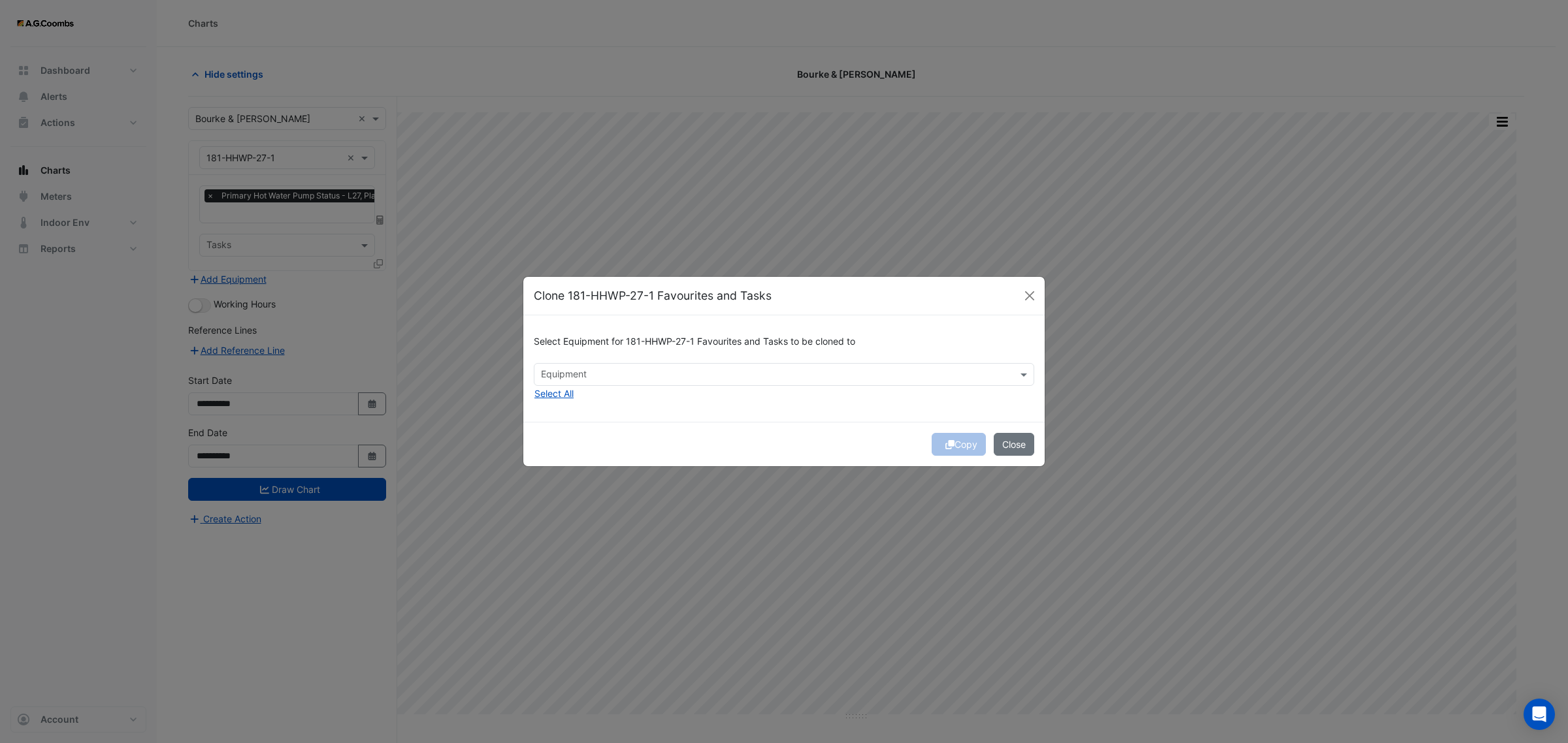
click at [632, 370] on input "text" at bounding box center [777, 376] width 471 height 14
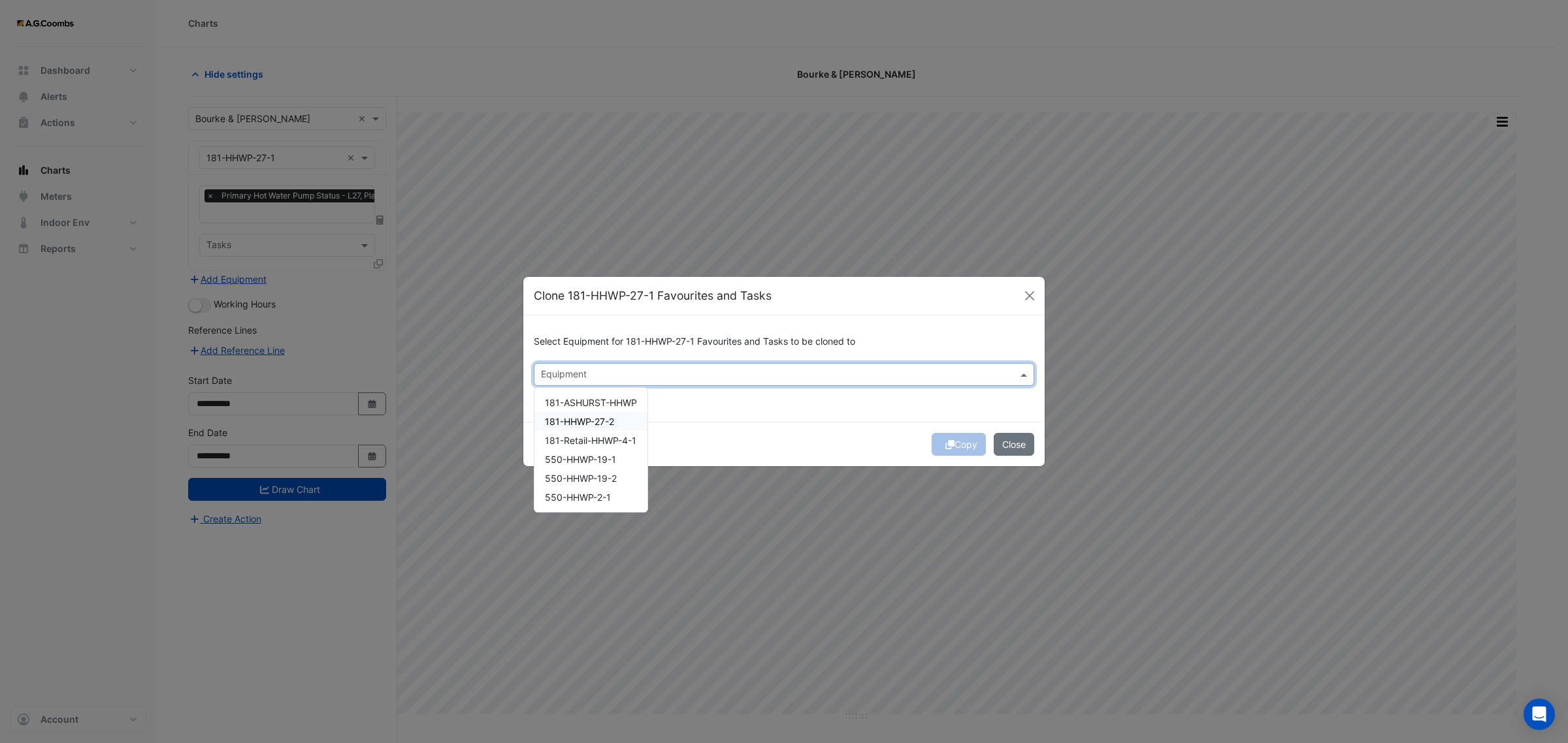
click at [601, 423] on span "181-HHWP-27-2" at bounding box center [580, 422] width 69 height 11
click at [587, 421] on span "181-HHWP-27-2" at bounding box center [580, 422] width 69 height 11
click at [798, 431] on div "Copy Close" at bounding box center [784, 444] width 521 height 44
click at [573, 366] on div "Equipment" at bounding box center [773, 374] width 478 height 20
click at [589, 418] on span "181-HHWP-27-2" at bounding box center [580, 422] width 69 height 11
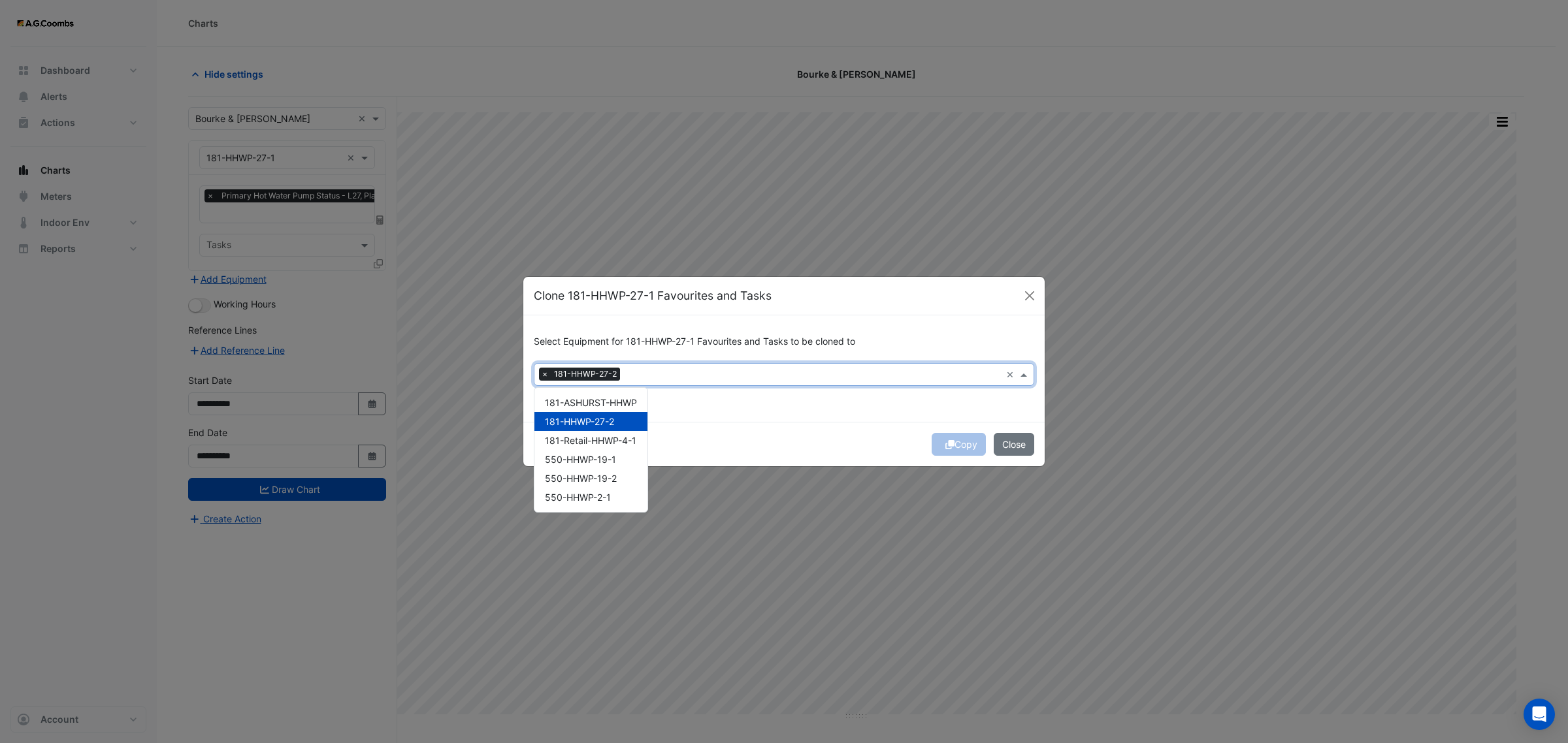
click at [896, 449] on div "Copy Close" at bounding box center [784, 444] width 521 height 44
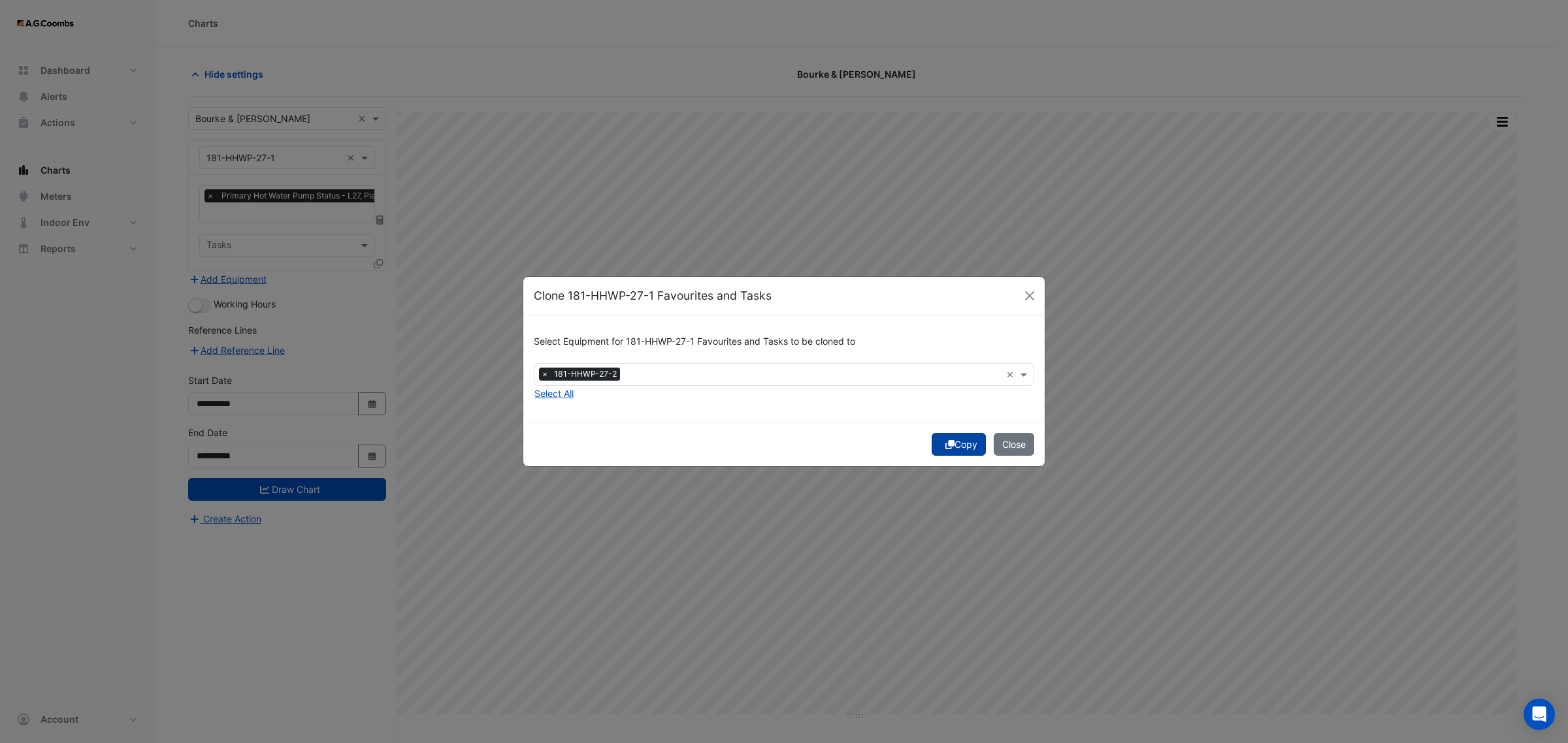
click at [945, 443] on icon "submit" at bounding box center [950, 445] width 9 height 9
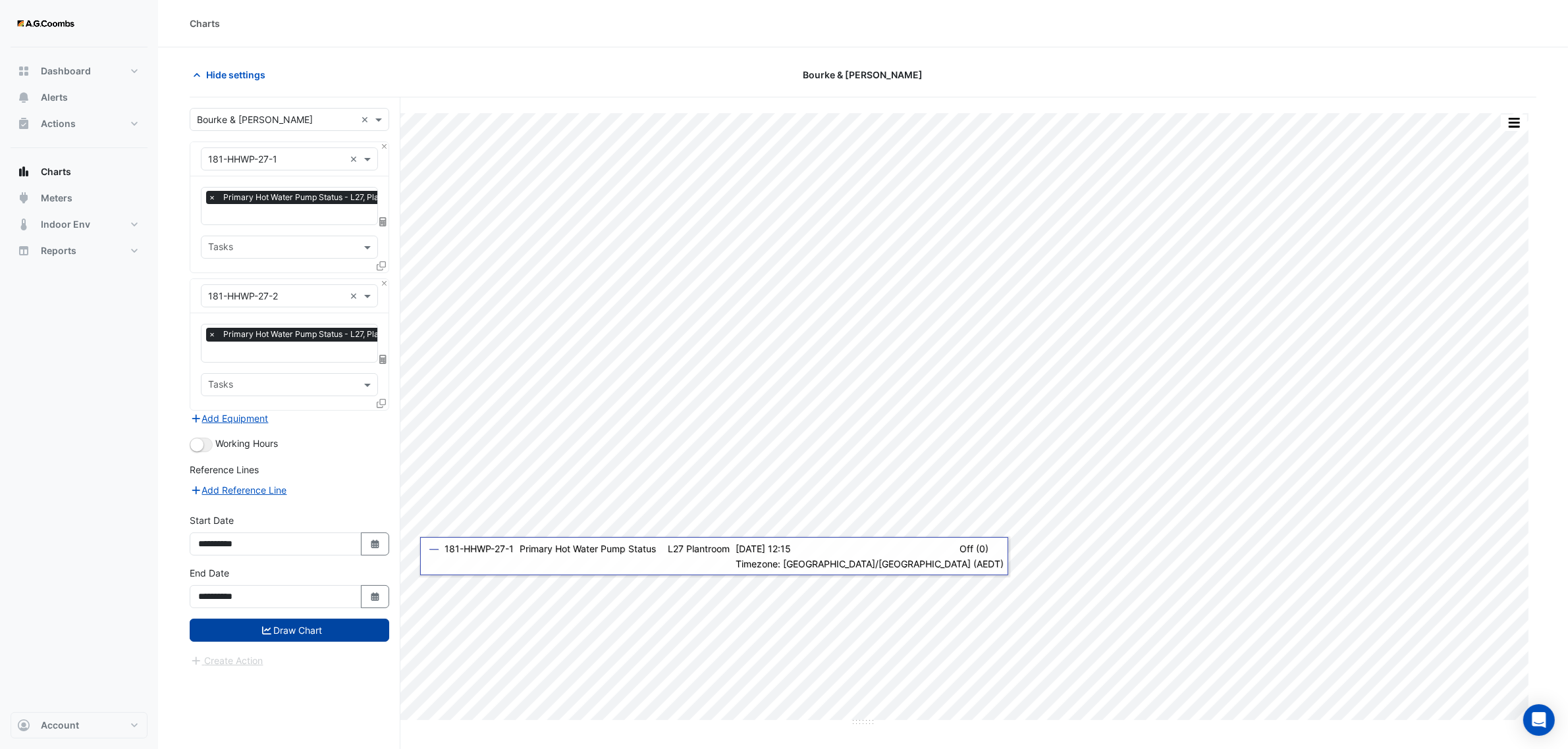
click at [264, 634] on icon "submit" at bounding box center [266, 630] width 9 height 8
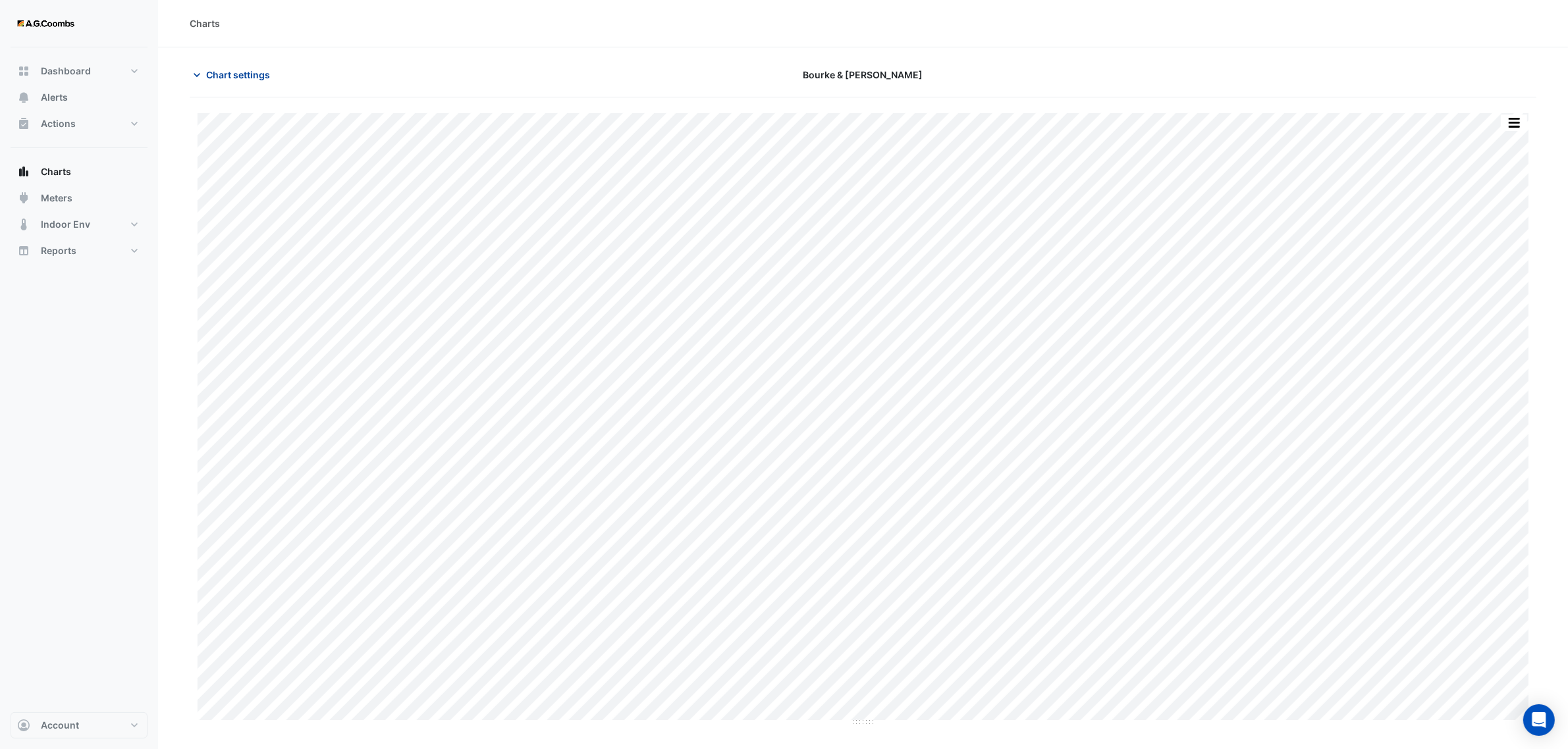
click at [206, 76] on span "Chart settings" at bounding box center [238, 75] width 64 height 14
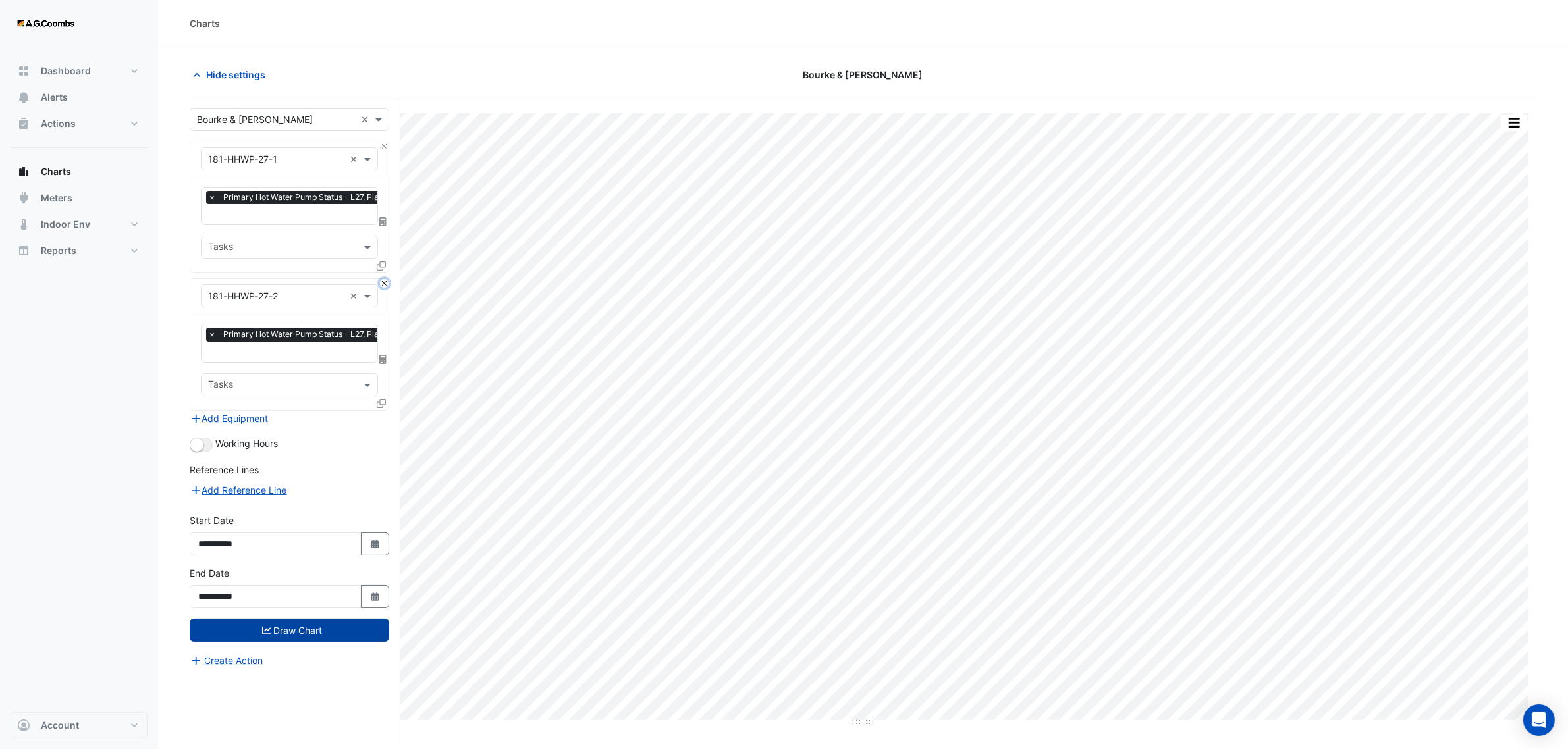
click at [380, 285] on button "Close" at bounding box center [384, 283] width 8 height 8
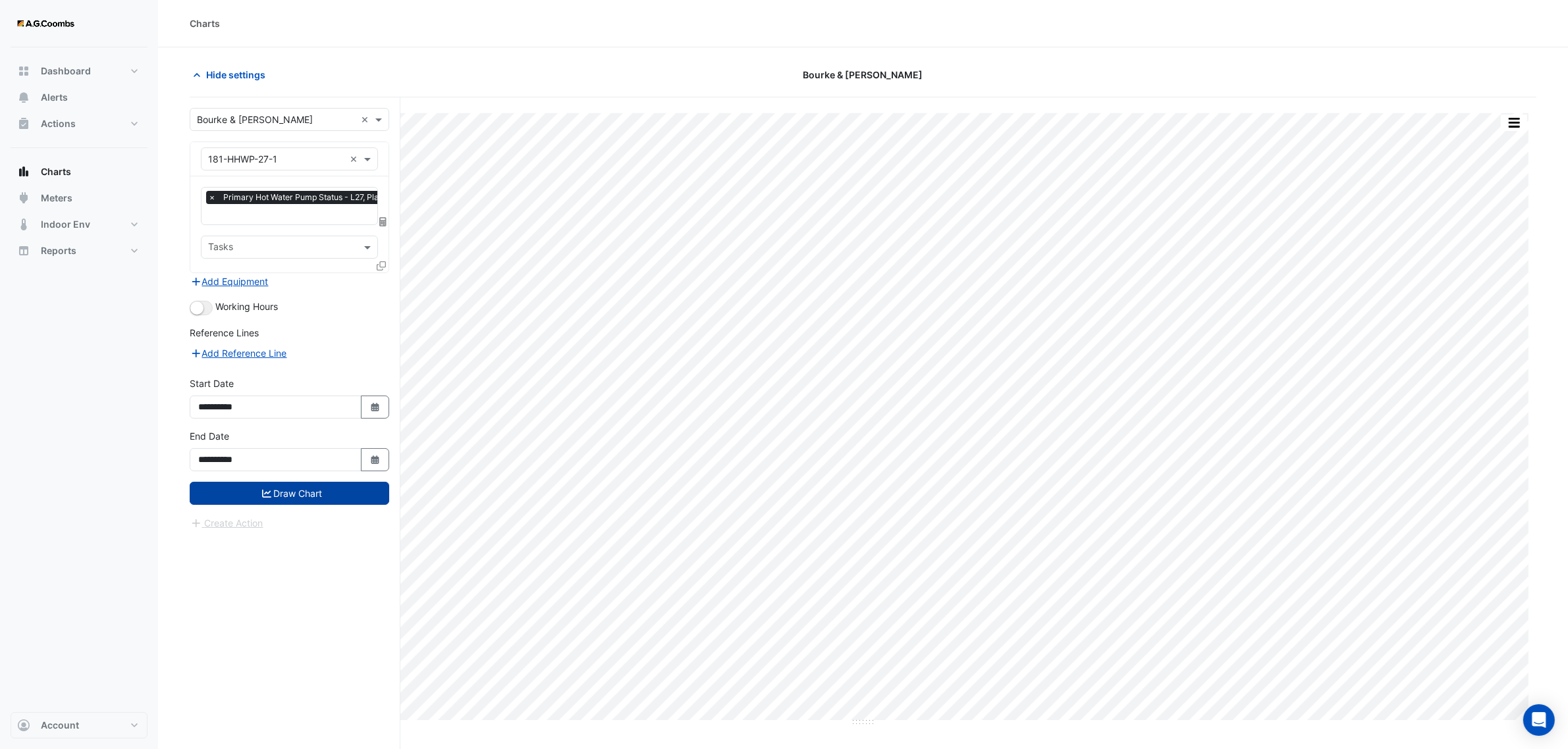
click at [297, 160] on input "text" at bounding box center [276, 159] width 136 height 14
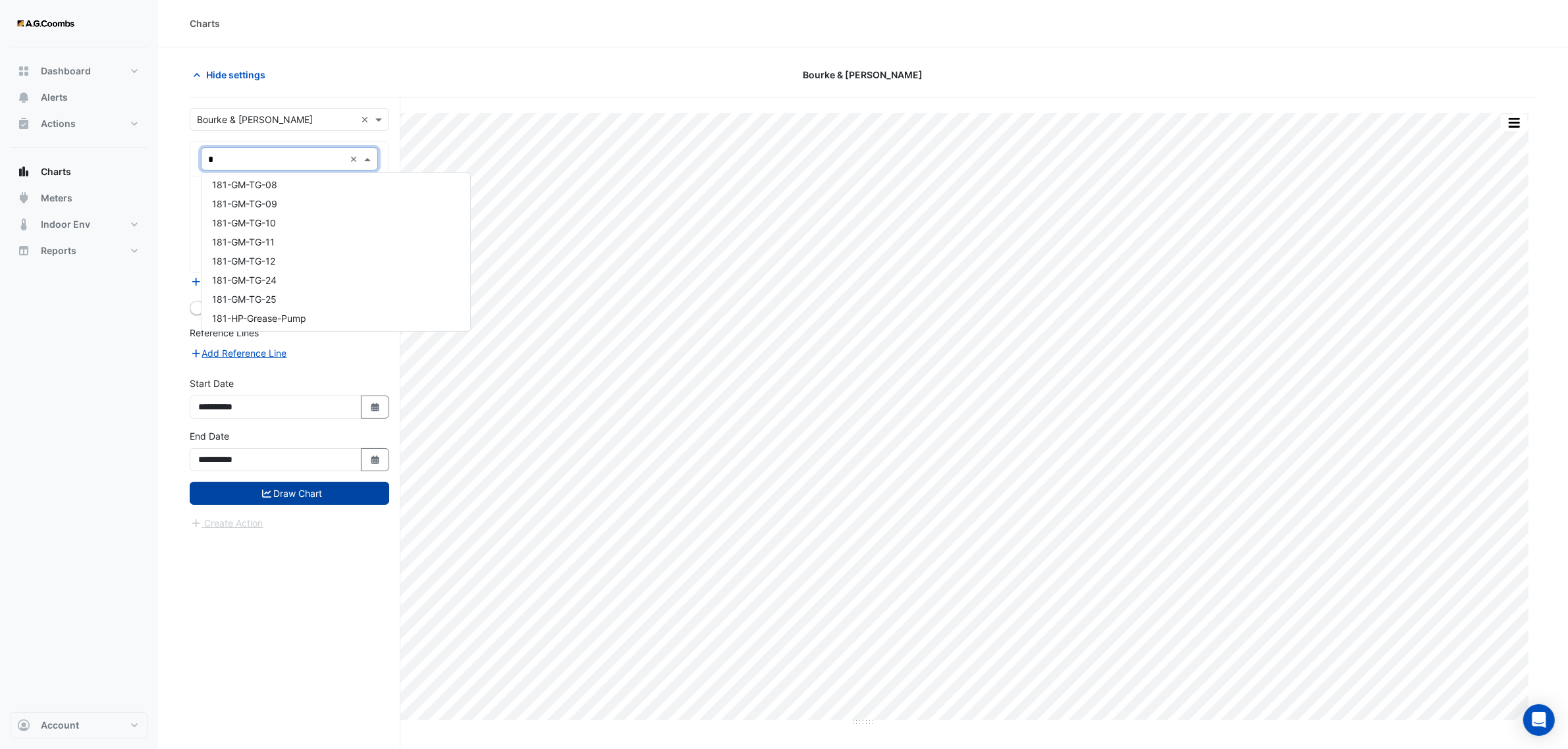
type input "**"
click at [269, 206] on span "181-GM-Meter-02" at bounding box center [250, 207] width 77 height 11
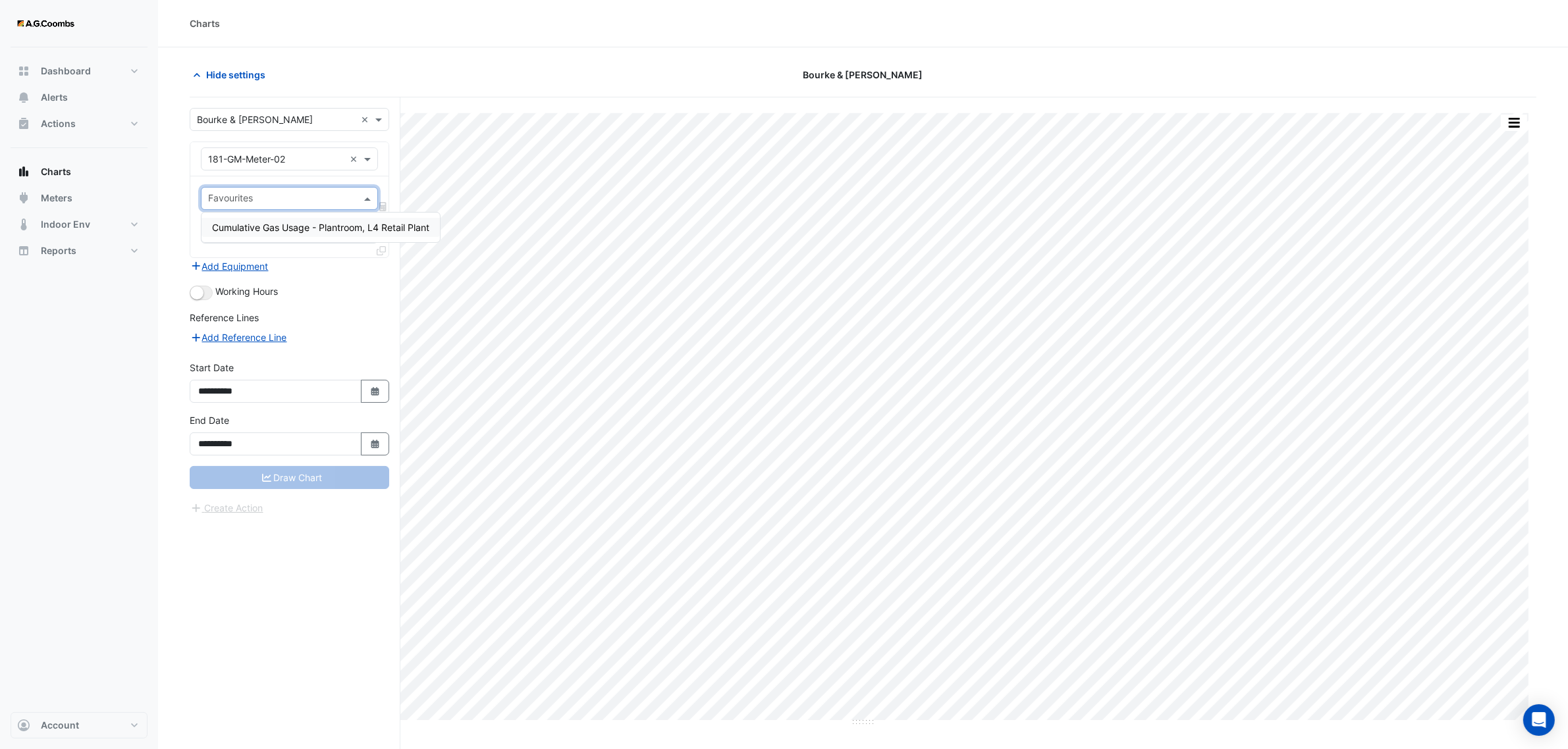
click at [249, 202] on input "text" at bounding box center [281, 200] width 148 height 14
click at [255, 219] on div "Cumulative Gas Usage - Plantroom, L4 Retail Plant" at bounding box center [320, 227] width 238 height 19
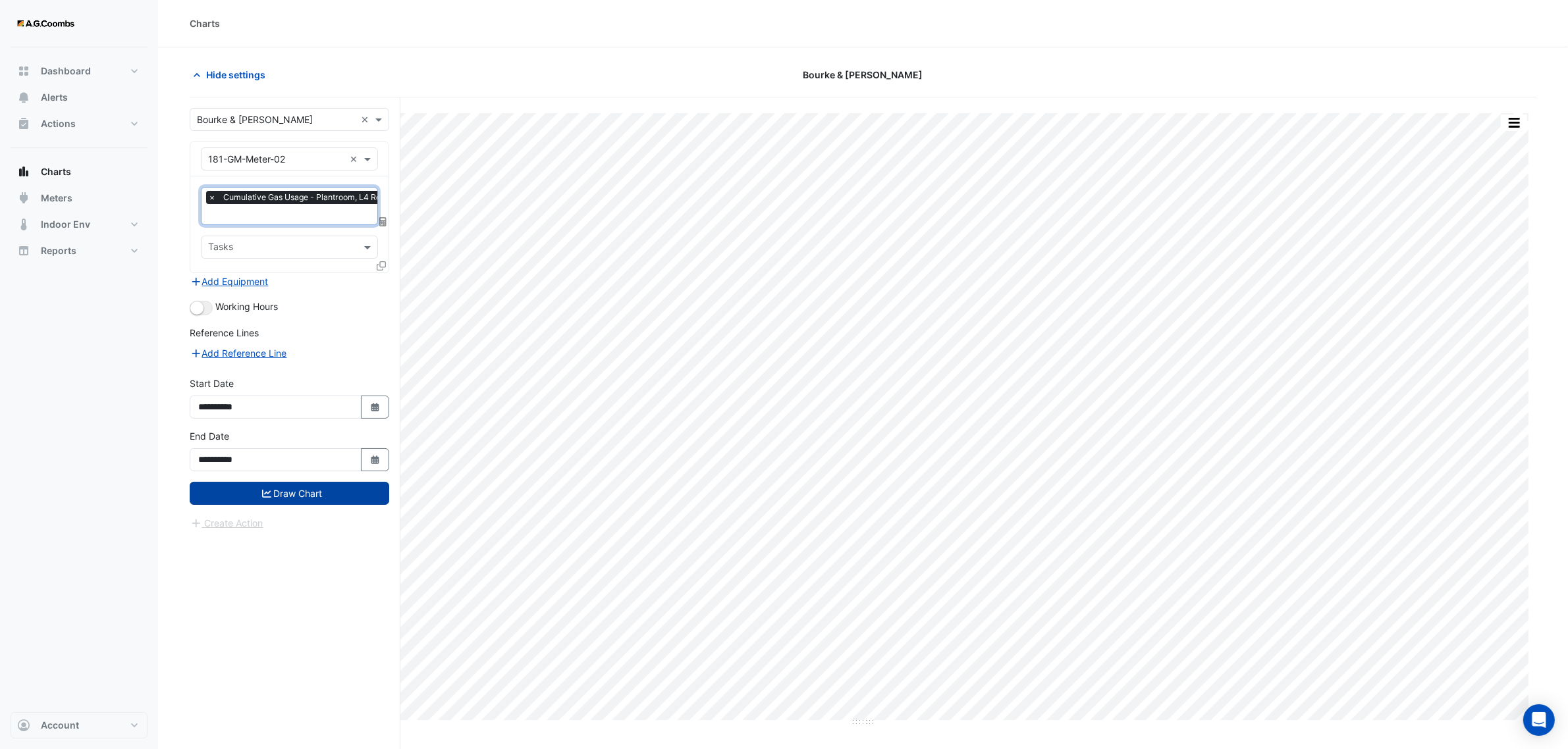
click at [287, 165] on input "text" at bounding box center [276, 159] width 136 height 14
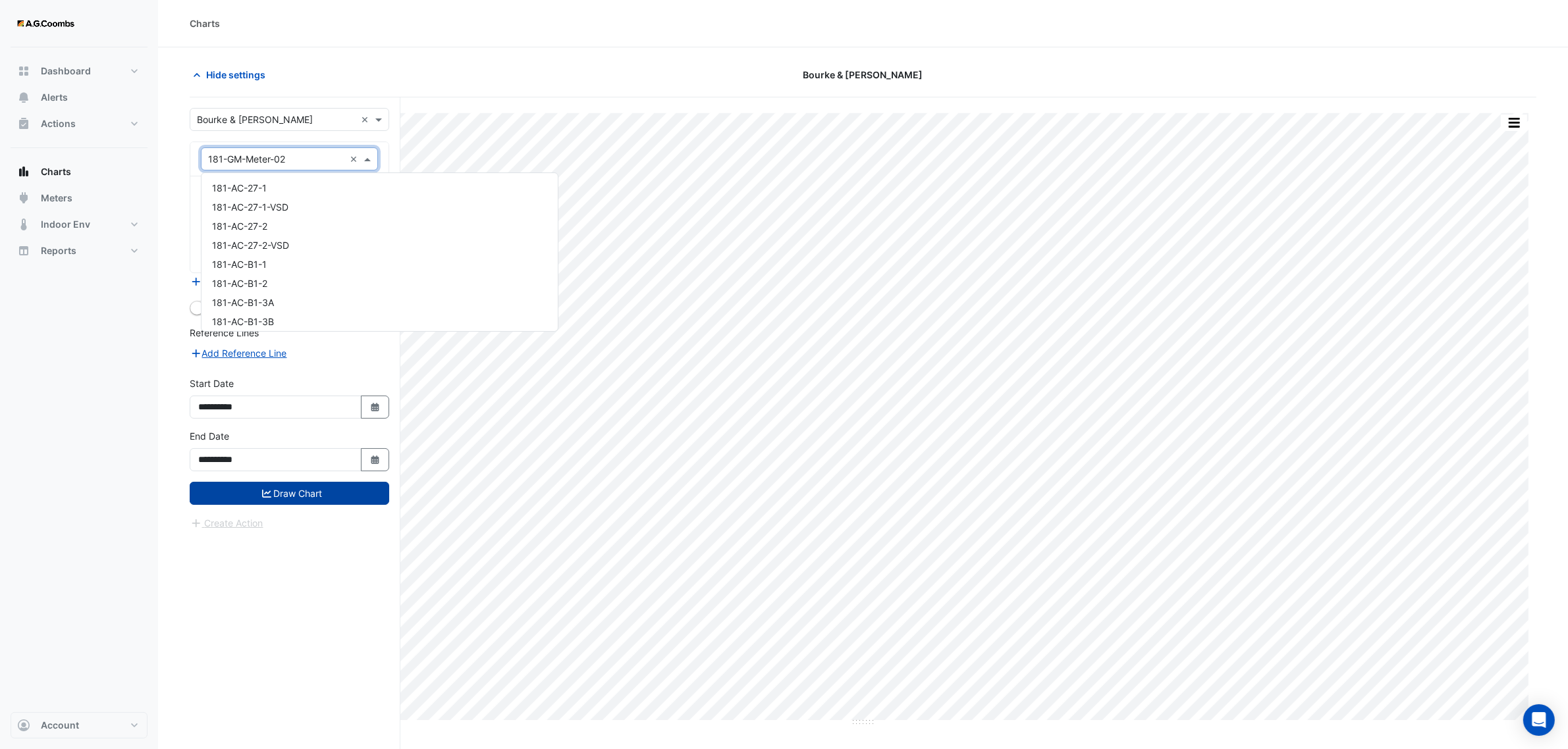
scroll to position [4449, 0]
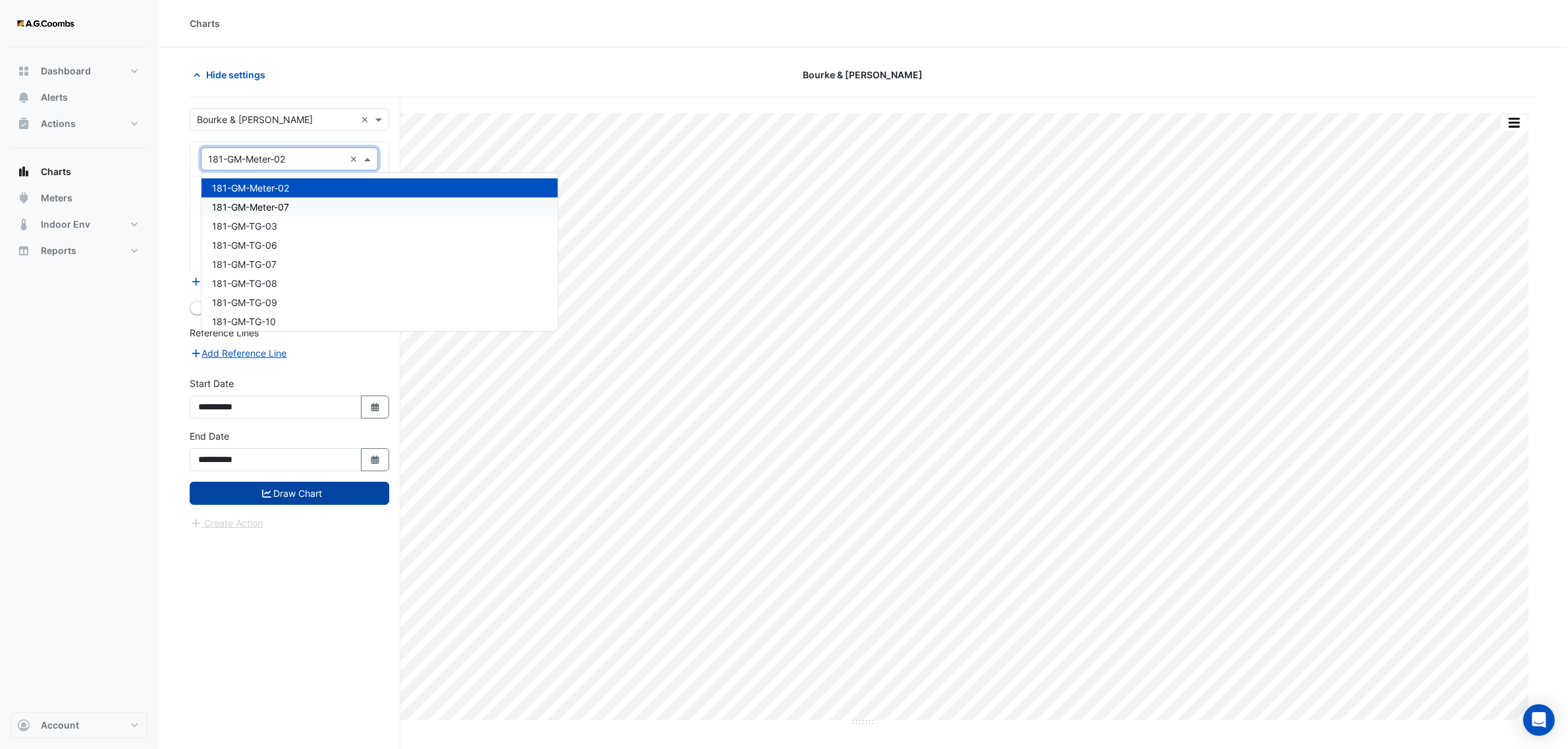
click at [297, 197] on div "181-GM-Meter-07" at bounding box center [379, 206] width 356 height 19
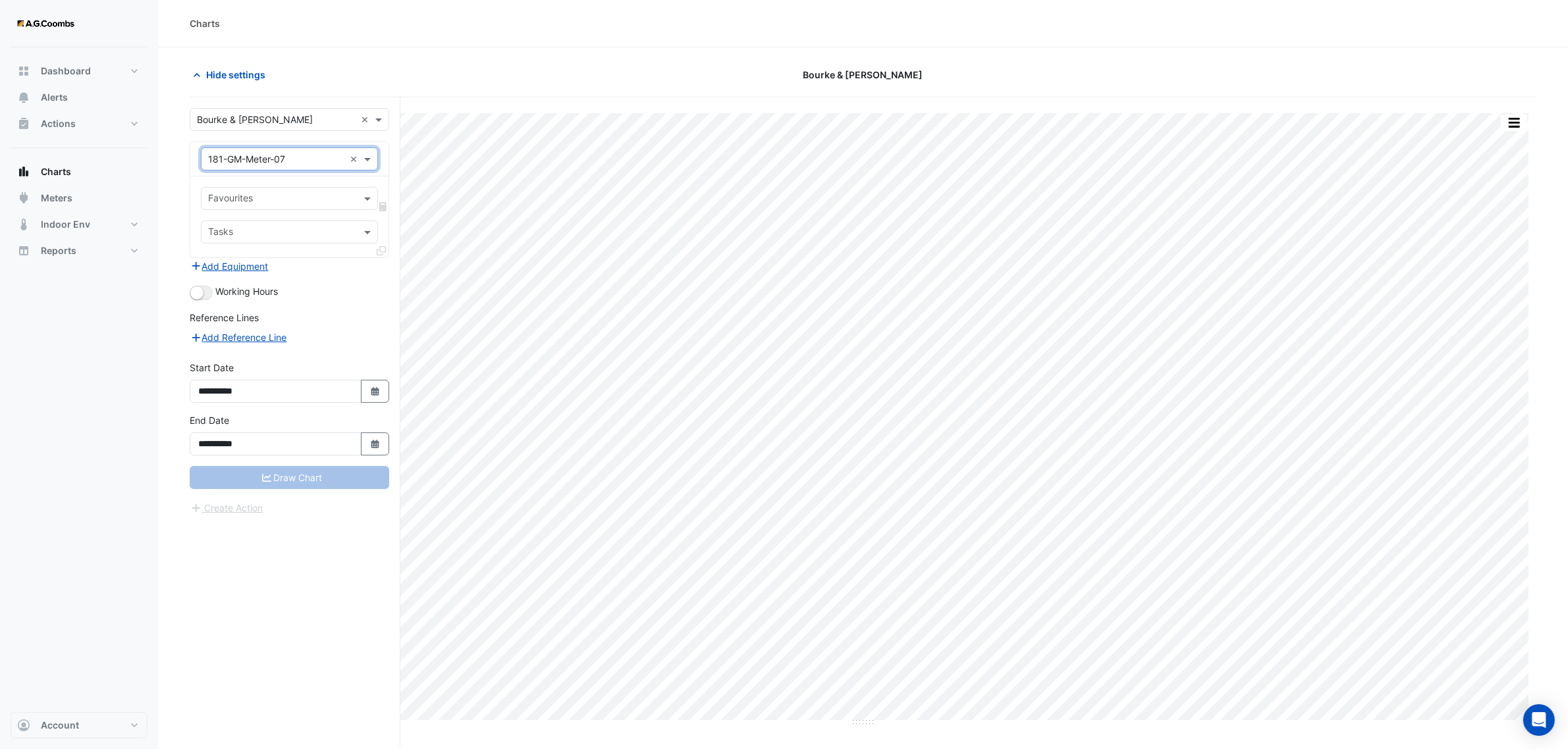
click at [287, 198] on input "text" at bounding box center [281, 200] width 148 height 14
click at [285, 228] on span "Cumulative Gas Usage - Plantroom, L27 Plant" at bounding box center [310, 227] width 196 height 11
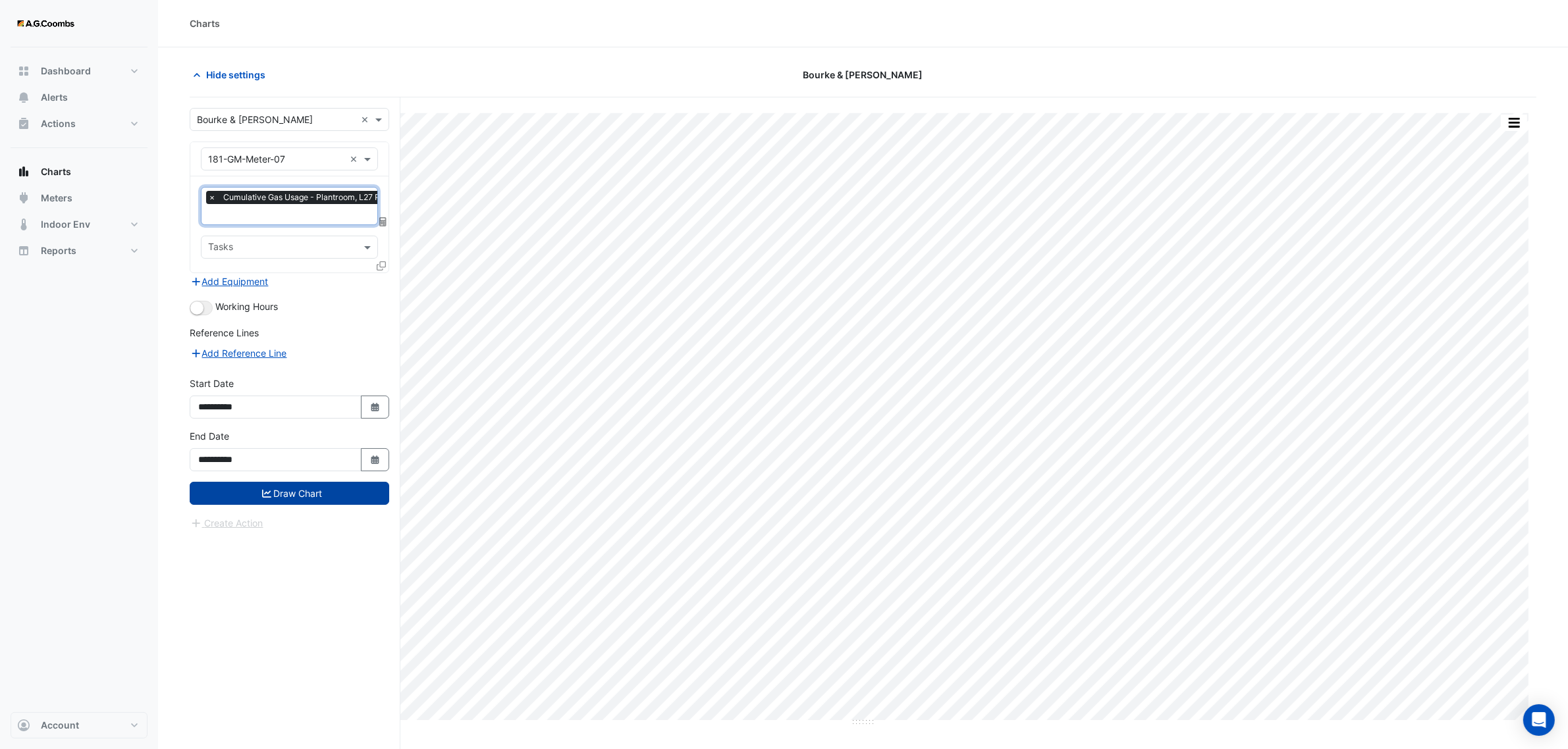
drag, startPoint x: 298, startPoint y: 492, endPoint x: 1565, endPoint y: 530, distance: 1267.6
click at [313, 489] on button "Draw Chart" at bounding box center [289, 493] width 199 height 23
